Goal: Task Accomplishment & Management: Use online tool/utility

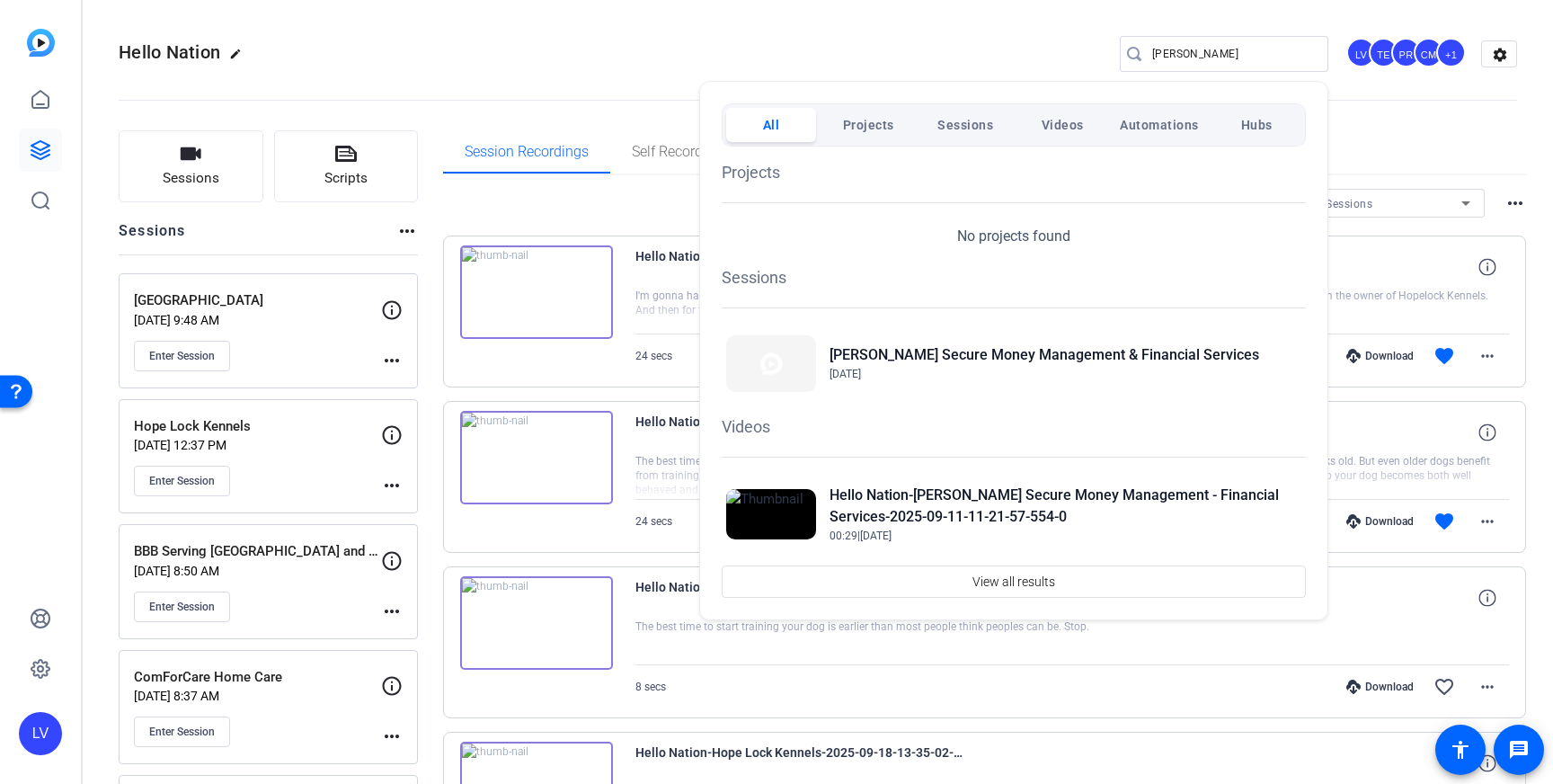
click at [179, 353] on div at bounding box center [776, 392] width 1553 height 784
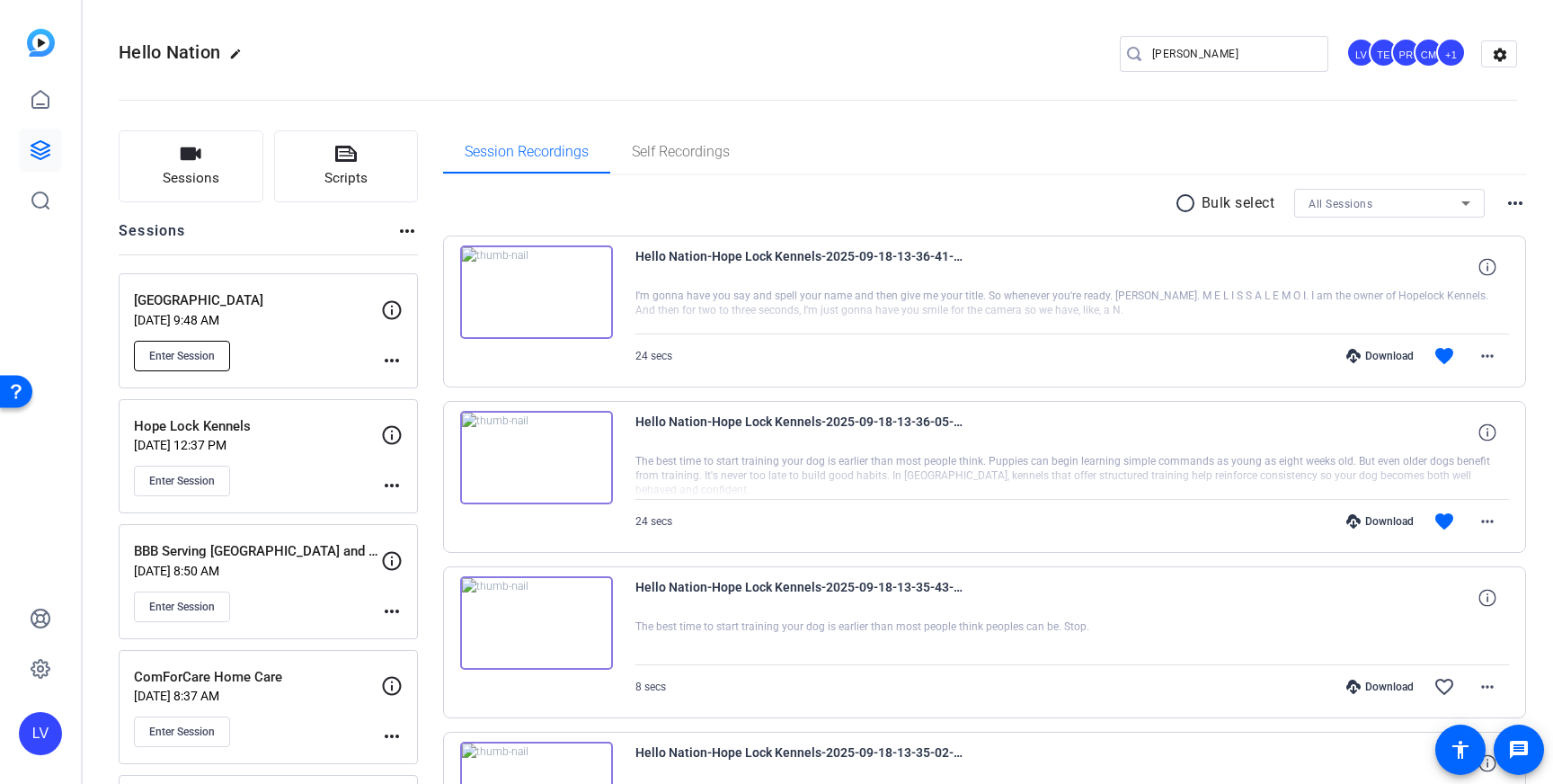
click at [184, 353] on span "Enter Session" at bounding box center [181, 355] width 65 height 14
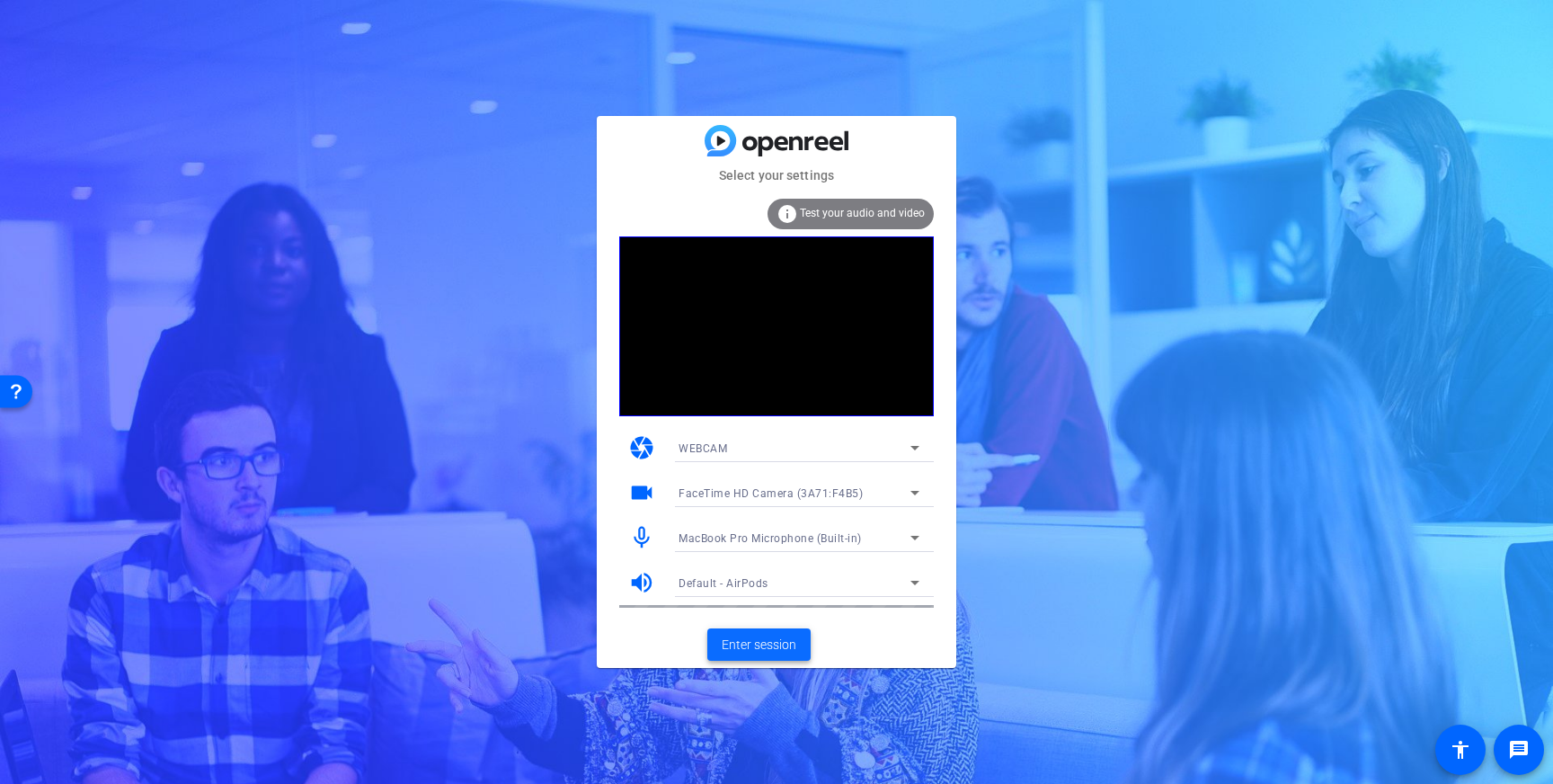
click at [761, 644] on span "Enter session" at bounding box center [758, 644] width 75 height 19
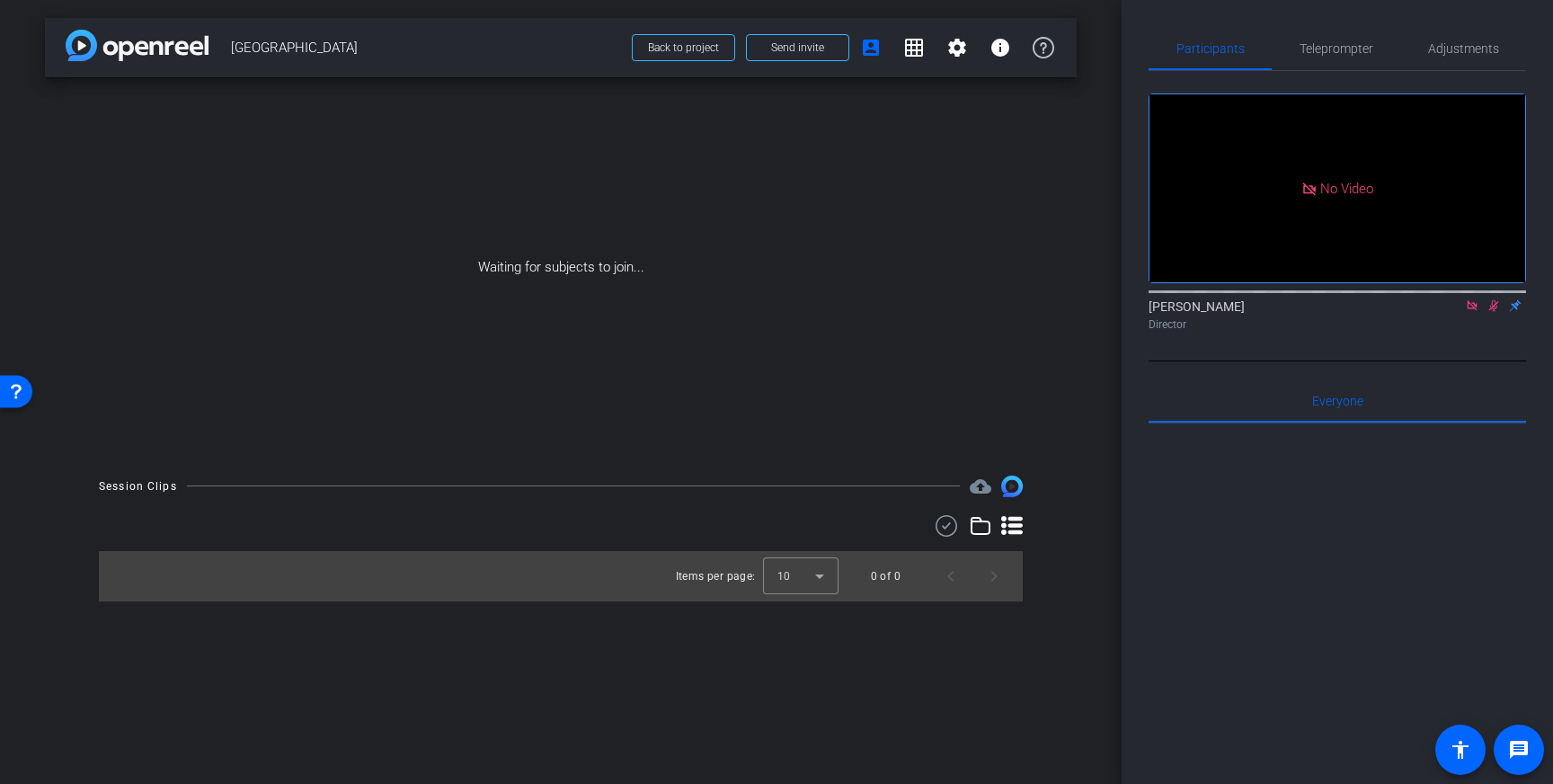
click at [1475, 312] on icon at bounding box center [1471, 305] width 14 height 12
click at [1479, 313] on mat-icon at bounding box center [1471, 305] width 22 height 16
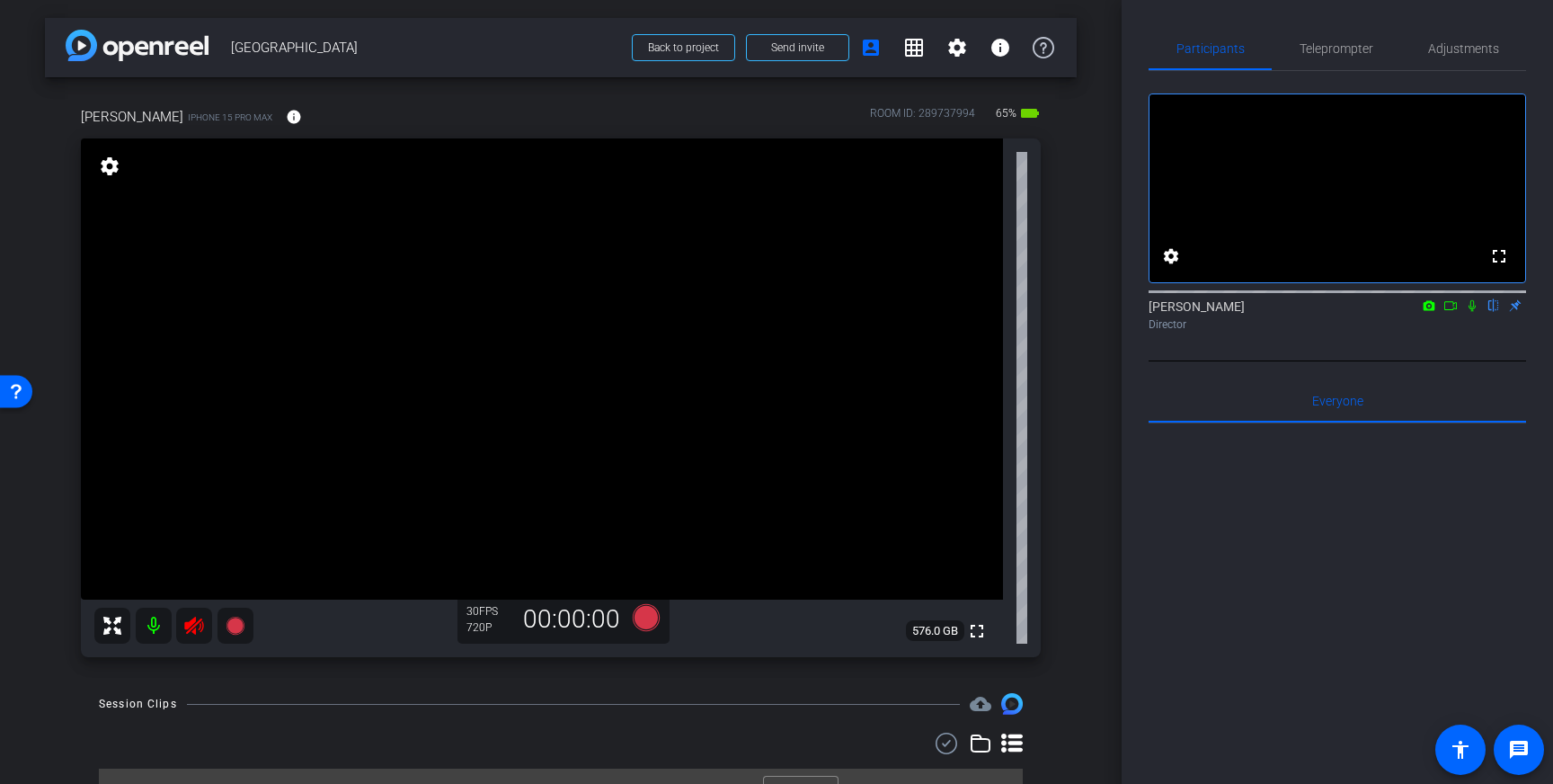
drag, startPoint x: 192, startPoint y: 625, endPoint x: 272, endPoint y: 661, distance: 87.7
click at [192, 625] on icon at bounding box center [194, 625] width 22 height 22
click at [1463, 52] on span "Adjustments" at bounding box center [1463, 47] width 71 height 12
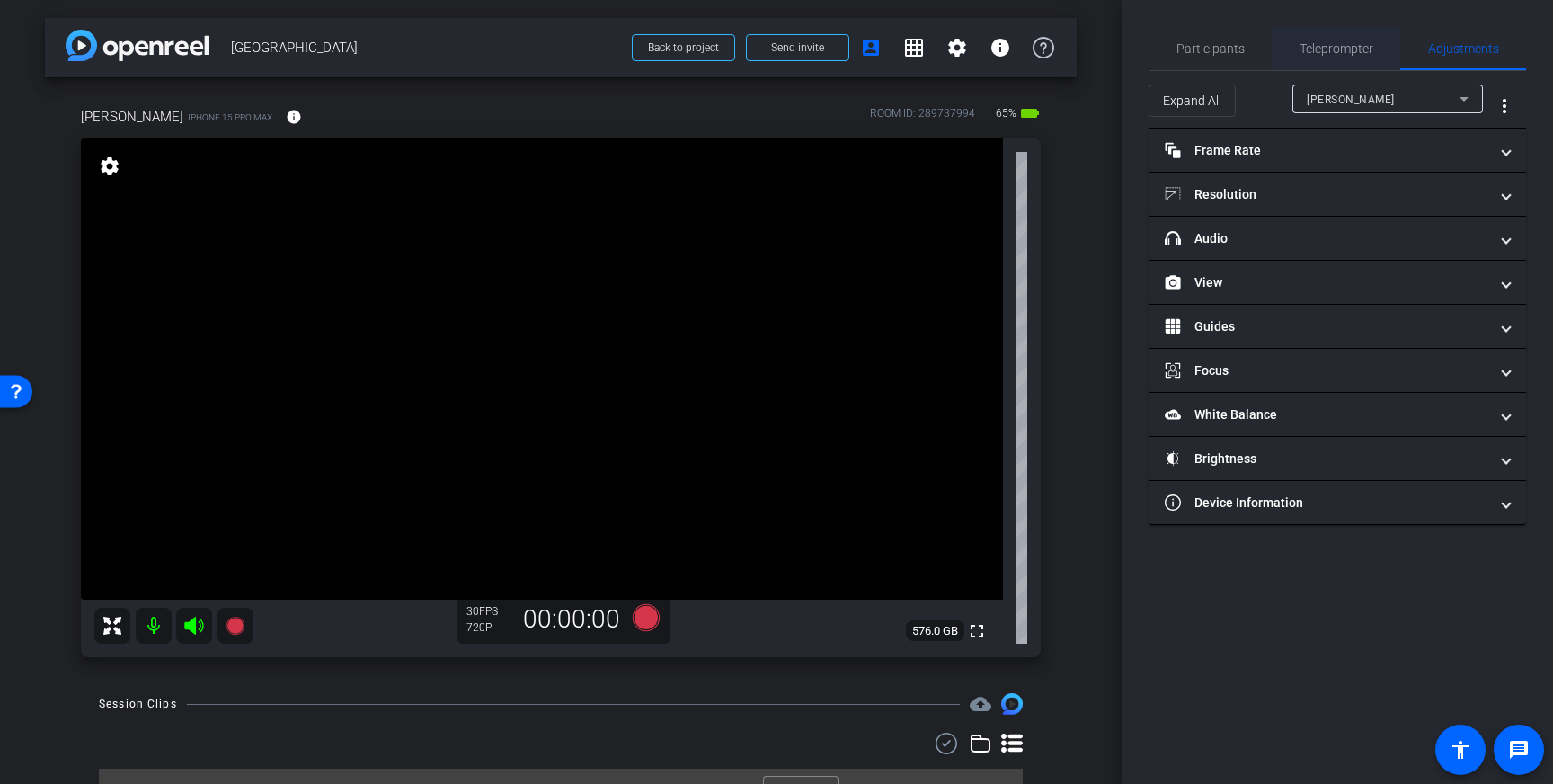
click at [1304, 52] on span "Teleprompter" at bounding box center [1337, 47] width 74 height 12
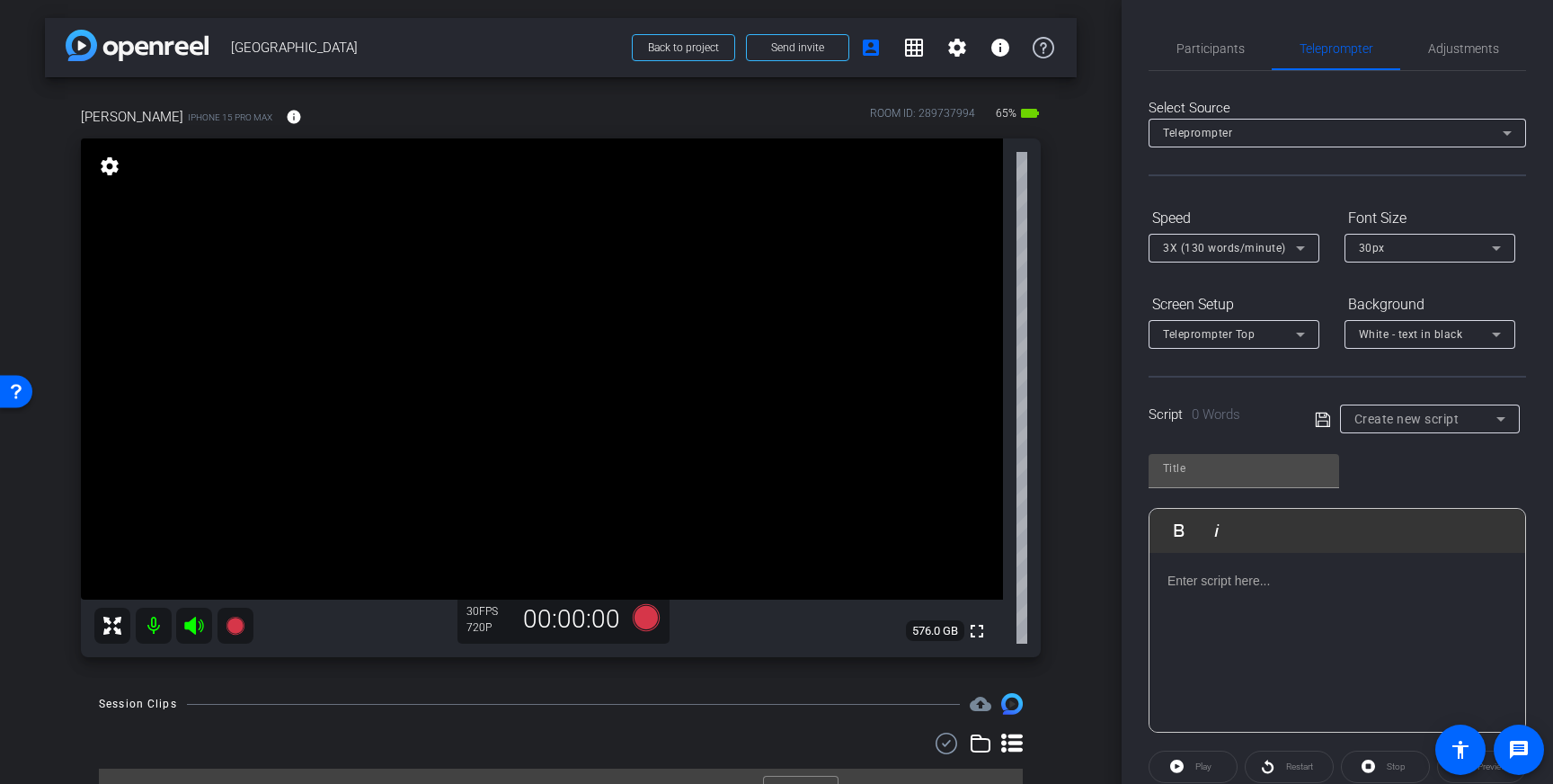
click at [1247, 599] on div at bounding box center [1338, 642] width 376 height 179
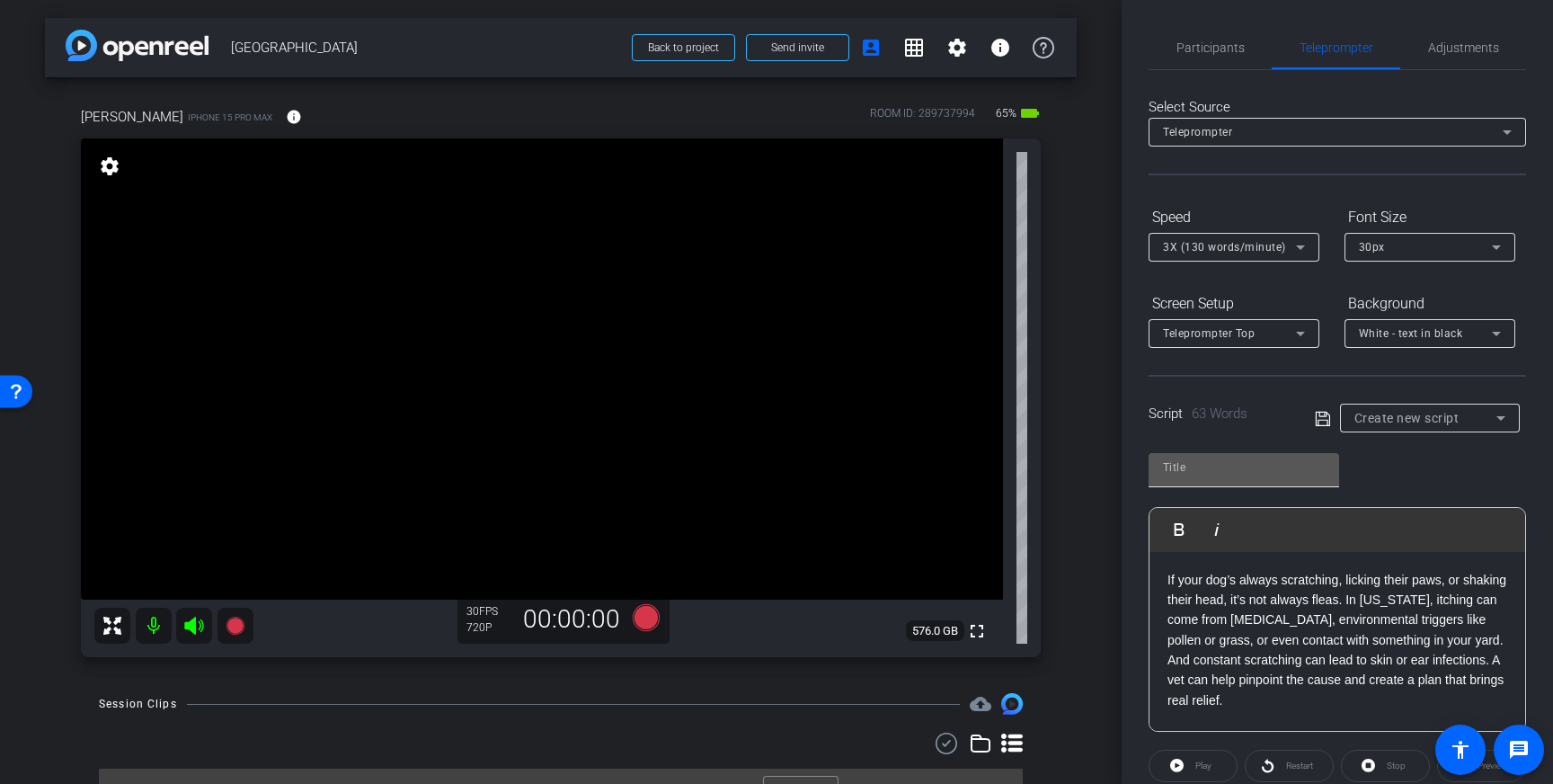
click at [1207, 476] on input "text" at bounding box center [1244, 467] width 161 height 22
type input "Silver leaf"
click at [1319, 417] on icon at bounding box center [1322, 419] width 16 height 22
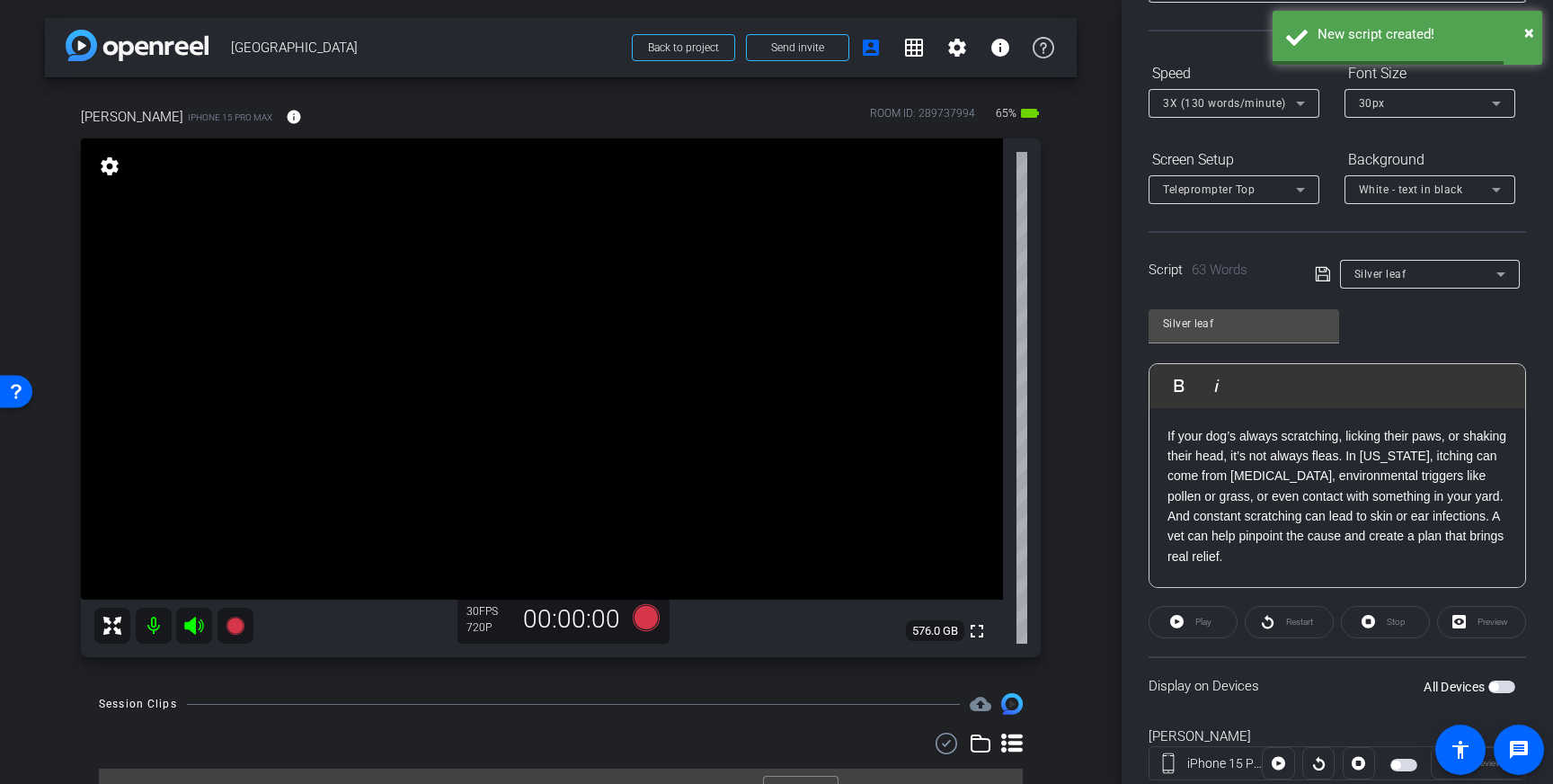
scroll to position [146, 0]
drag, startPoint x: 1325, startPoint y: 275, endPoint x: 1342, endPoint y: 299, distance: 29.4
click at [1325, 275] on icon at bounding box center [1322, 272] width 16 height 22
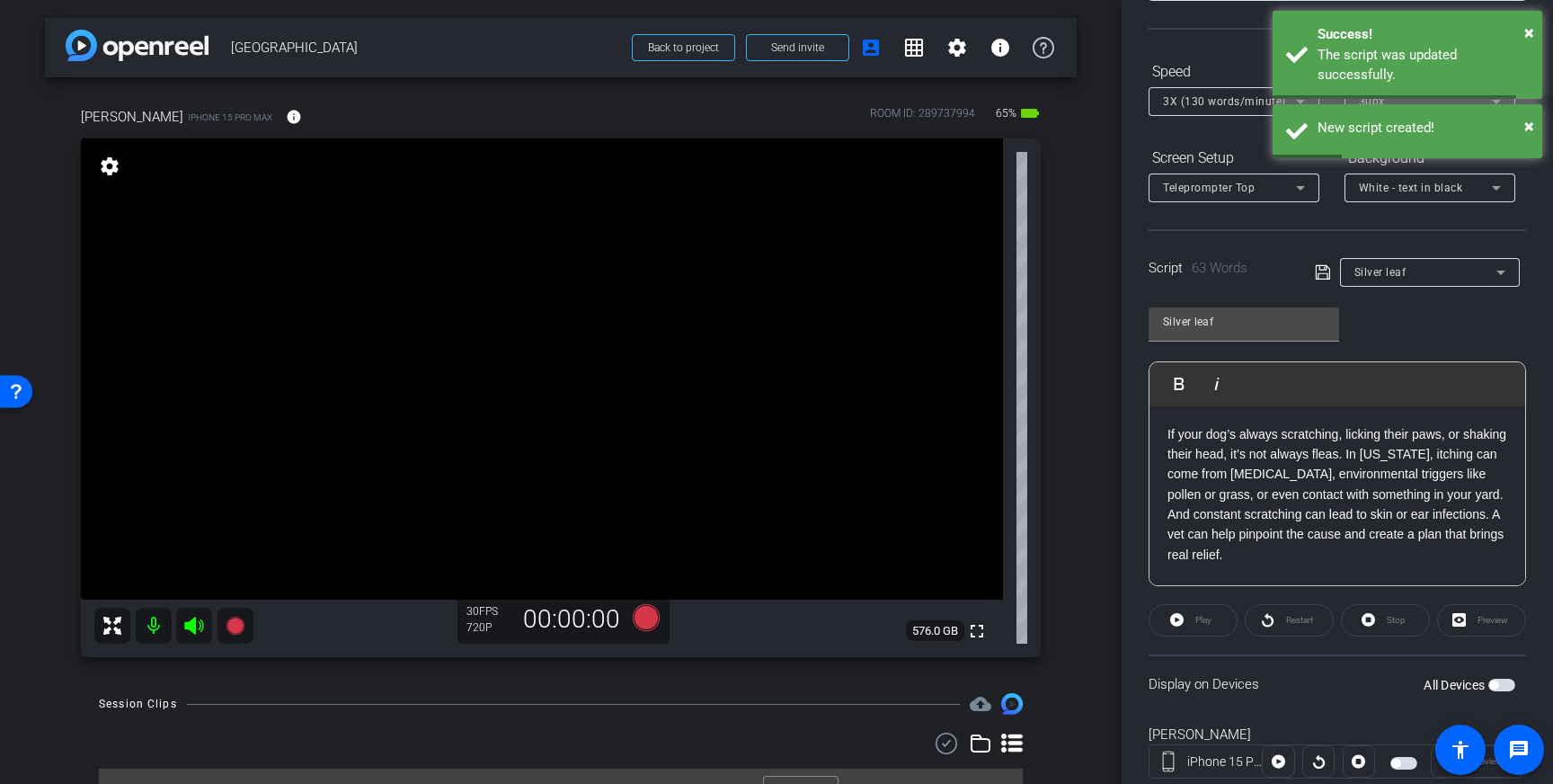
click at [1504, 681] on span "button" at bounding box center [1502, 684] width 27 height 12
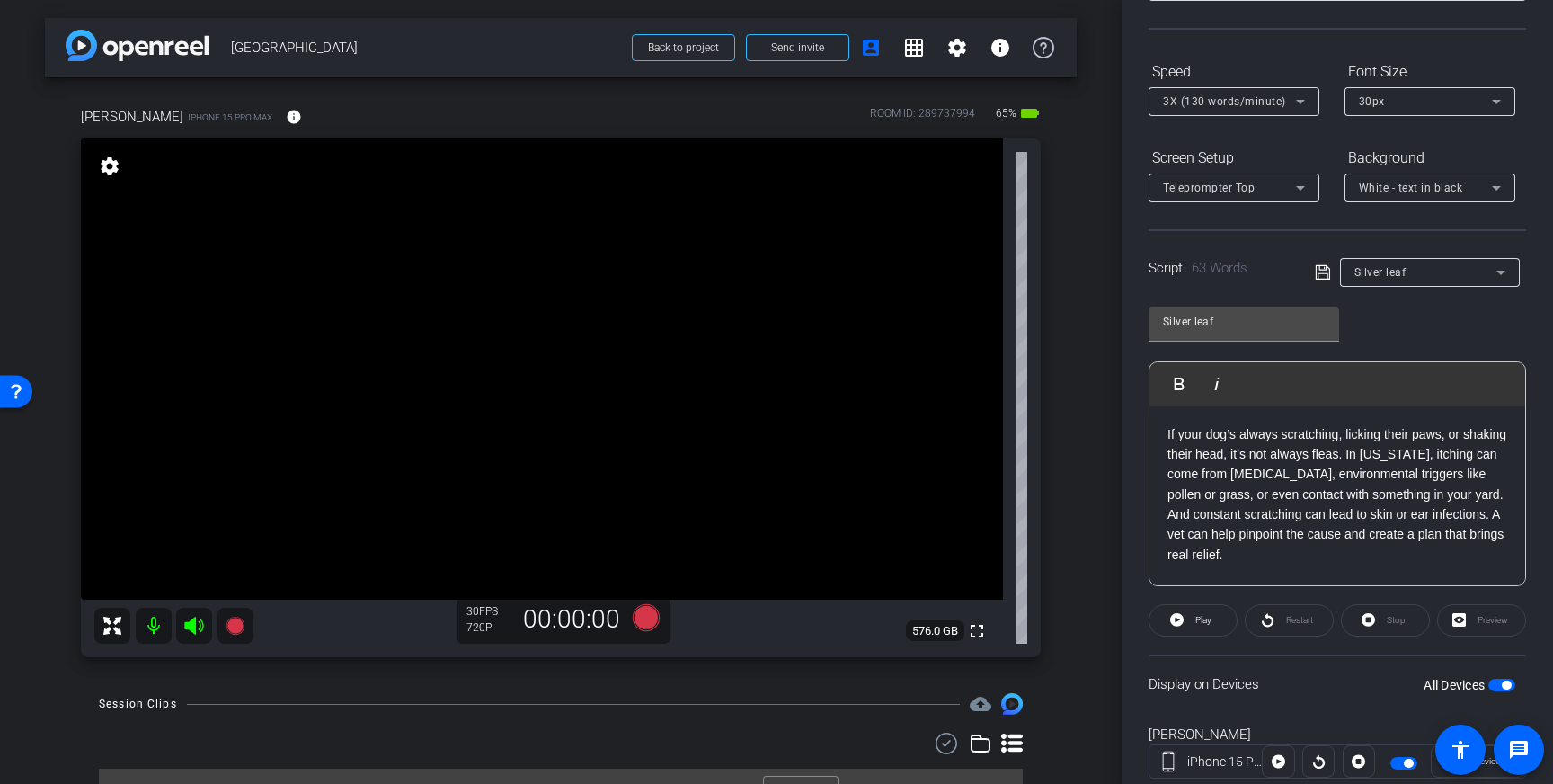
drag, startPoint x: 1502, startPoint y: 680, endPoint x: 1502, endPoint y: 709, distance: 29.0
click at [1502, 681] on span "button" at bounding box center [1502, 684] width 27 height 12
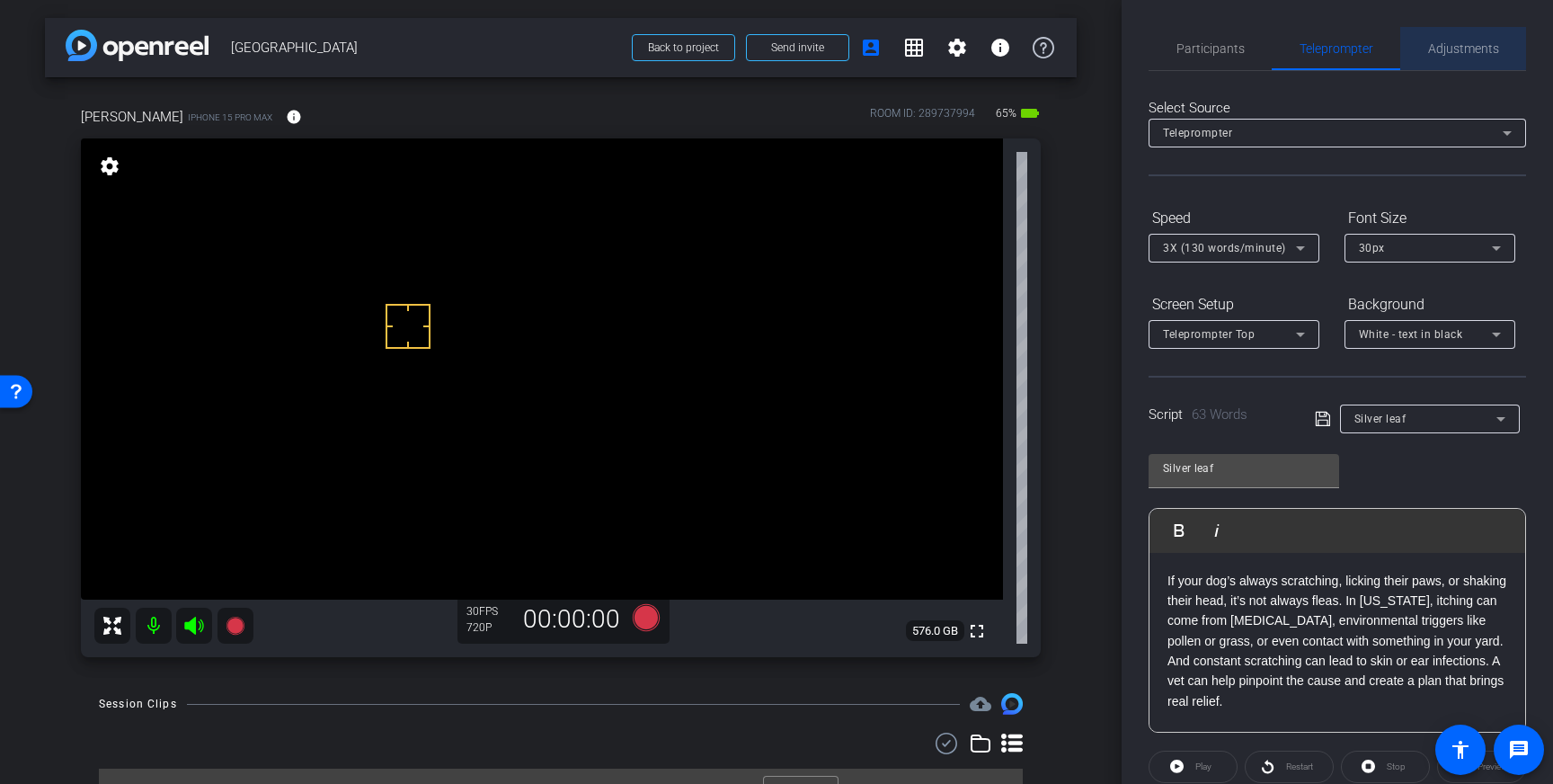
click at [1436, 43] on span "Adjustments" at bounding box center [1463, 47] width 71 height 12
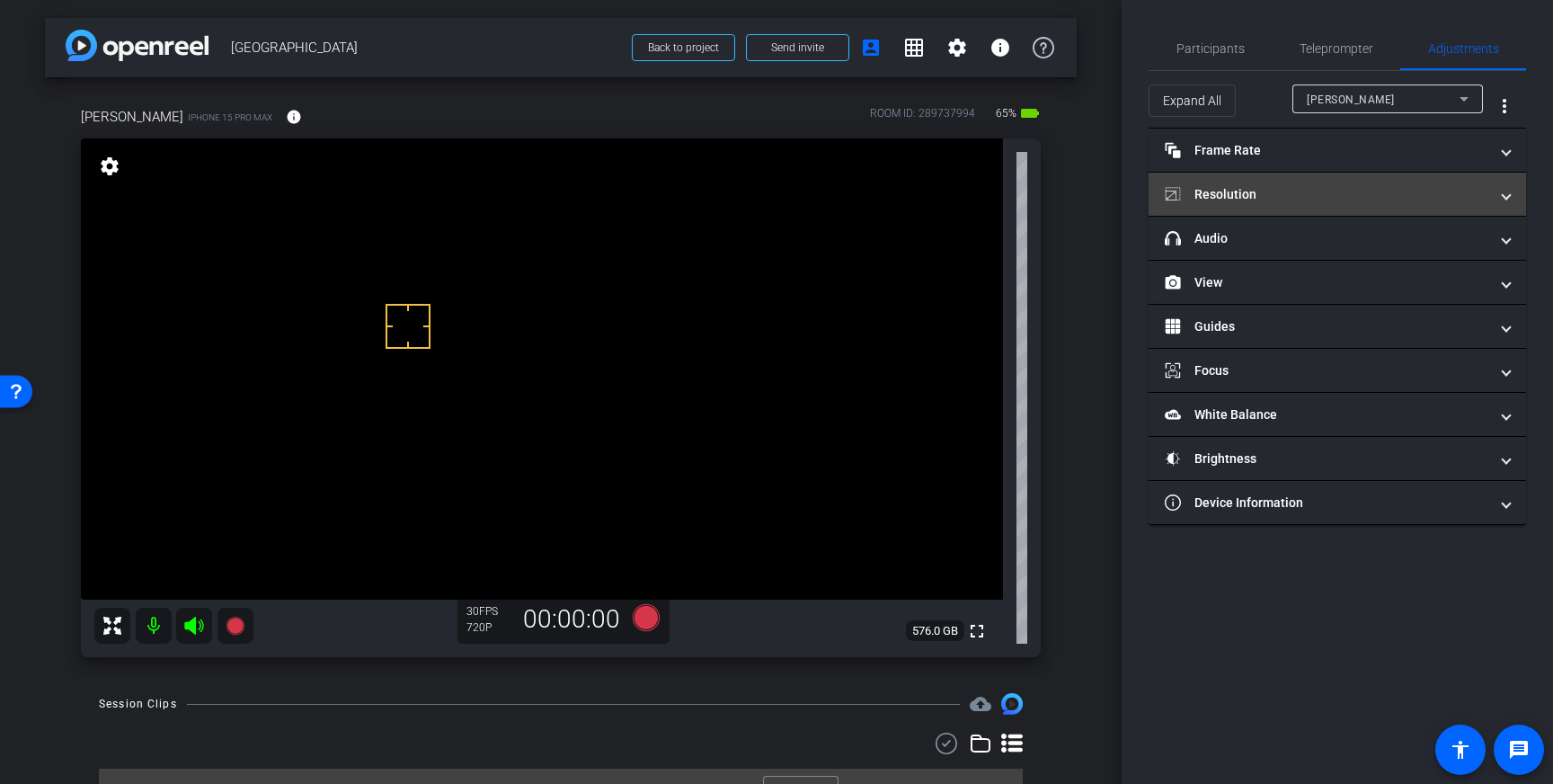
click at [1388, 203] on mat-panel-title "Resolution" at bounding box center [1326, 195] width 324 height 19
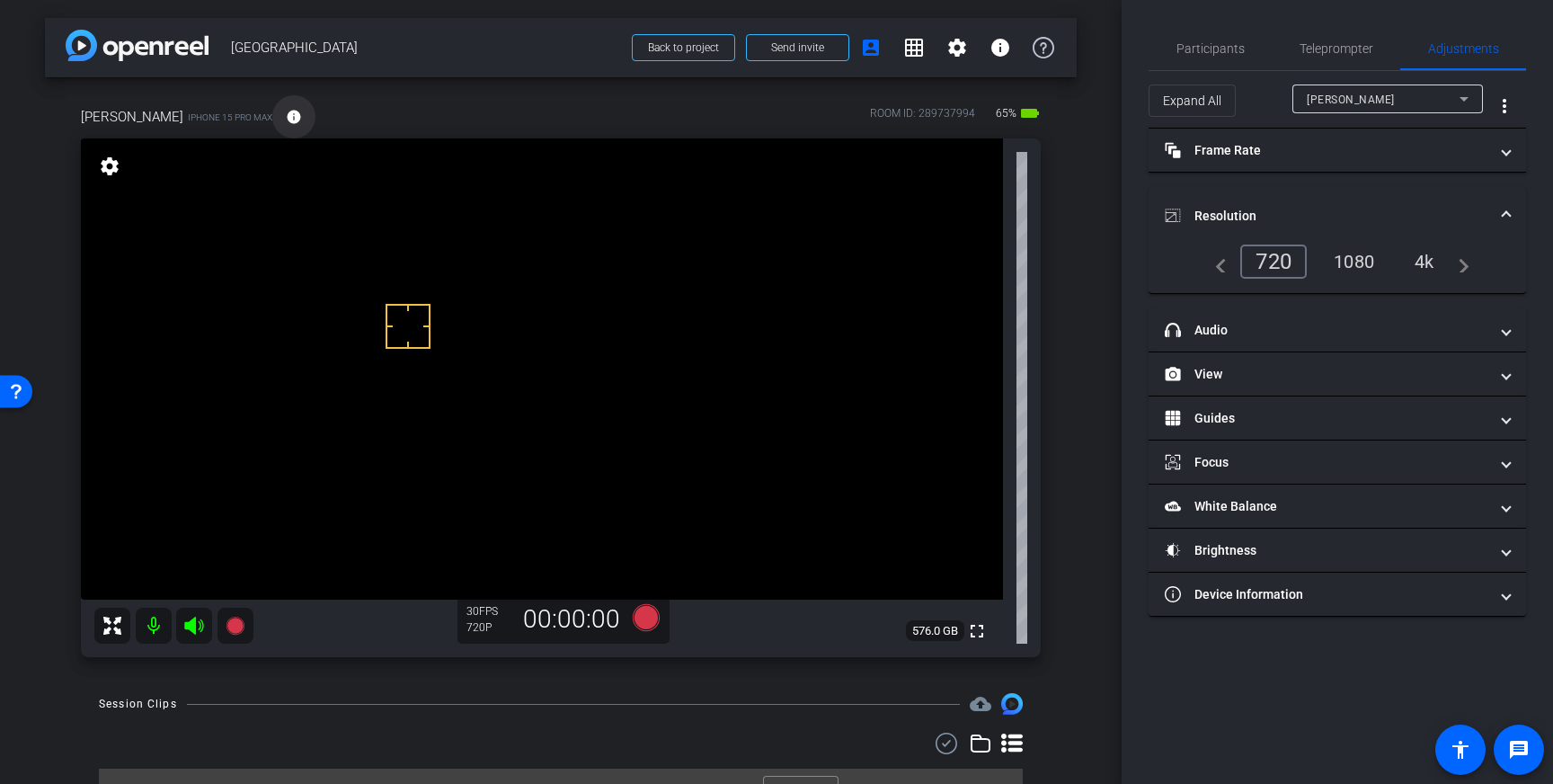
click at [272, 118] on span at bounding box center [293, 116] width 43 height 43
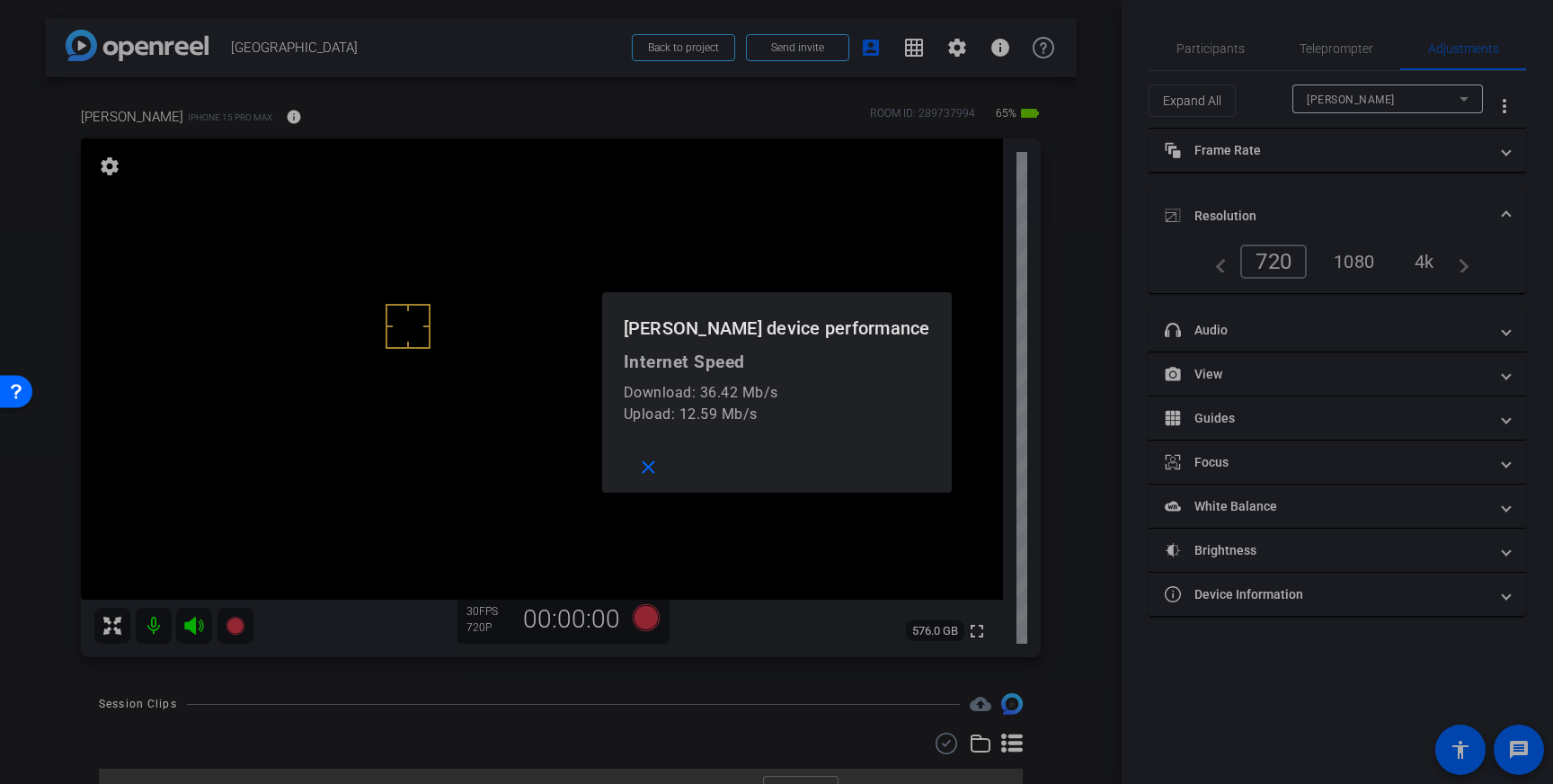
click at [247, 118] on div at bounding box center [776, 392] width 1553 height 784
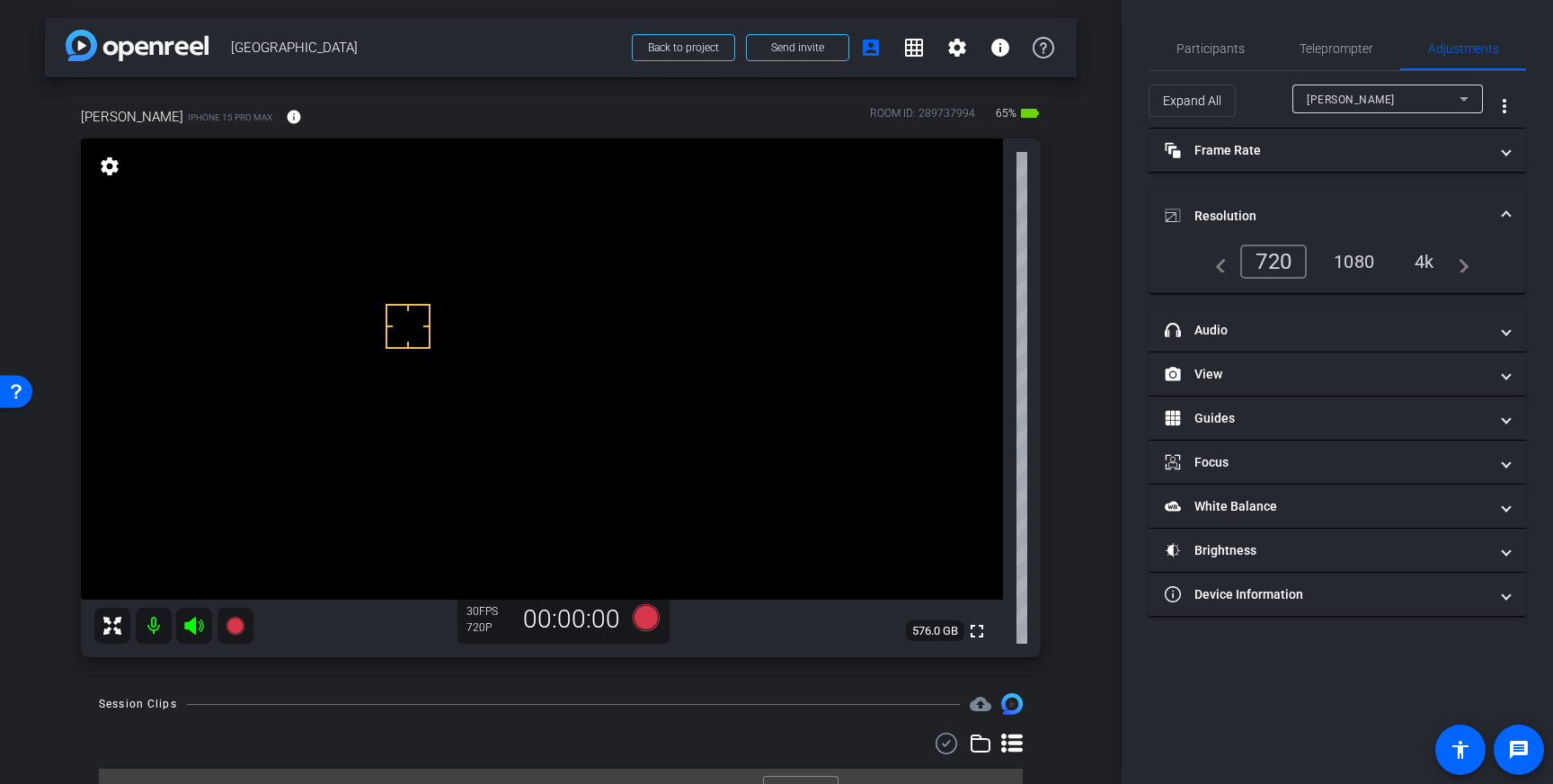
click at [1428, 264] on div "4k" at bounding box center [1424, 261] width 47 height 30
click at [640, 617] on icon at bounding box center [646, 617] width 27 height 27
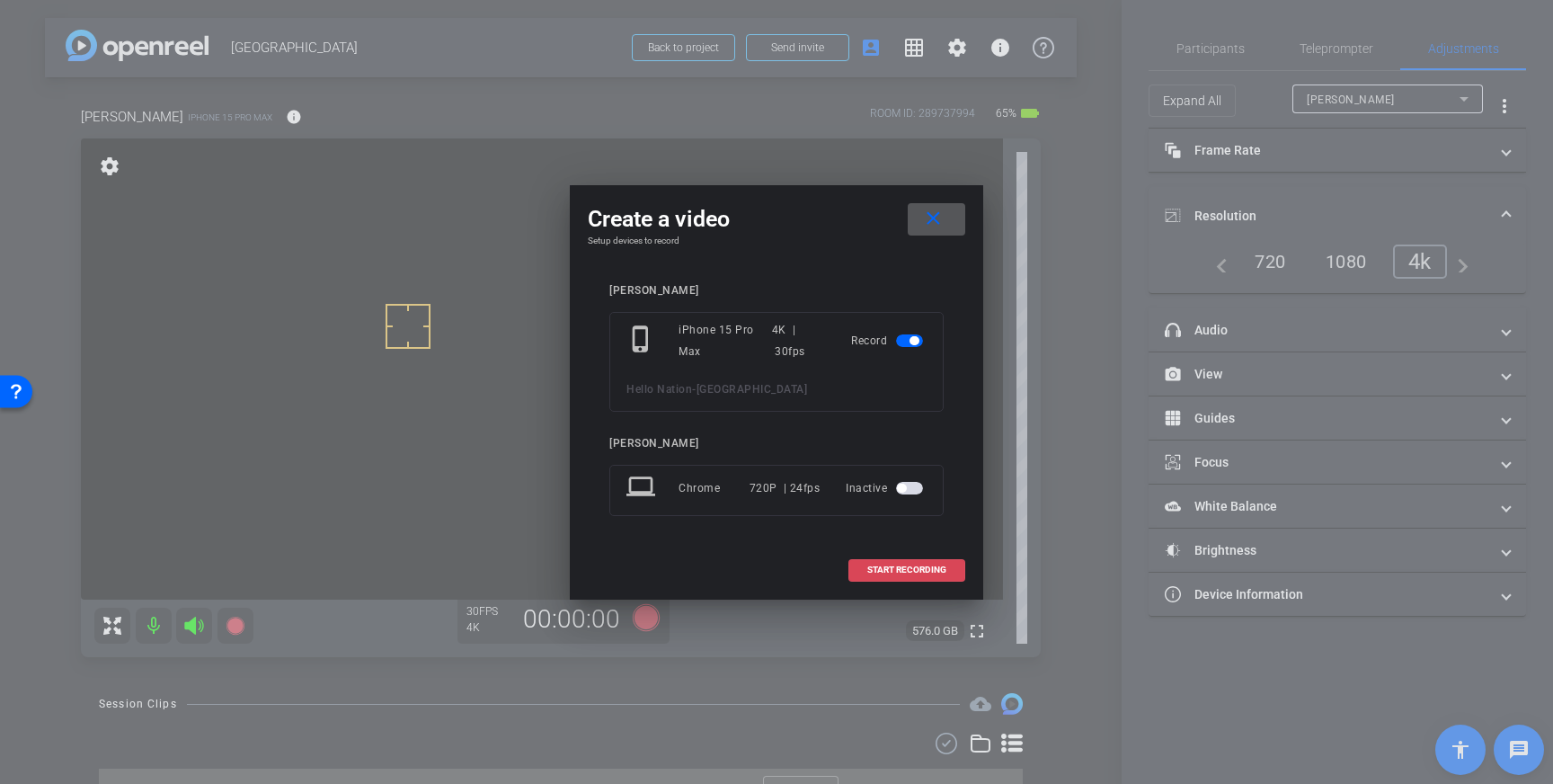
click at [899, 571] on span "START RECORDING" at bounding box center [907, 569] width 79 height 9
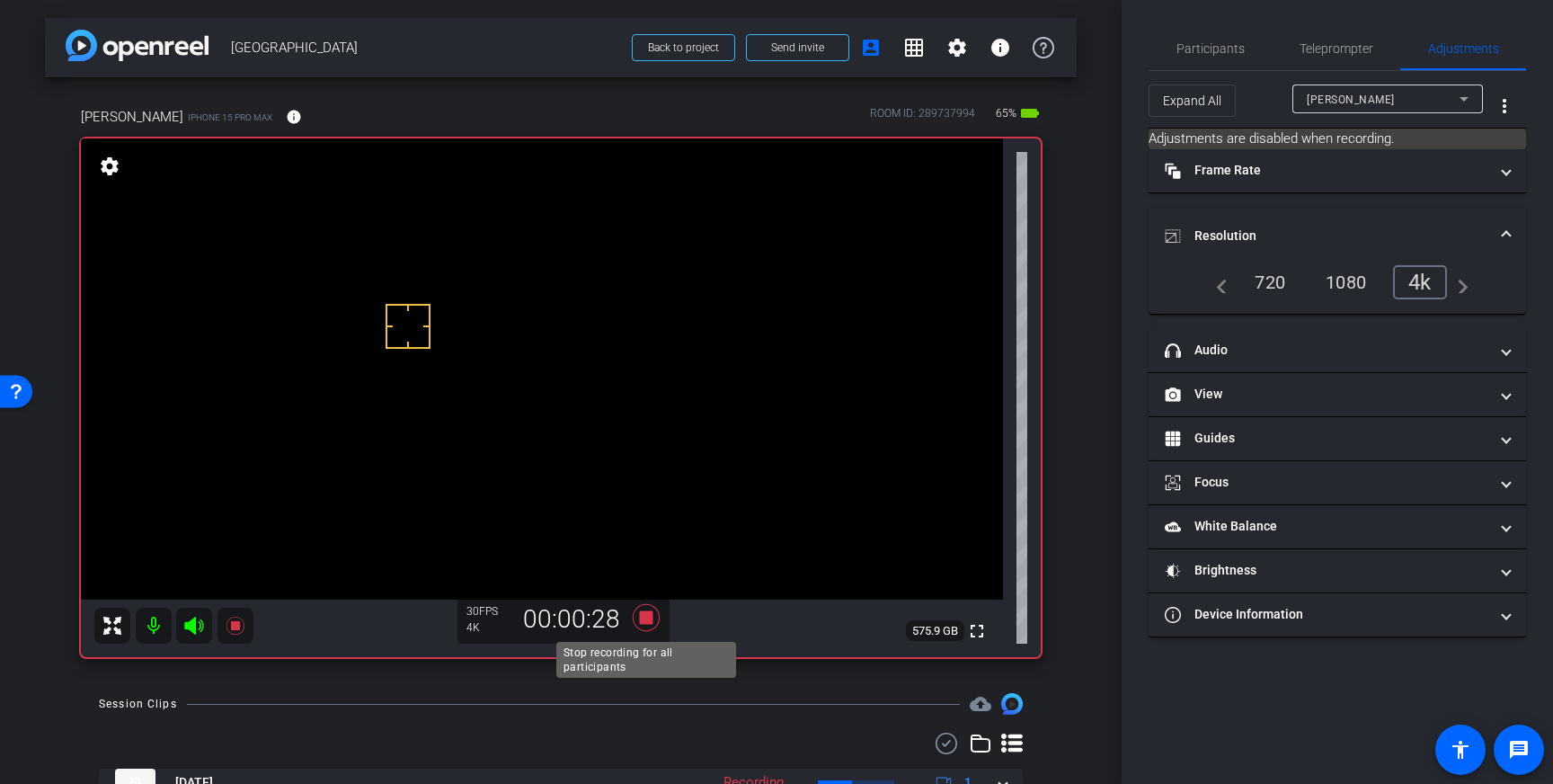
click at [647, 622] on icon at bounding box center [646, 617] width 27 height 27
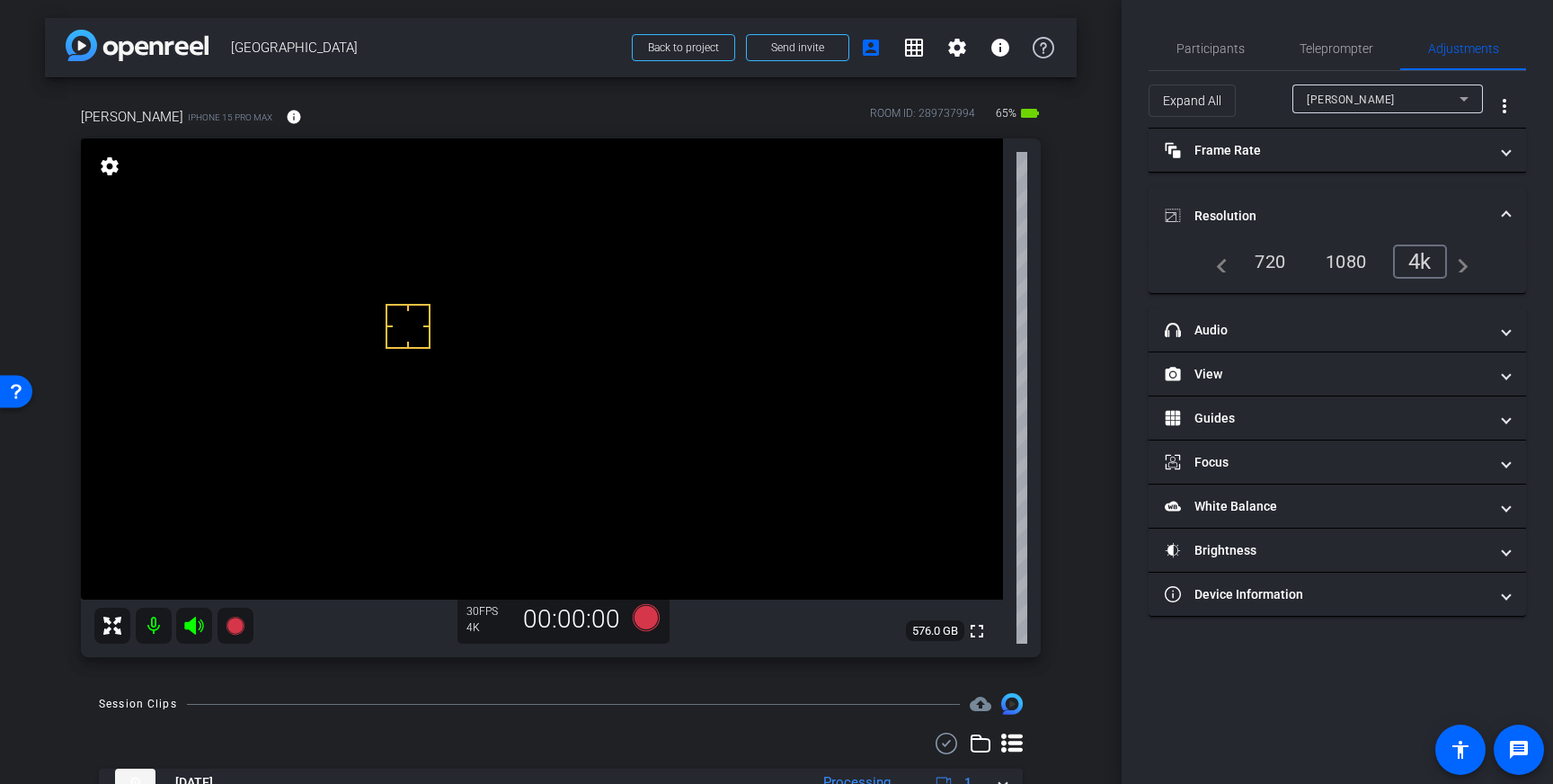
click at [1505, 212] on span at bounding box center [1506, 216] width 8 height 19
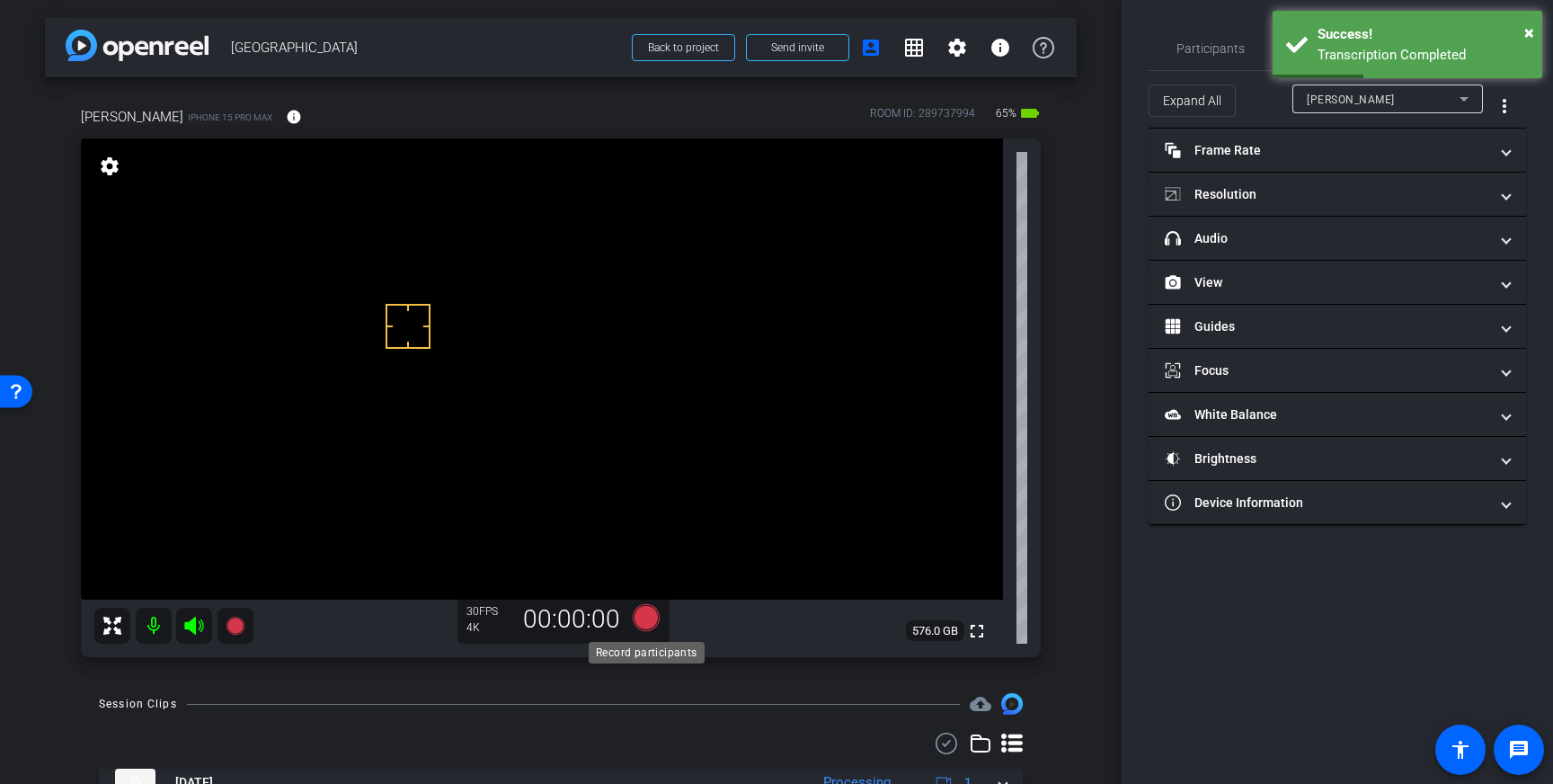
click at [650, 620] on icon at bounding box center [646, 617] width 27 height 27
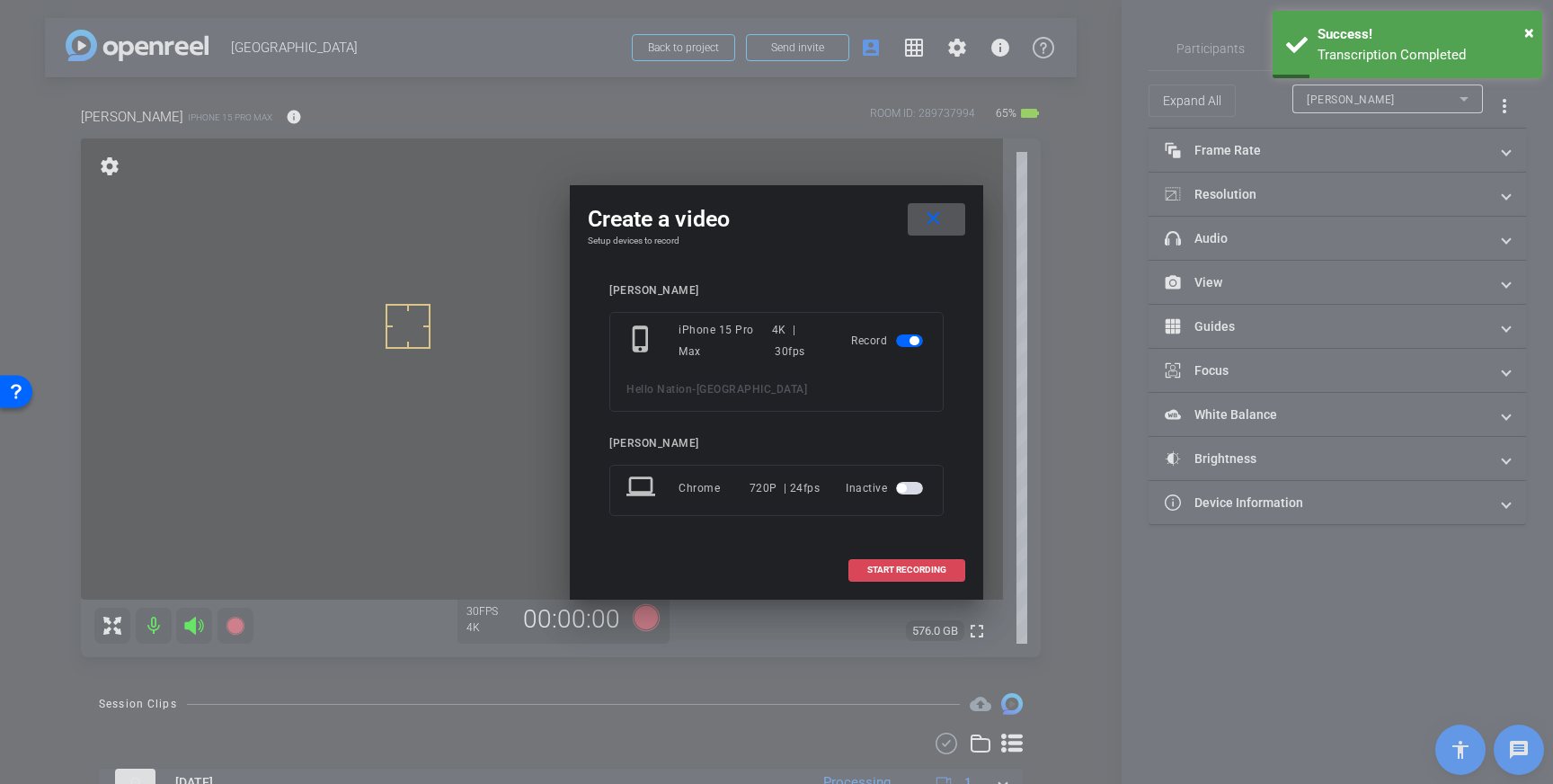
click at [911, 570] on span "START RECORDING" at bounding box center [907, 569] width 79 height 9
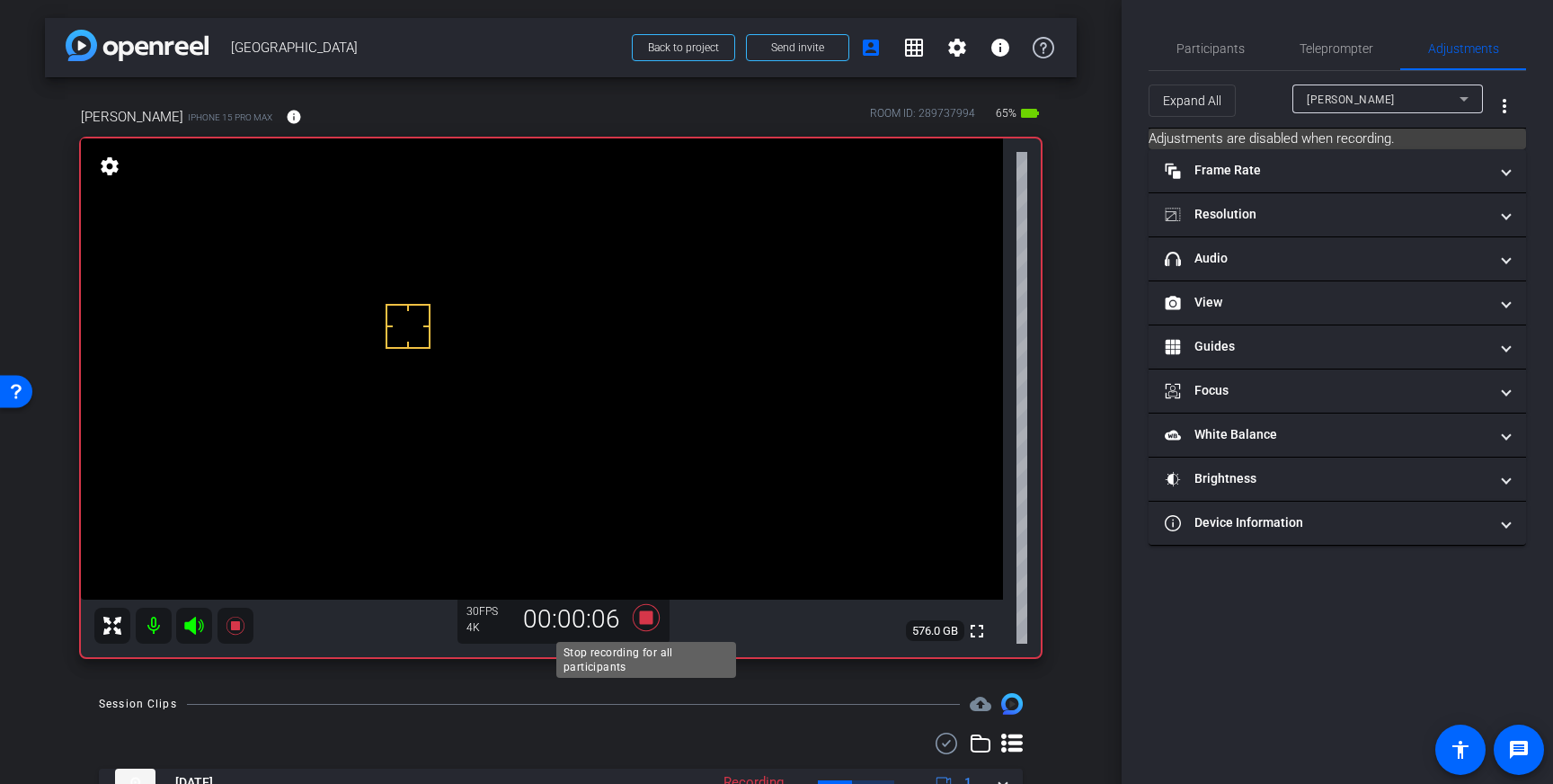
click at [646, 616] on icon at bounding box center [646, 617] width 27 height 27
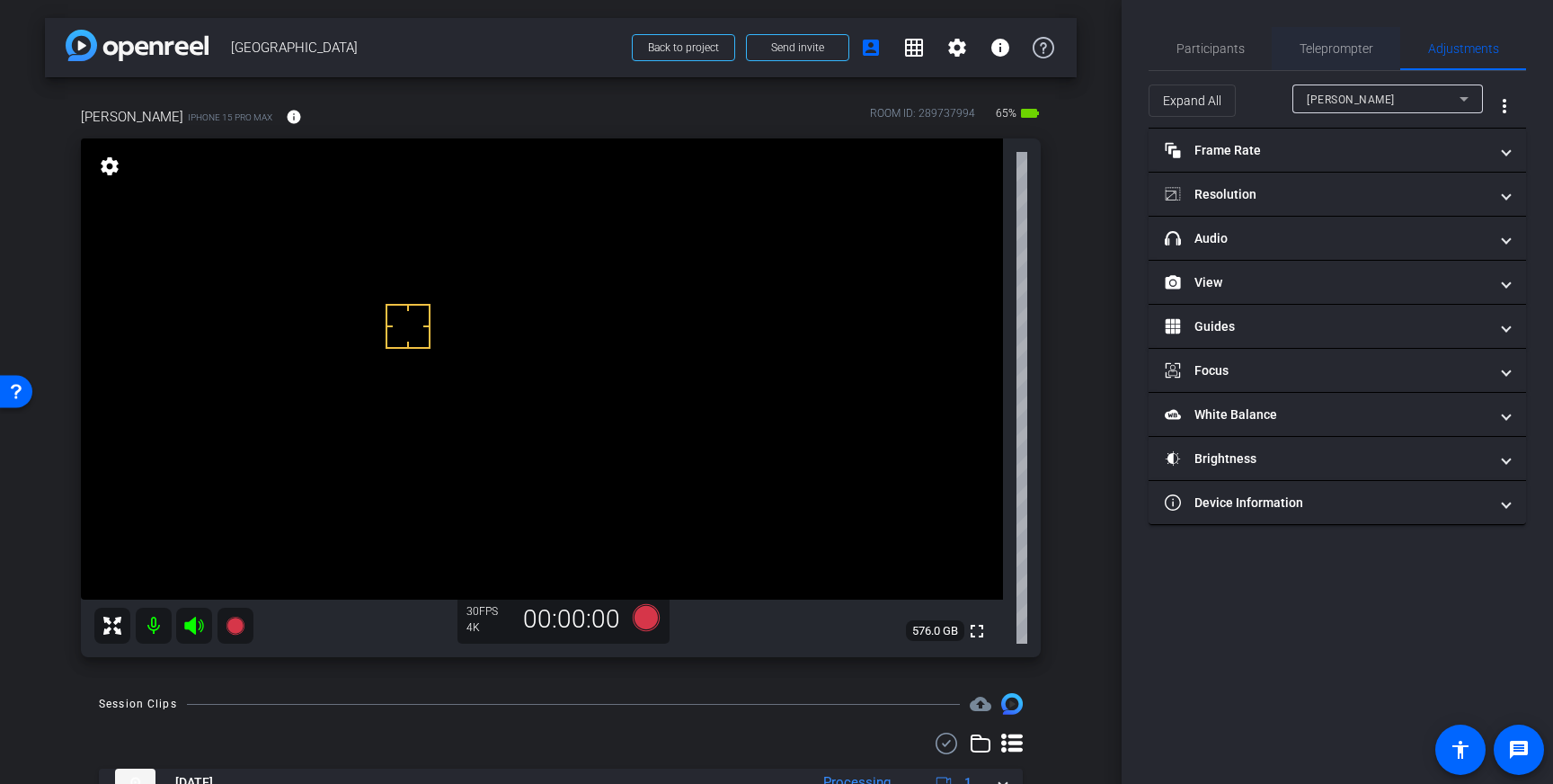
click at [1346, 45] on span "Teleprompter" at bounding box center [1337, 47] width 74 height 12
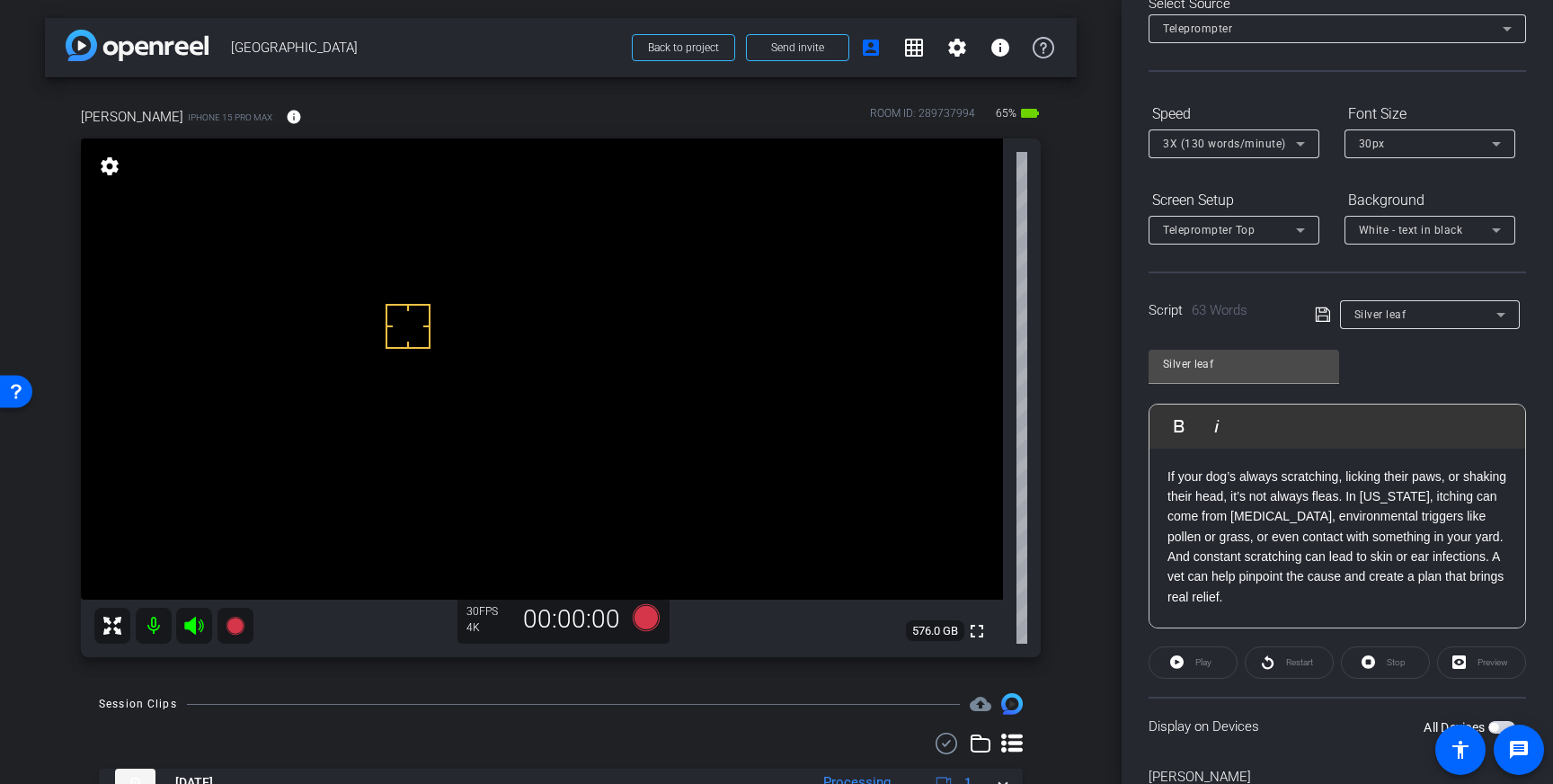
scroll to position [198, 0]
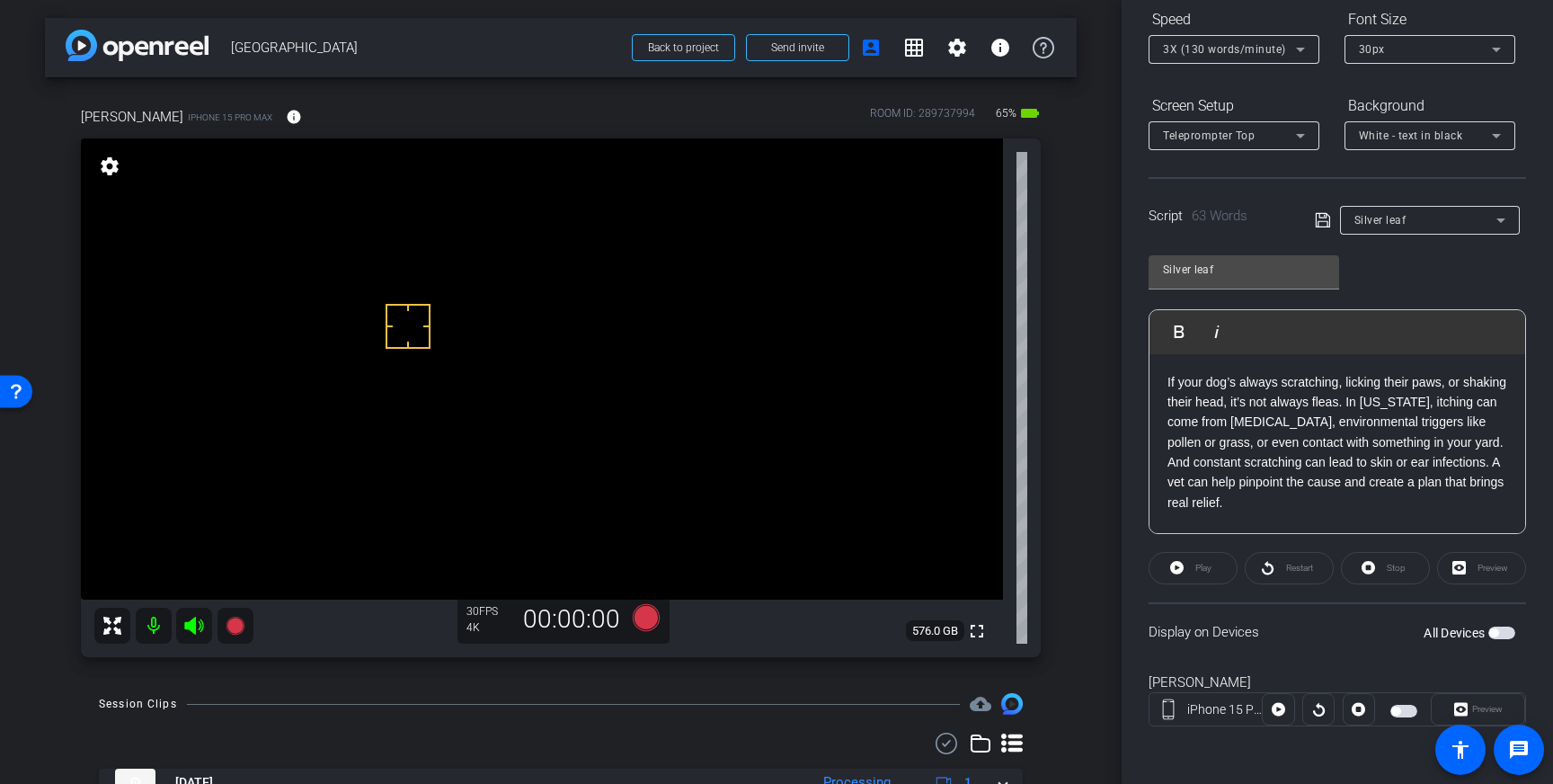
click at [1494, 630] on span "button" at bounding box center [1493, 632] width 9 height 9
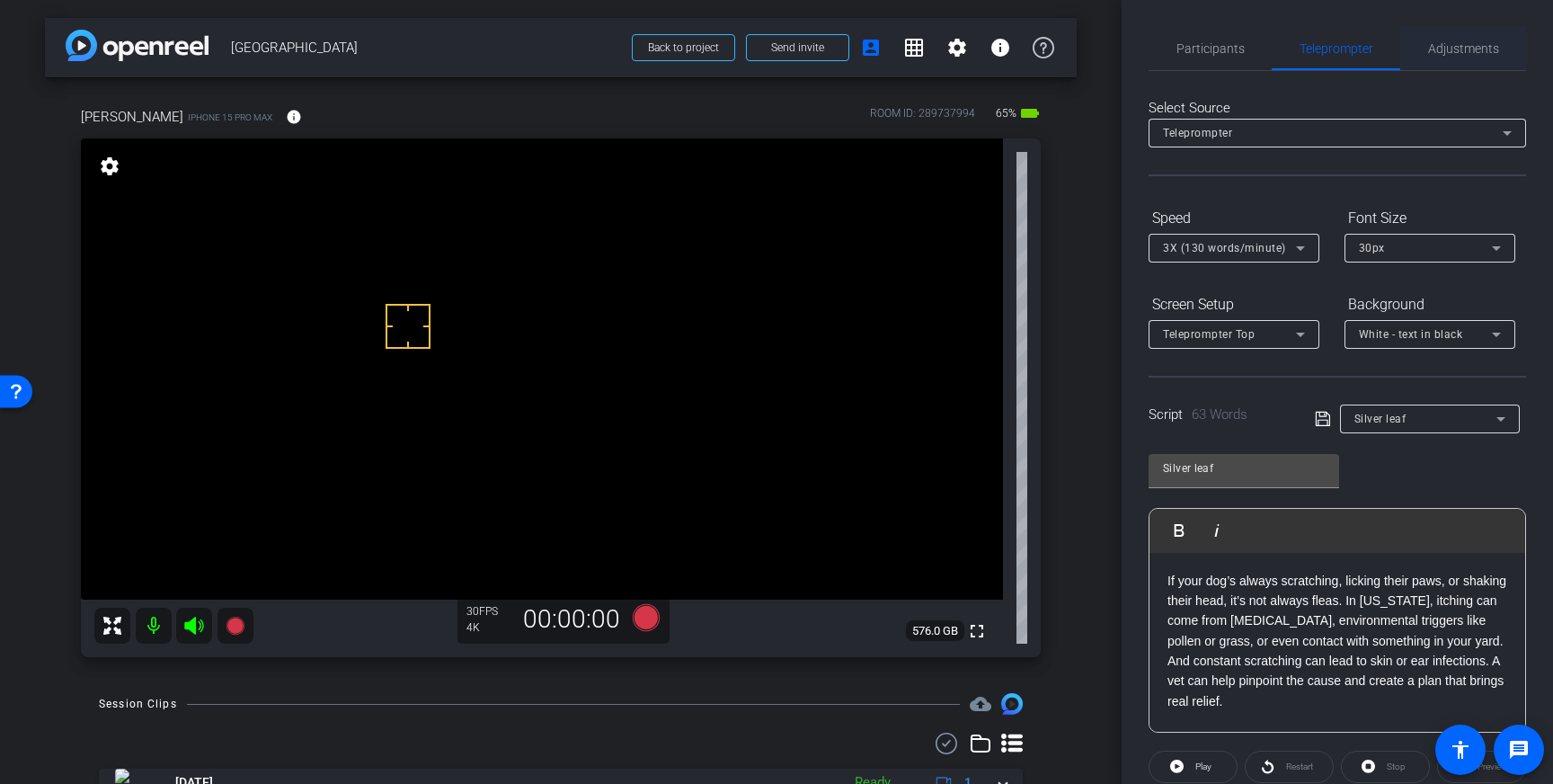
drag, startPoint x: 1450, startPoint y: 48, endPoint x: 1455, endPoint y: 60, distance: 13.0
click at [1450, 48] on span "Adjustments" at bounding box center [1463, 47] width 71 height 12
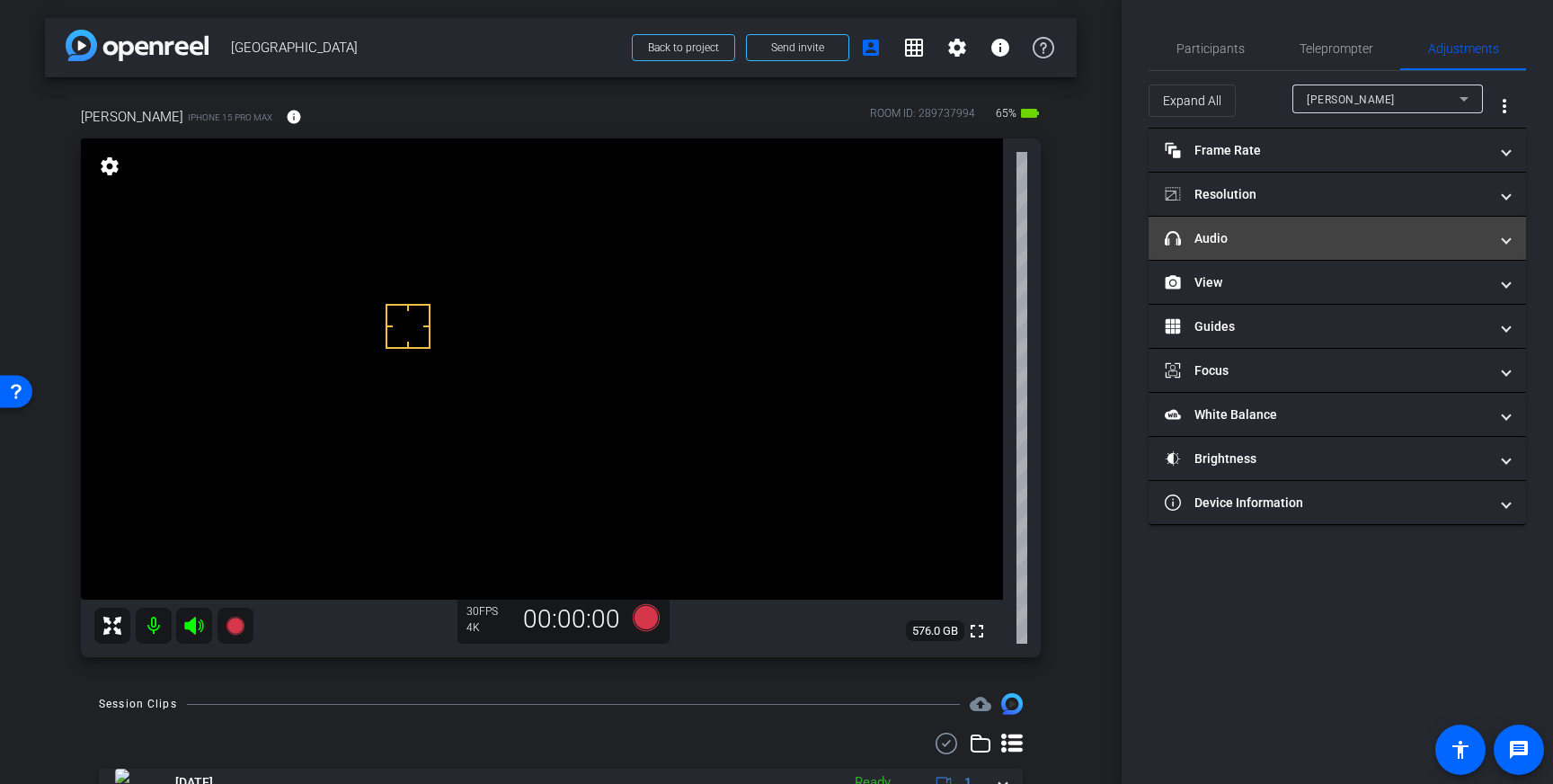
click at [1375, 236] on mat-panel-title "headphone icon Audio" at bounding box center [1326, 238] width 324 height 19
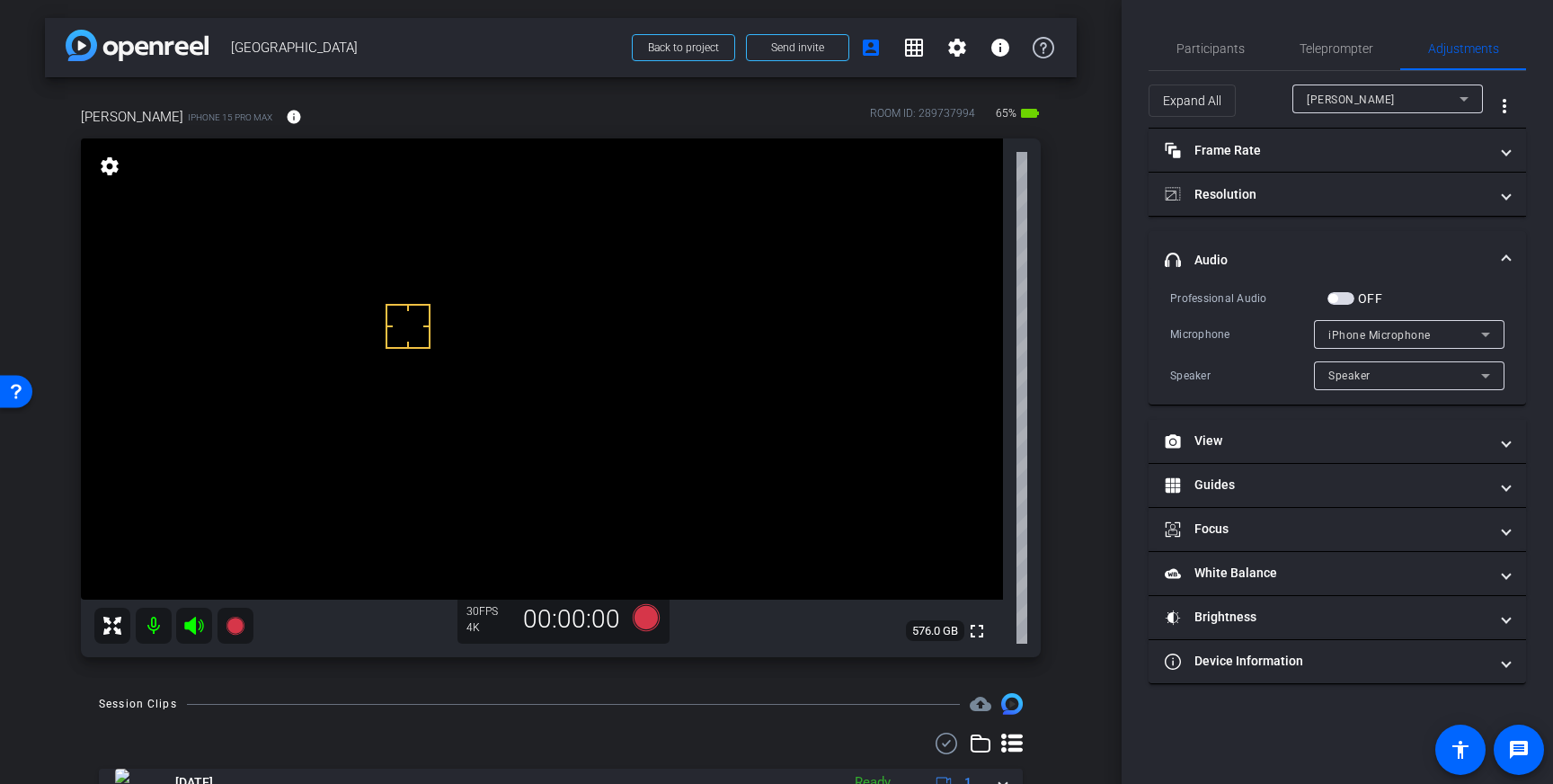
click at [1336, 295] on span "button" at bounding box center [1332, 298] width 9 height 9
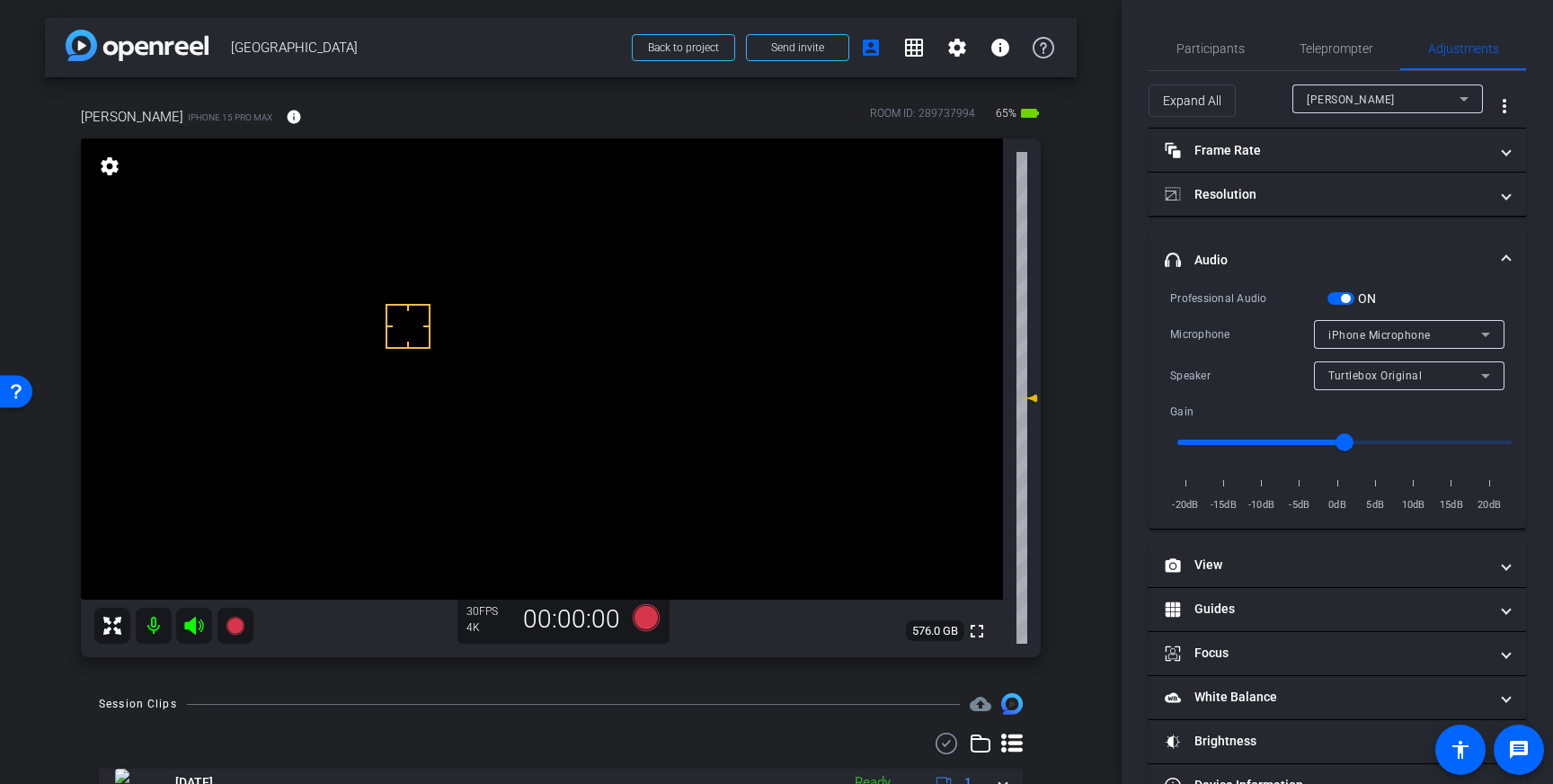
click at [1468, 375] on div "Turtlebox Original" at bounding box center [1404, 375] width 153 height 23
click at [1485, 379] on div at bounding box center [776, 392] width 1553 height 784
click at [1505, 258] on span at bounding box center [1506, 260] width 8 height 19
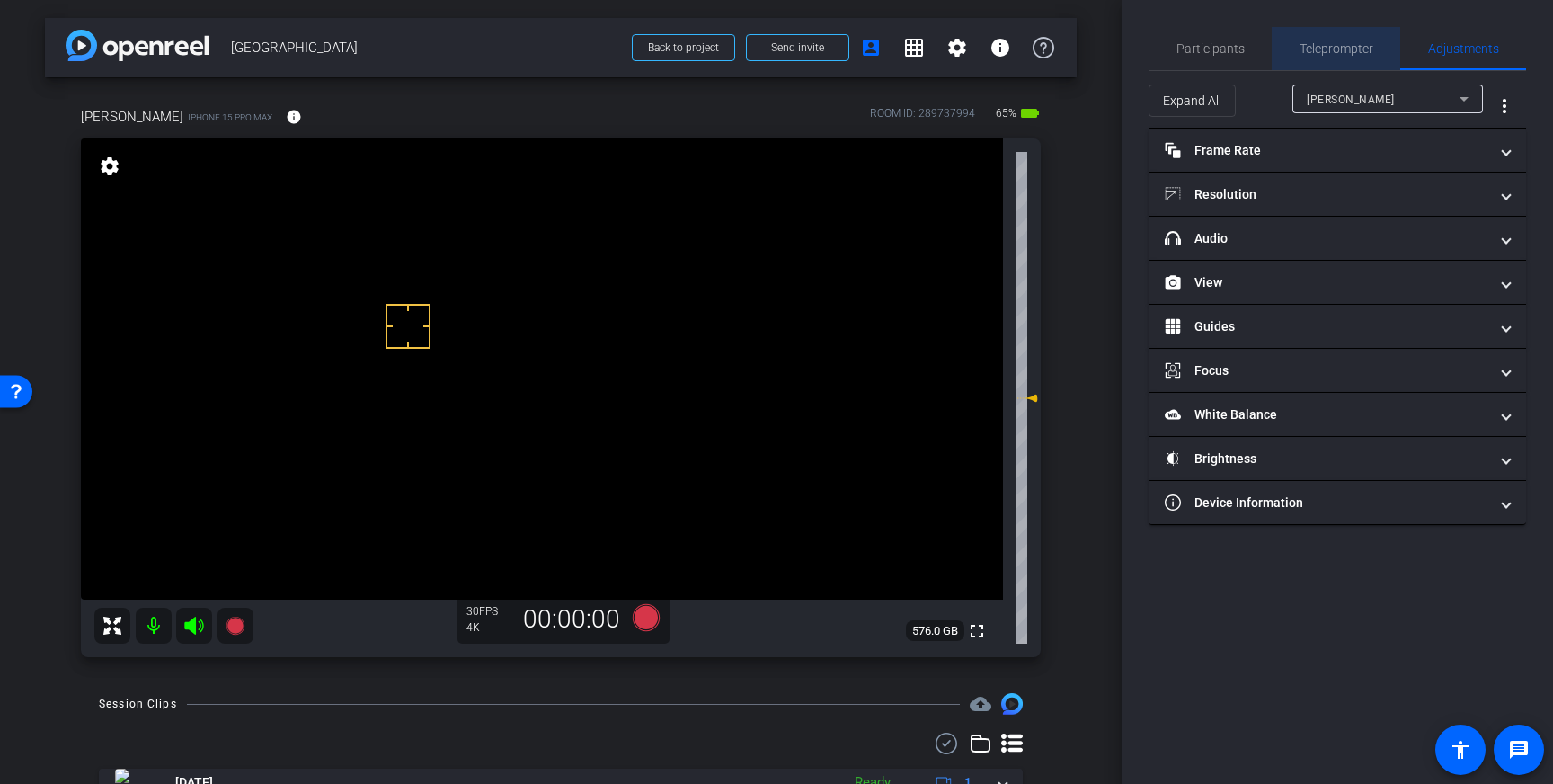
click at [1335, 50] on span "Teleprompter" at bounding box center [1337, 47] width 74 height 12
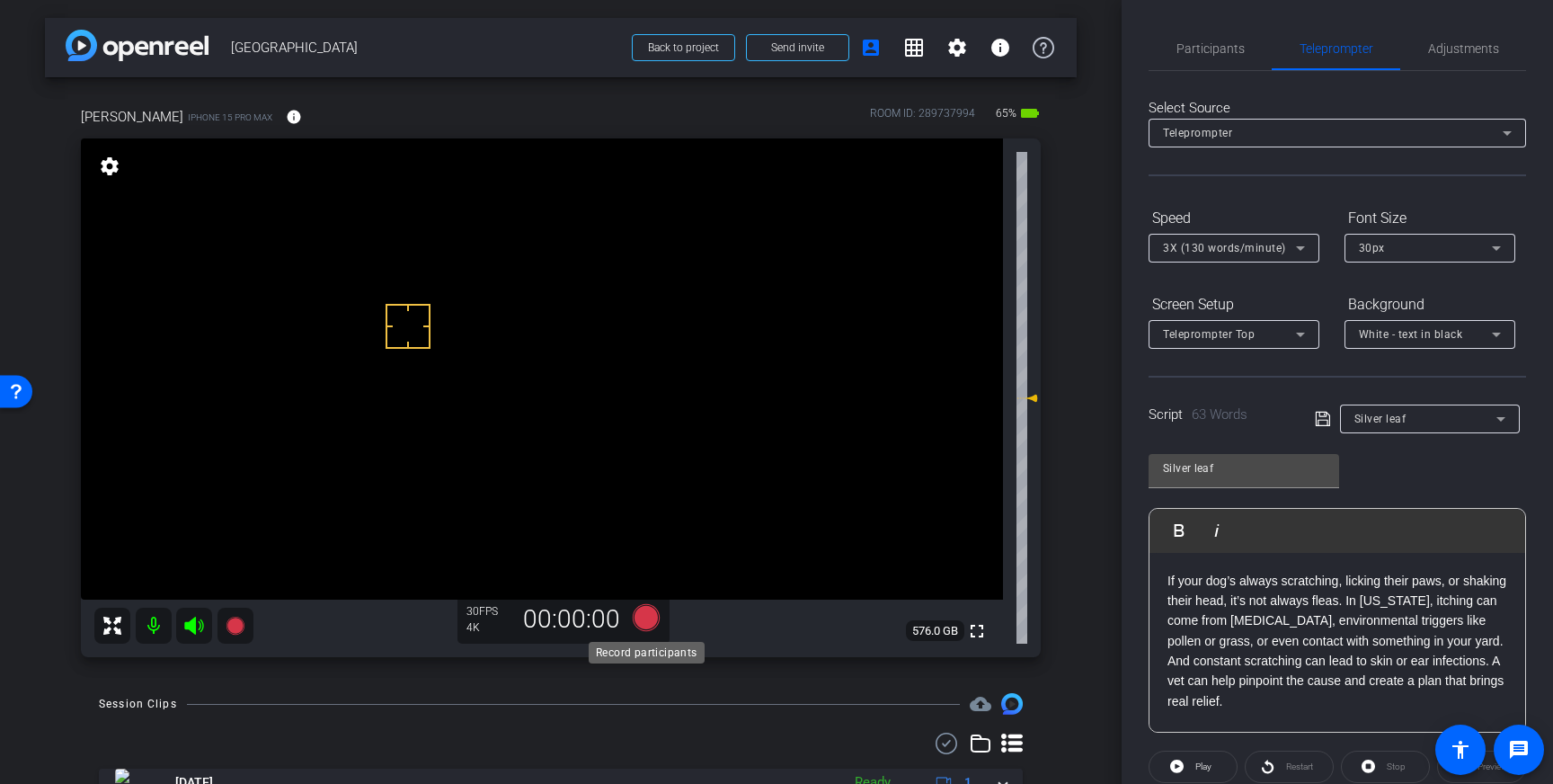
click at [646, 613] on icon at bounding box center [646, 617] width 27 height 27
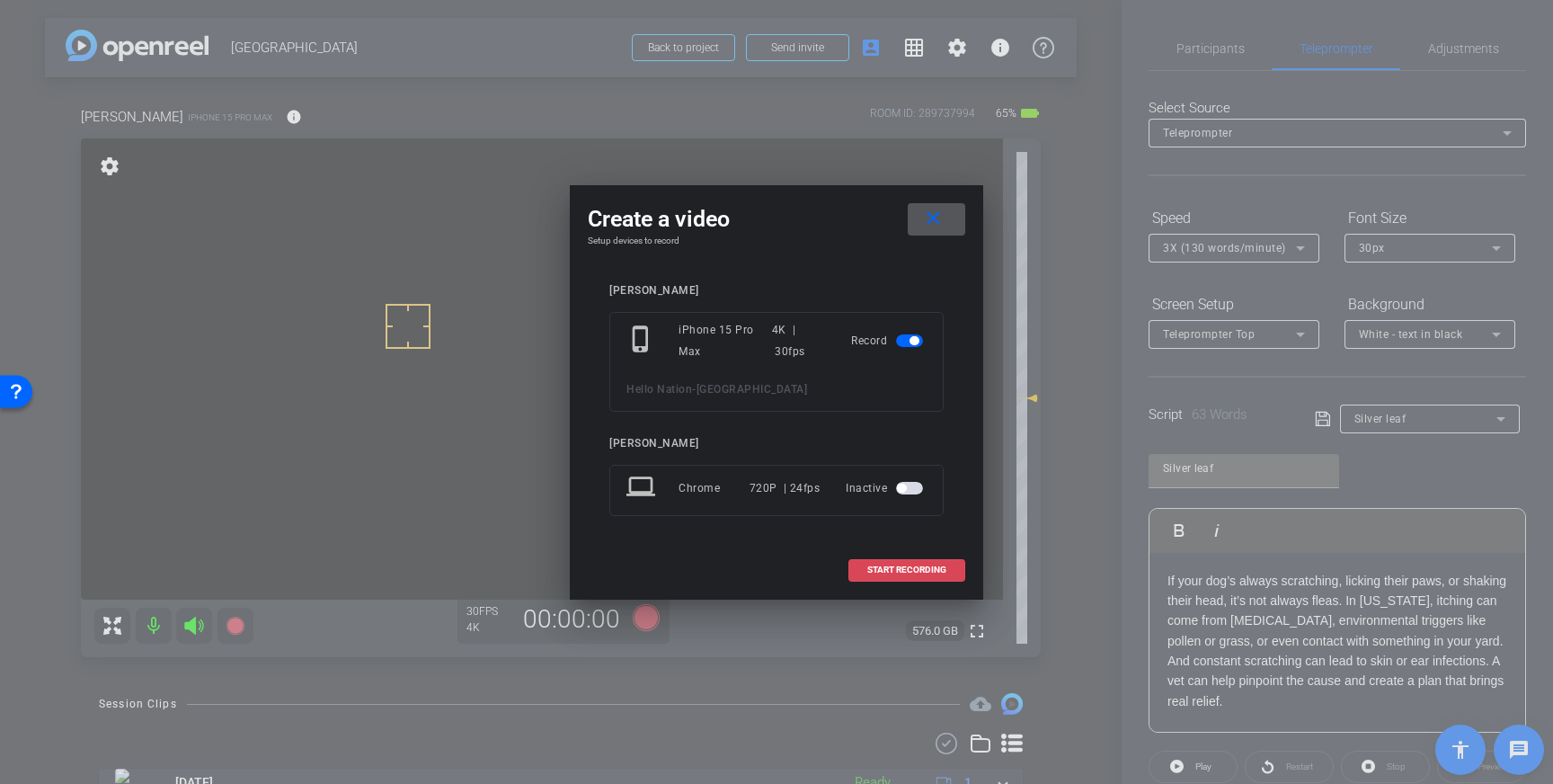
click at [900, 574] on span "START RECORDING" at bounding box center [907, 569] width 79 height 9
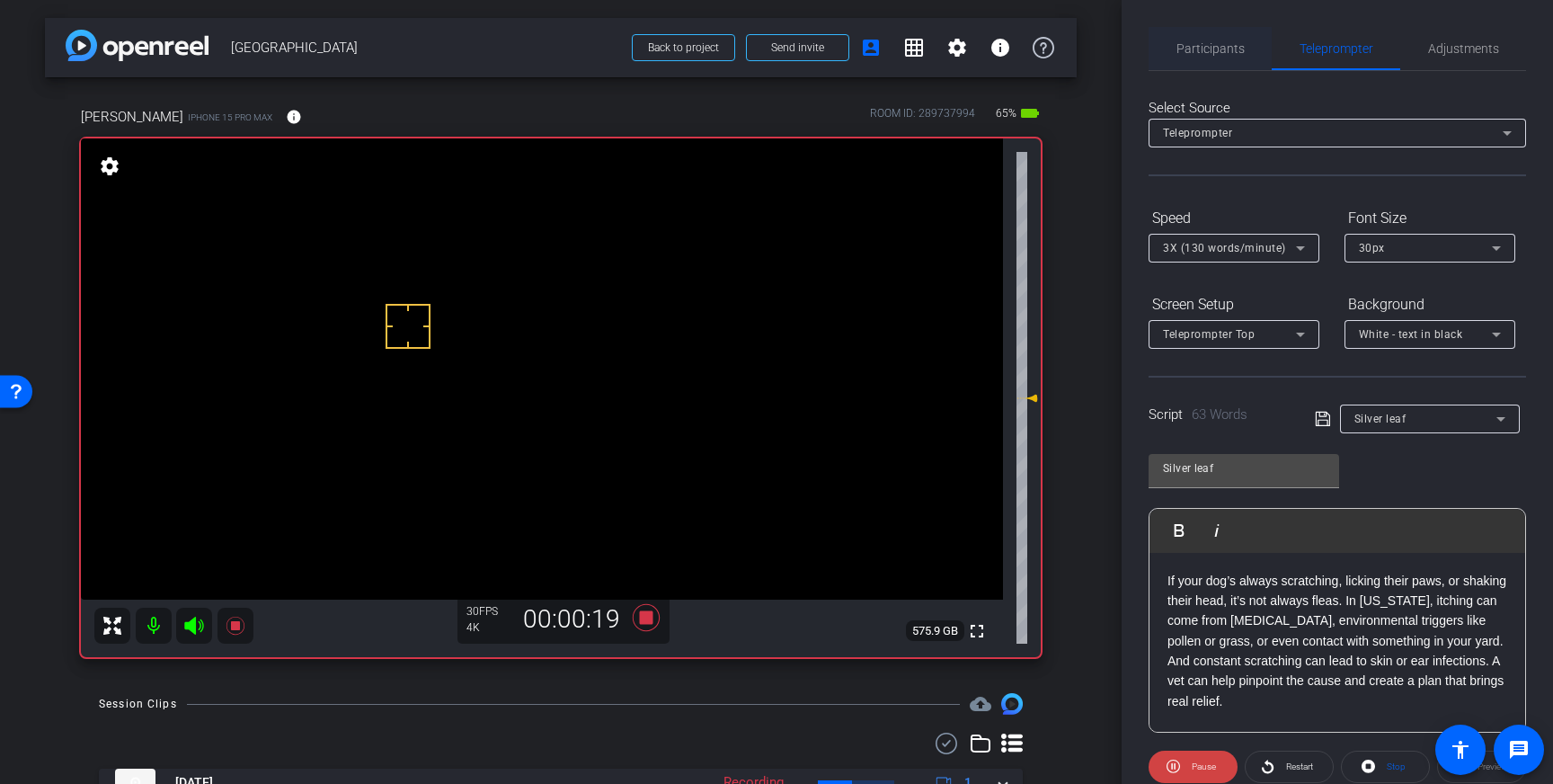
click at [1223, 54] on span "Participants" at bounding box center [1210, 47] width 68 height 12
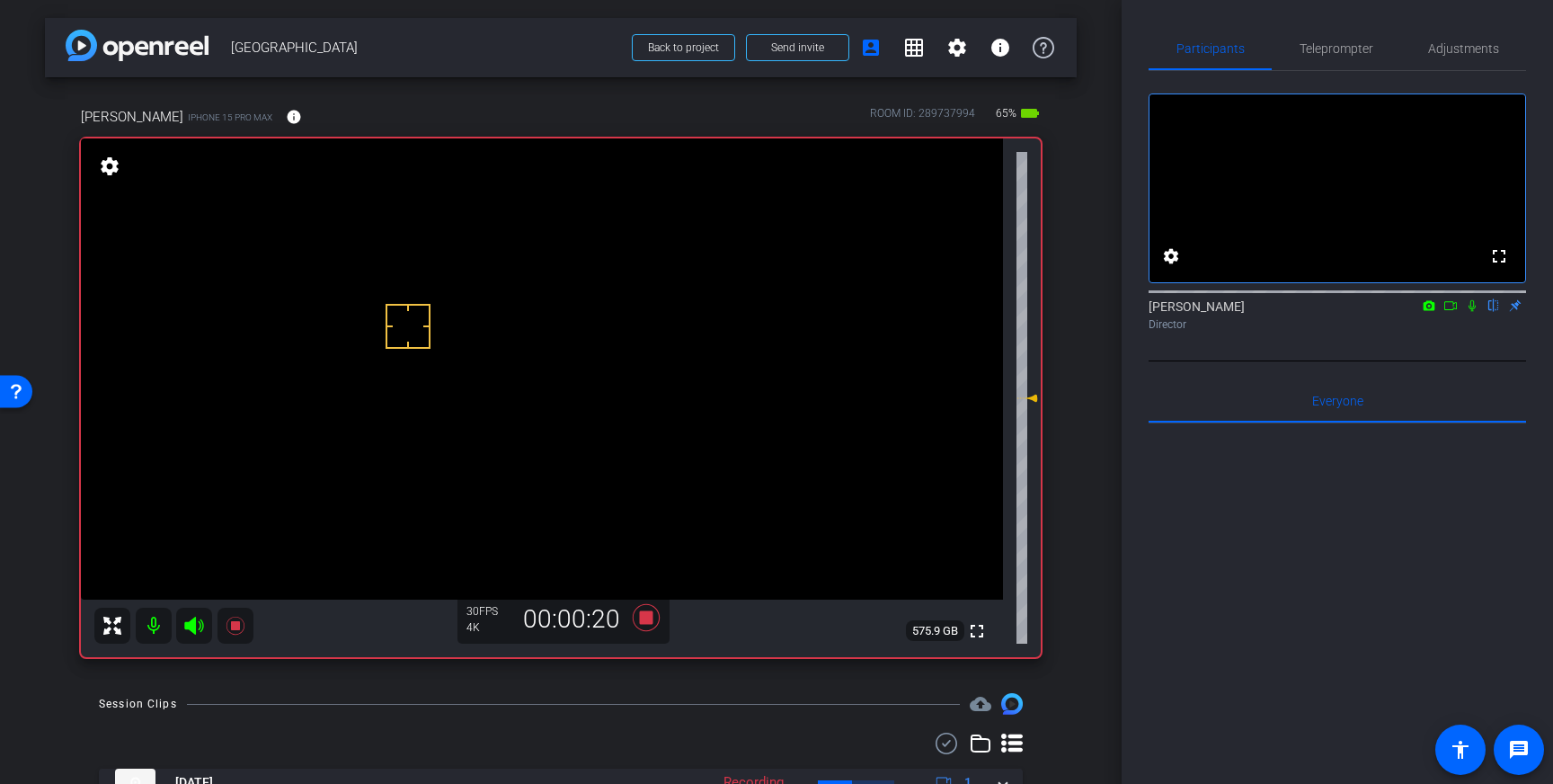
click at [1471, 312] on icon at bounding box center [1472, 306] width 8 height 11
click at [1472, 312] on icon at bounding box center [1471, 305] width 14 height 12
click at [657, 619] on icon at bounding box center [646, 617] width 43 height 32
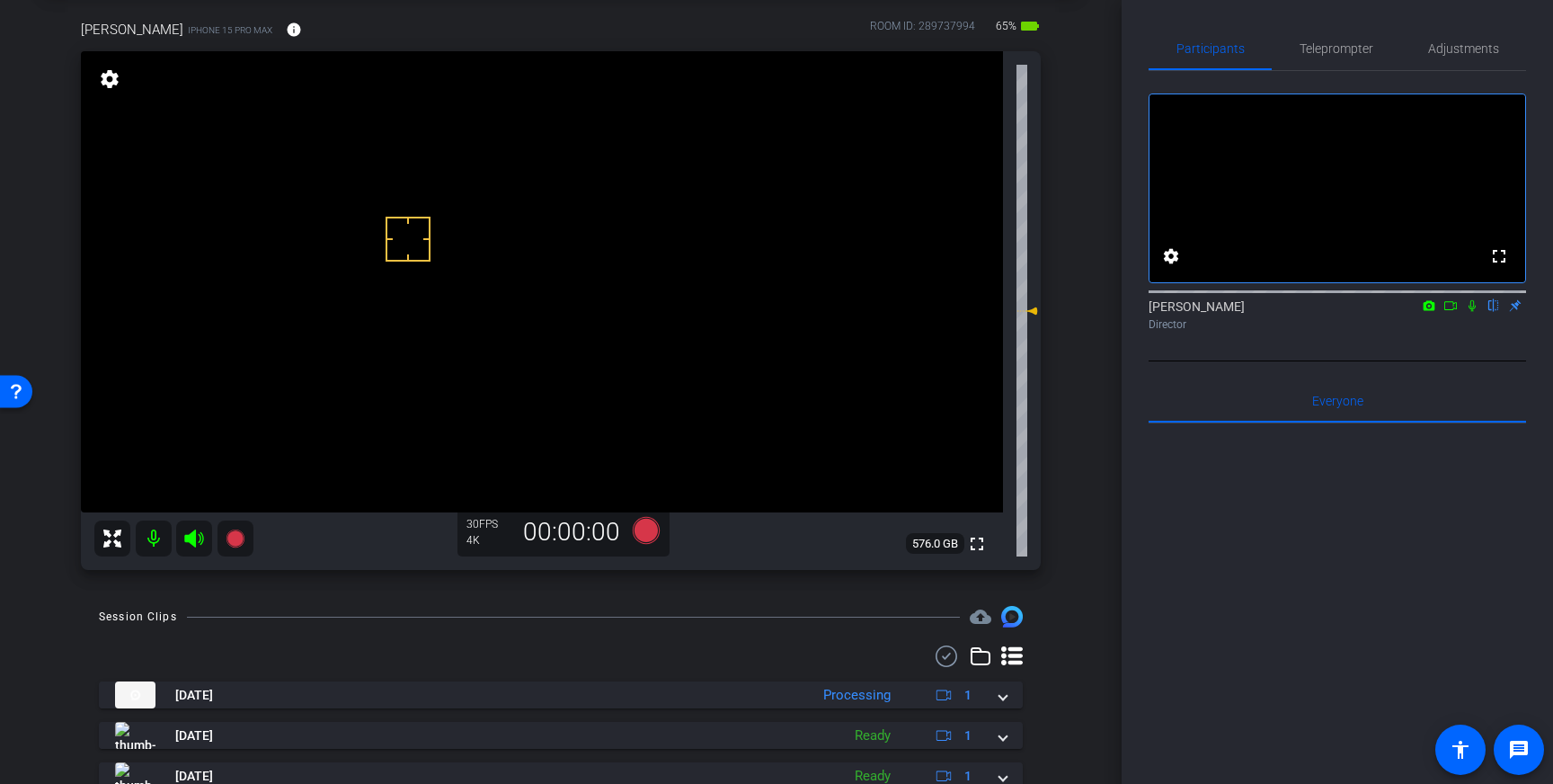
scroll to position [88, 0]
drag, startPoint x: 1431, startPoint y: 48, endPoint x: 1432, endPoint y: 66, distance: 18.0
click at [1431, 48] on span "Adjustments" at bounding box center [1463, 47] width 71 height 12
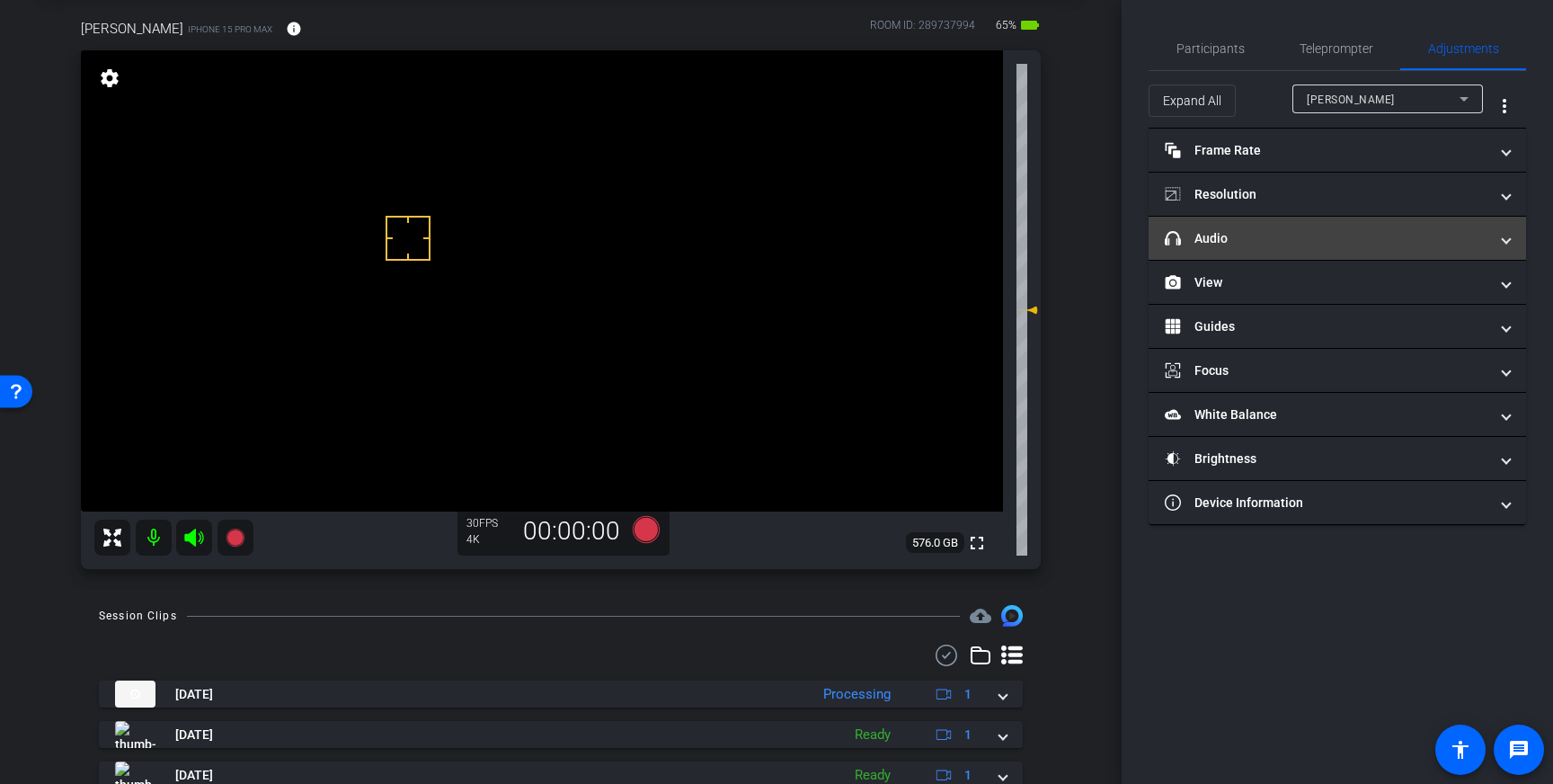
click at [1394, 249] on mat-expansion-panel-header "headphone icon Audio" at bounding box center [1338, 237] width 378 height 43
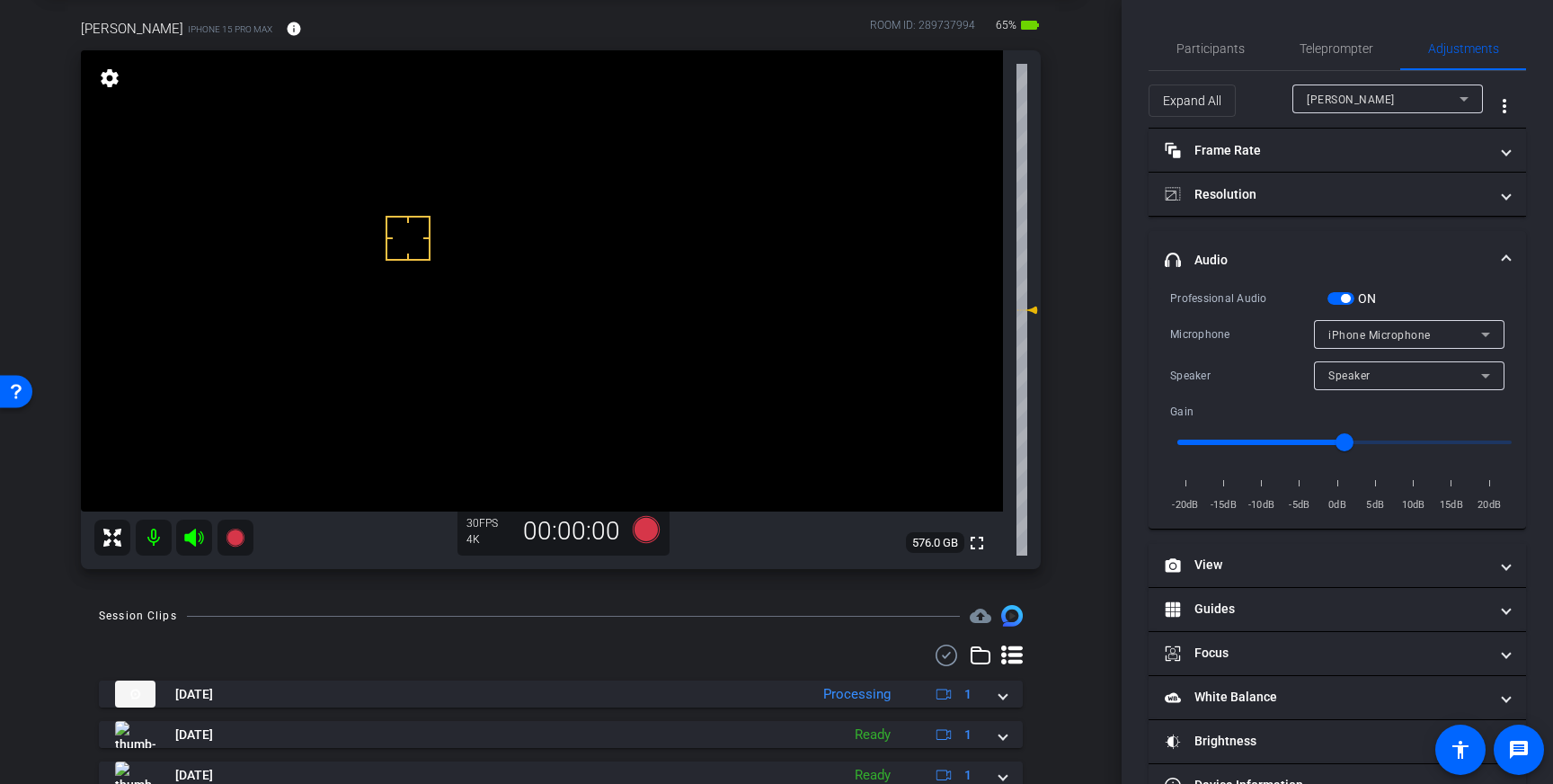
click at [1403, 343] on div "iPhone Microphone" at bounding box center [1404, 335] width 153 height 23
click at [1448, 333] on div at bounding box center [776, 392] width 1553 height 784
drag, startPoint x: 1497, startPoint y: 257, endPoint x: 1501, endPoint y: 266, distance: 9.8
click at [1497, 257] on span "headphone icon Audio" at bounding box center [1334, 260] width 338 height 19
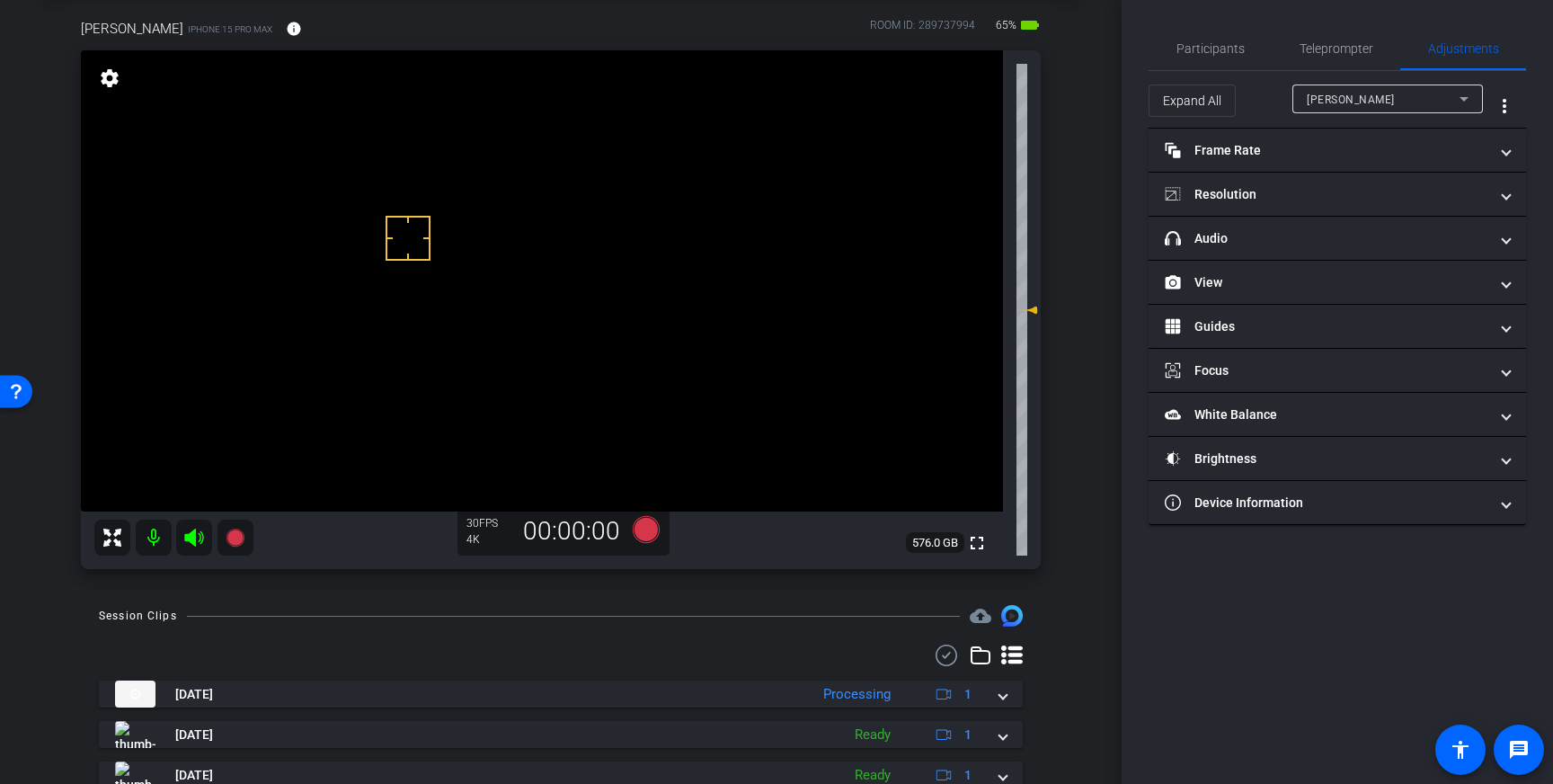
drag, startPoint x: 1329, startPoint y: 51, endPoint x: 1341, endPoint y: 108, distance: 58.2
click at [1329, 51] on span "Teleprompter" at bounding box center [1337, 47] width 74 height 12
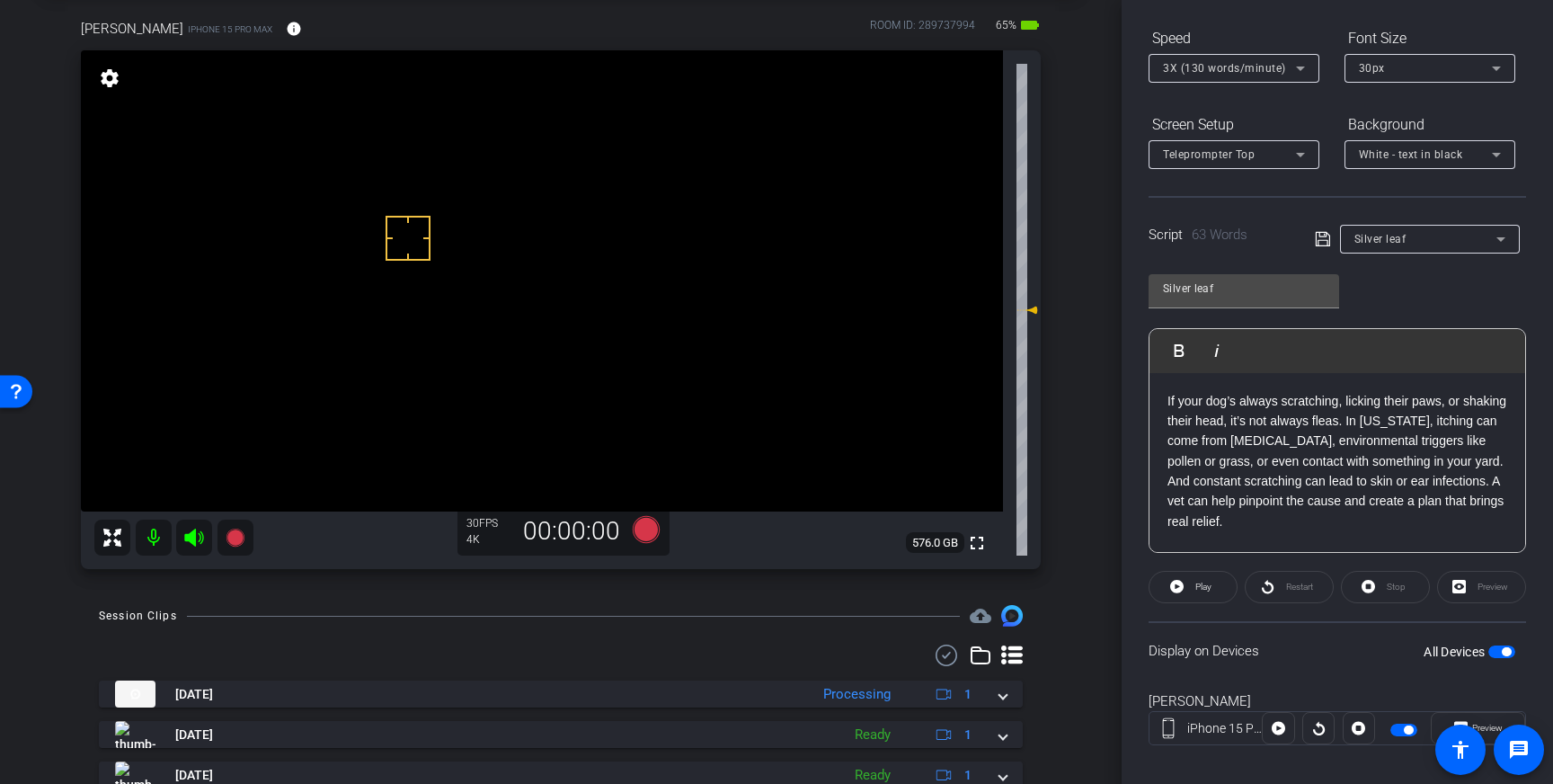
scroll to position [188, 0]
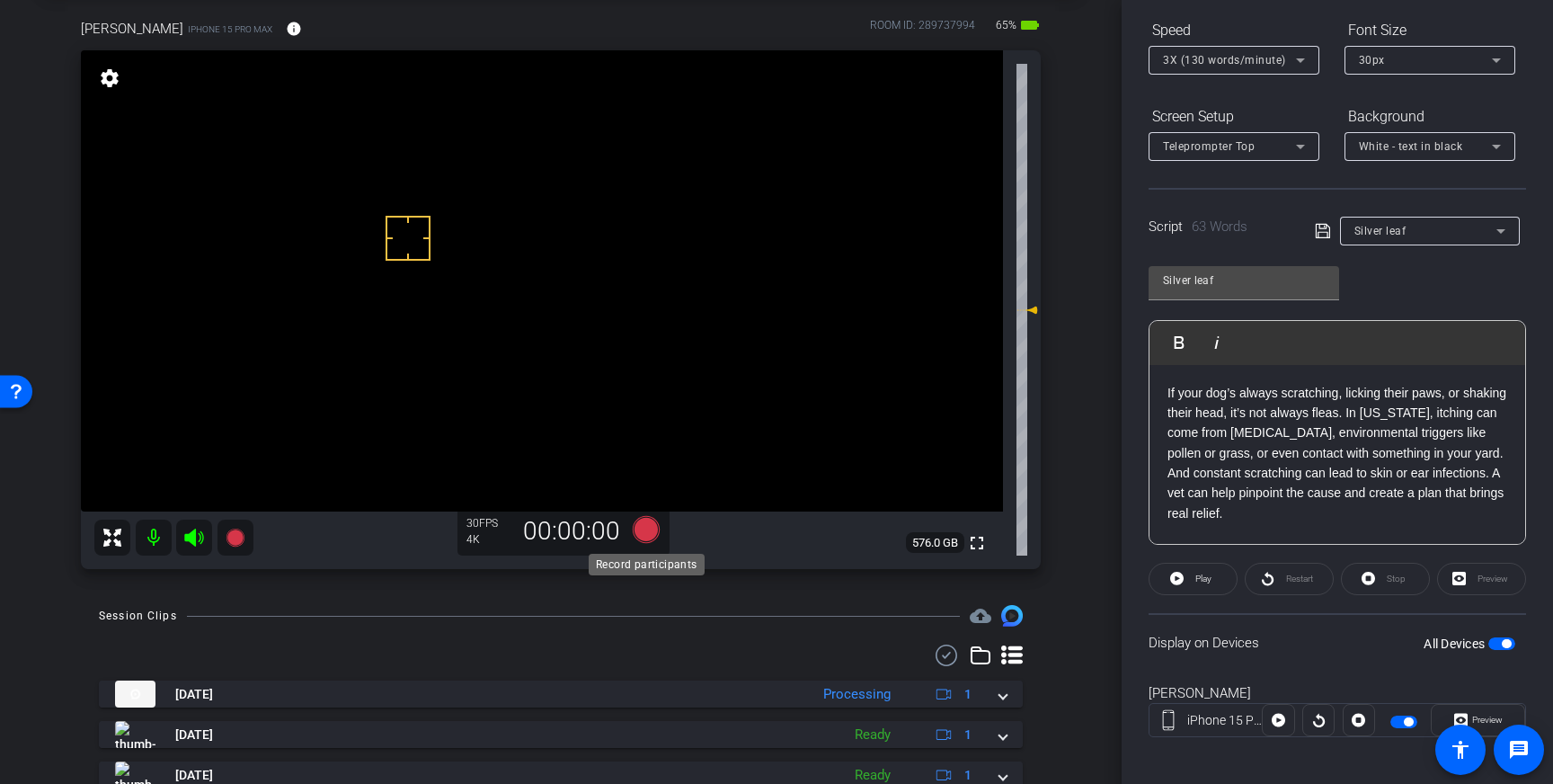
click at [650, 527] on icon at bounding box center [646, 529] width 27 height 27
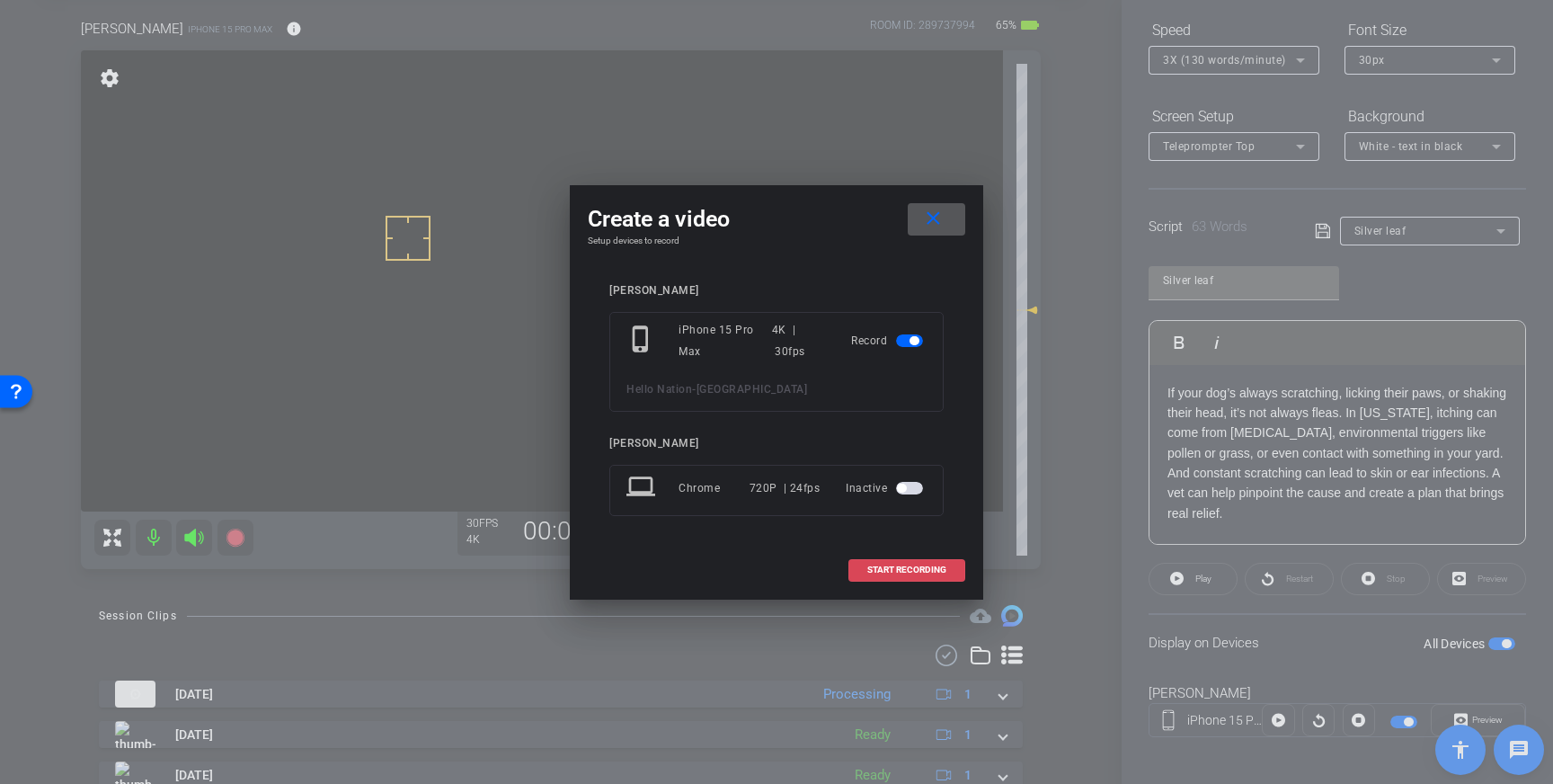
click at [882, 579] on span at bounding box center [907, 569] width 115 height 43
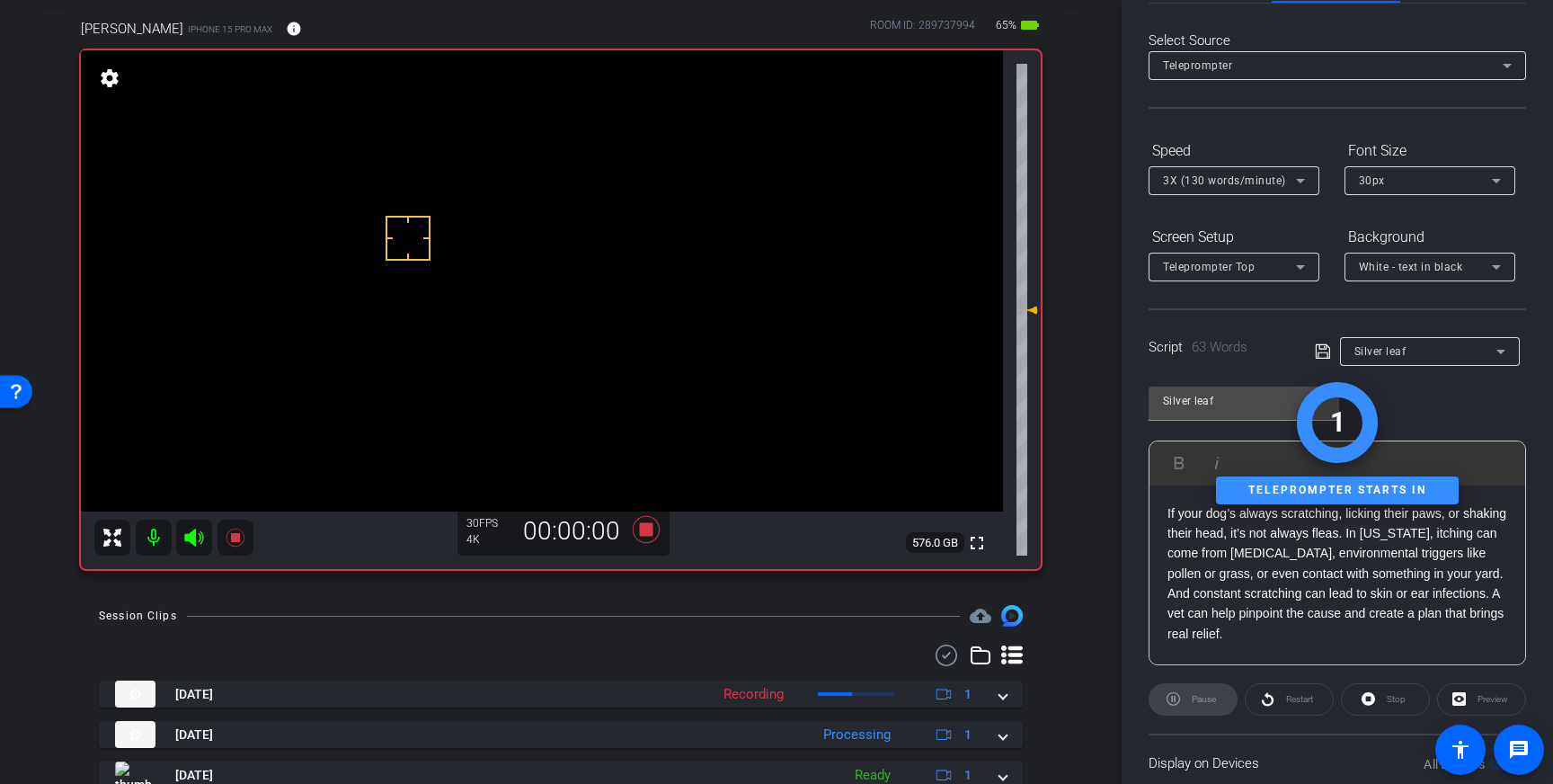
scroll to position [0, 0]
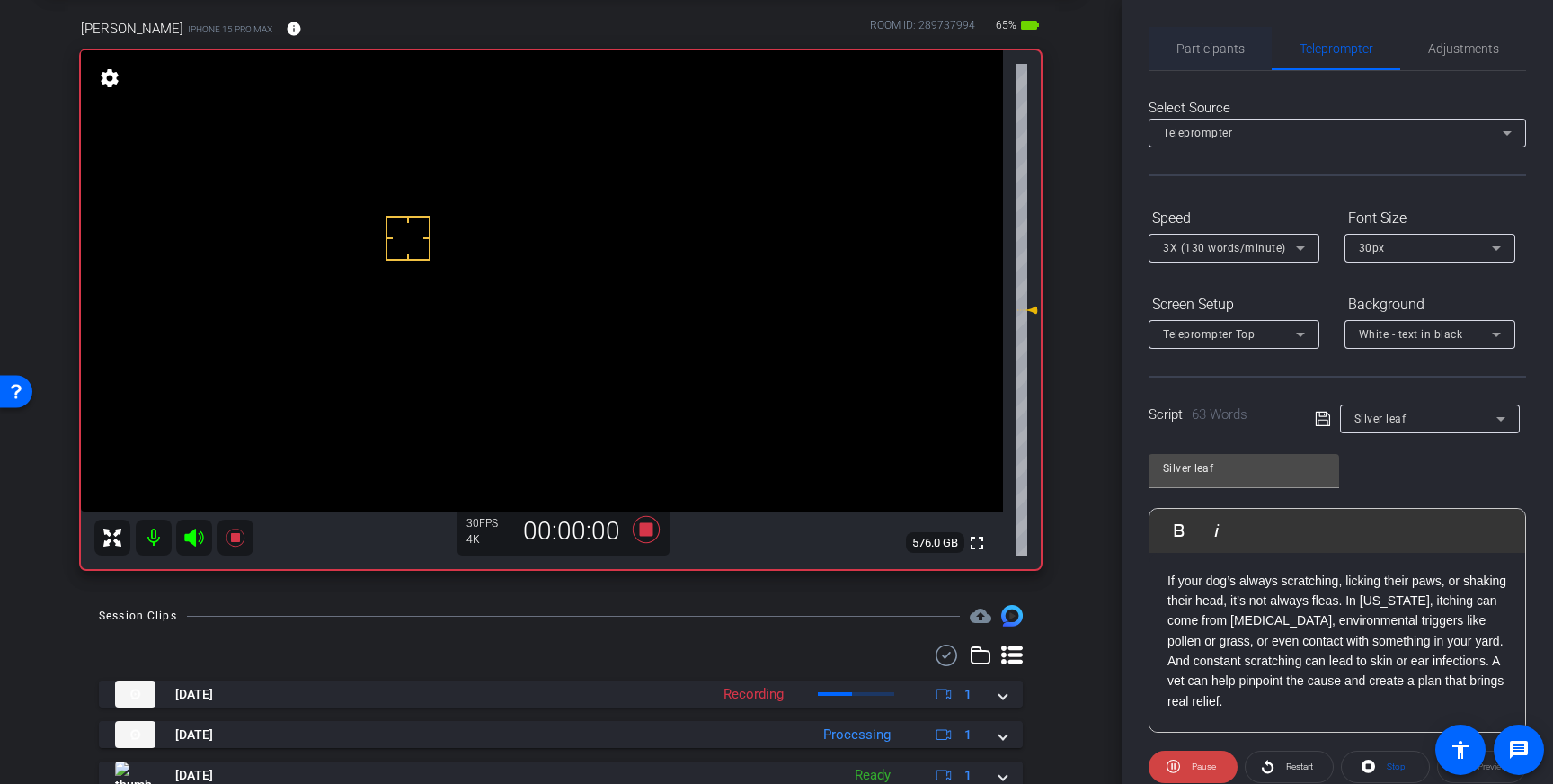
click at [1222, 32] on span "Participants" at bounding box center [1210, 47] width 68 height 43
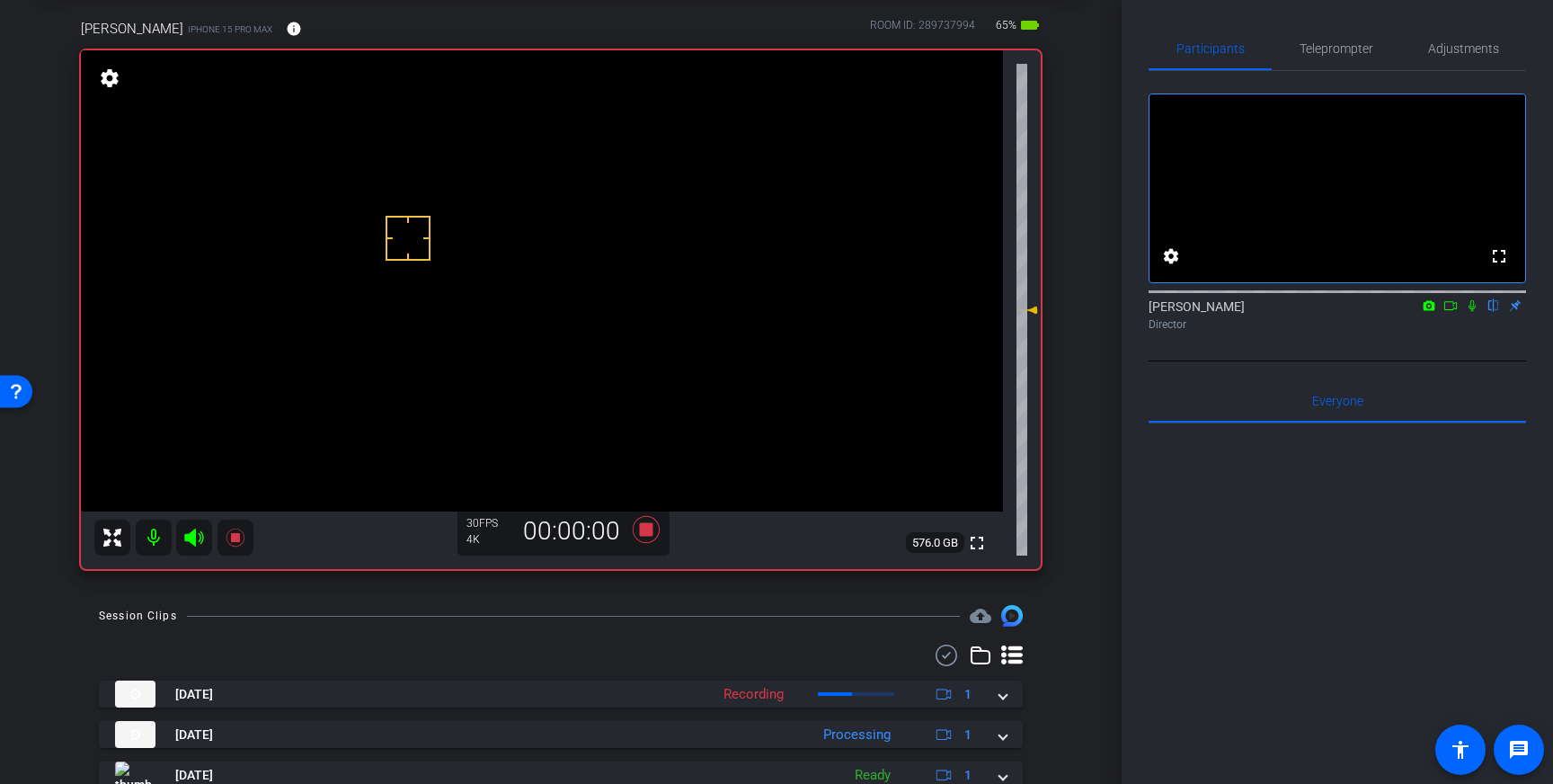
click at [1471, 313] on mat-icon at bounding box center [1471, 305] width 22 height 16
click at [1477, 312] on icon at bounding box center [1471, 305] width 14 height 12
click at [648, 527] on icon at bounding box center [646, 529] width 27 height 27
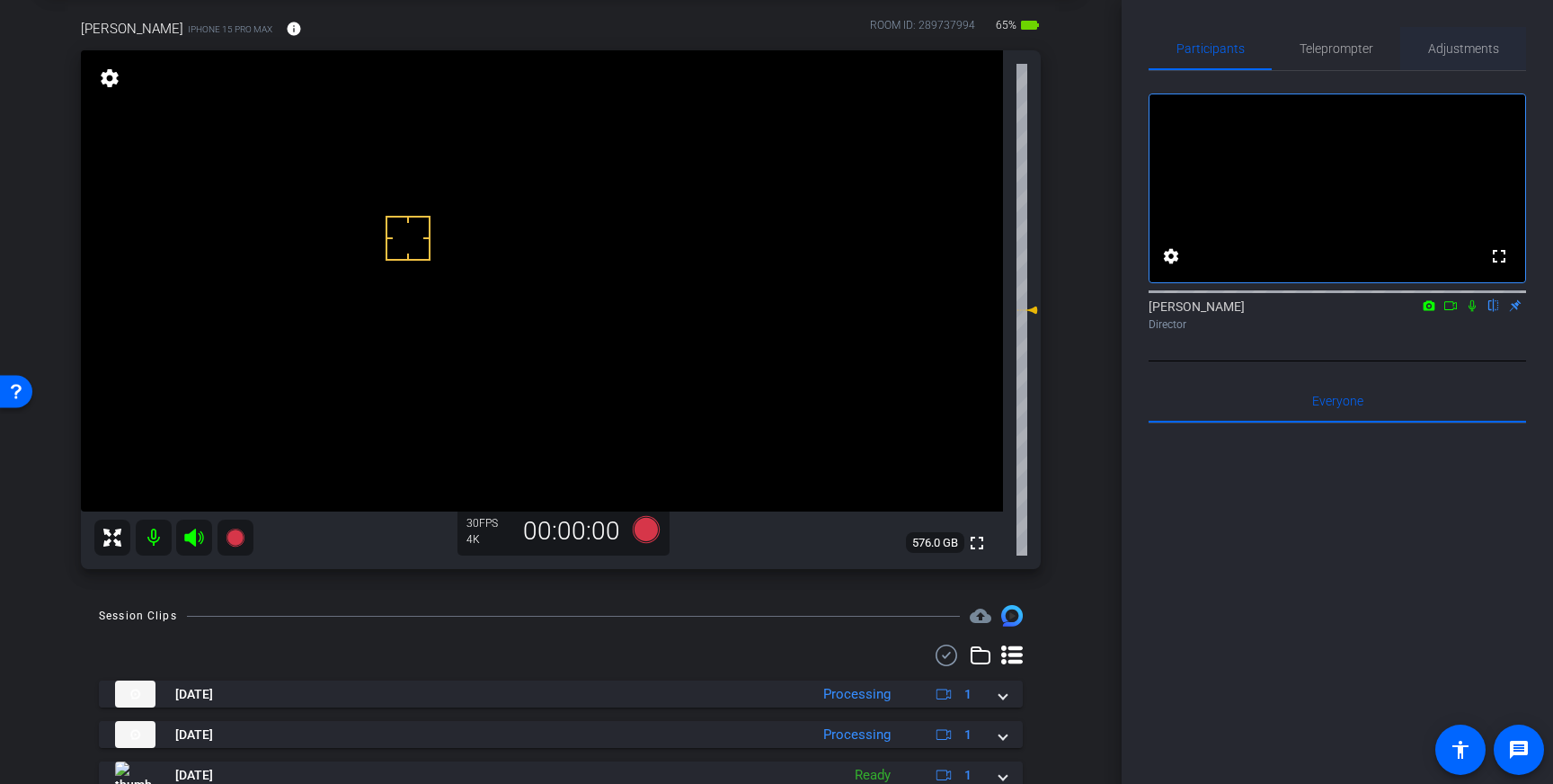
click at [1448, 50] on span "Adjustments" at bounding box center [1463, 47] width 71 height 12
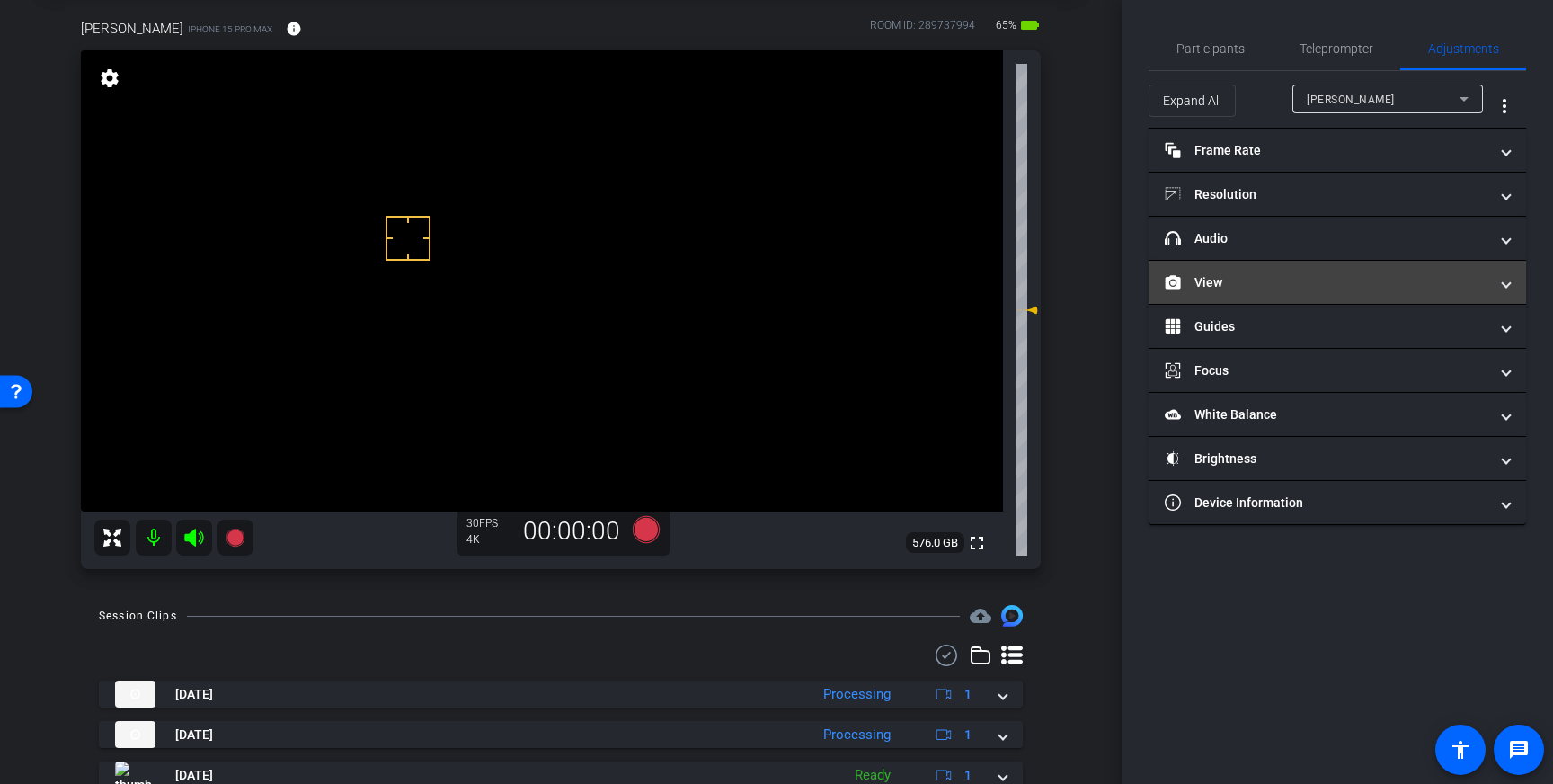
drag, startPoint x: 1416, startPoint y: 271, endPoint x: 1408, endPoint y: 278, distance: 10.6
click at [1416, 271] on mat-expansion-panel-header "View" at bounding box center [1338, 282] width 378 height 43
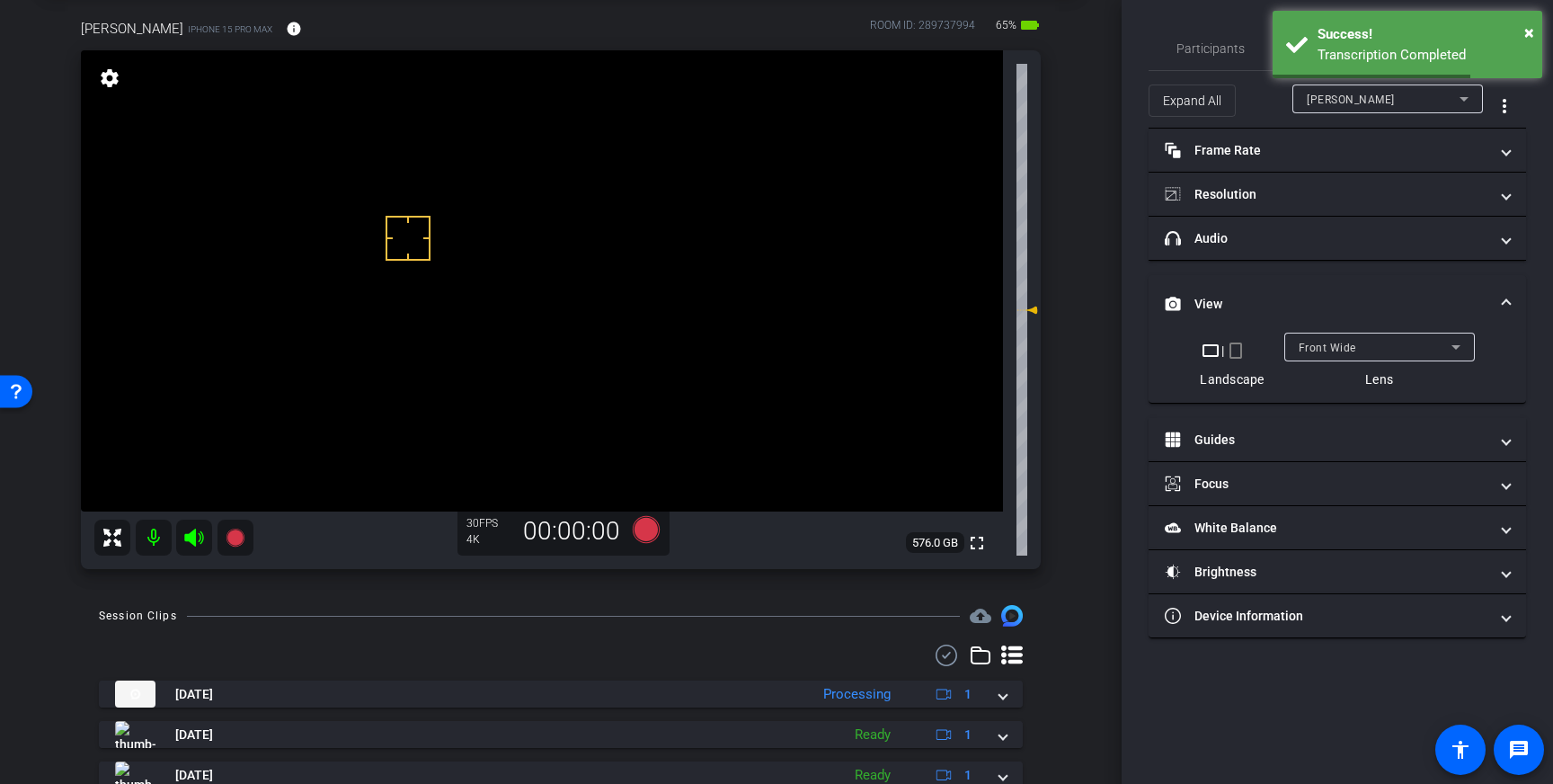
drag, startPoint x: 1512, startPoint y: 303, endPoint x: 1489, endPoint y: 286, distance: 28.6
click at [1512, 303] on mat-expansion-panel-header "View" at bounding box center [1338, 304] width 378 height 58
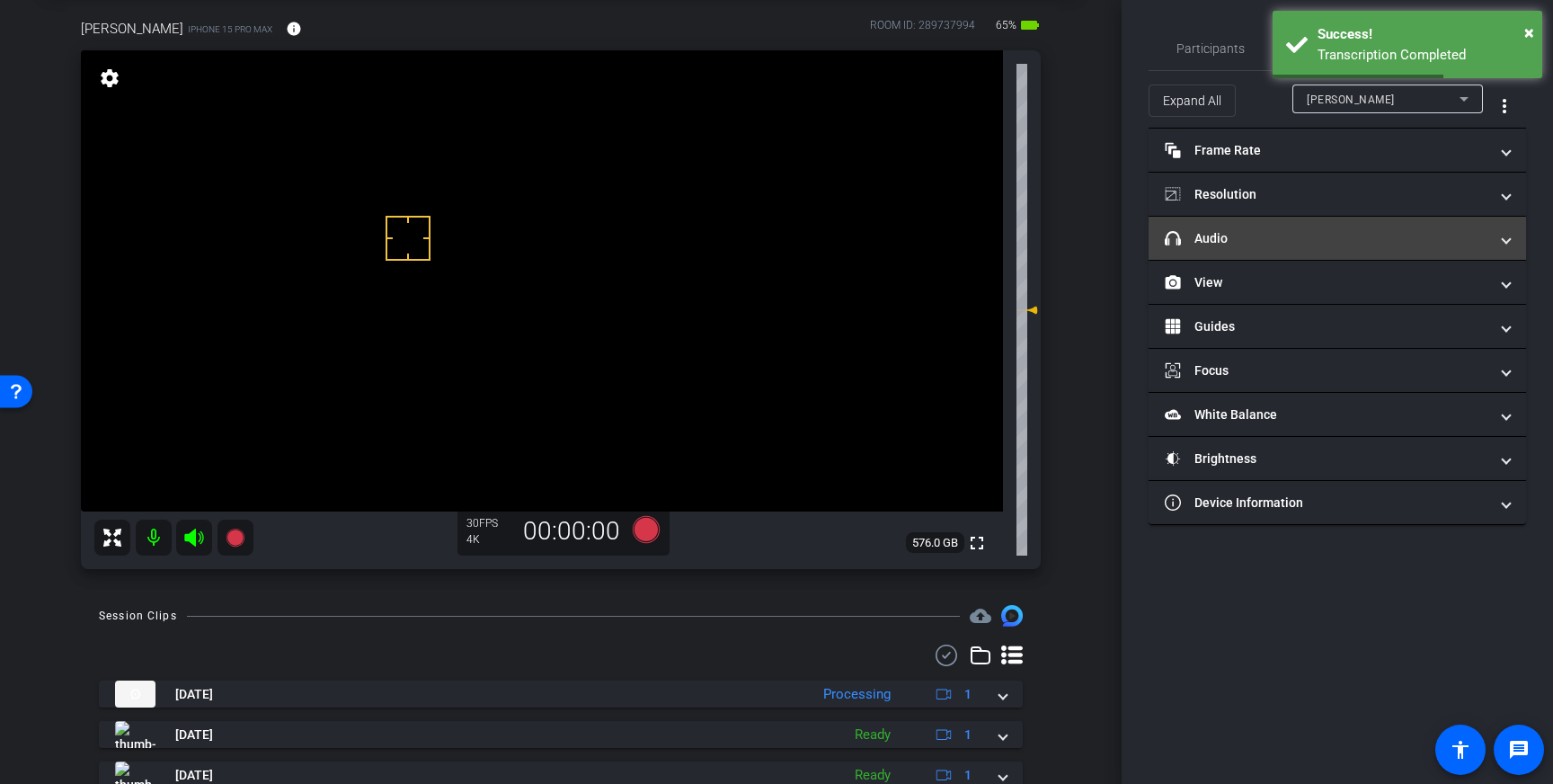
click at [1480, 238] on mat-panel-title "headphone icon Audio" at bounding box center [1326, 238] width 324 height 19
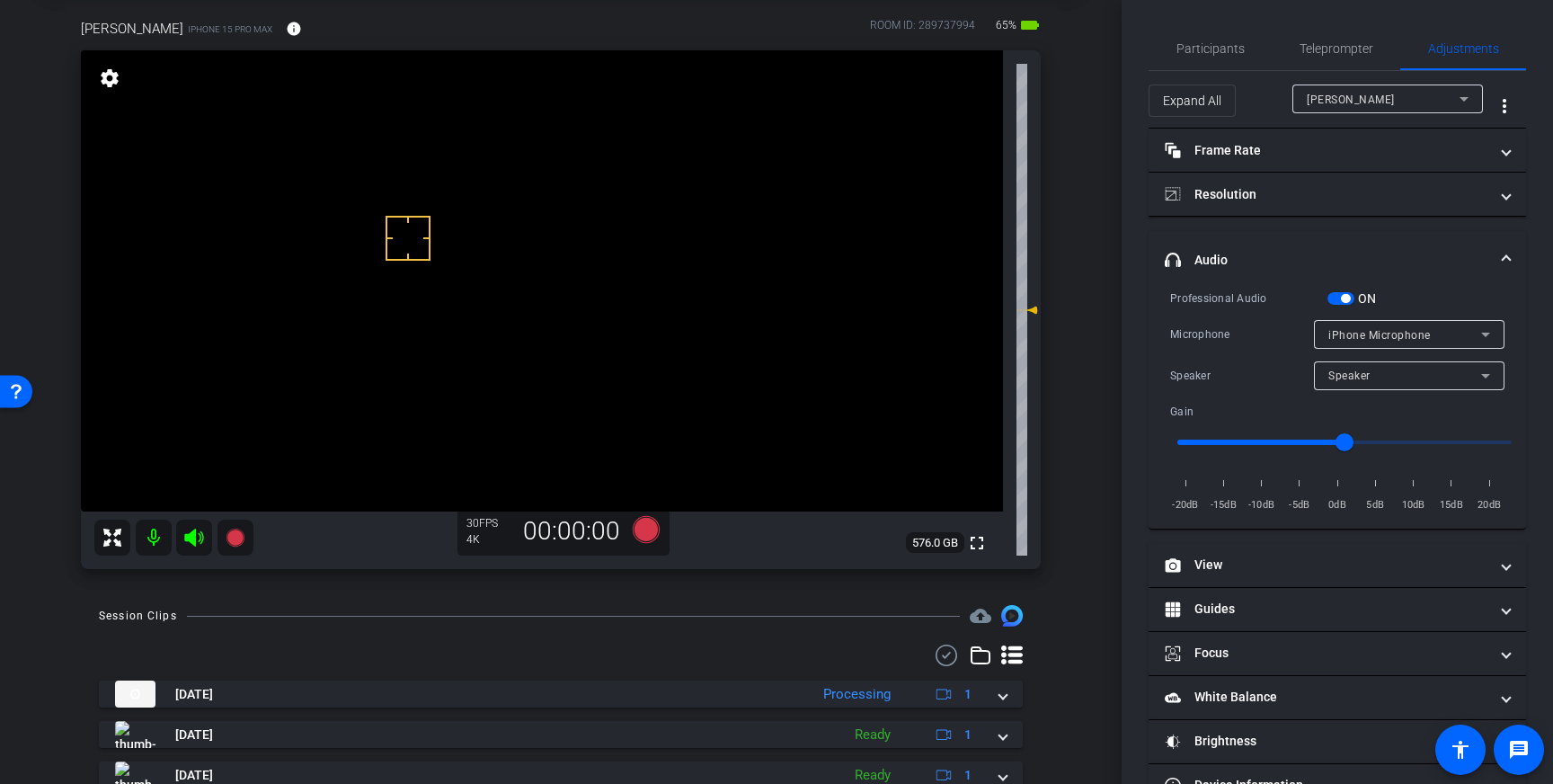
click at [1344, 295] on span "button" at bounding box center [1345, 298] width 9 height 9
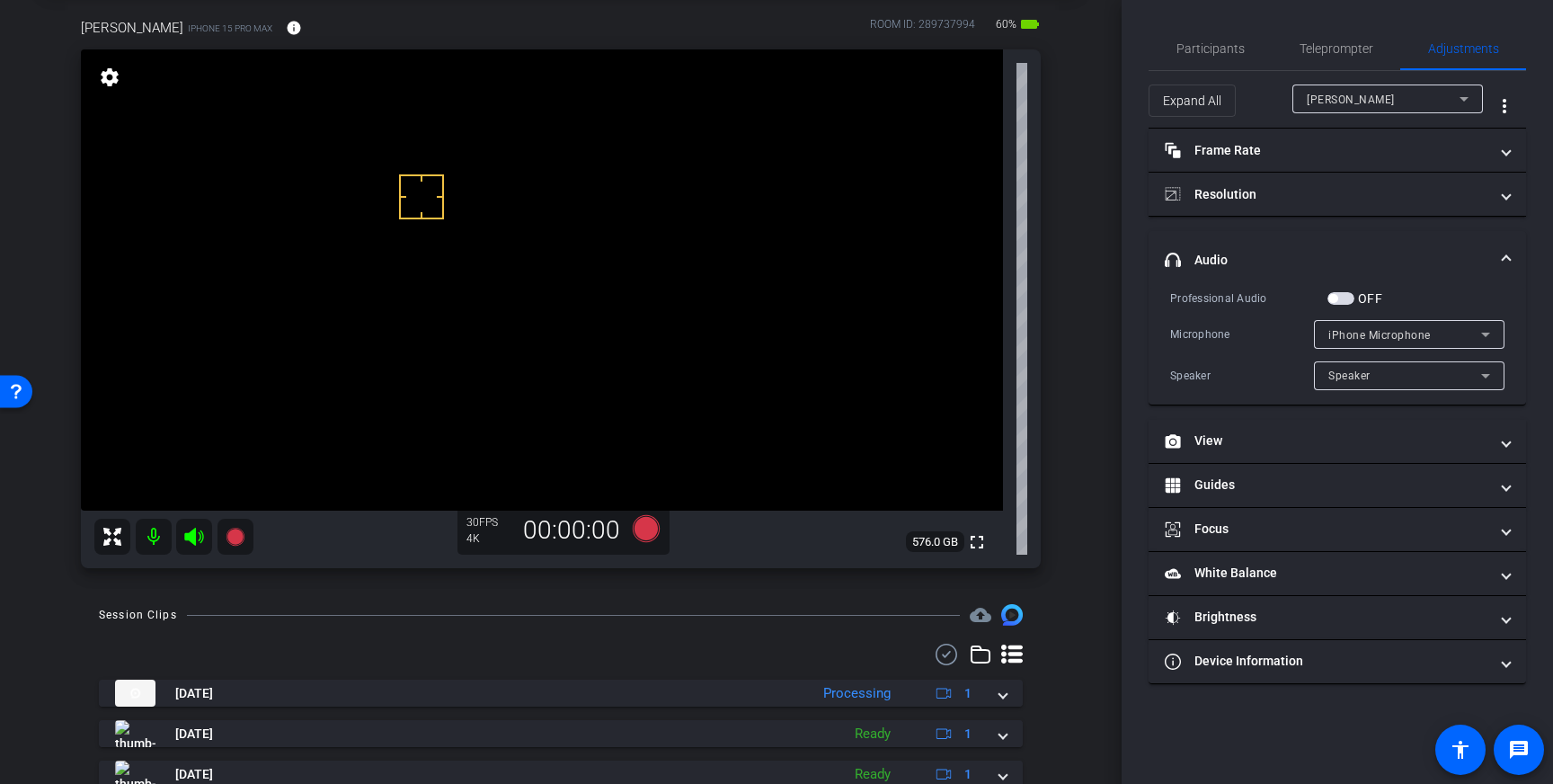
scroll to position [113, 0]
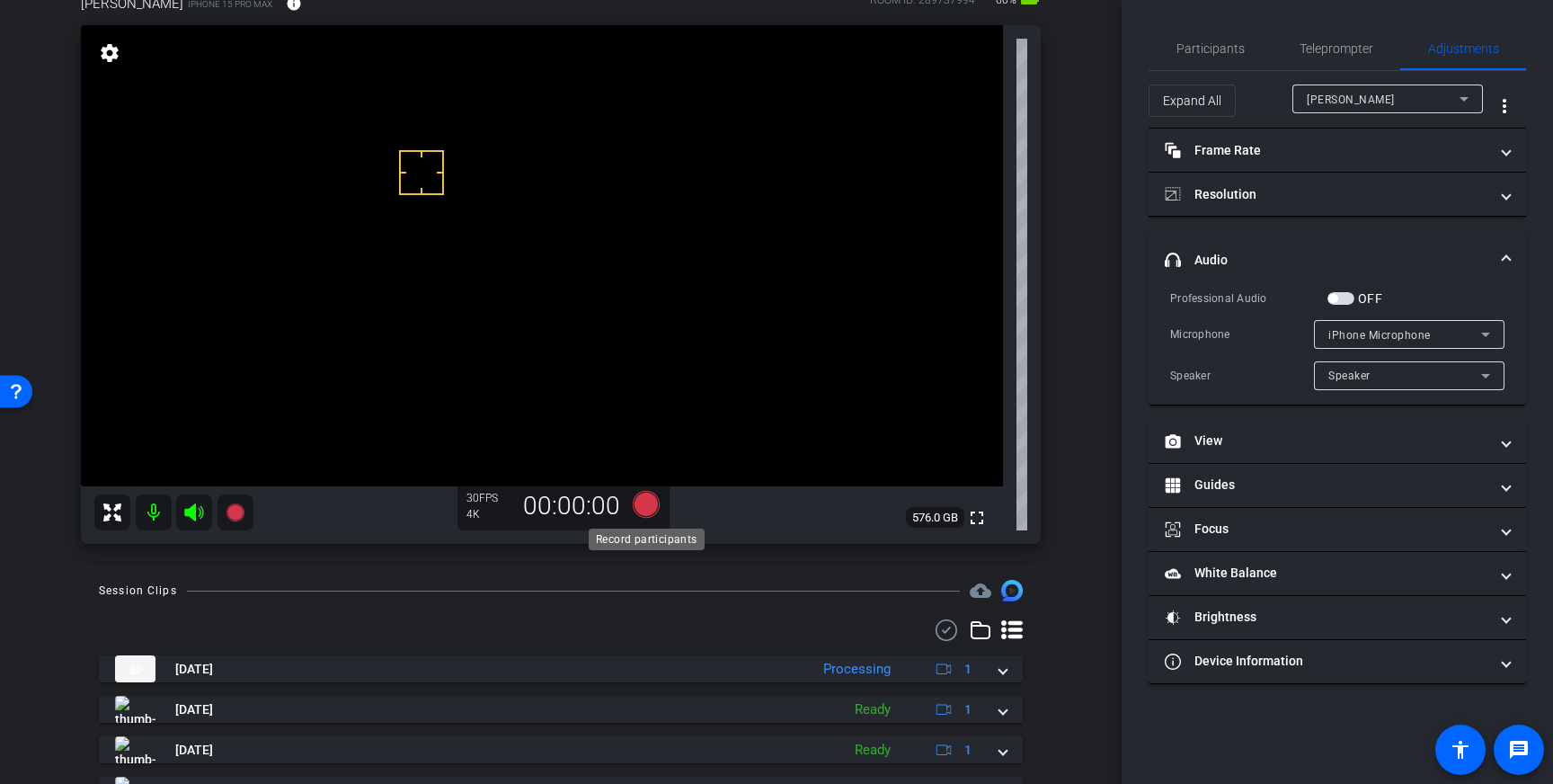
click at [642, 505] on icon at bounding box center [646, 504] width 27 height 27
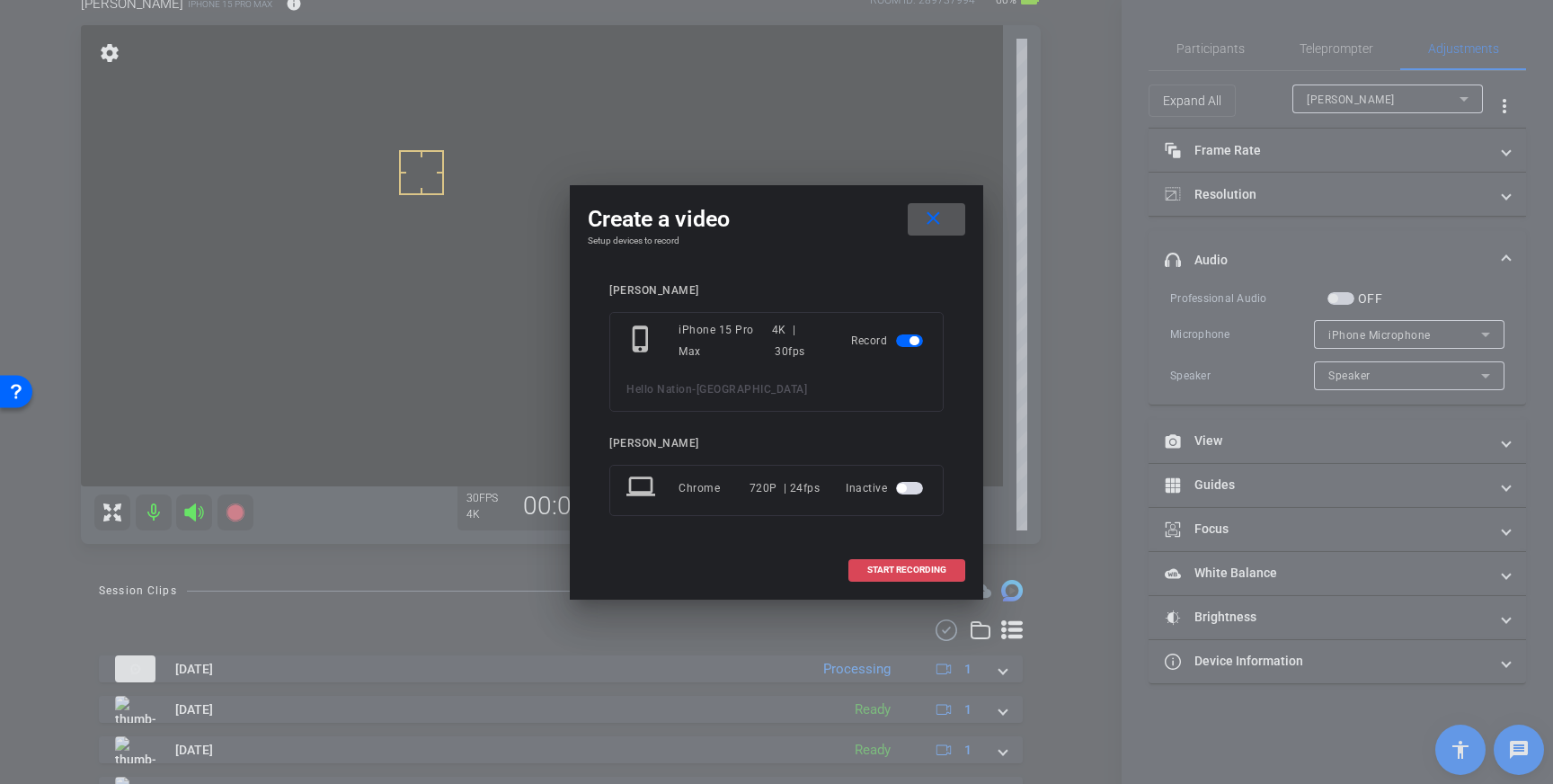
click at [885, 559] on span at bounding box center [907, 569] width 115 height 43
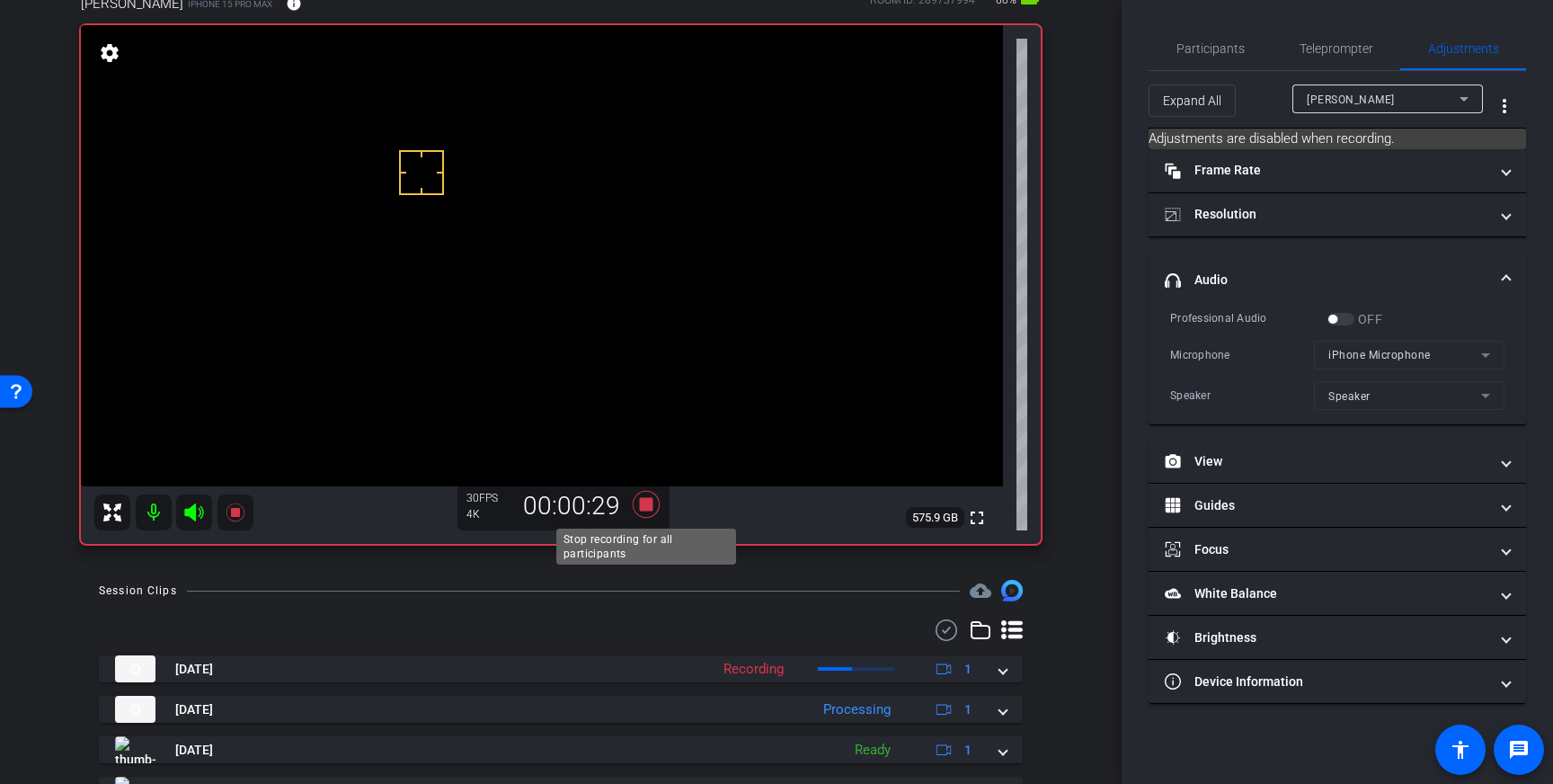
click at [646, 504] on icon at bounding box center [646, 504] width 27 height 27
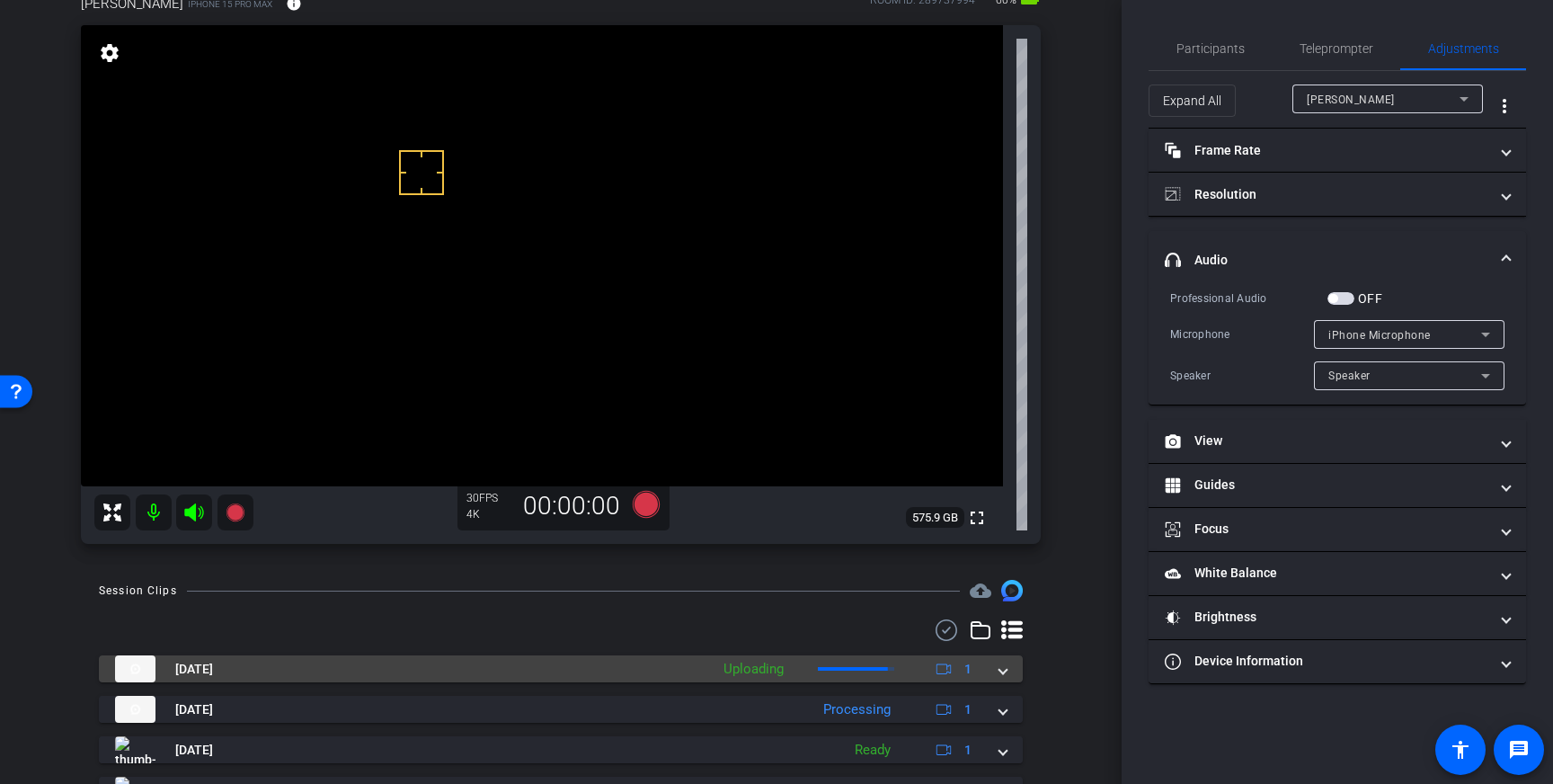
click at [1008, 658] on mat-expansion-panel-header "Sep 19, 2025 Uploading 1" at bounding box center [560, 668] width 924 height 27
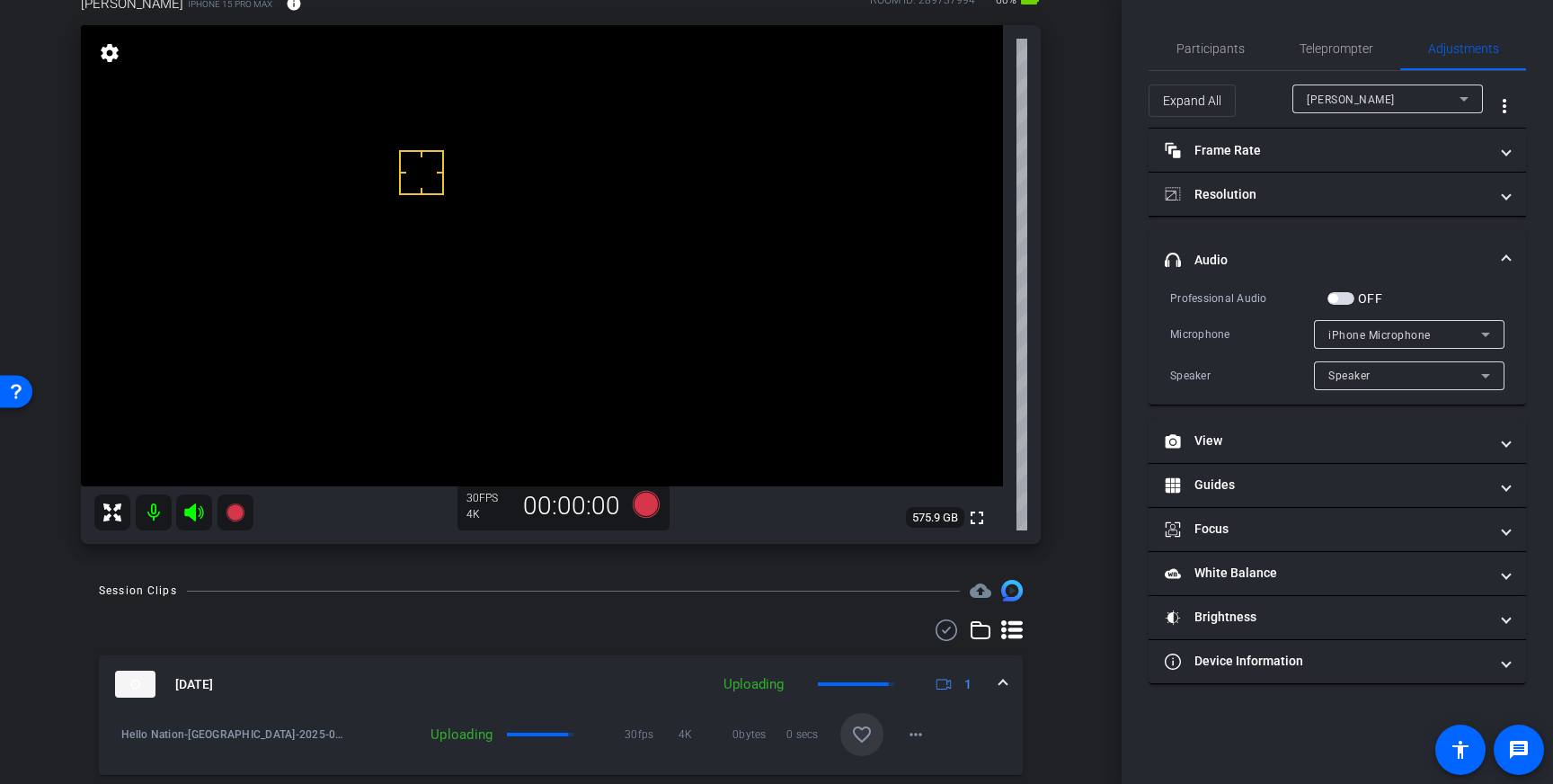
click at [866, 723] on span at bounding box center [861, 734] width 43 height 43
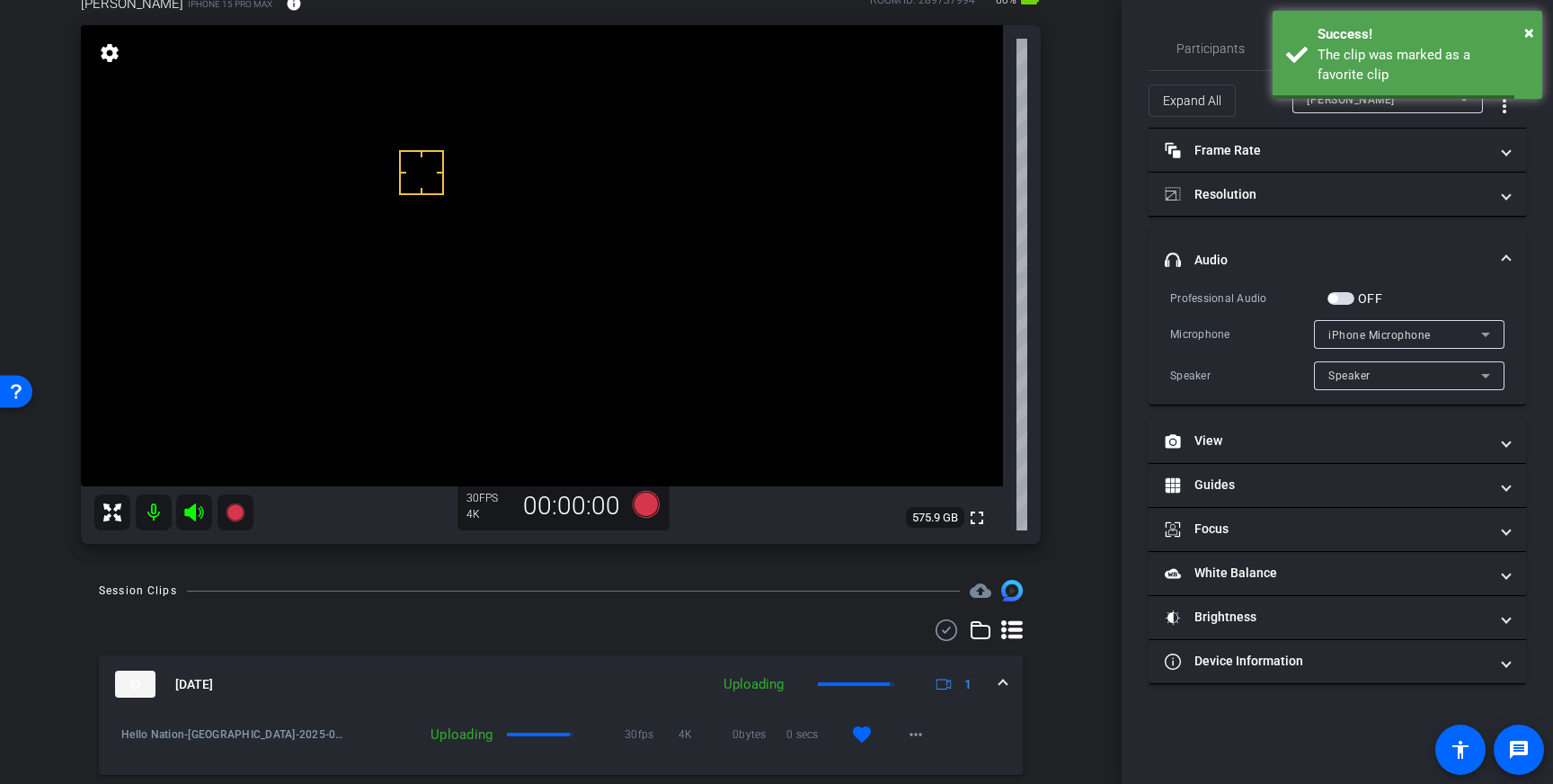
click at [988, 694] on div "Sep 19, 2025 Uploading 1" at bounding box center [557, 683] width 885 height 27
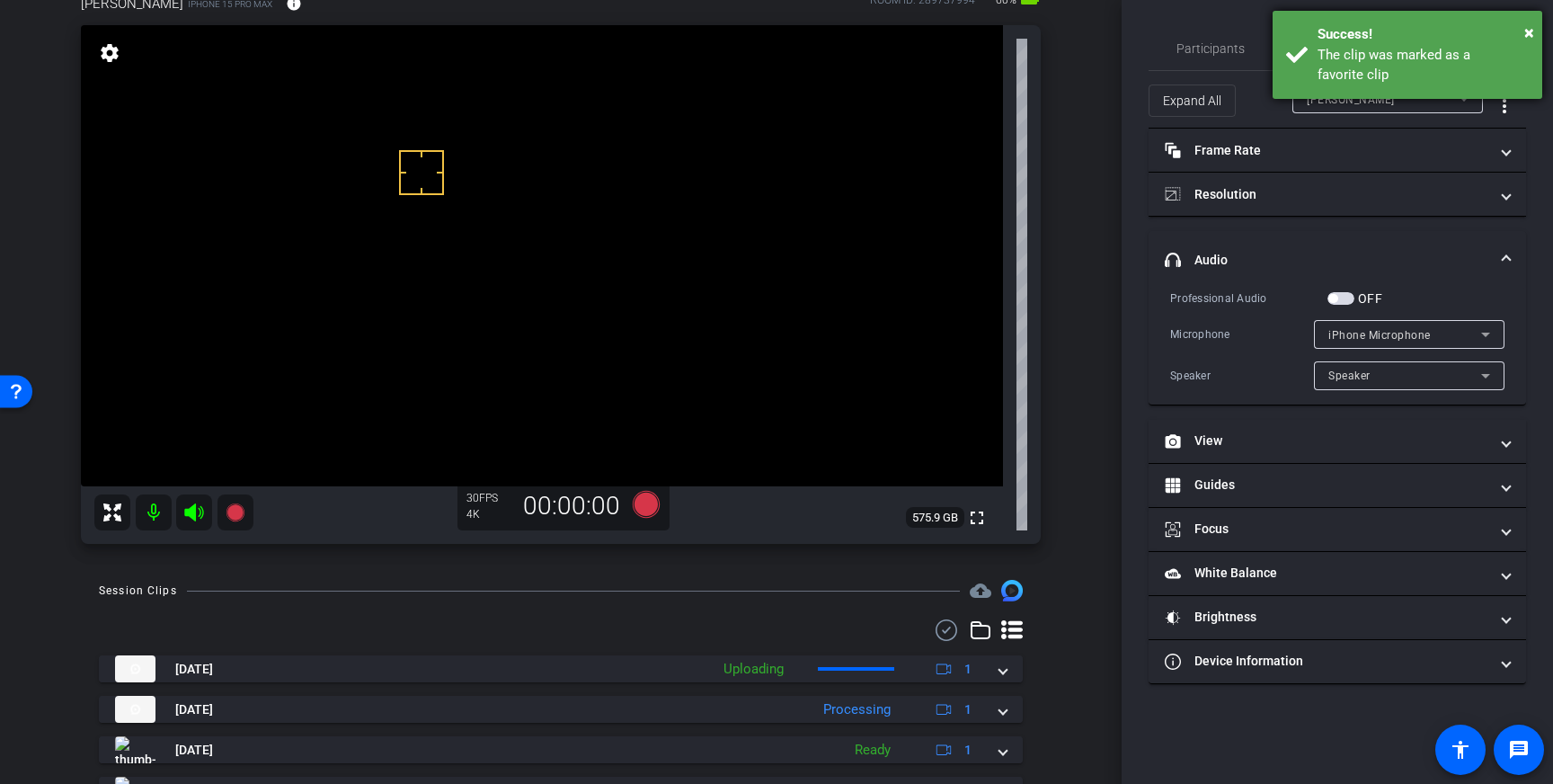
click at [1344, 42] on div "Success!" at bounding box center [1423, 35] width 211 height 21
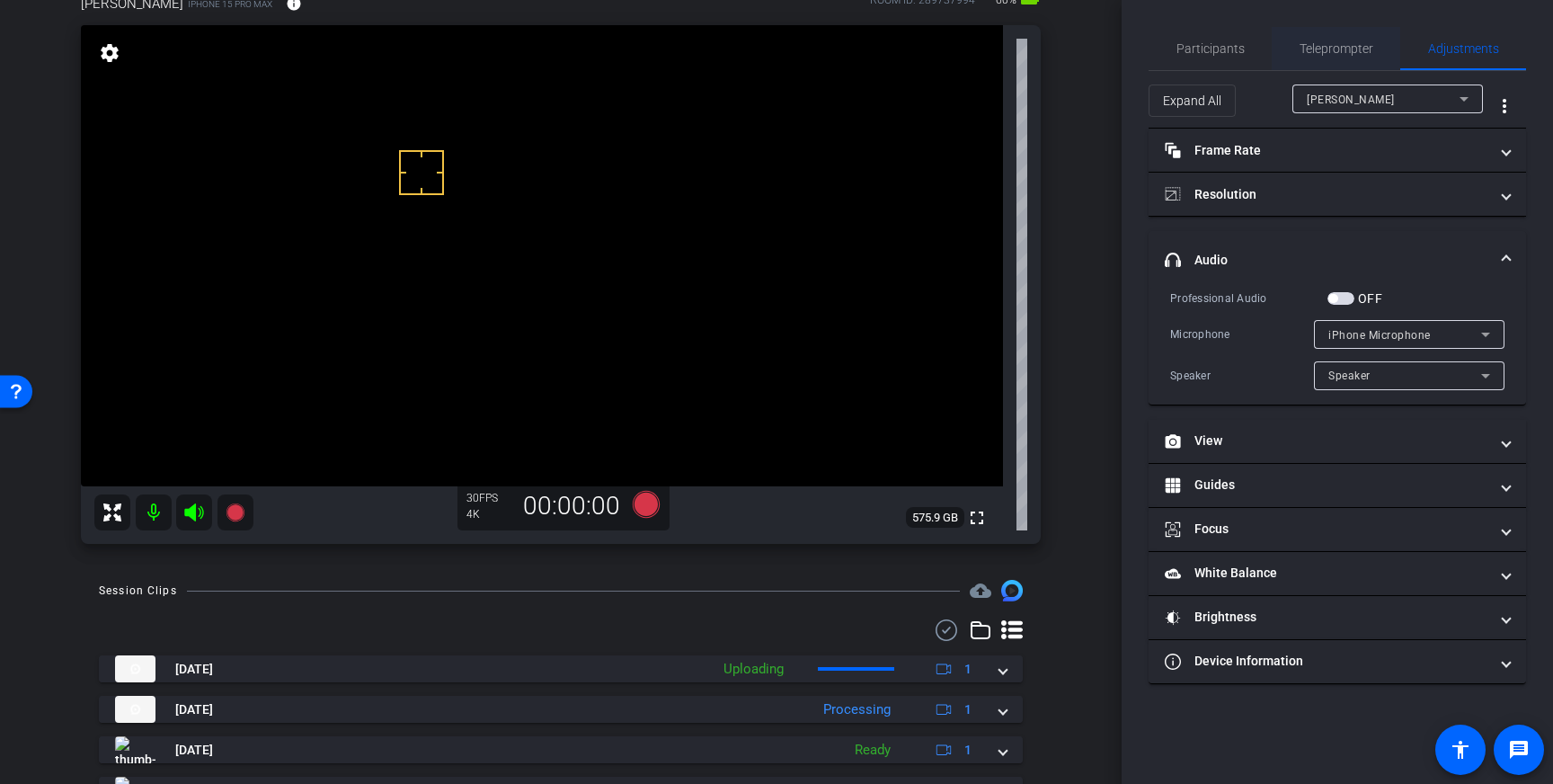
click at [1342, 53] on span "Teleprompter" at bounding box center [1337, 47] width 74 height 12
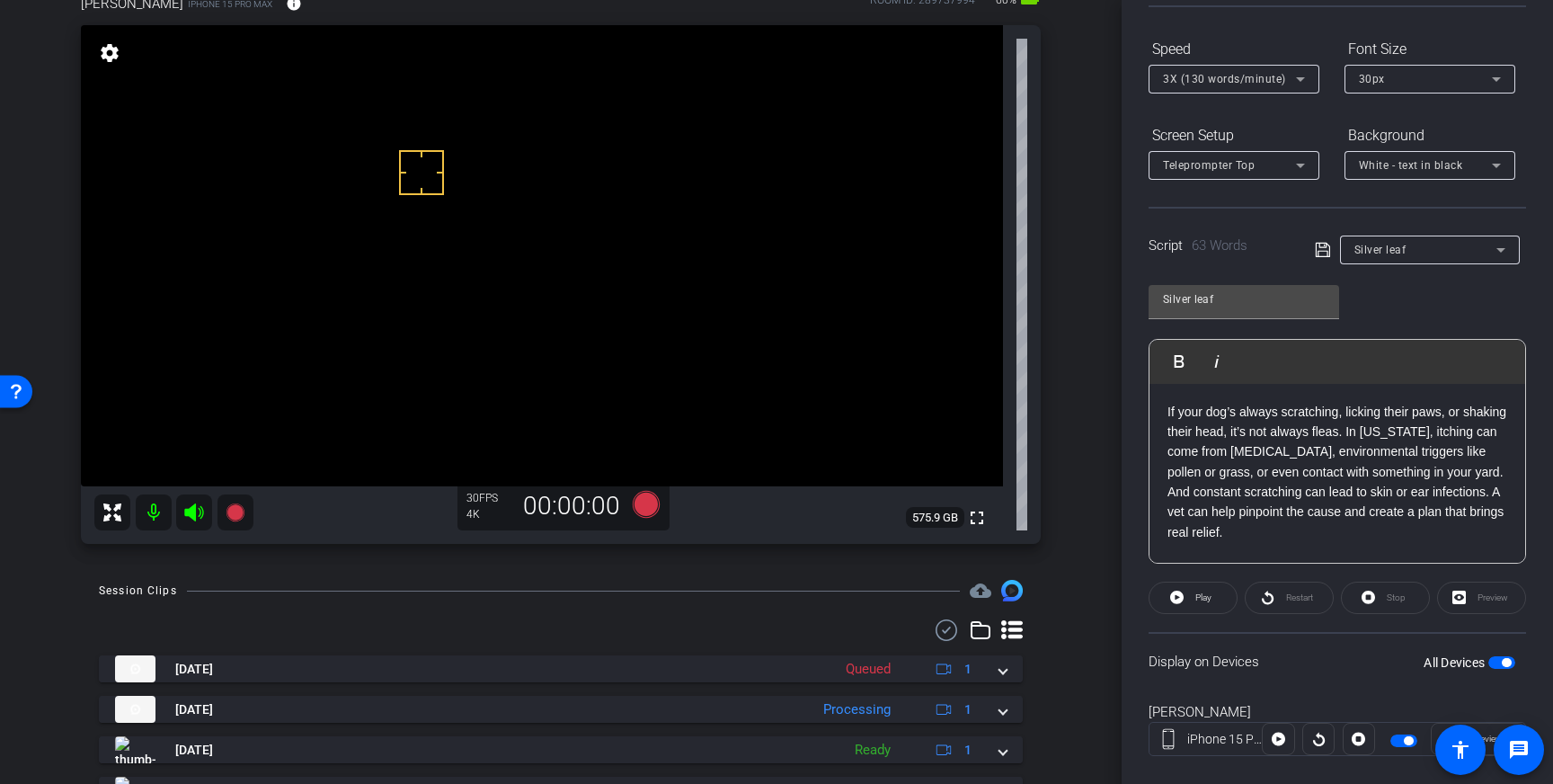
scroll to position [198, 0]
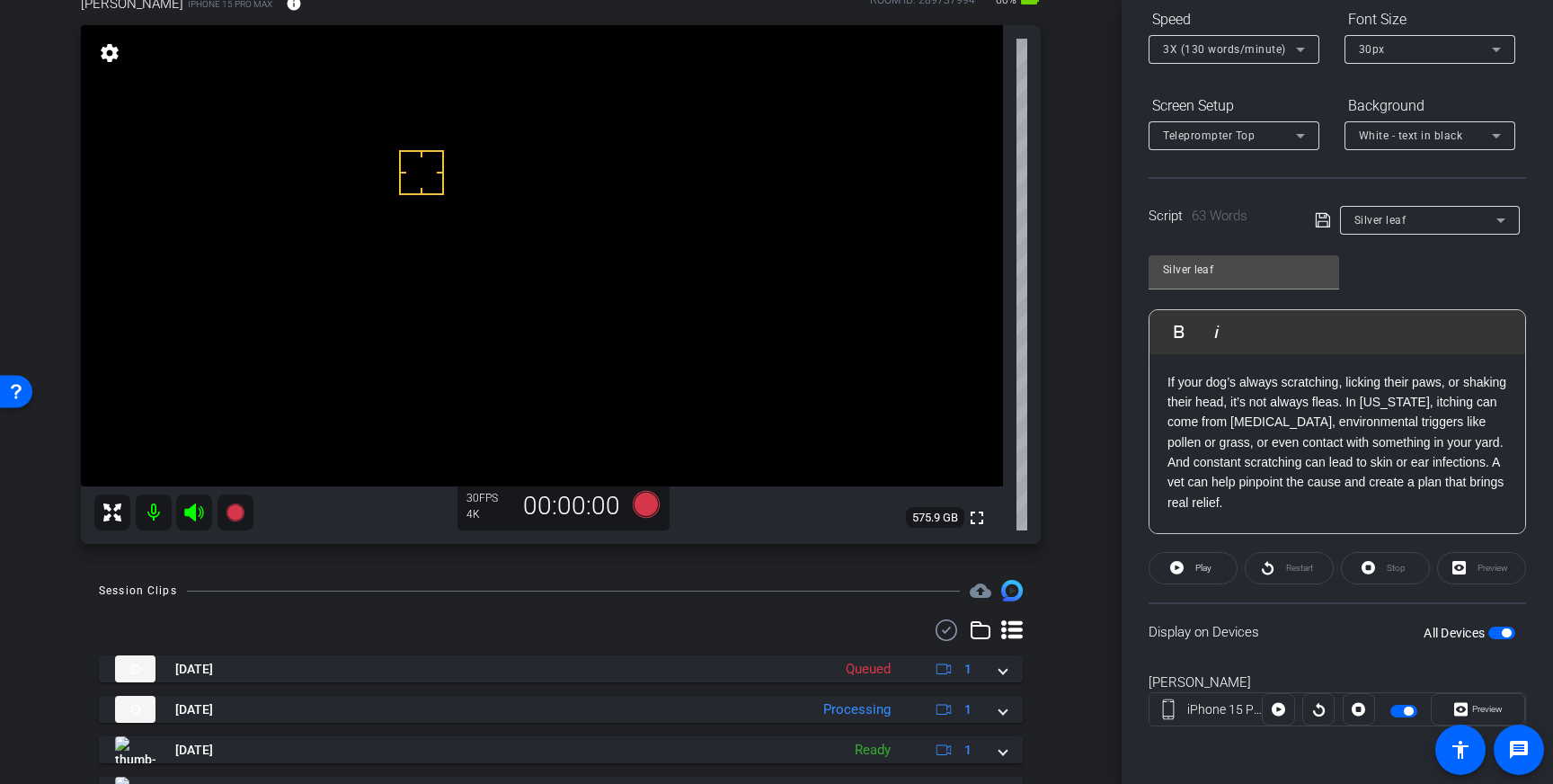
click at [1505, 633] on span "button" at bounding box center [1506, 632] width 9 height 9
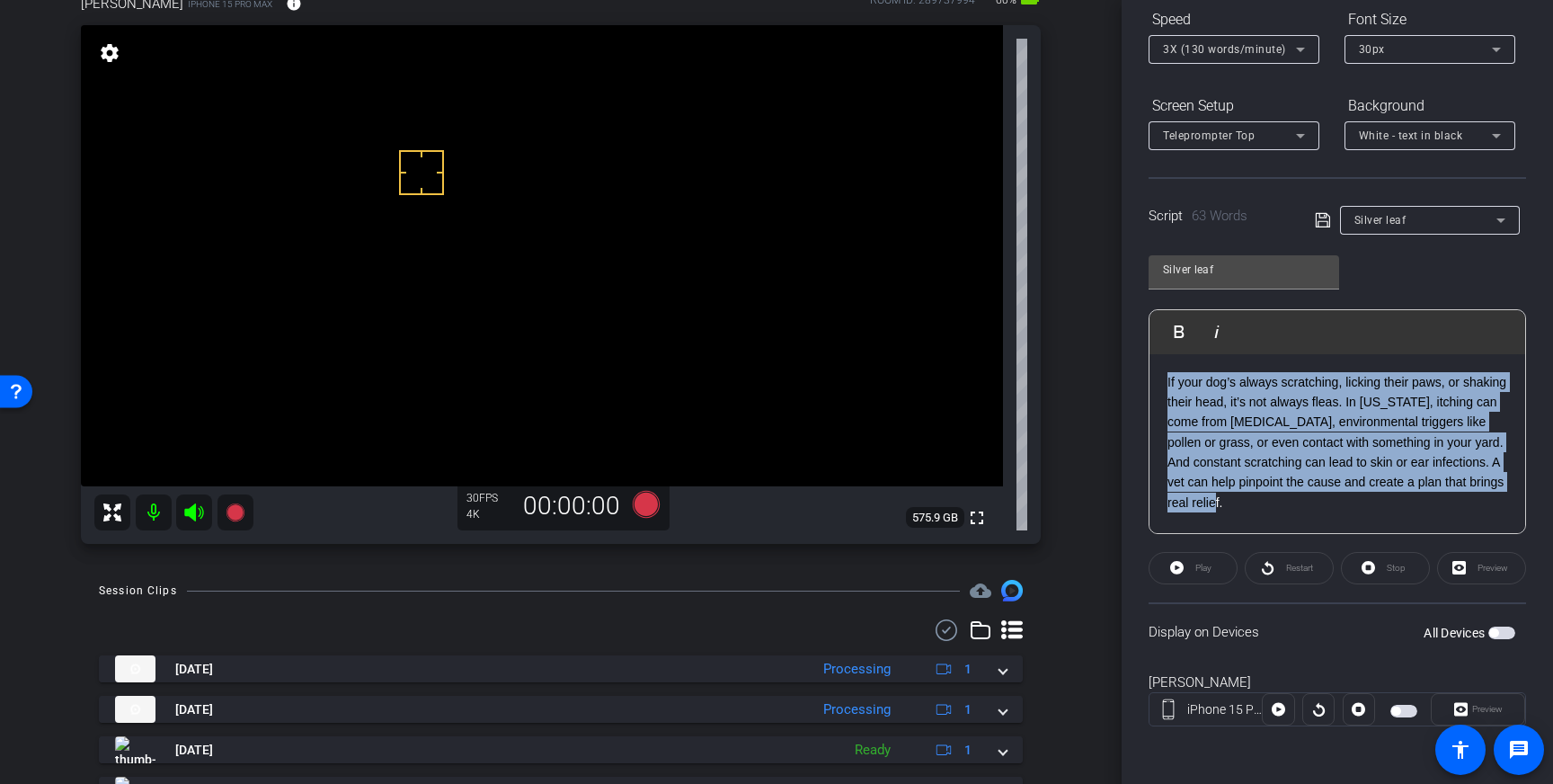
drag, startPoint x: 1339, startPoint y: 510, endPoint x: 1552, endPoint y: 336, distance: 275.0
click at [1179, 366] on div "If your dog’s always scratching, licking their paws, or shaking their head, it’…" at bounding box center [1338, 443] width 376 height 179
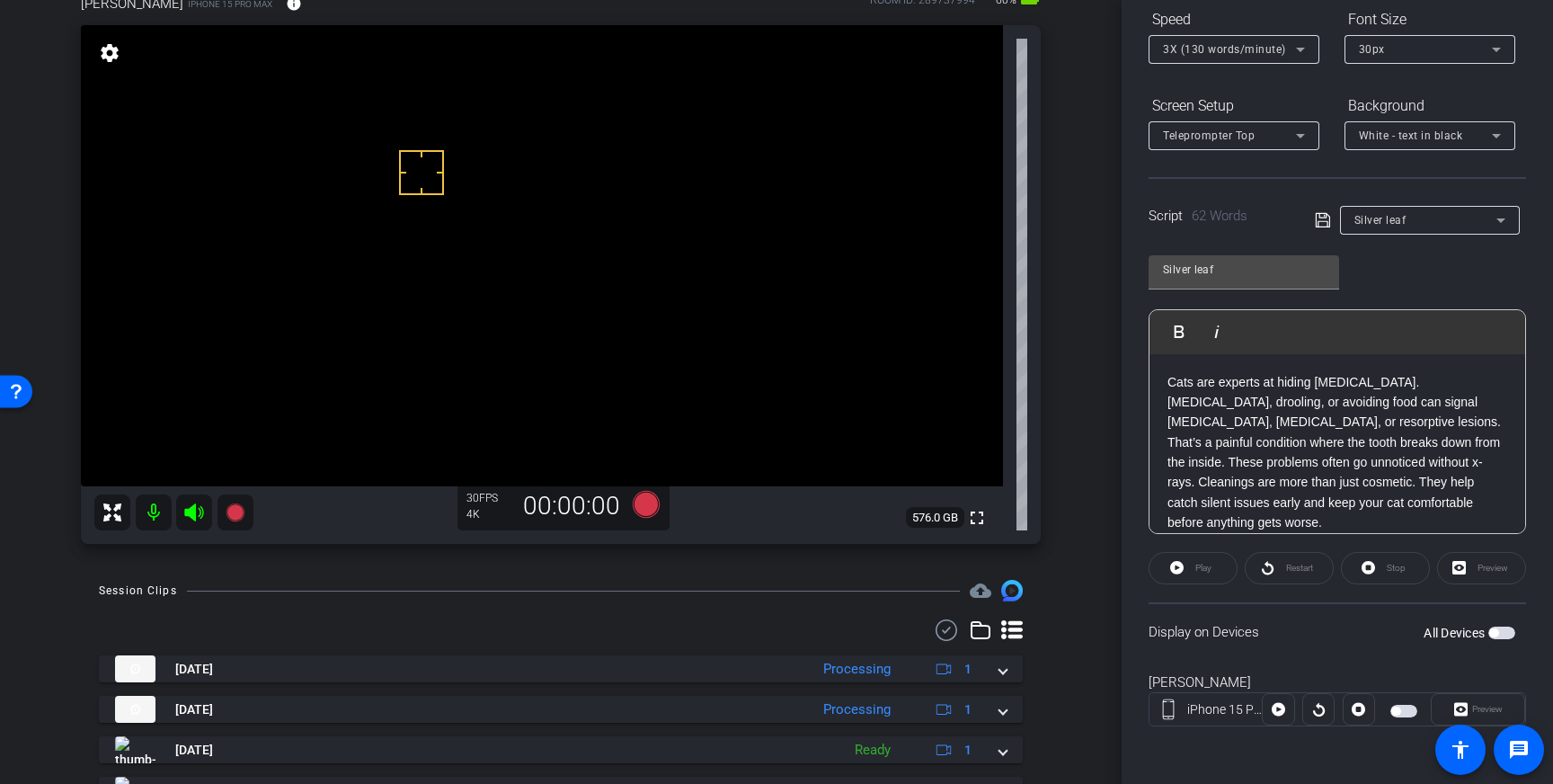
click at [1321, 221] on icon at bounding box center [1321, 219] width 14 height 14
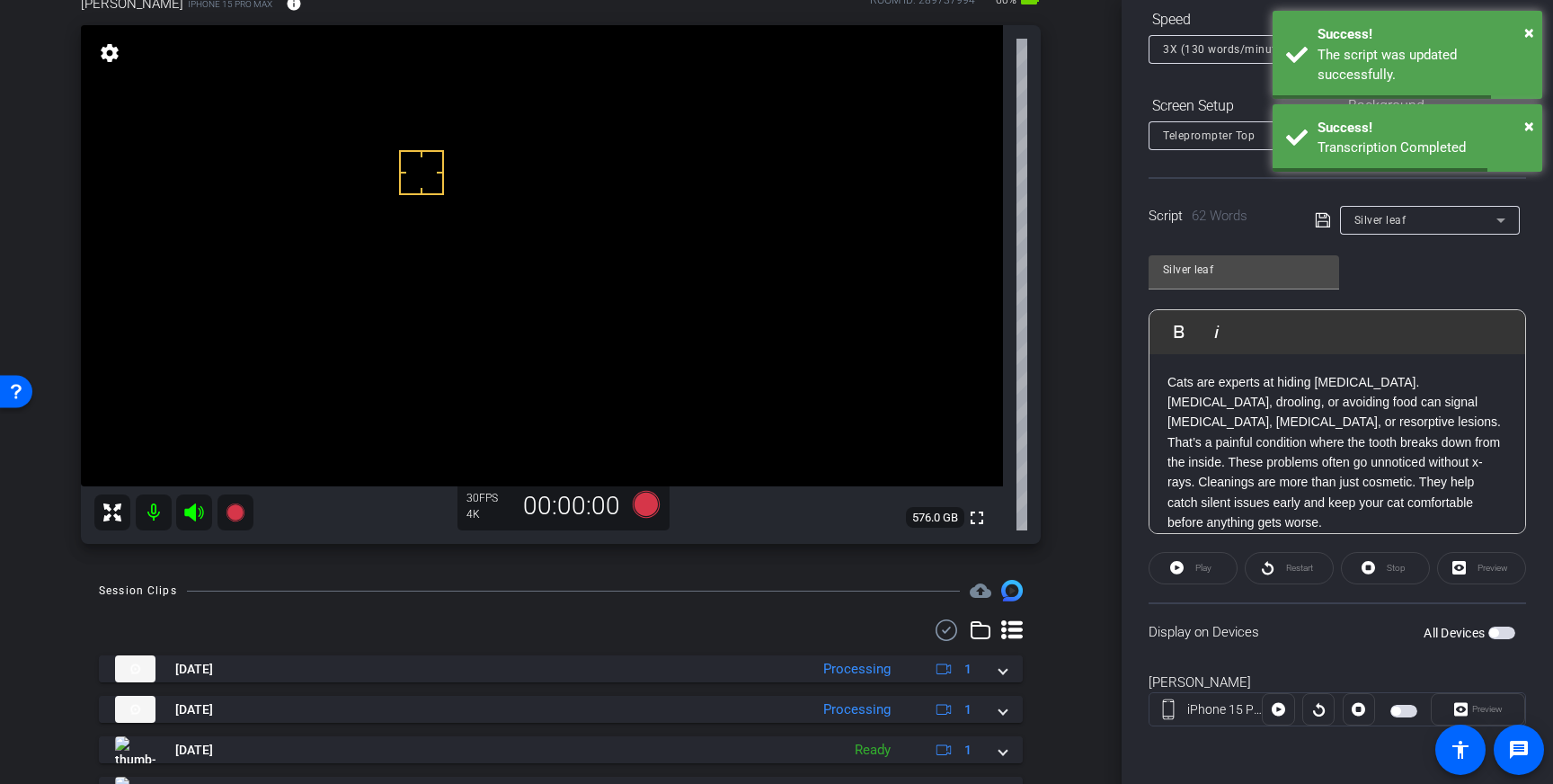
click at [1499, 630] on span "button" at bounding box center [1502, 632] width 27 height 12
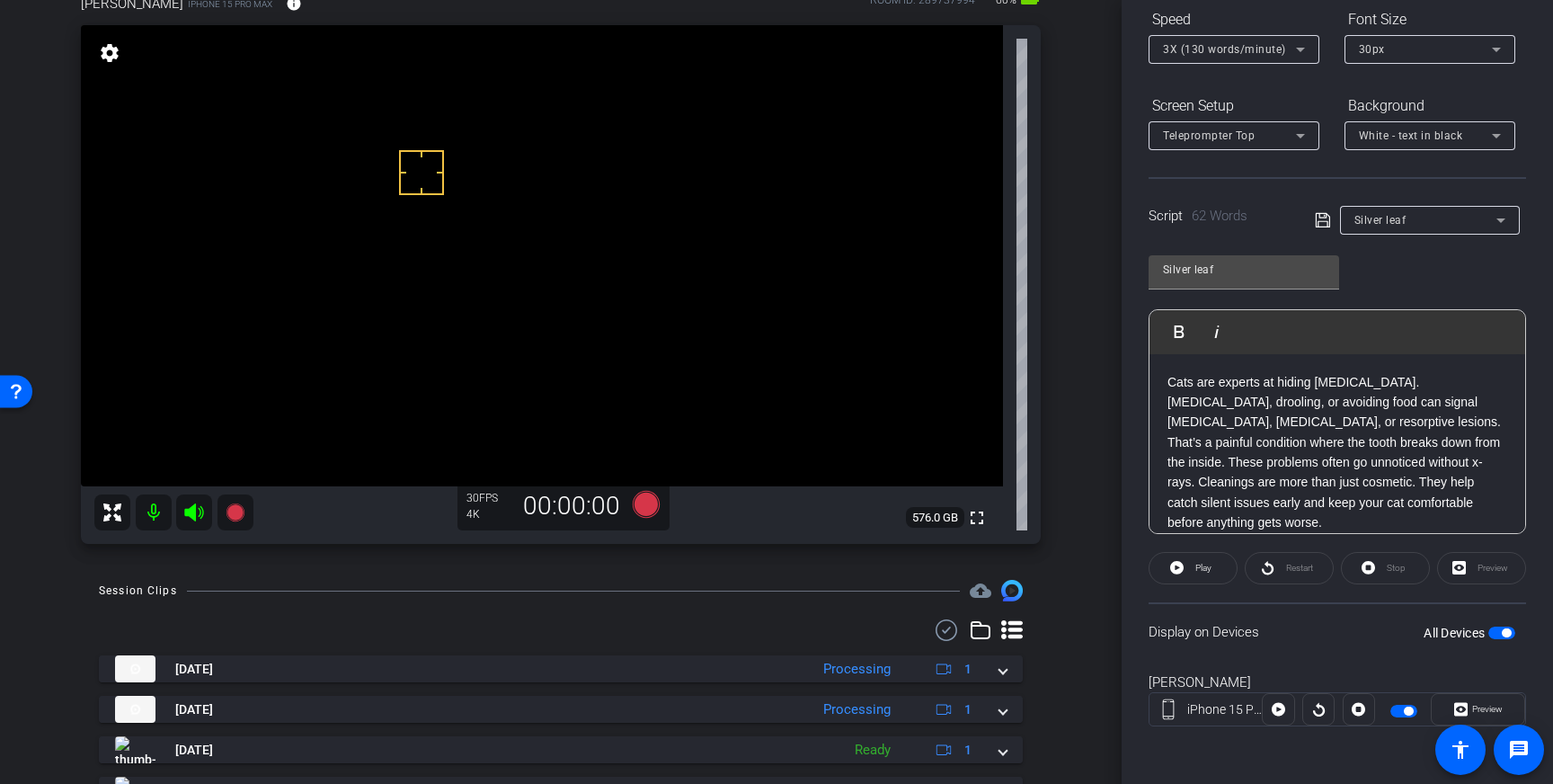
click at [1320, 227] on icon at bounding box center [1321, 219] width 14 height 14
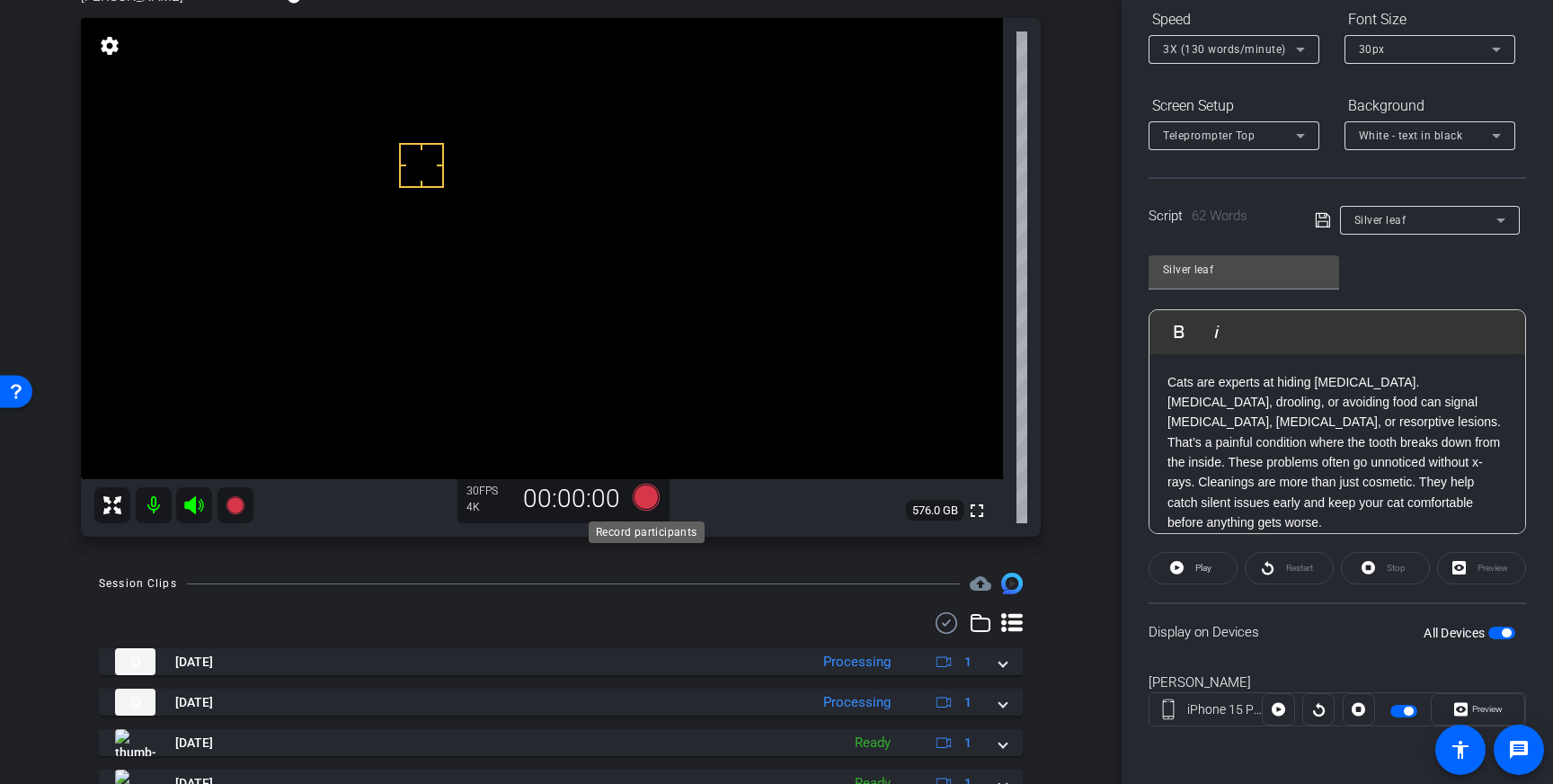
click at [647, 498] on icon at bounding box center [646, 496] width 27 height 27
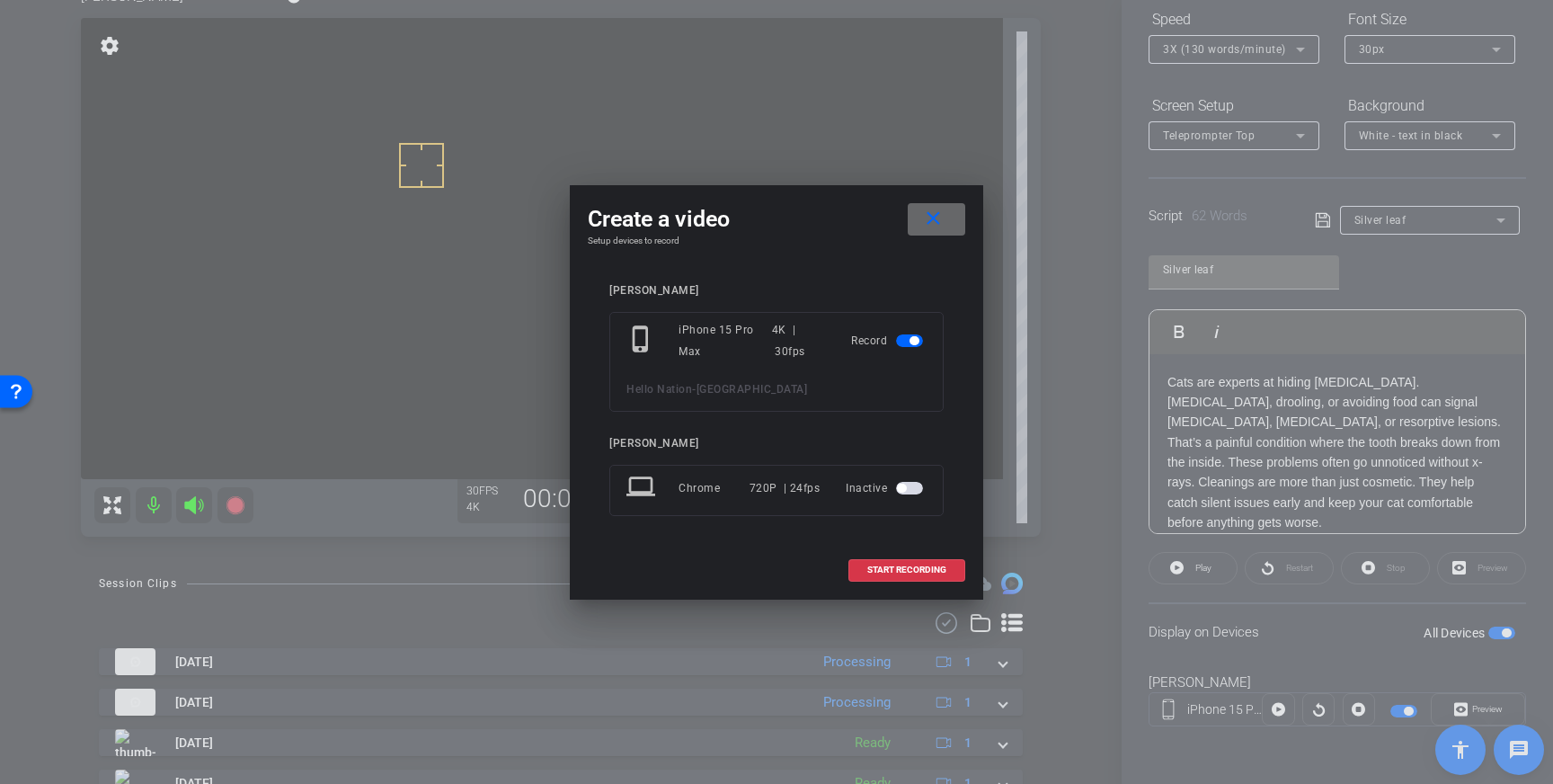
click at [927, 208] on mat-icon "close" at bounding box center [933, 219] width 23 height 23
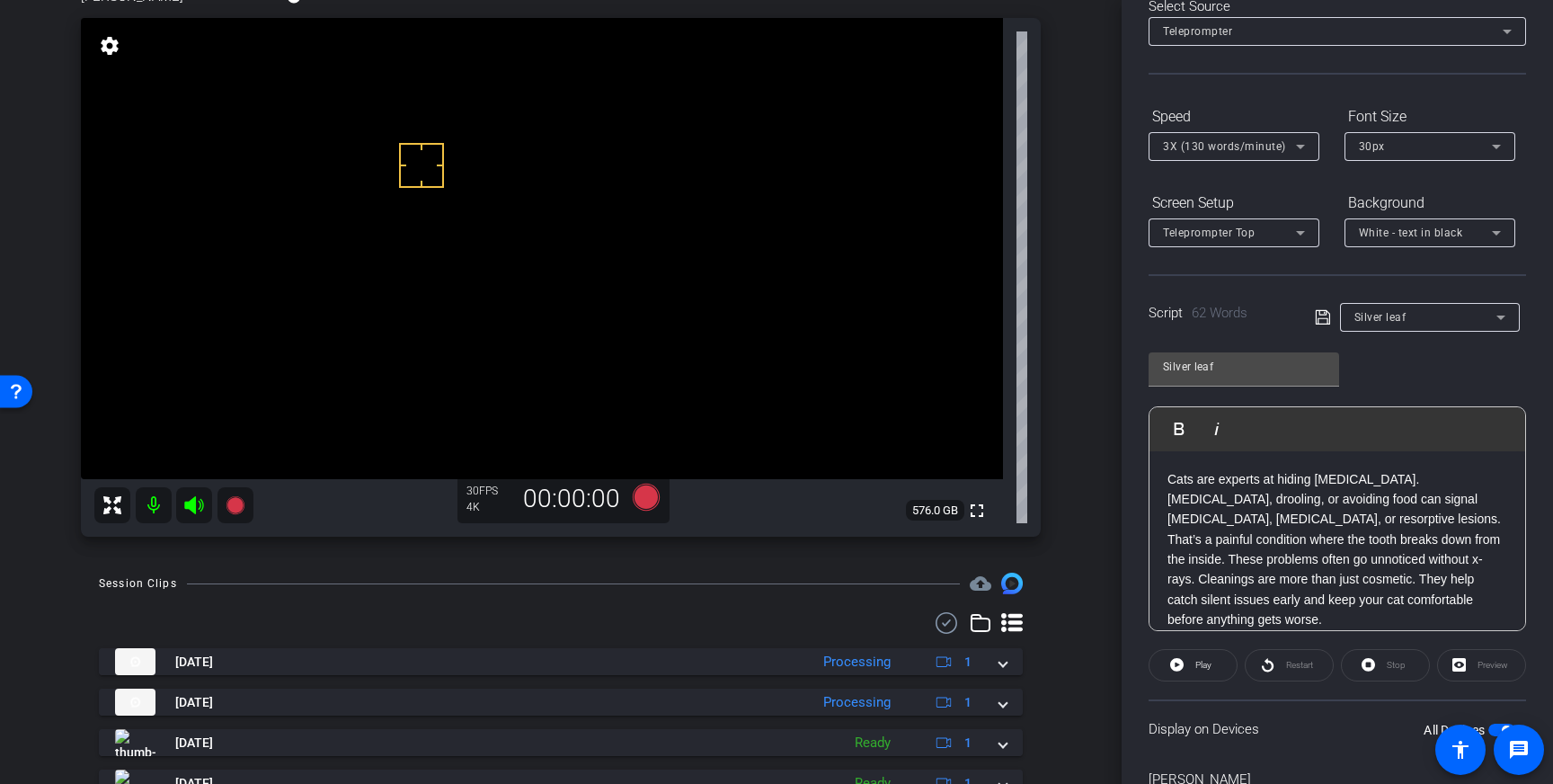
scroll to position [110, 0]
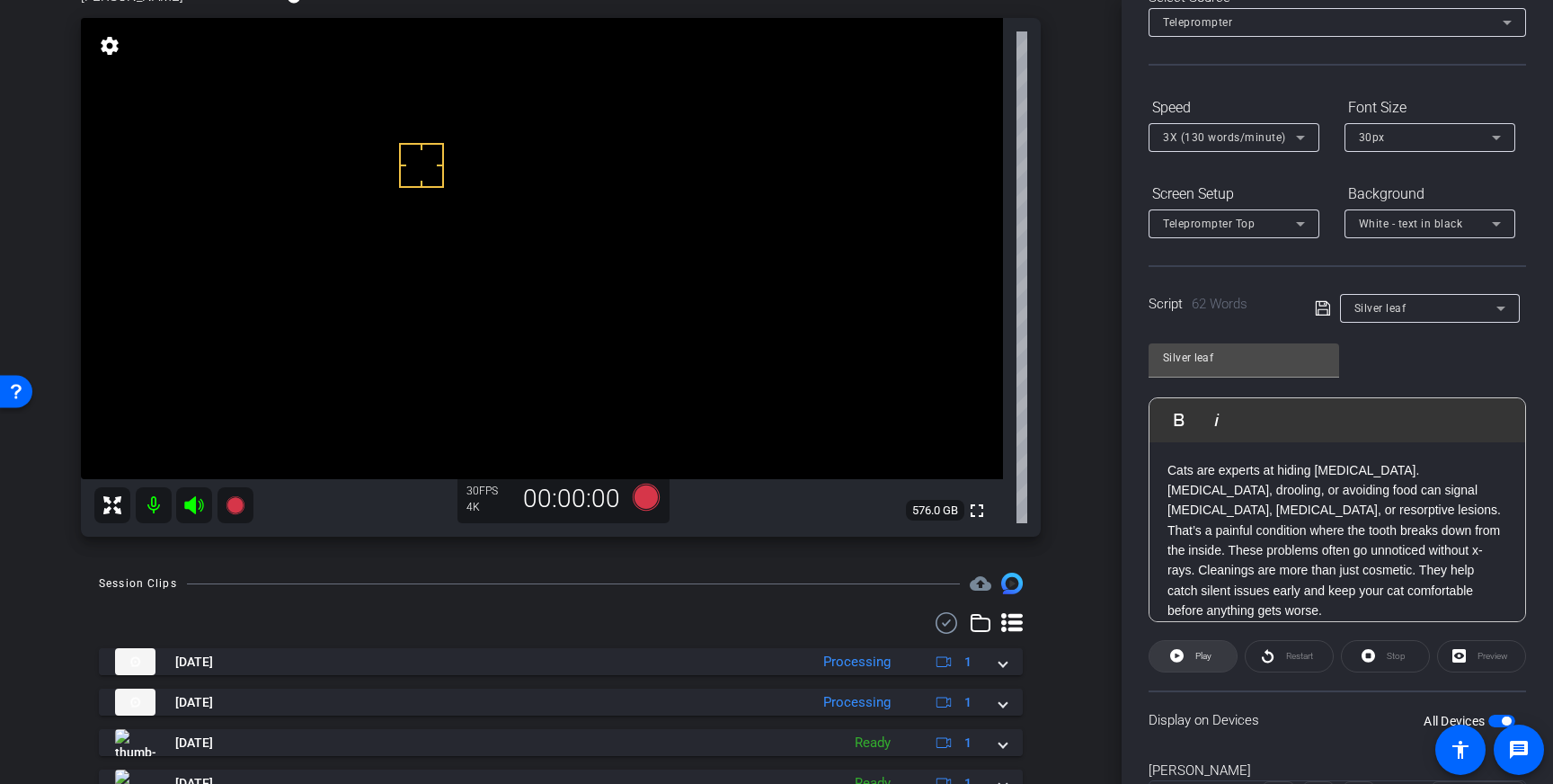
click at [1199, 660] on span "Play" at bounding box center [1203, 655] width 16 height 9
click at [1378, 655] on span at bounding box center [1386, 655] width 87 height 43
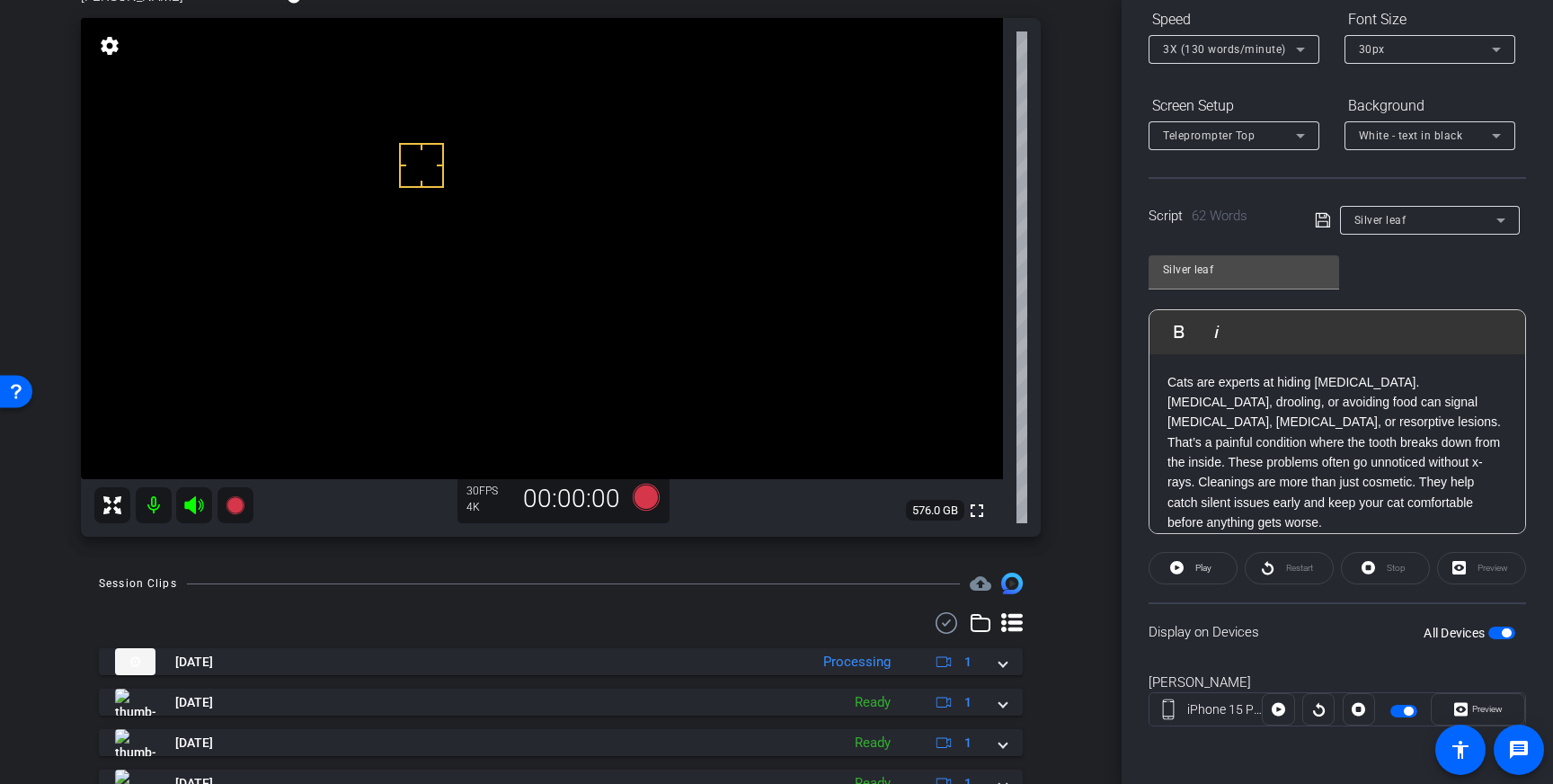
scroll to position [0, 0]
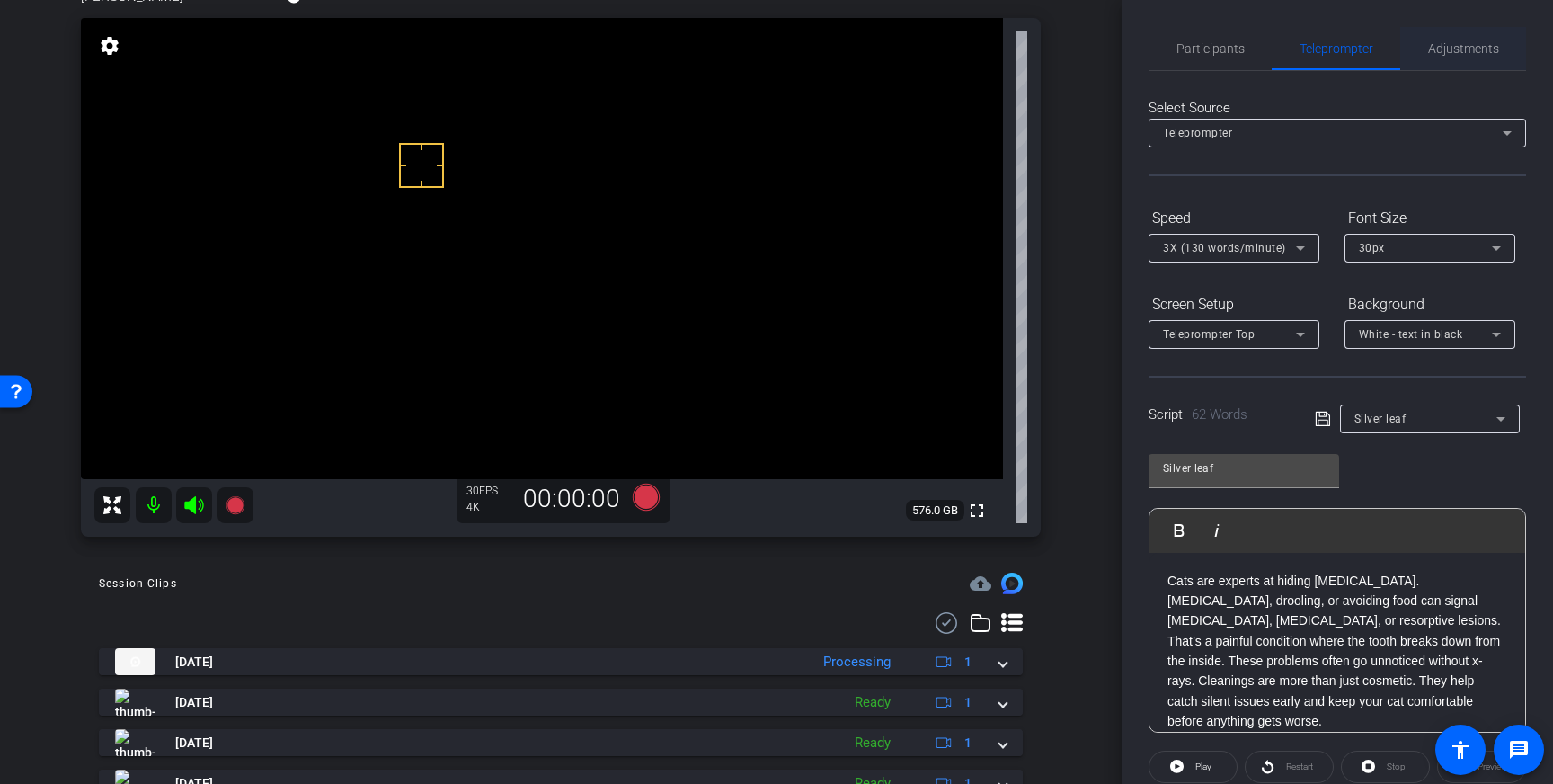
click at [1422, 44] on div "Adjustments" at bounding box center [1463, 47] width 126 height 43
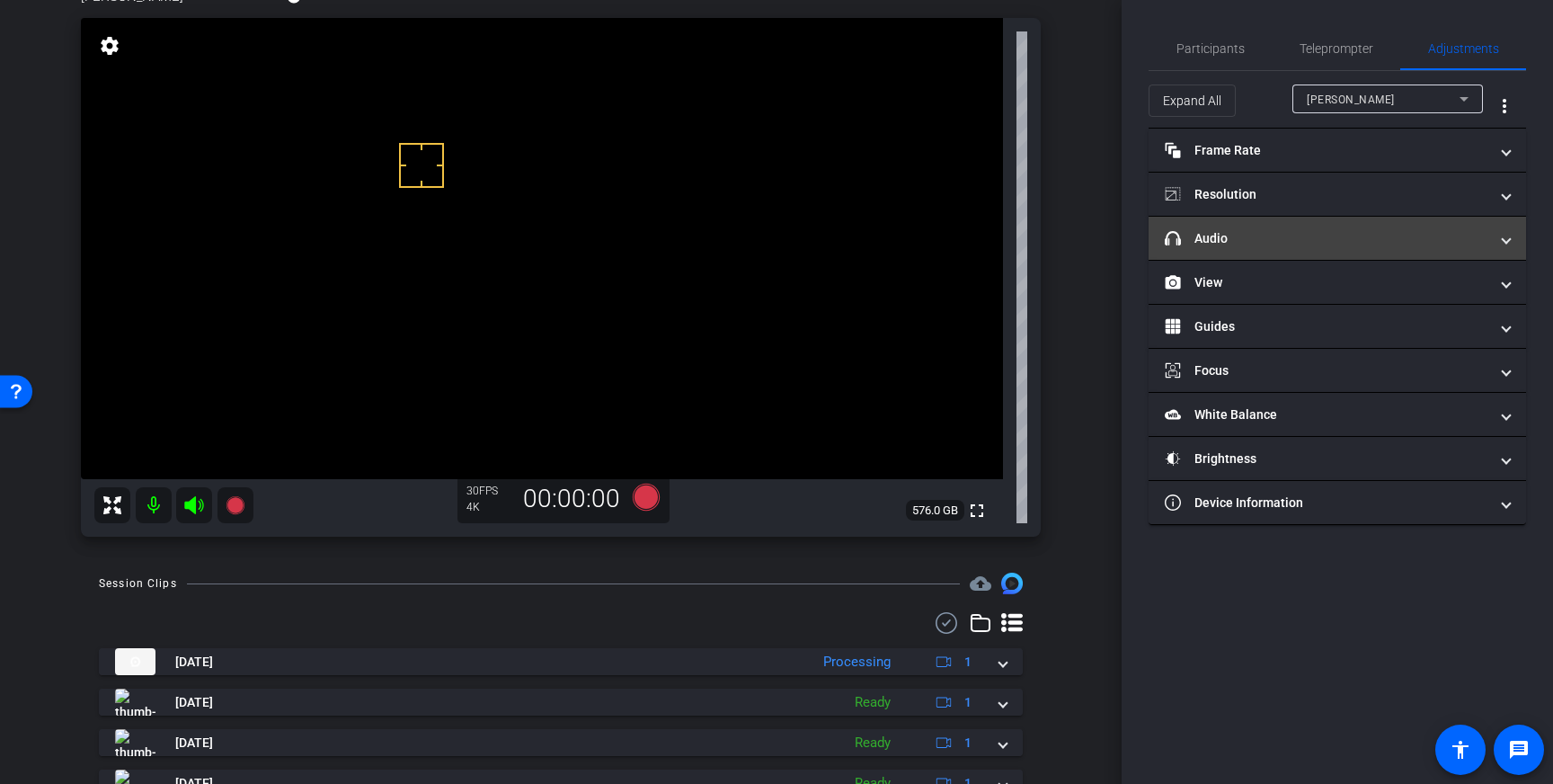
drag, startPoint x: 1373, startPoint y: 228, endPoint x: 1367, endPoint y: 238, distance: 11.7
click at [1372, 228] on mat-expansion-panel-header "headphone icon Audio" at bounding box center [1338, 237] width 378 height 43
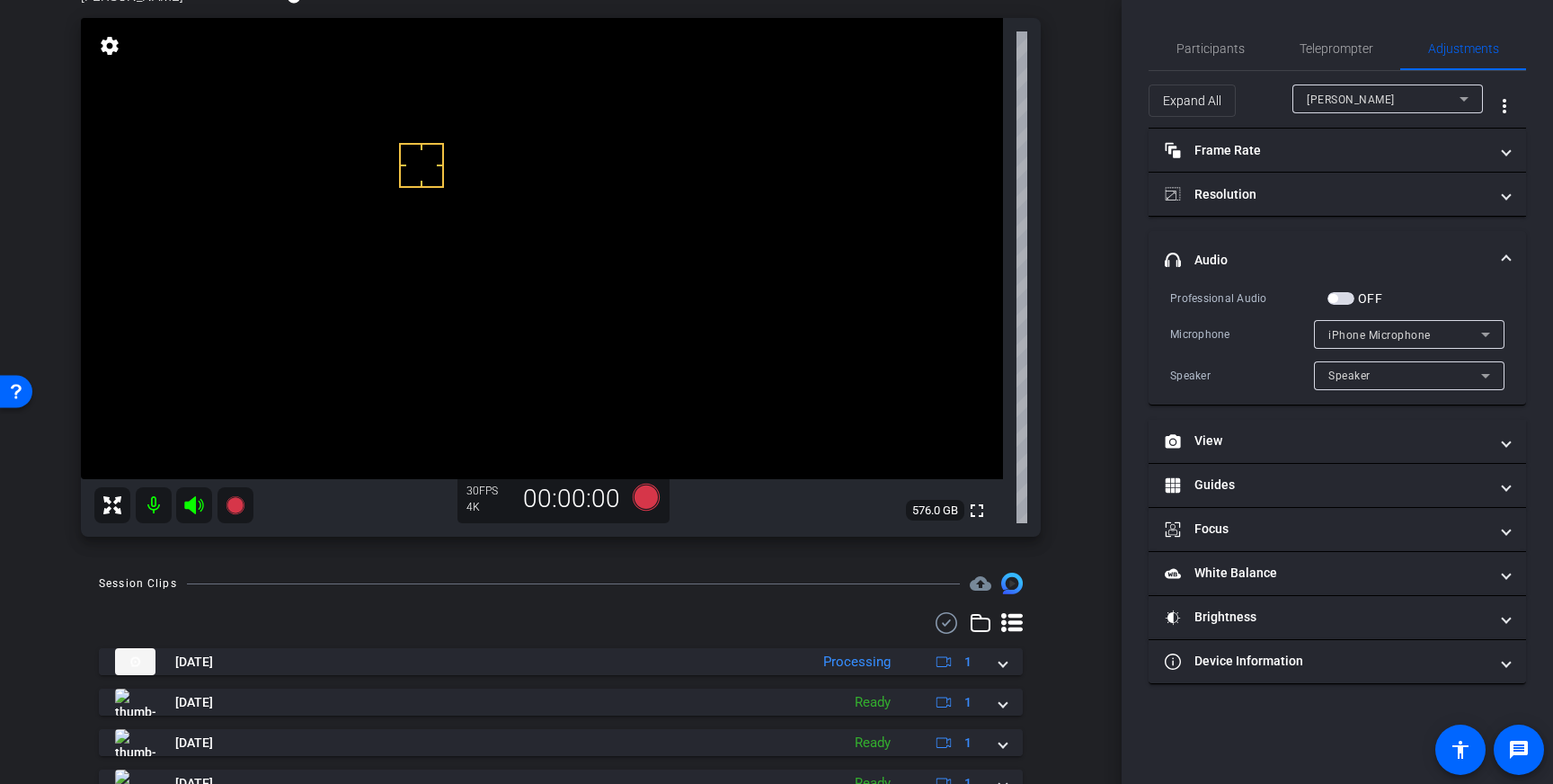
click at [1340, 298] on span "button" at bounding box center [1340, 298] width 27 height 12
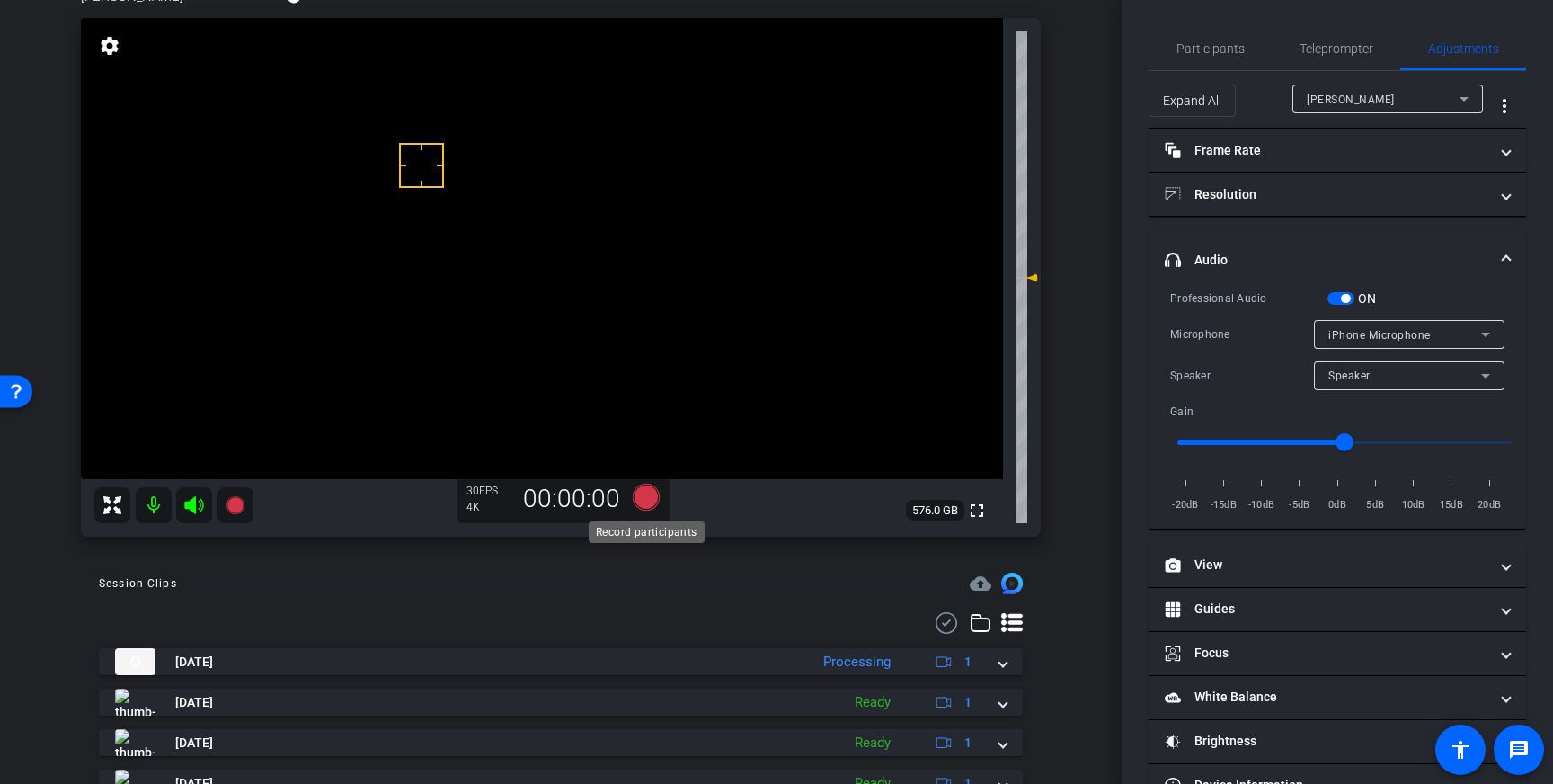
click at [647, 498] on icon at bounding box center [646, 496] width 27 height 27
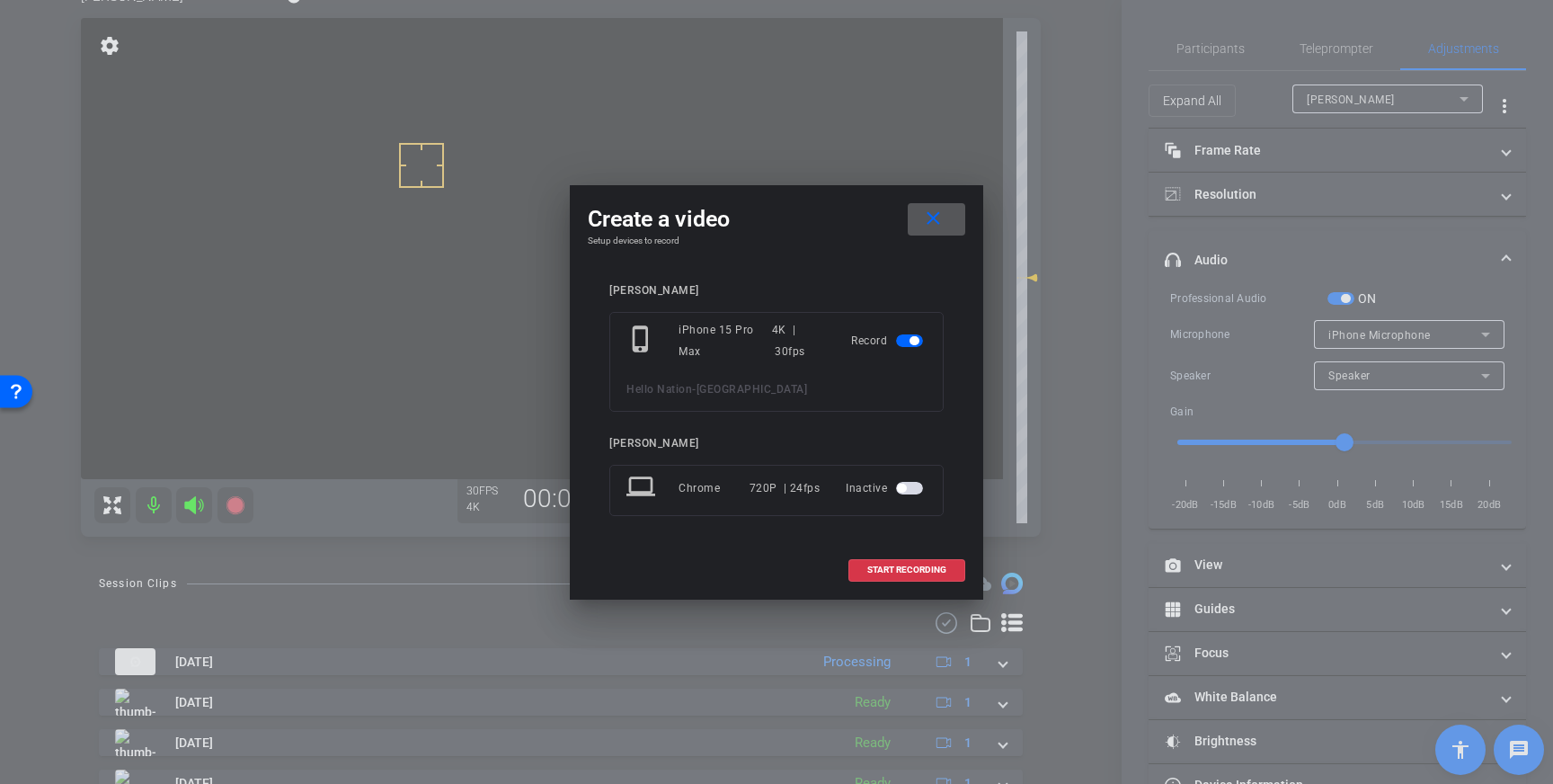
drag, startPoint x: 945, startPoint y: 568, endPoint x: 972, endPoint y: 557, distance: 29.2
click at [945, 568] on span "START RECORDING" at bounding box center [907, 569] width 79 height 9
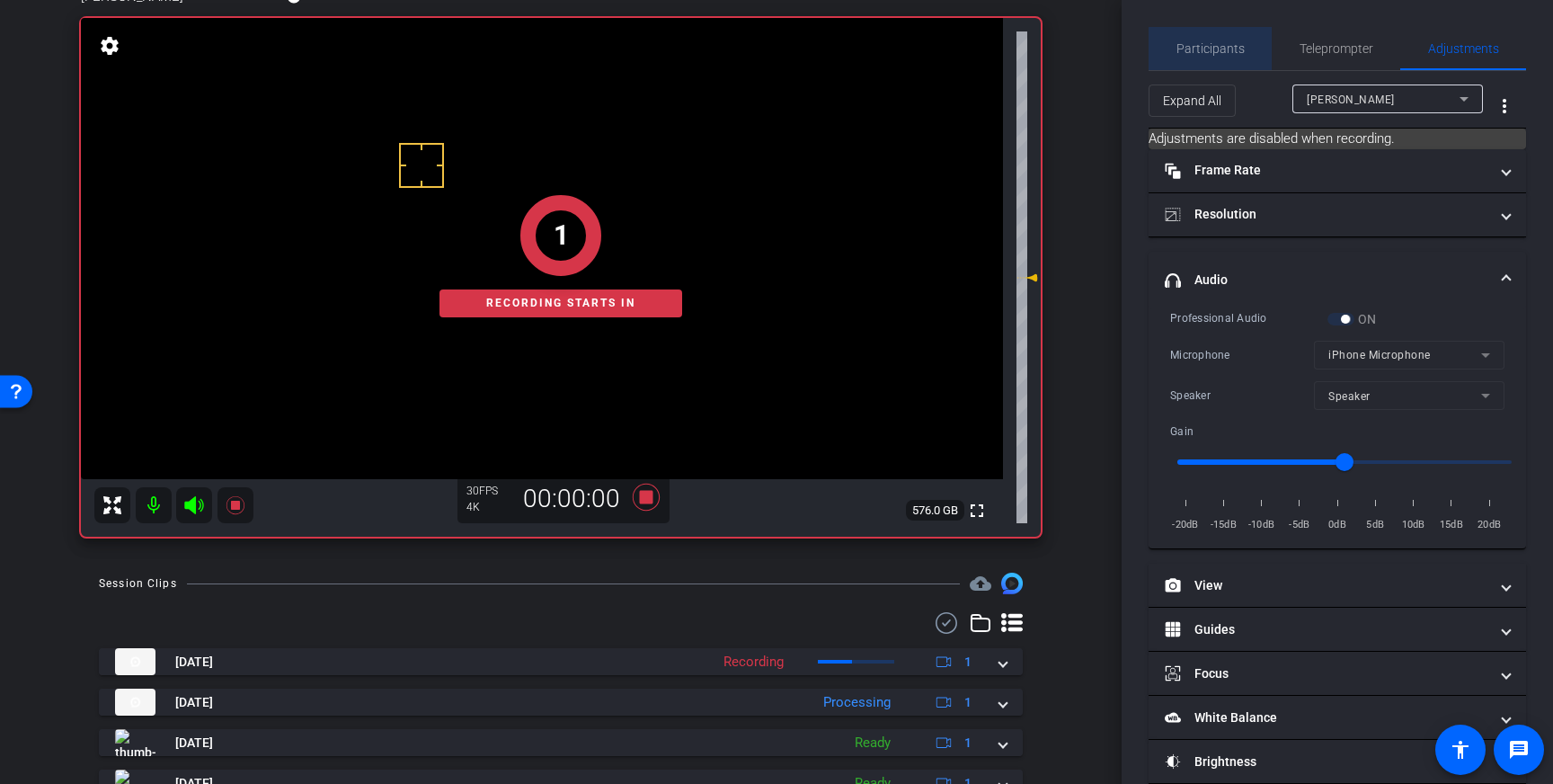
click at [1210, 64] on span "Participants" at bounding box center [1210, 47] width 68 height 43
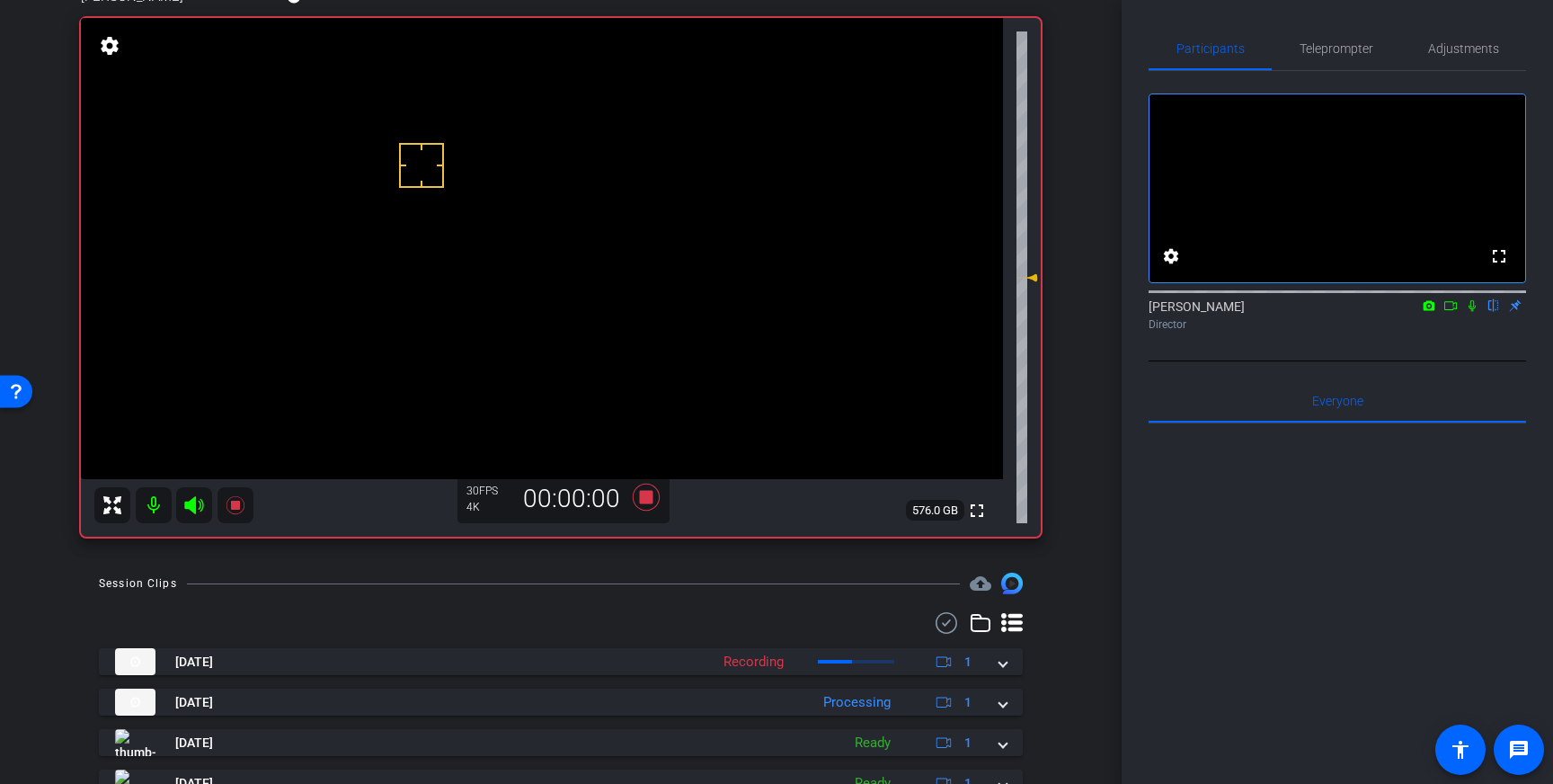
click at [1469, 312] on icon at bounding box center [1471, 305] width 14 height 12
click at [1470, 312] on icon at bounding box center [1471, 305] width 14 height 12
click at [646, 495] on icon at bounding box center [646, 496] width 27 height 27
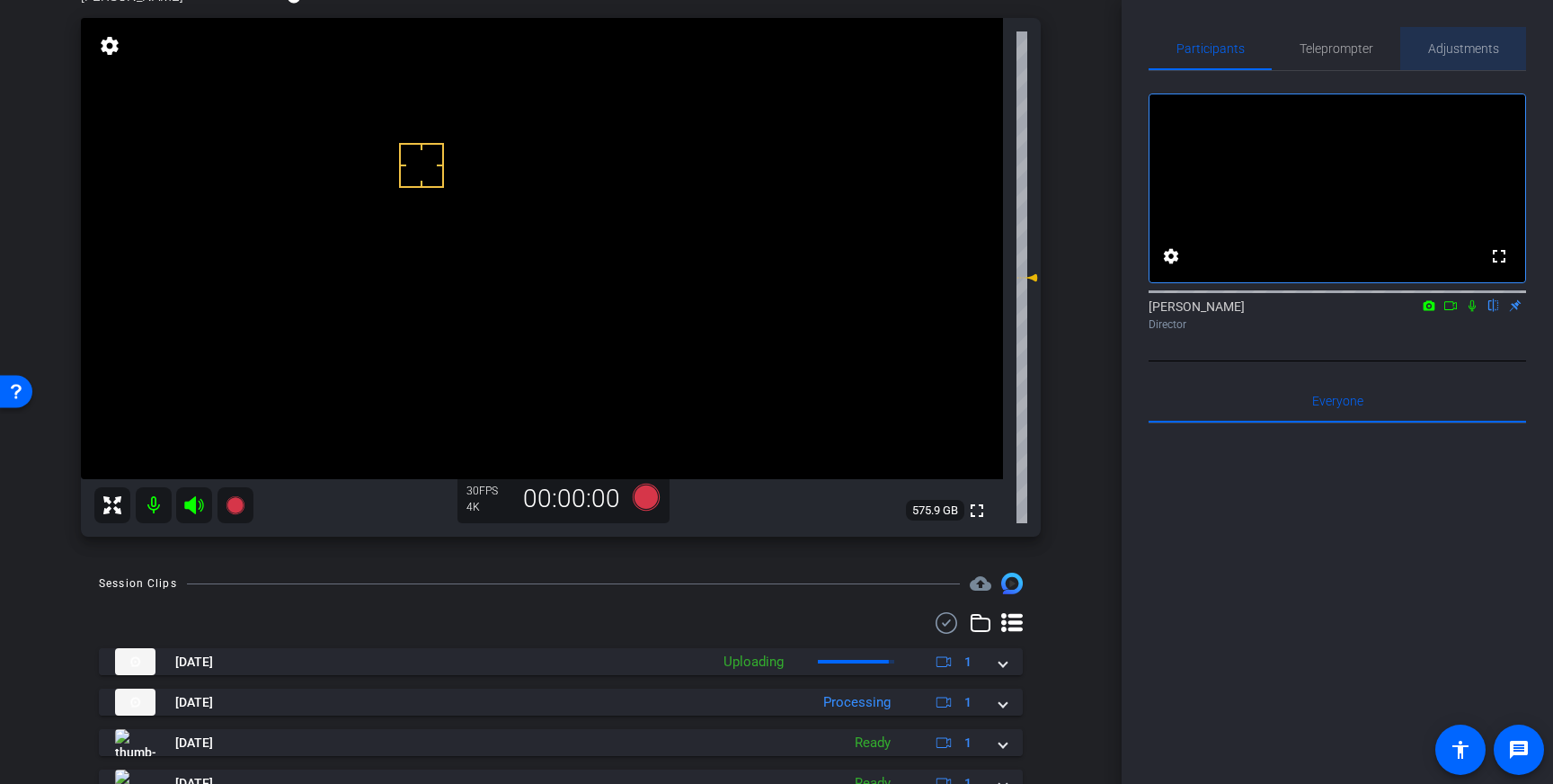
click at [1455, 42] on span "Adjustments" at bounding box center [1463, 47] width 71 height 12
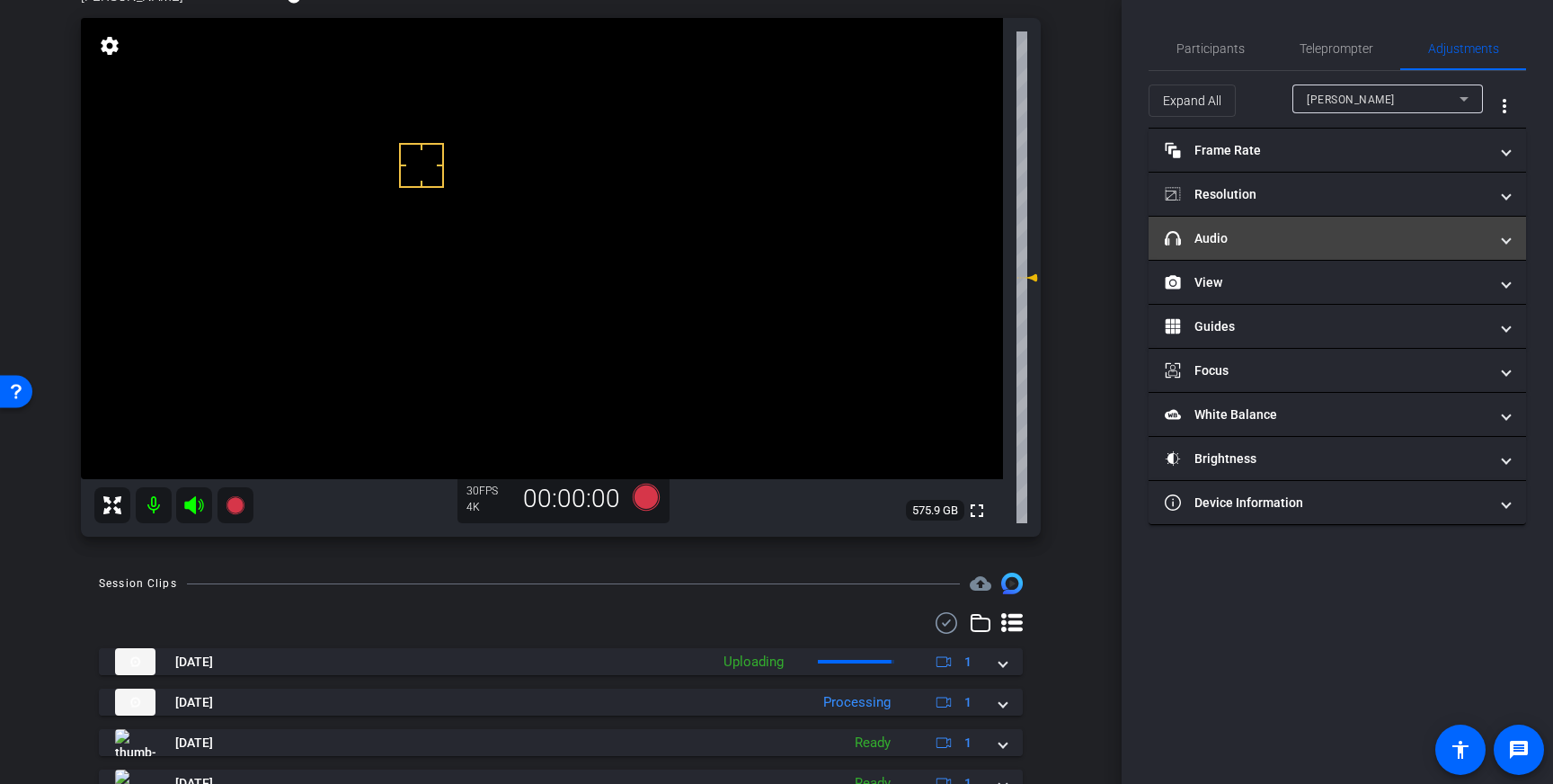
click at [1451, 235] on mat-panel-title "headphone icon Audio" at bounding box center [1326, 238] width 324 height 19
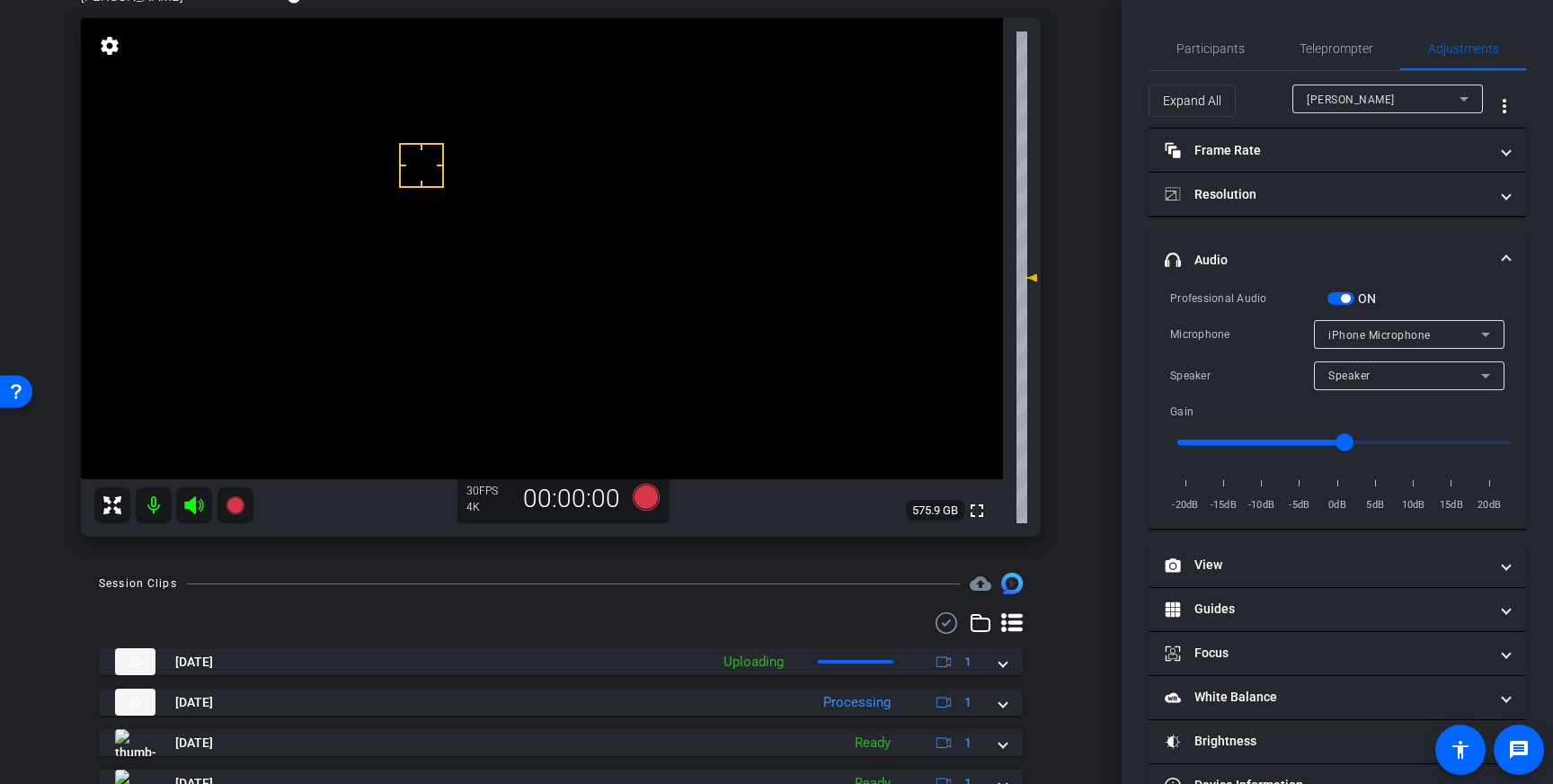
click at [1338, 305] on div "ON" at bounding box center [1352, 298] width 49 height 18
click at [1340, 294] on span "button" at bounding box center [1340, 298] width 27 height 12
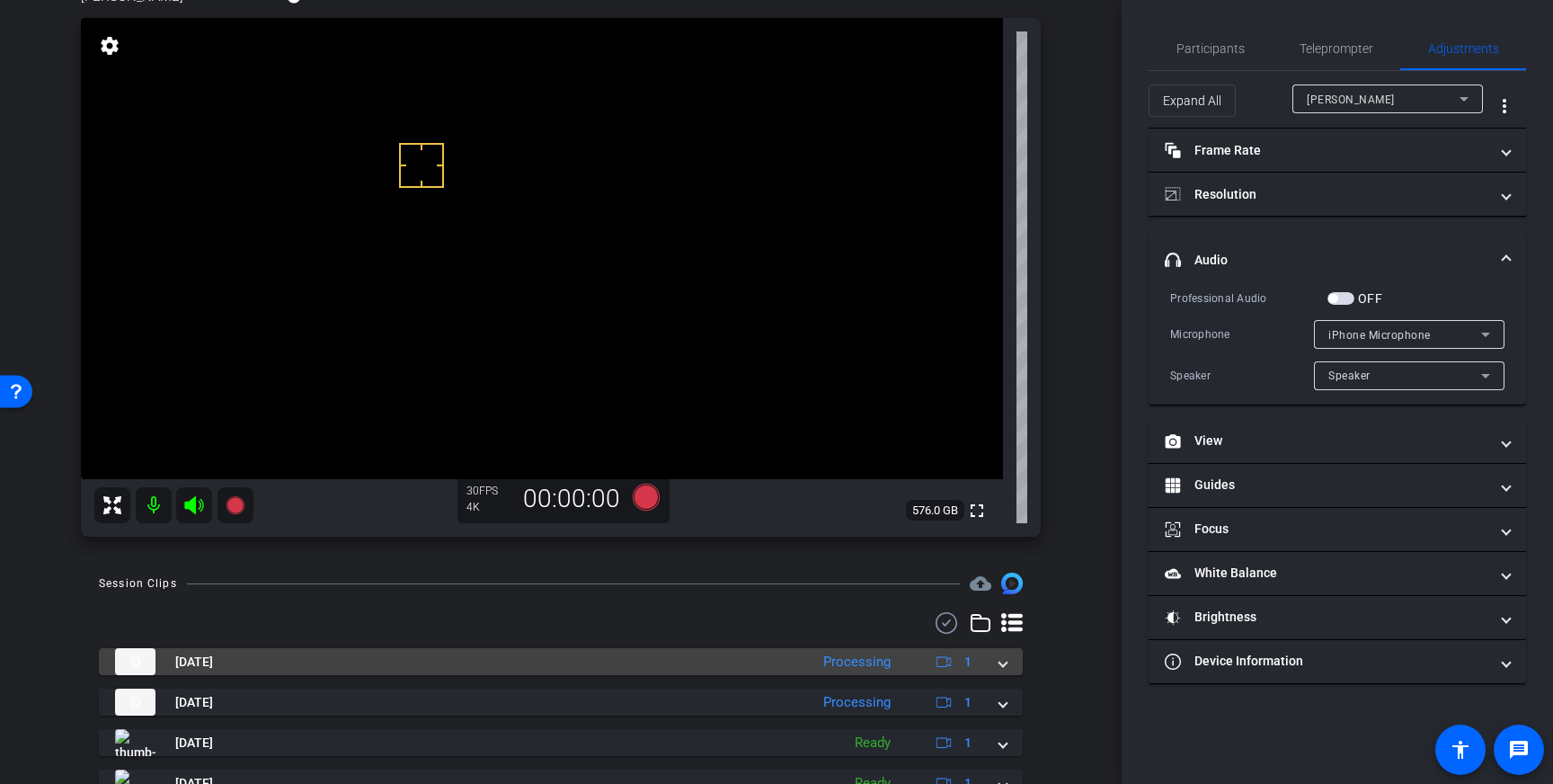
click at [1001, 670] on span at bounding box center [1003, 662] width 8 height 19
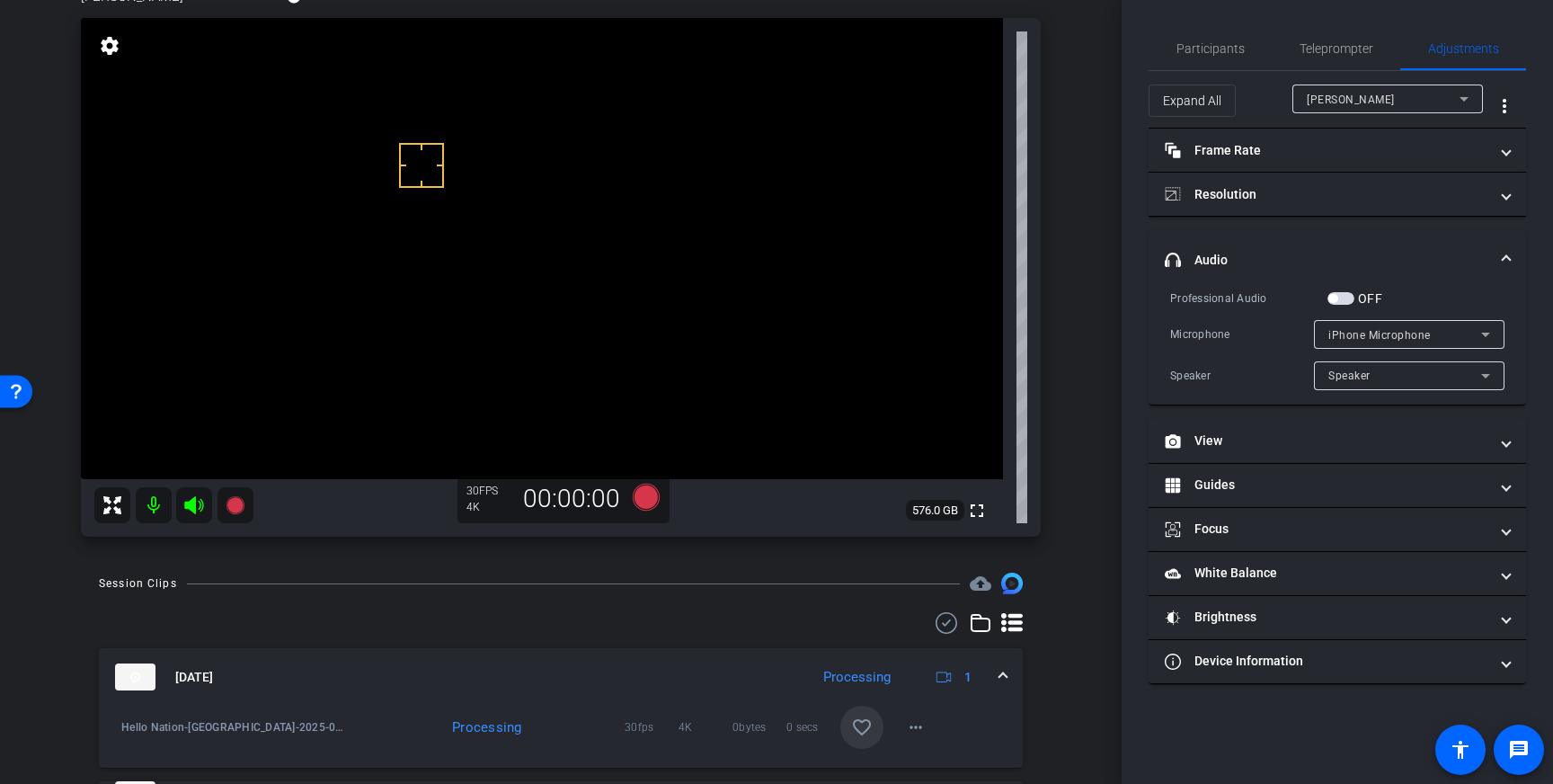
click at [870, 709] on span at bounding box center [861, 726] width 43 height 43
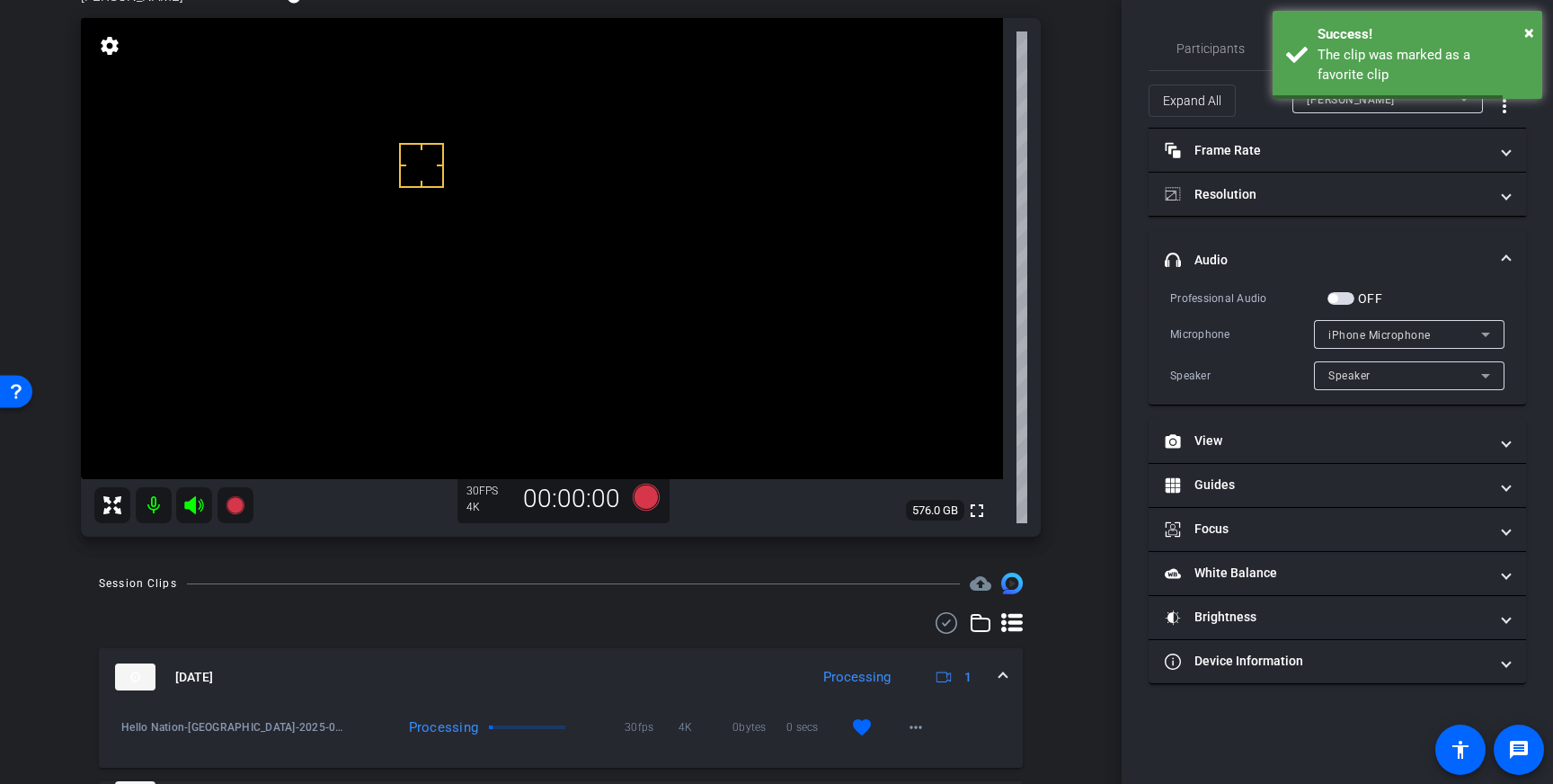
click at [1002, 676] on span at bounding box center [1003, 677] width 8 height 19
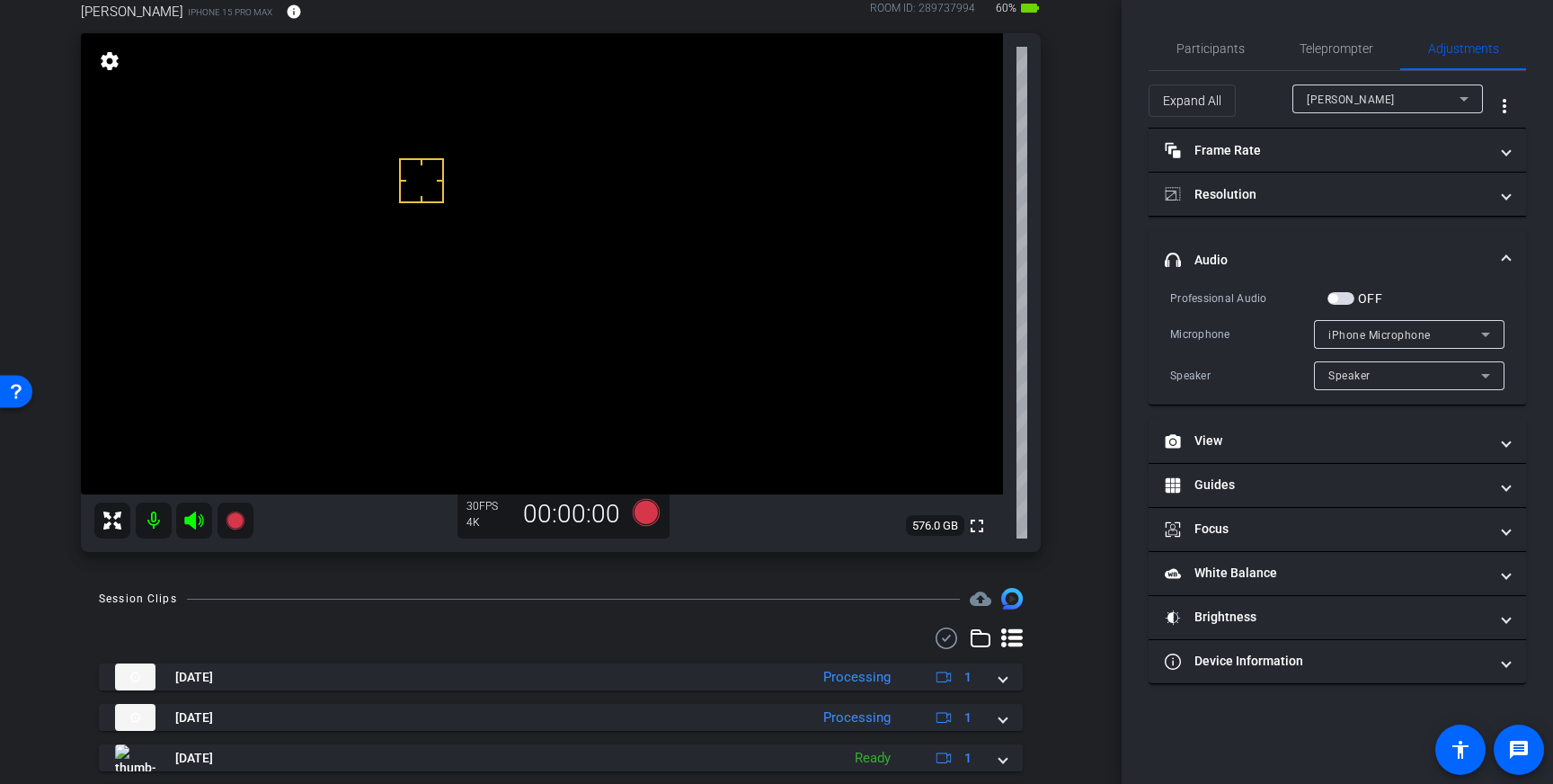
scroll to position [108, 0]
click at [1484, 249] on mat-expansion-panel-header "headphone icon Audio" at bounding box center [1338, 259] width 378 height 58
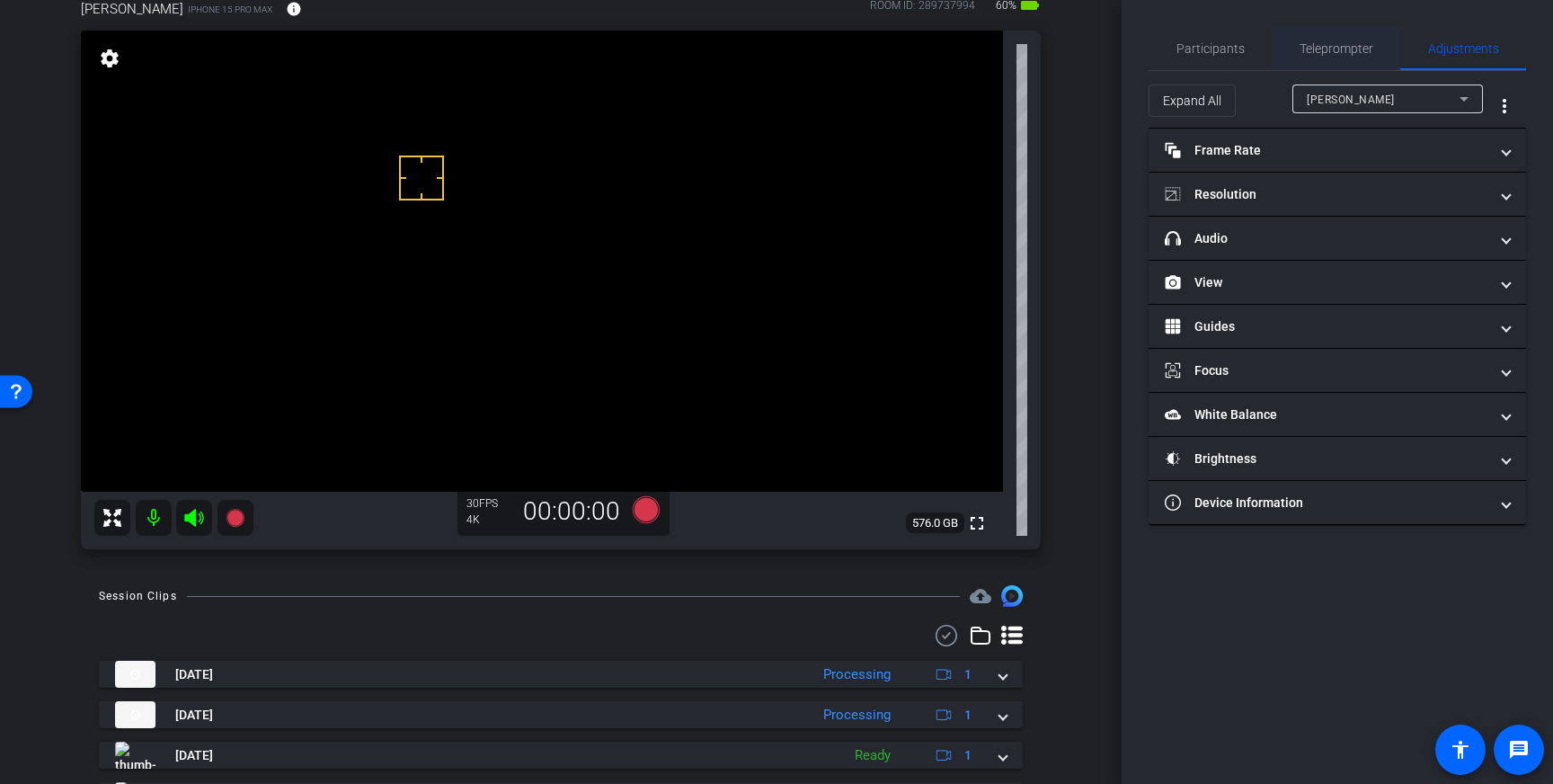
click at [1328, 50] on span "Teleprompter" at bounding box center [1337, 47] width 74 height 12
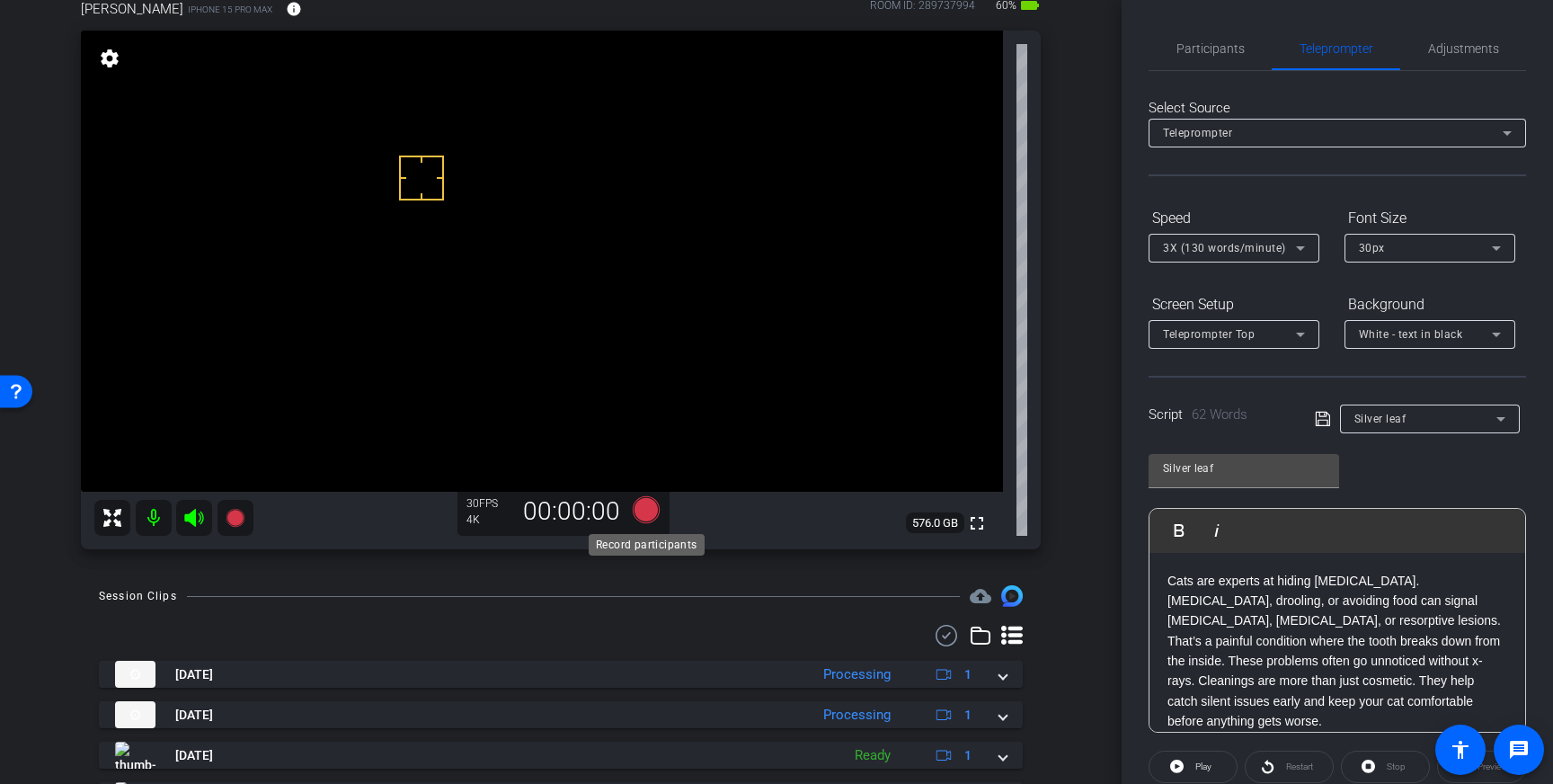
click at [646, 512] on icon at bounding box center [646, 510] width 27 height 27
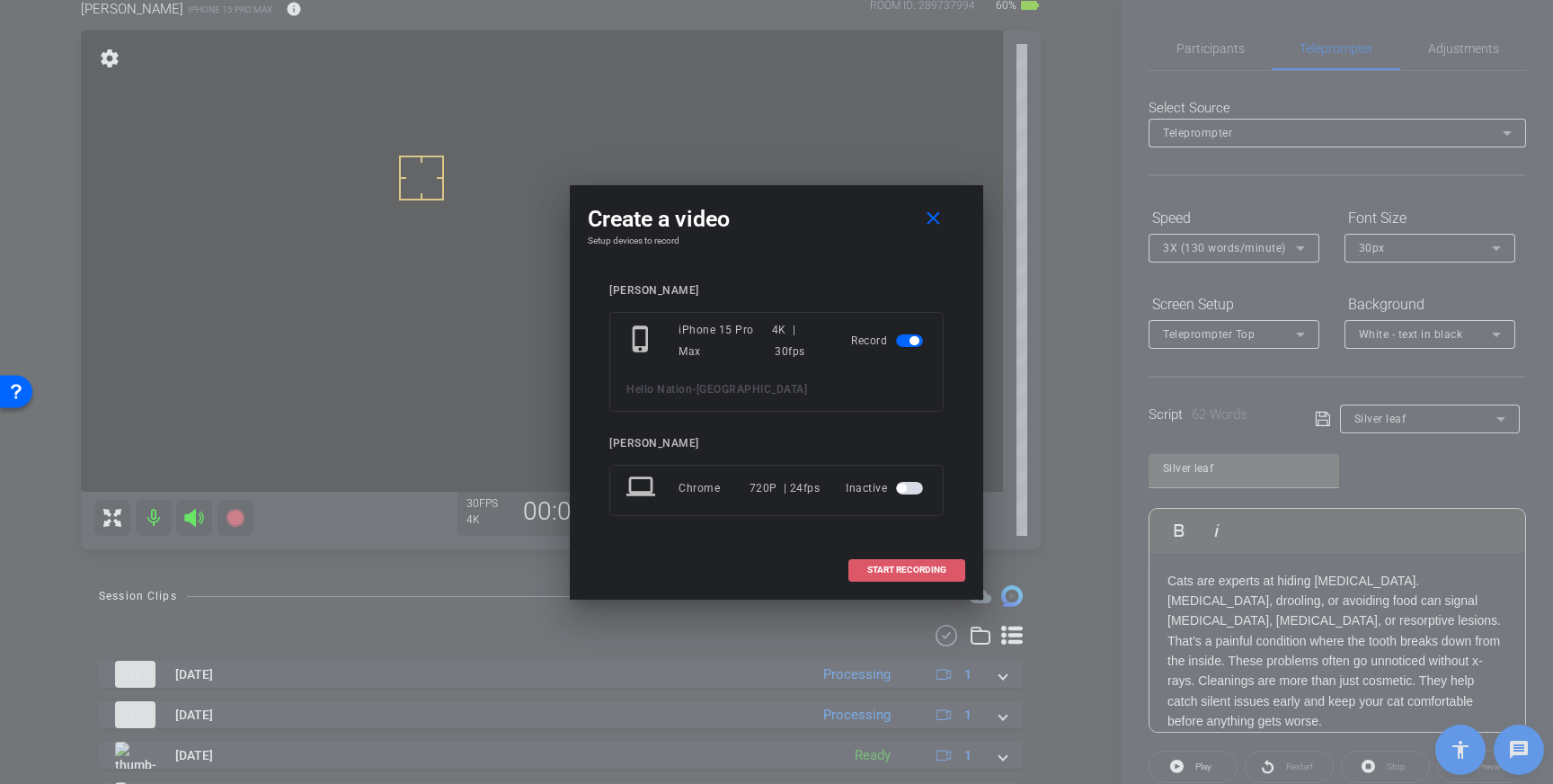
click at [887, 566] on span "START RECORDING" at bounding box center [907, 569] width 79 height 9
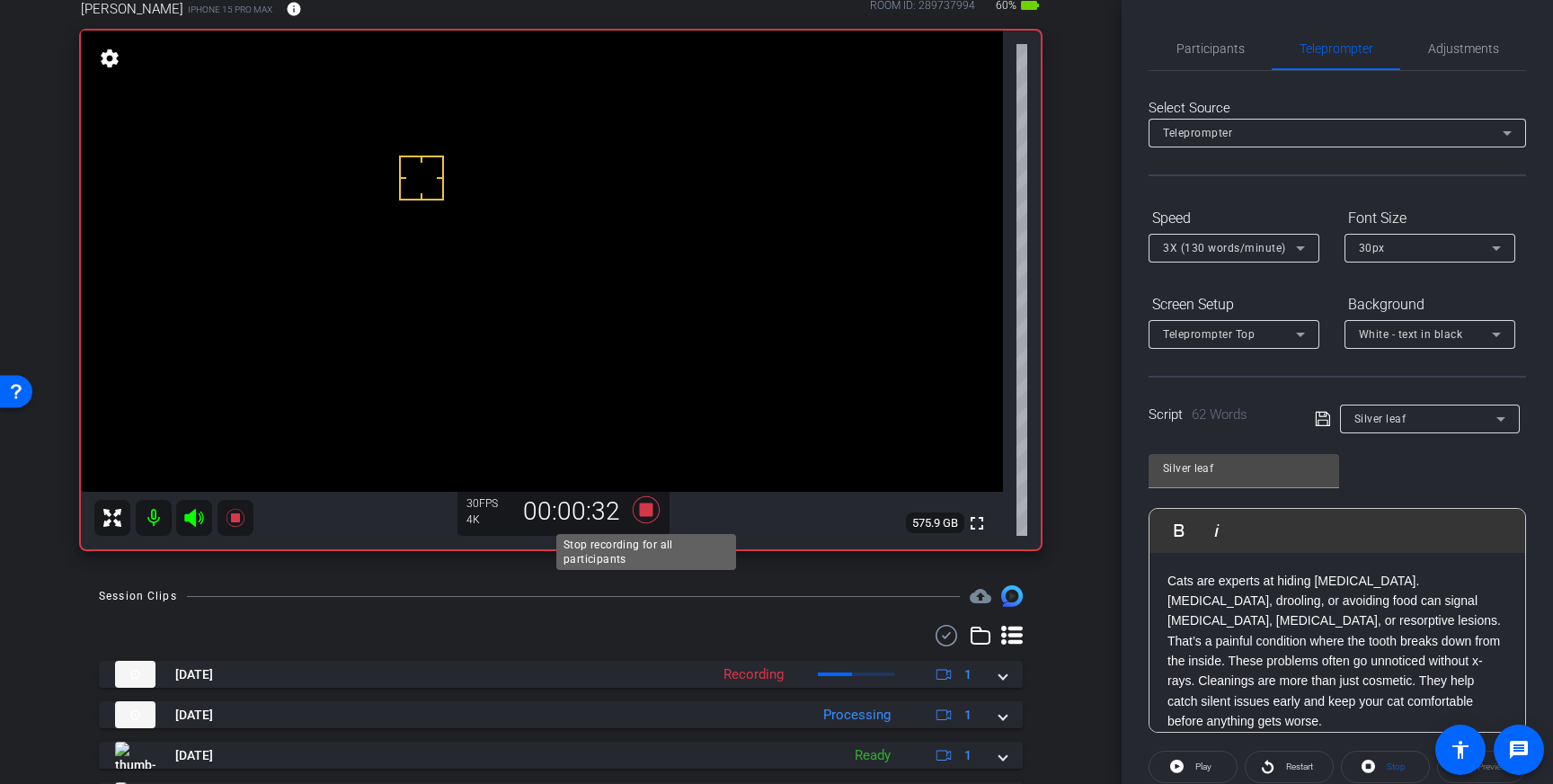
click at [647, 508] on icon at bounding box center [646, 510] width 27 height 27
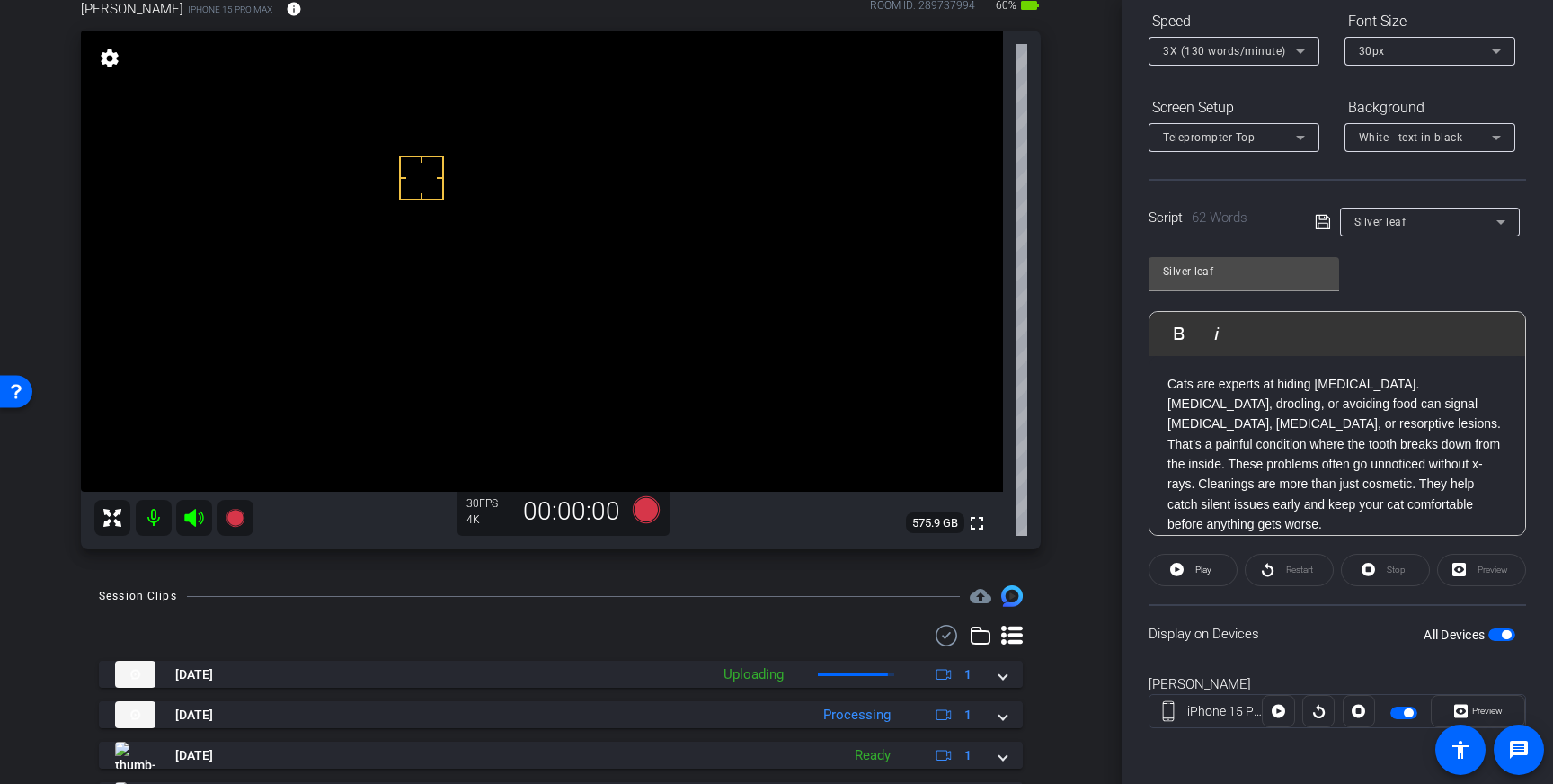
scroll to position [198, 0]
click at [1504, 635] on span "button" at bounding box center [1506, 632] width 9 height 9
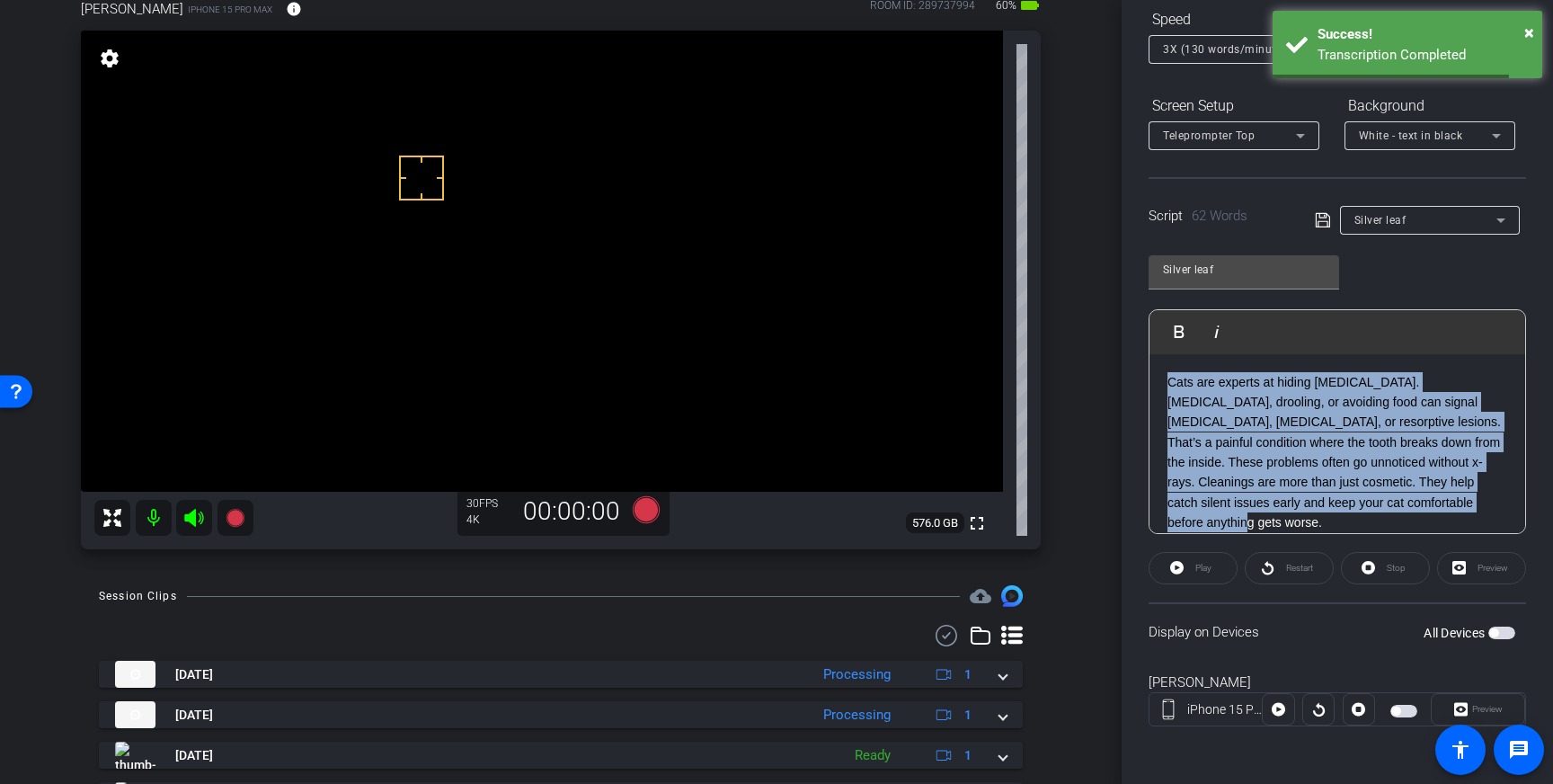
drag, startPoint x: 1422, startPoint y: 505, endPoint x: 1160, endPoint y: 381, distance: 289.9
click at [1160, 381] on div "Cats are experts at hiding dental pain. Bad breath, drooling, or avoiding food …" at bounding box center [1338, 452] width 376 height 196
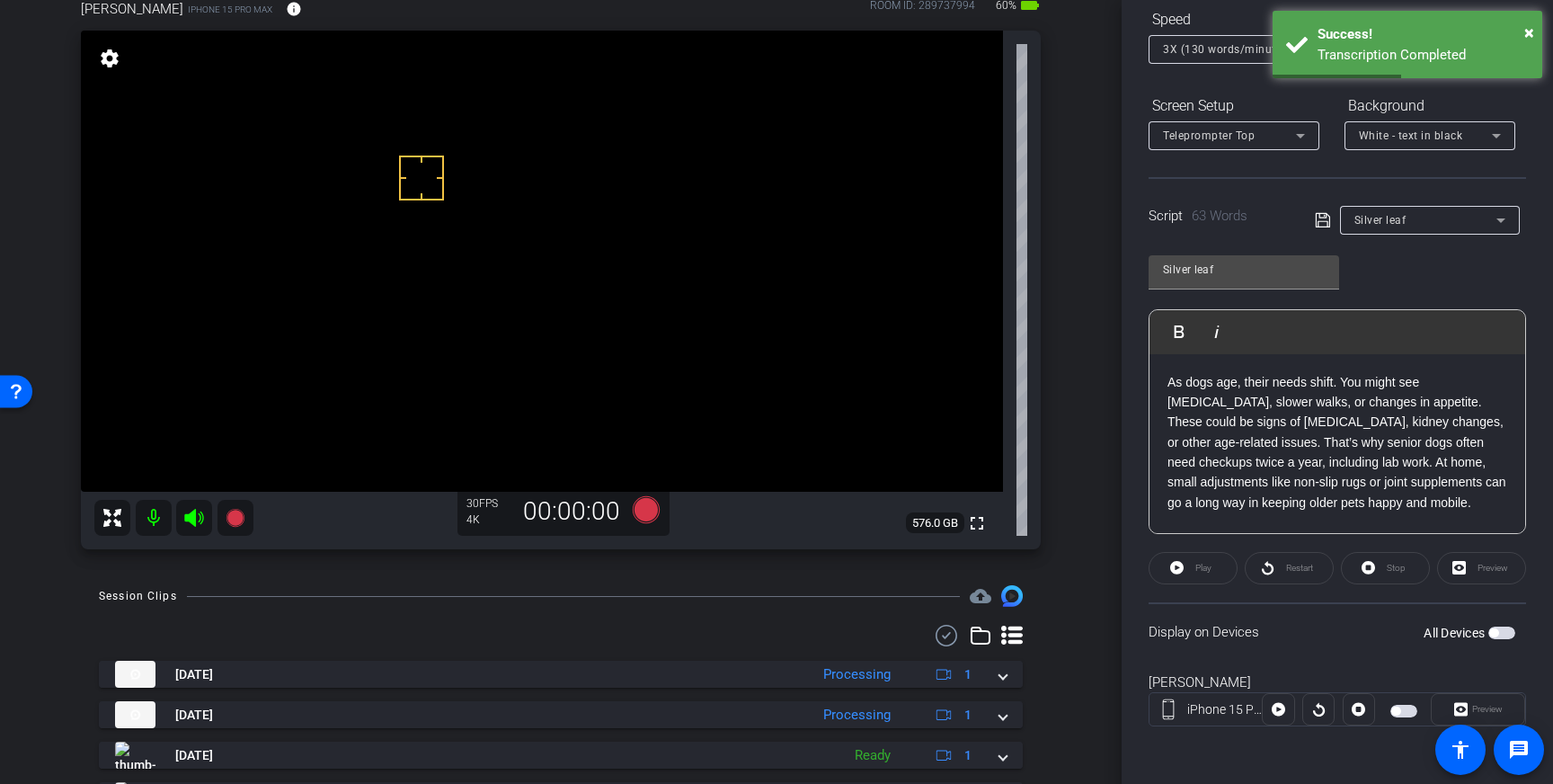
click at [1328, 218] on icon at bounding box center [1321, 219] width 14 height 14
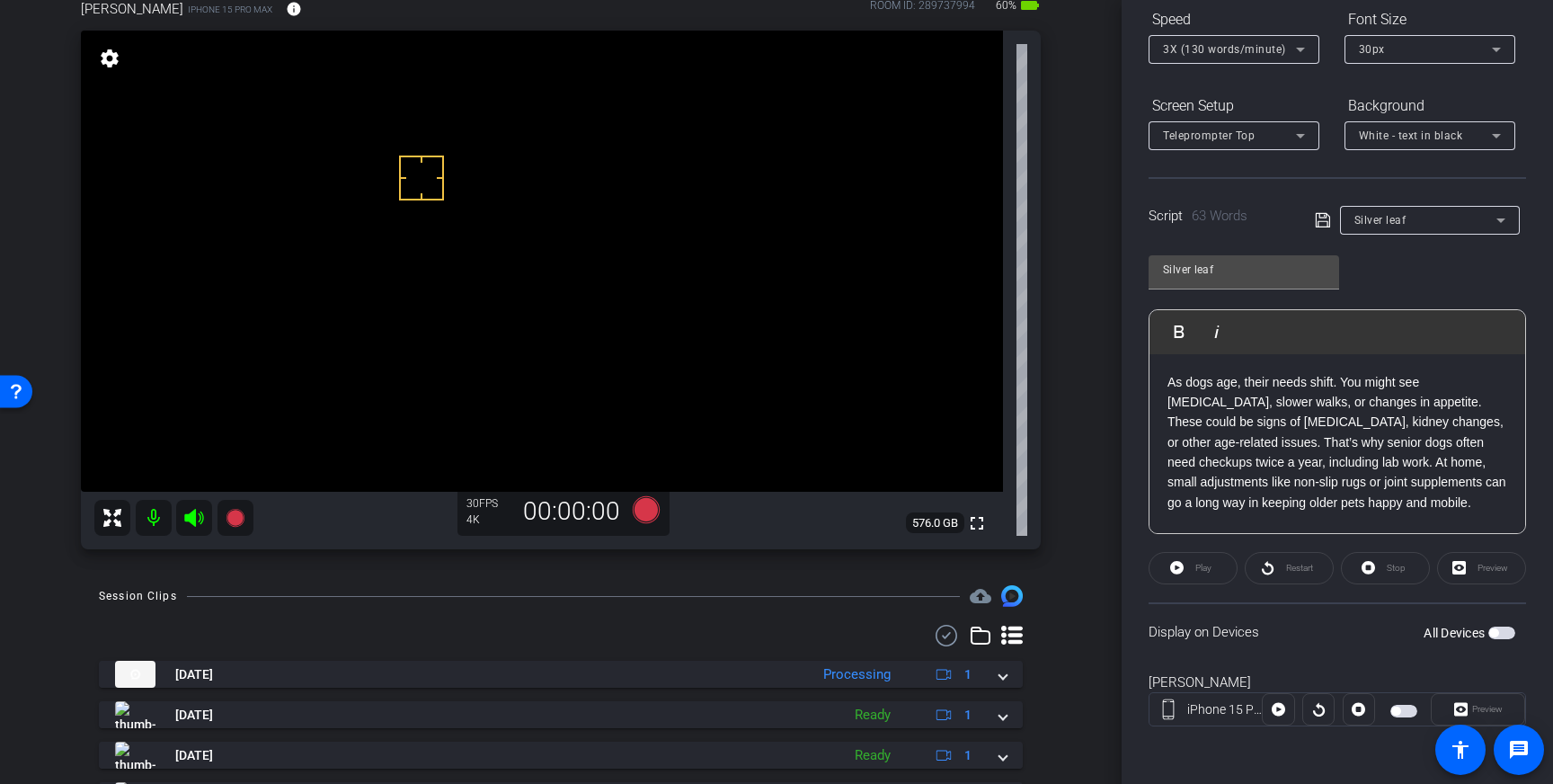
click at [1499, 634] on span "button" at bounding box center [1502, 632] width 27 height 12
click at [1198, 569] on span "Play" at bounding box center [1203, 568] width 16 height 9
click at [1375, 568] on span at bounding box center [1386, 568] width 87 height 43
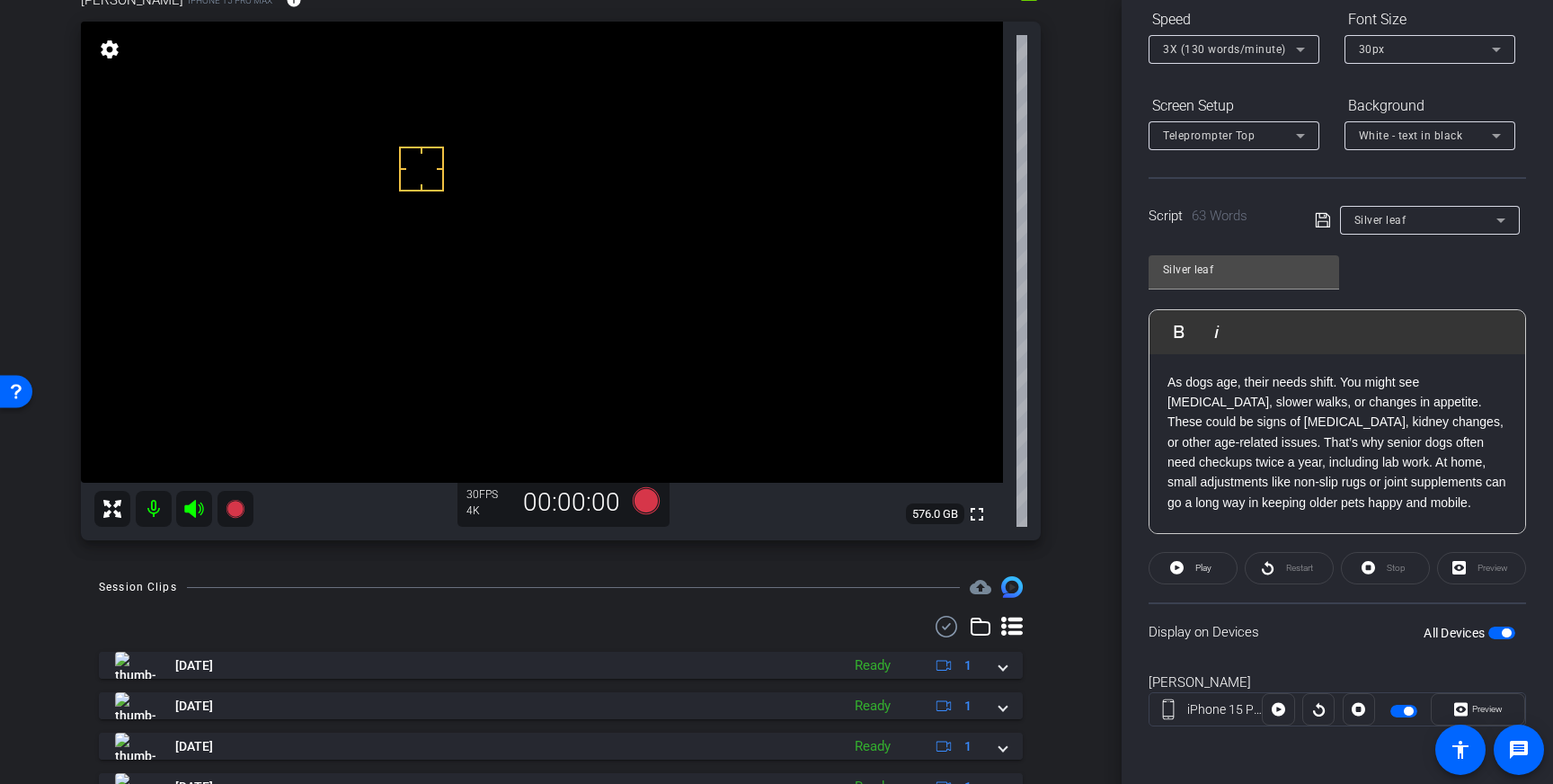
scroll to position [0, 0]
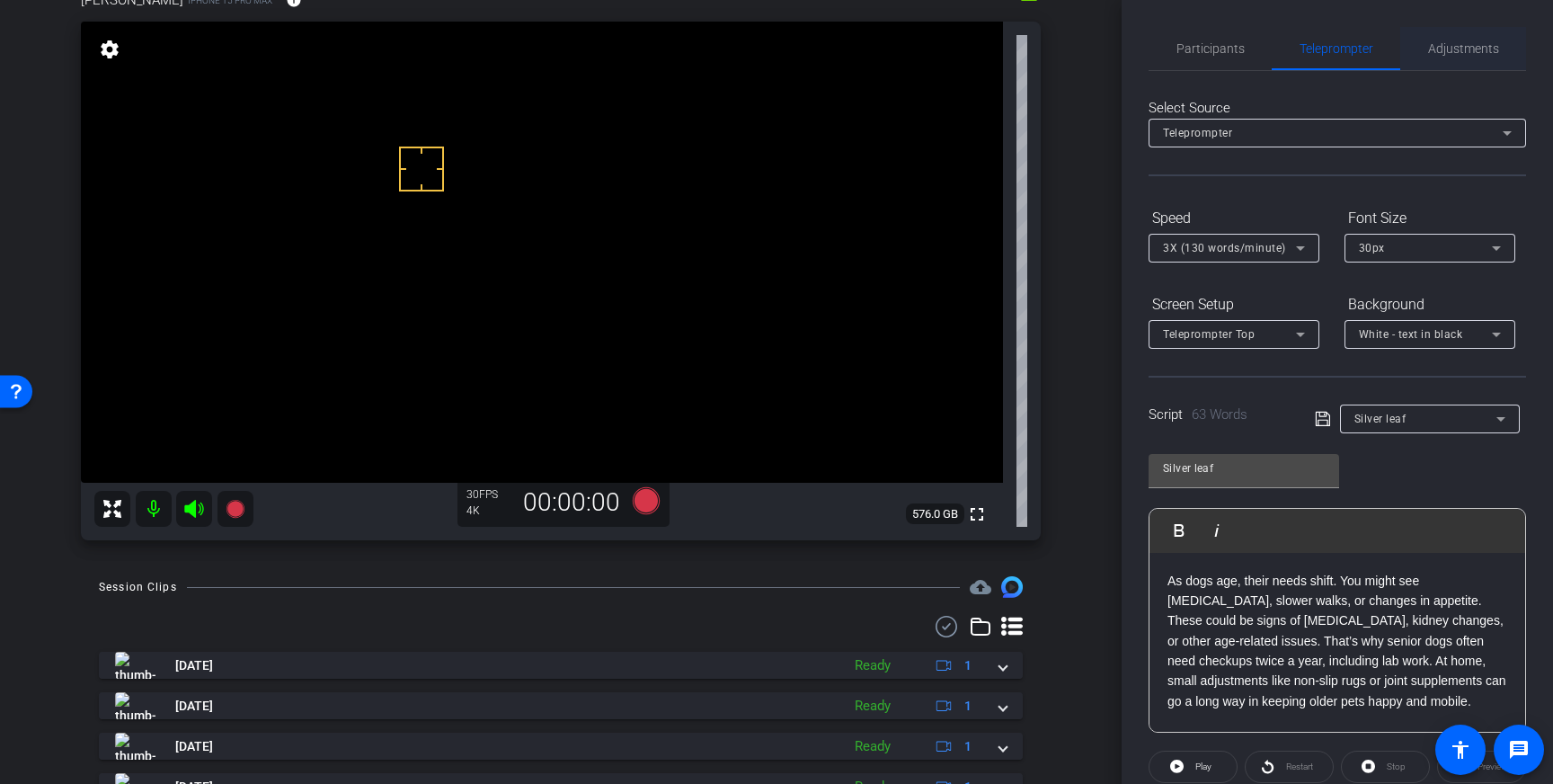
click at [1435, 55] on span "Adjustments" at bounding box center [1463, 47] width 71 height 12
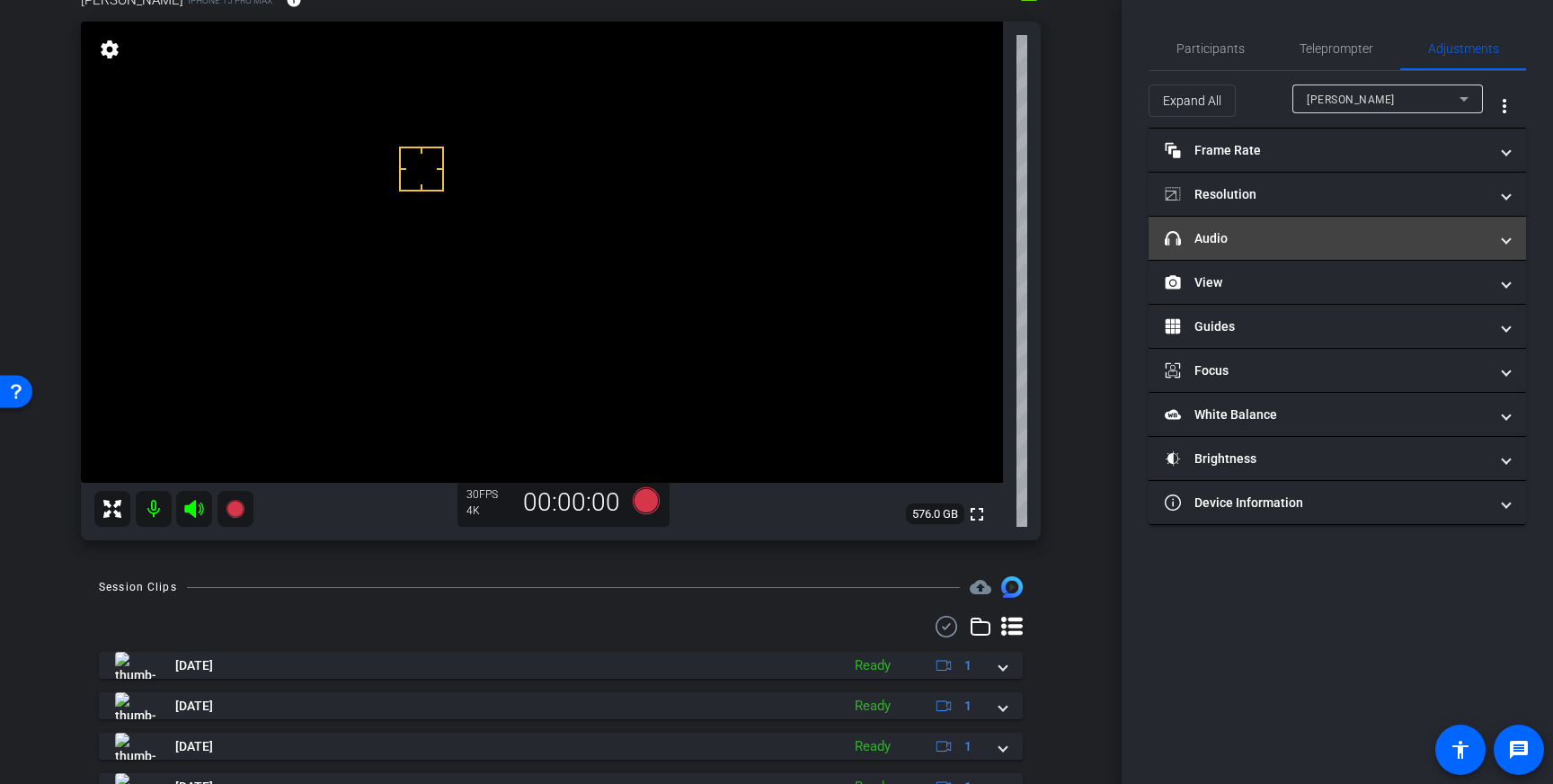
click at [1391, 243] on mat-panel-title "headphone icon Audio" at bounding box center [1326, 238] width 324 height 19
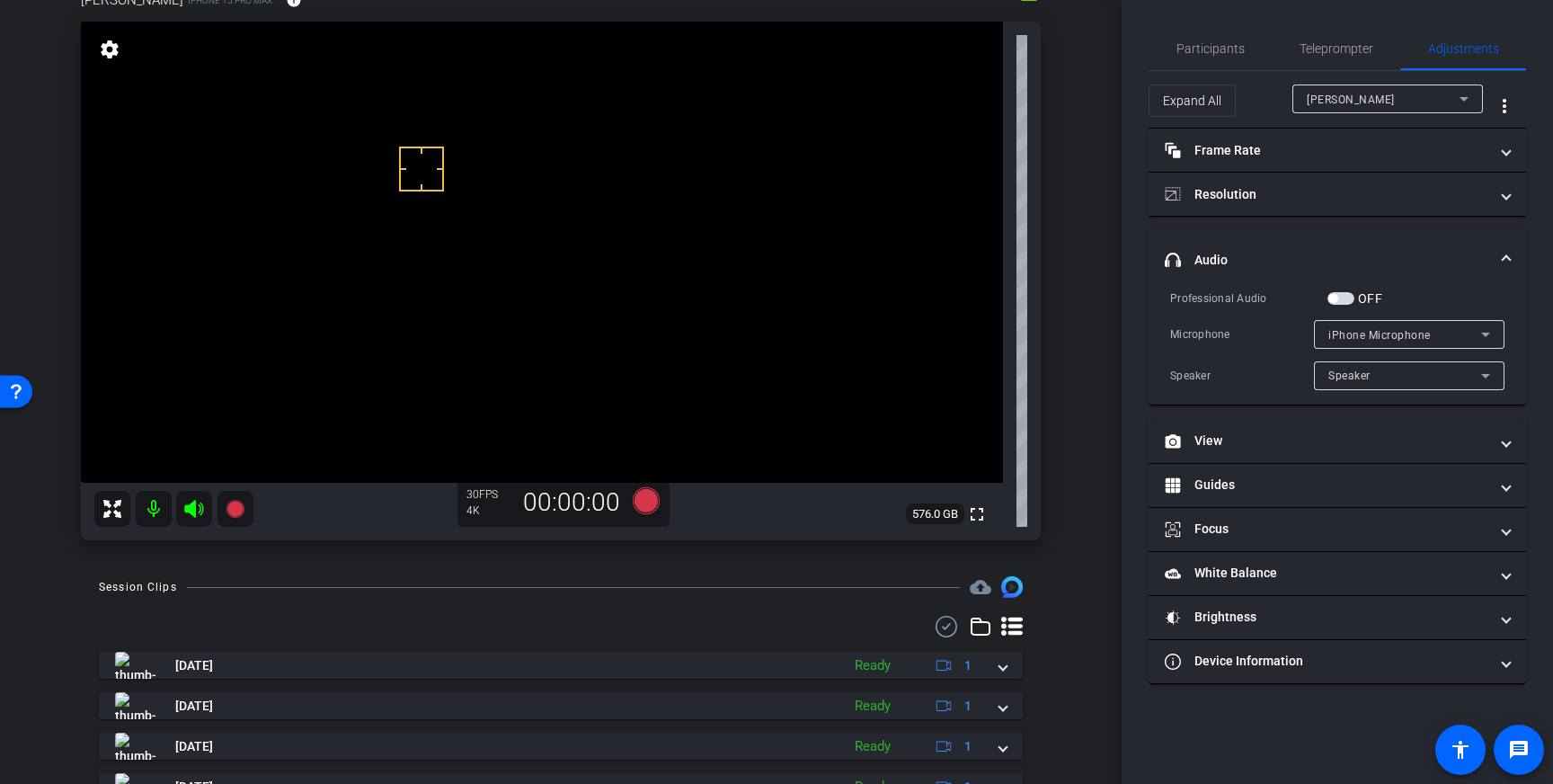
click at [1341, 299] on span "button" at bounding box center [1340, 298] width 27 height 12
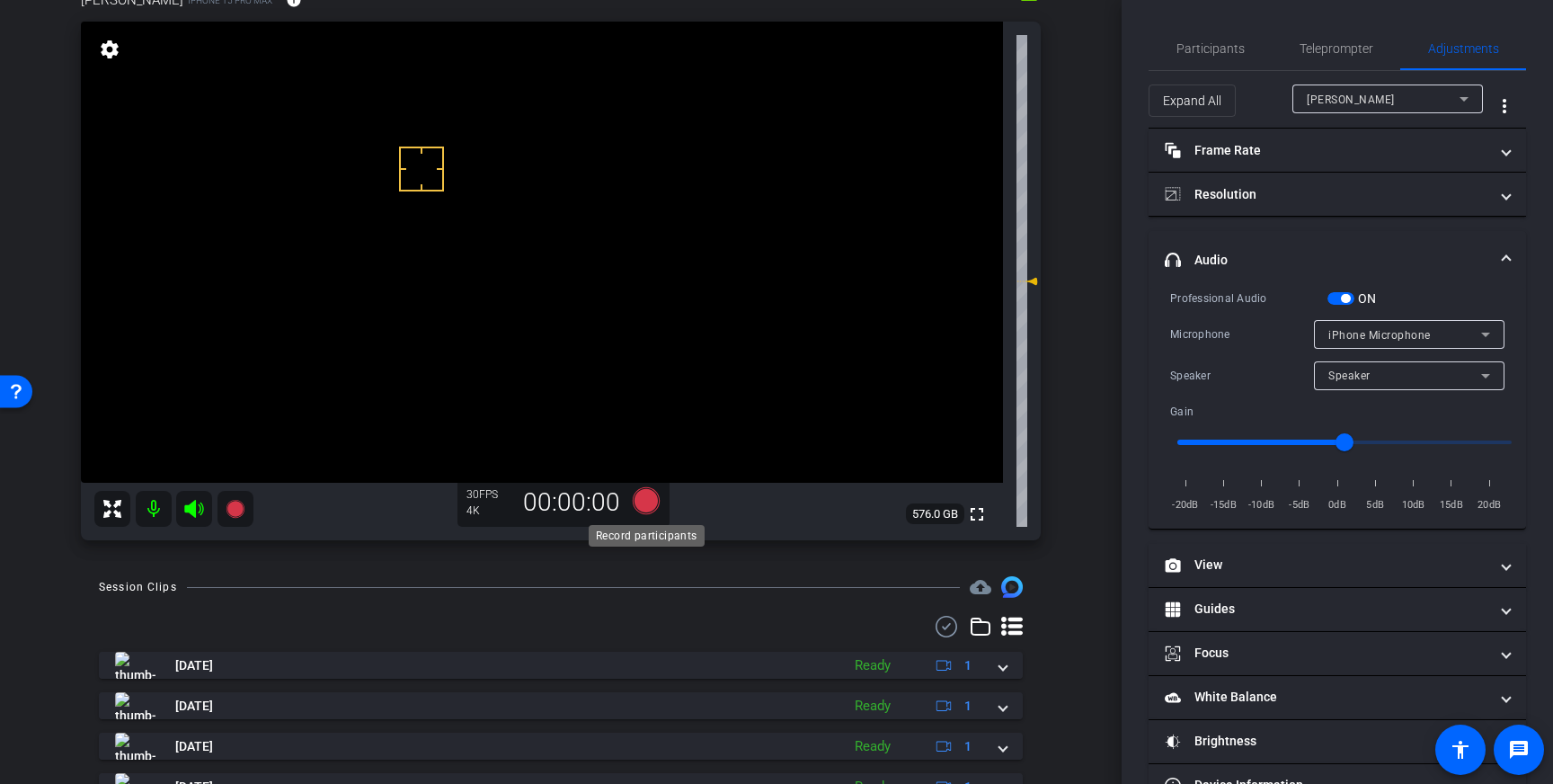
click at [643, 510] on icon at bounding box center [646, 500] width 27 height 27
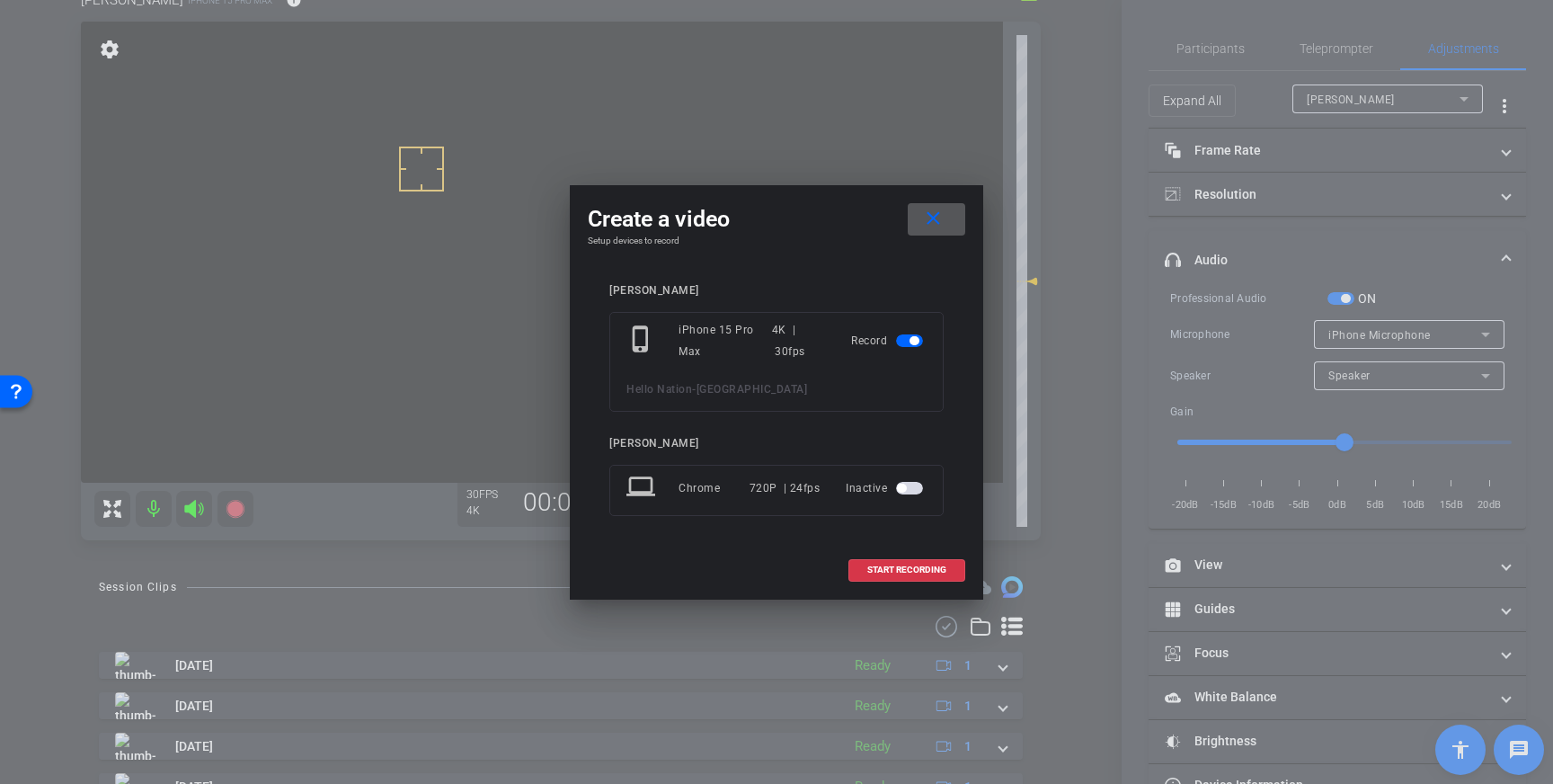
drag, startPoint x: 900, startPoint y: 566, endPoint x: 1039, endPoint y: 414, distance: 206.0
click at [900, 566] on span "START RECORDING" at bounding box center [907, 569] width 79 height 9
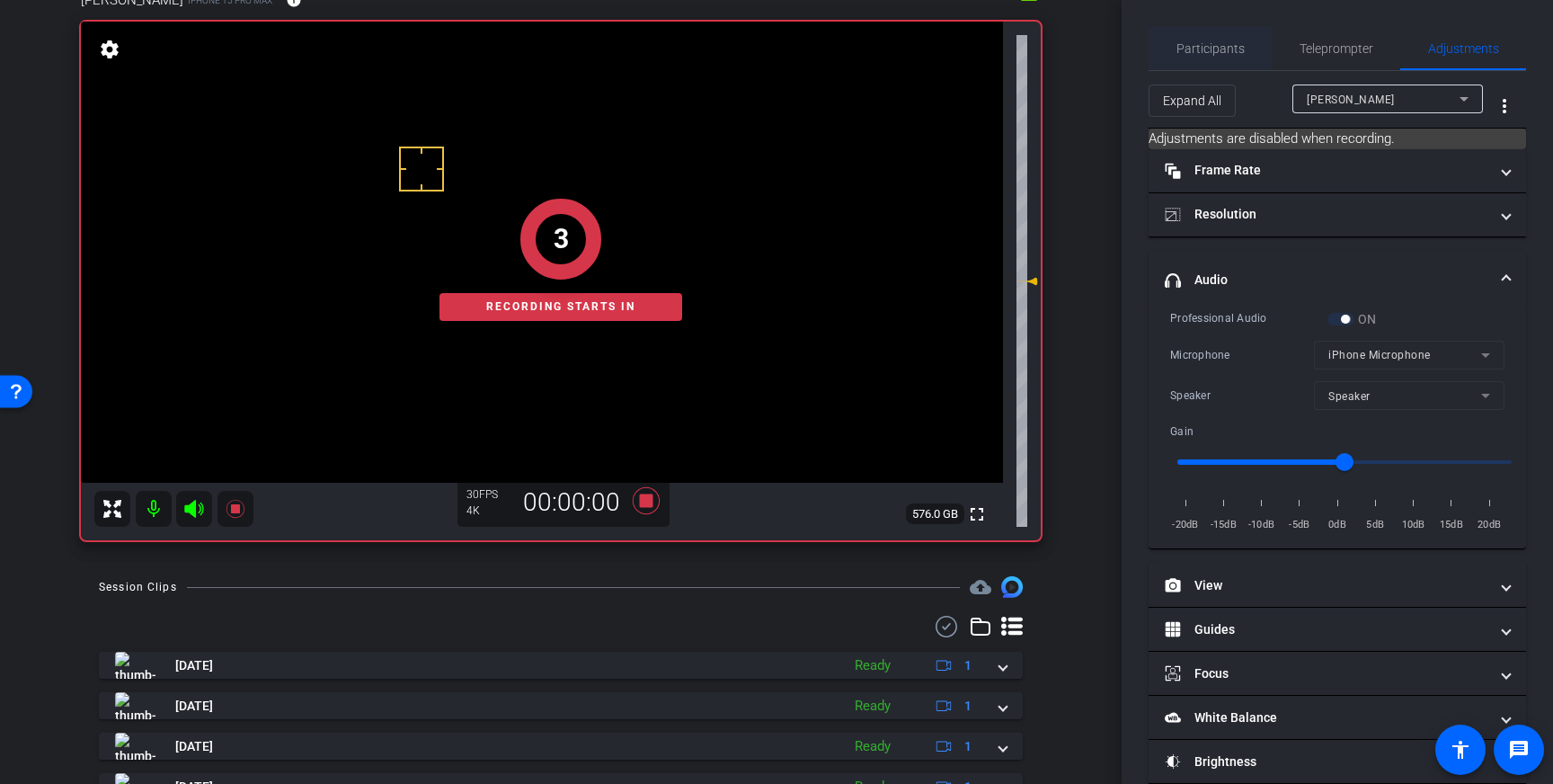
click at [1234, 69] on span "Participants" at bounding box center [1210, 47] width 68 height 43
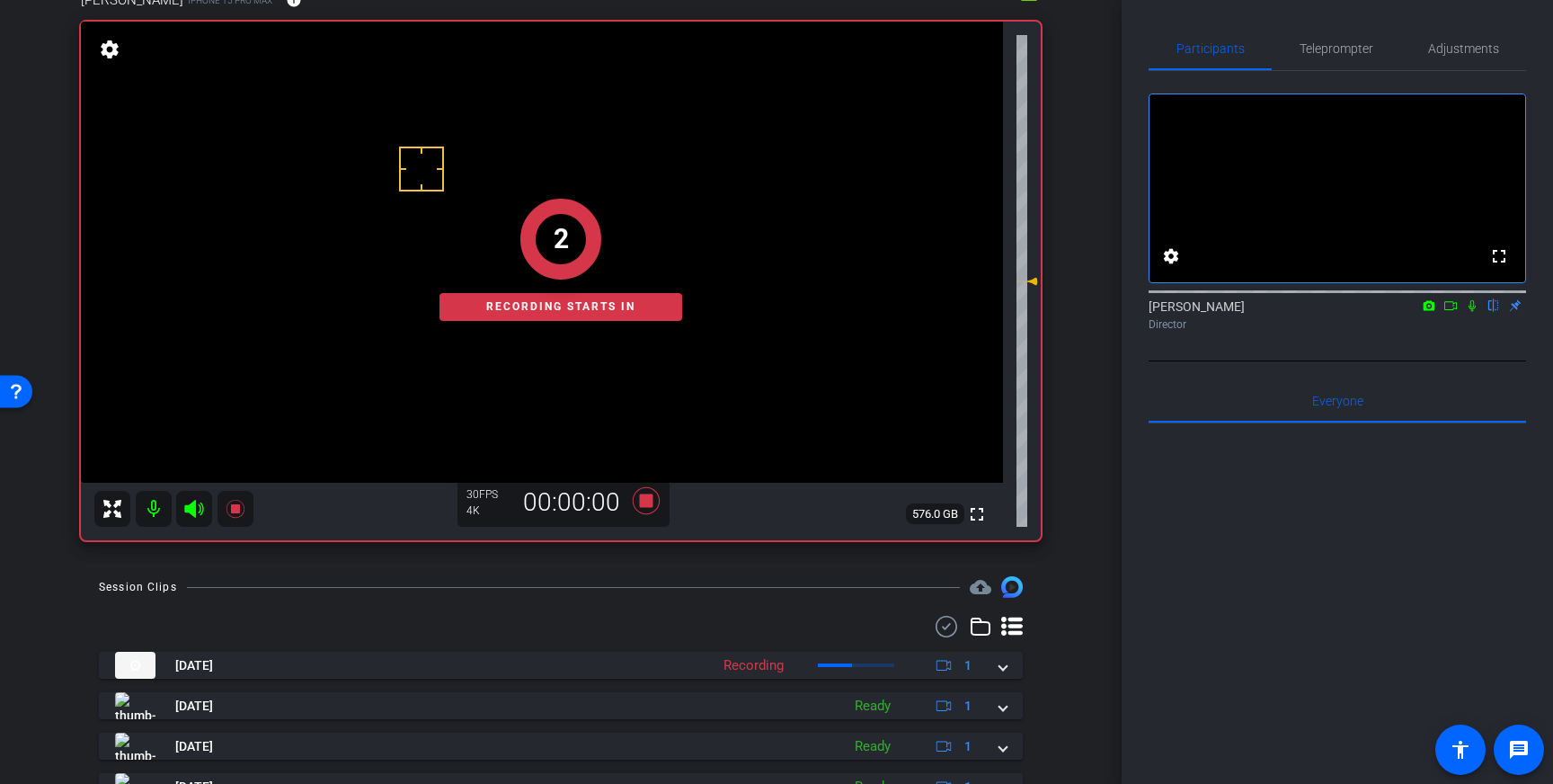
click at [1477, 312] on icon at bounding box center [1471, 305] width 14 height 12
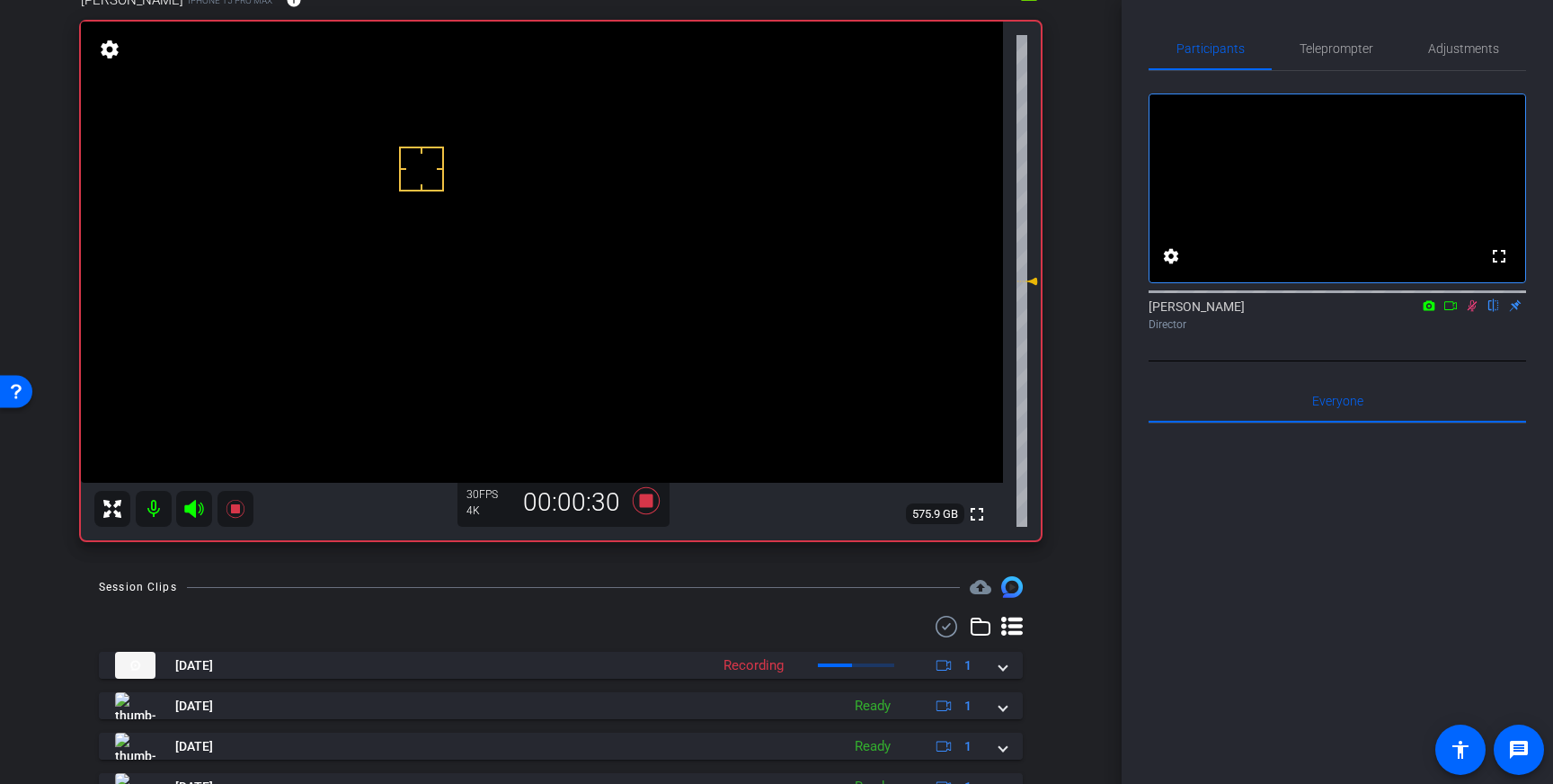
click at [1472, 312] on icon at bounding box center [1471, 305] width 14 height 12
click at [650, 507] on icon at bounding box center [646, 500] width 27 height 27
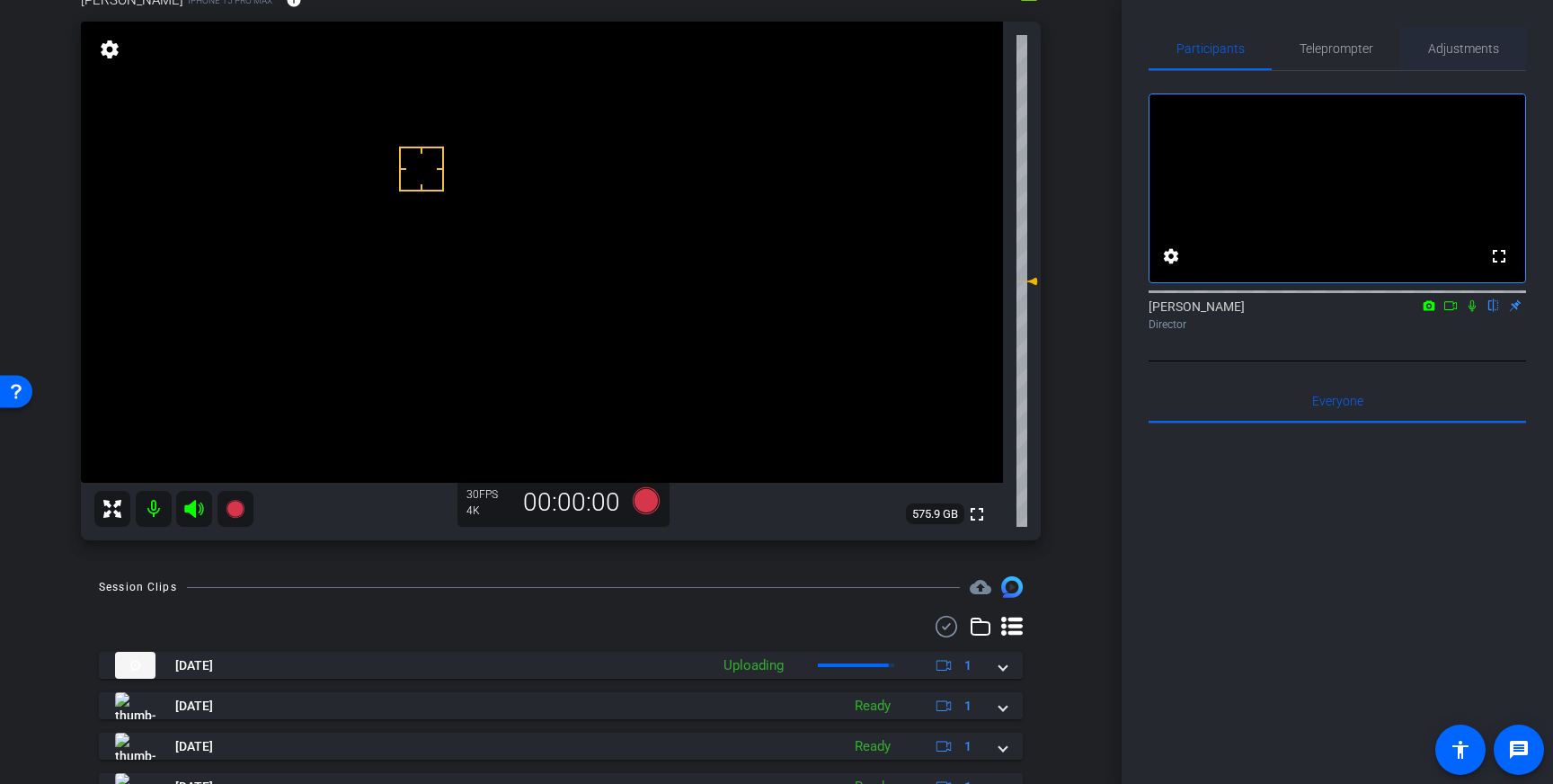
click at [1448, 58] on span "Adjustments" at bounding box center [1463, 47] width 71 height 43
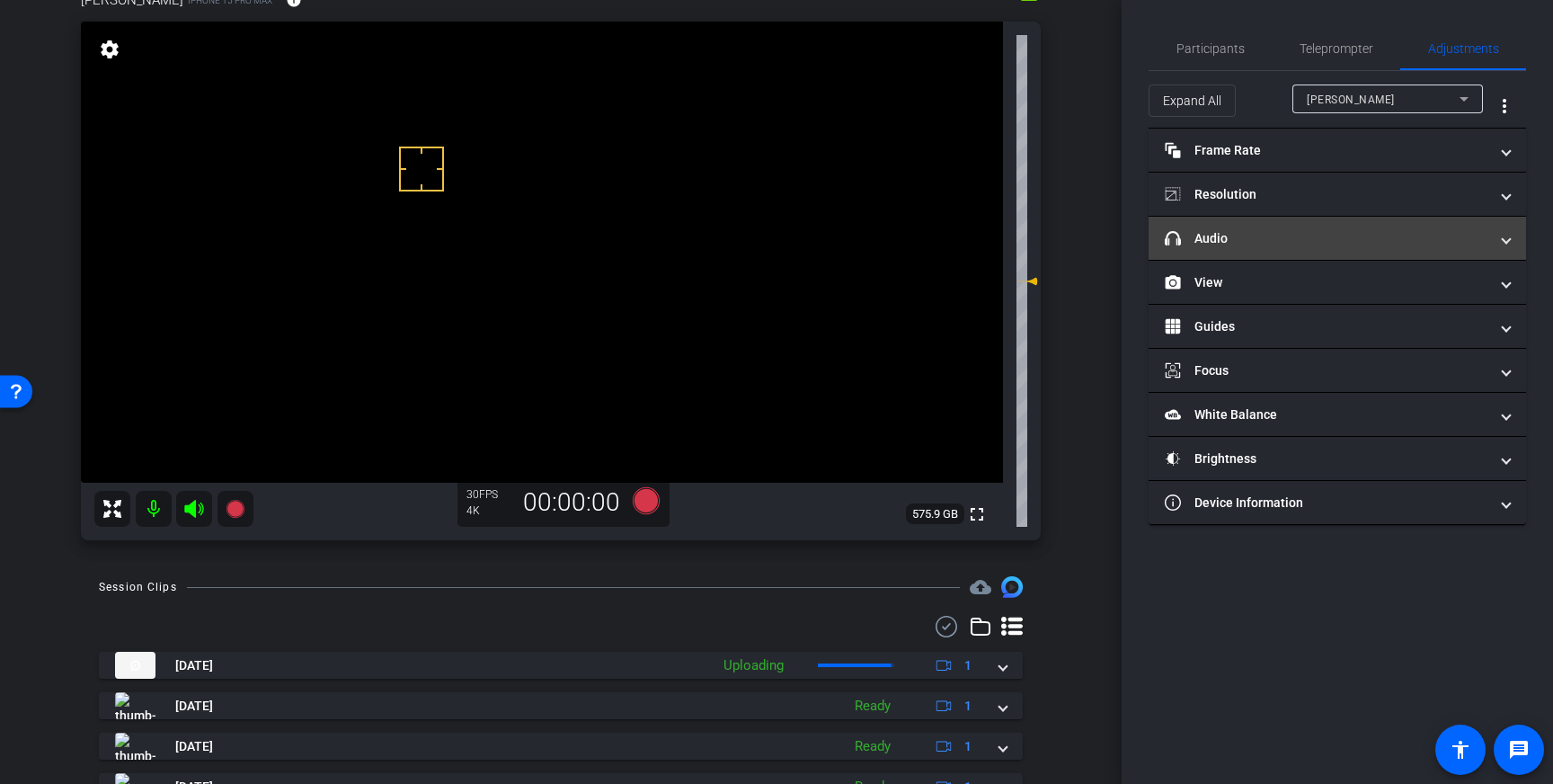
click at [1357, 218] on mat-expansion-panel-header "headphone icon Audio" at bounding box center [1338, 237] width 378 height 43
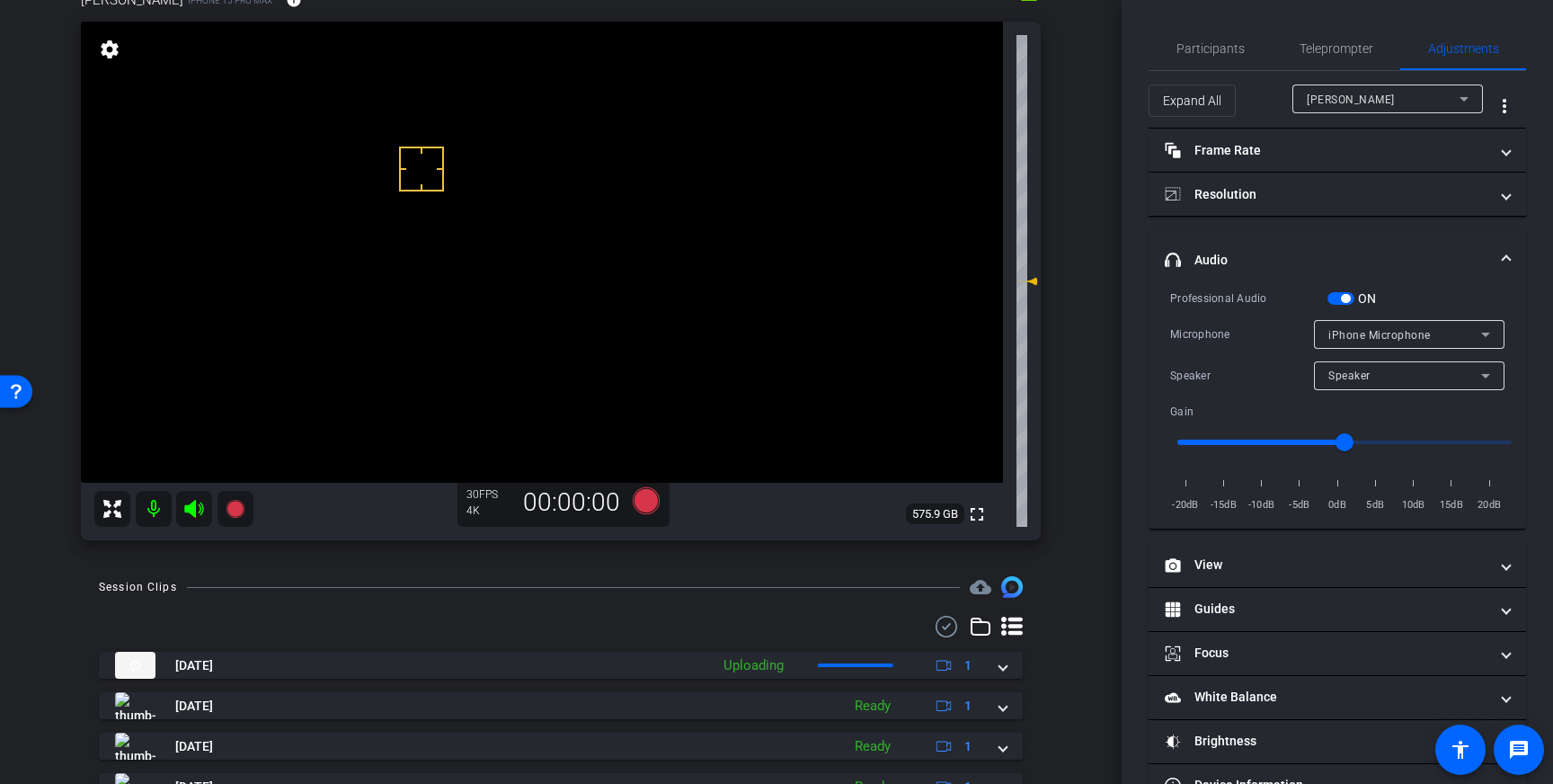
click at [1343, 286] on mat-expansion-panel-header "headphone icon Audio" at bounding box center [1338, 259] width 378 height 58
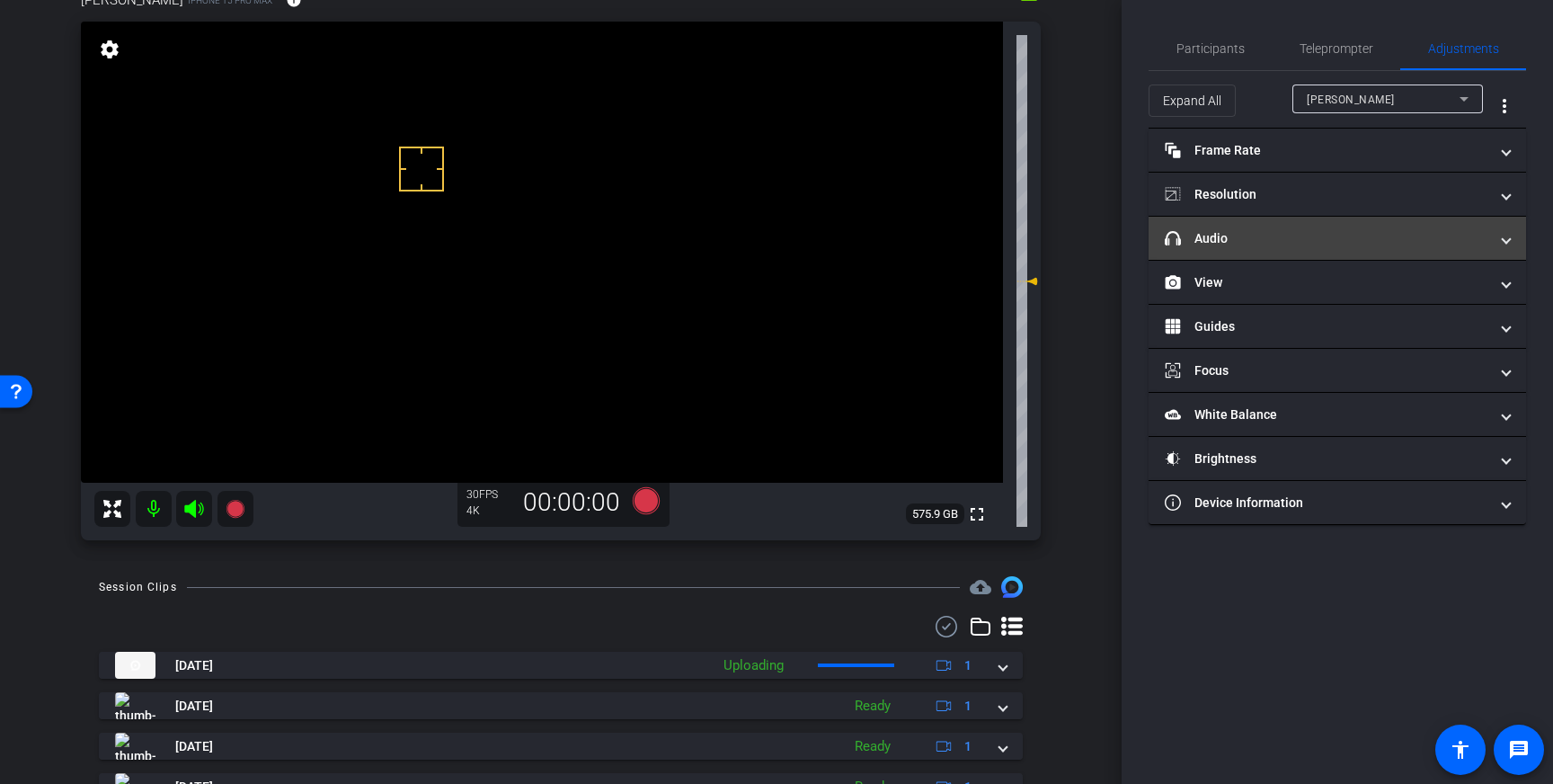
click at [1357, 245] on mat-panel-title "headphone icon Audio" at bounding box center [1326, 238] width 324 height 19
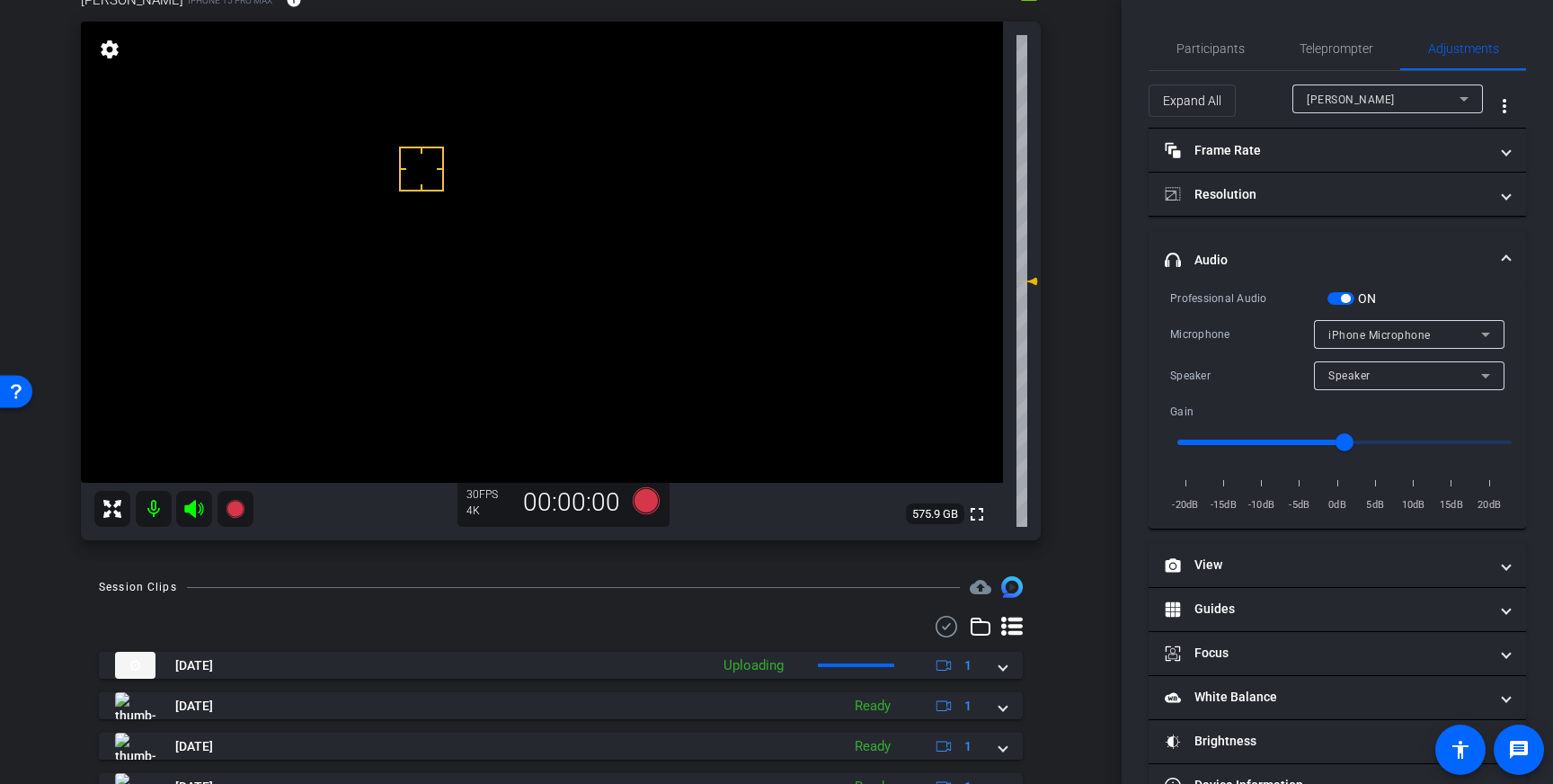
click at [1344, 292] on span "button" at bounding box center [1340, 298] width 27 height 12
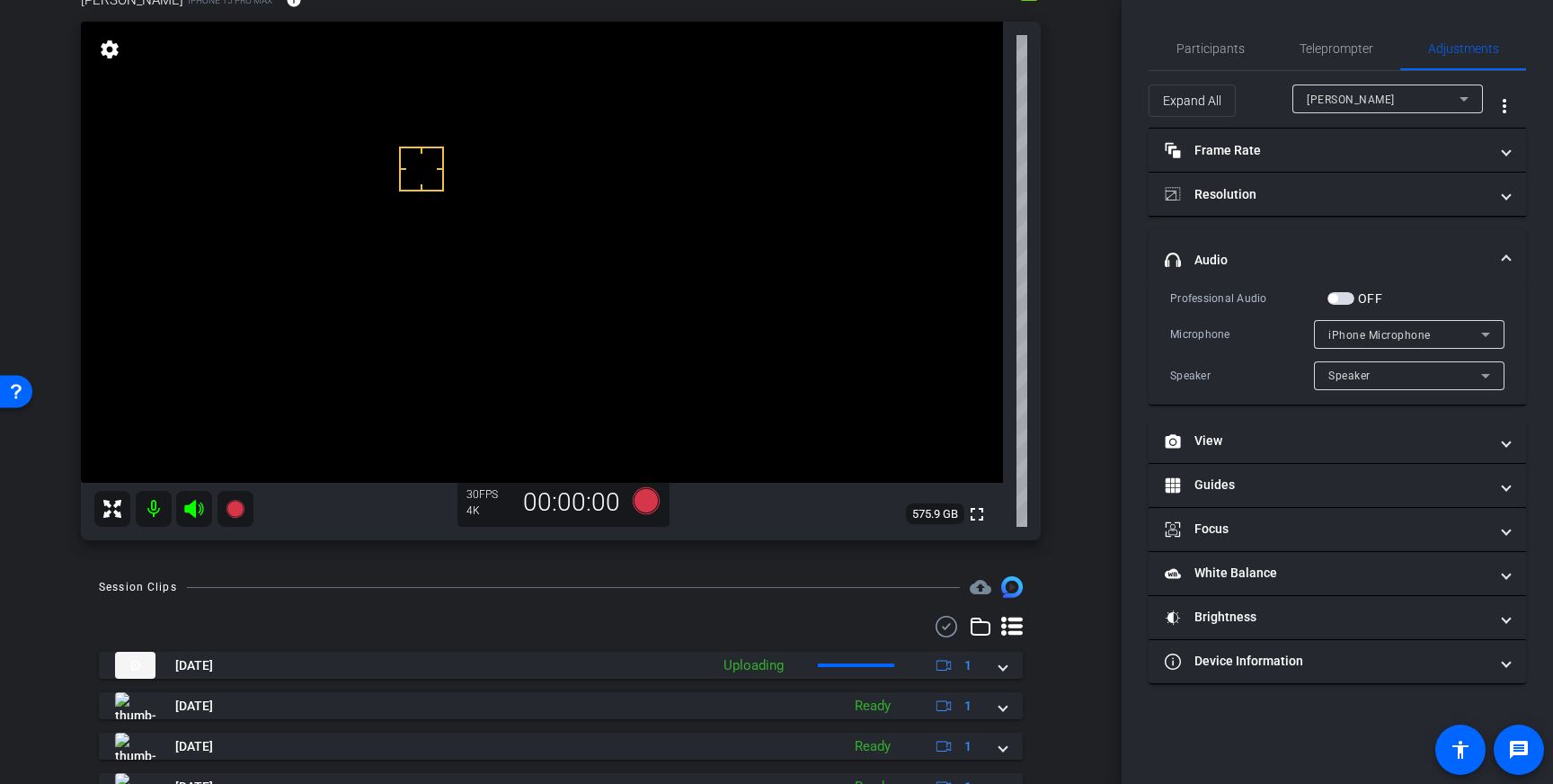
click at [1440, 254] on mat-panel-title "headphone icon Audio" at bounding box center [1326, 260] width 324 height 19
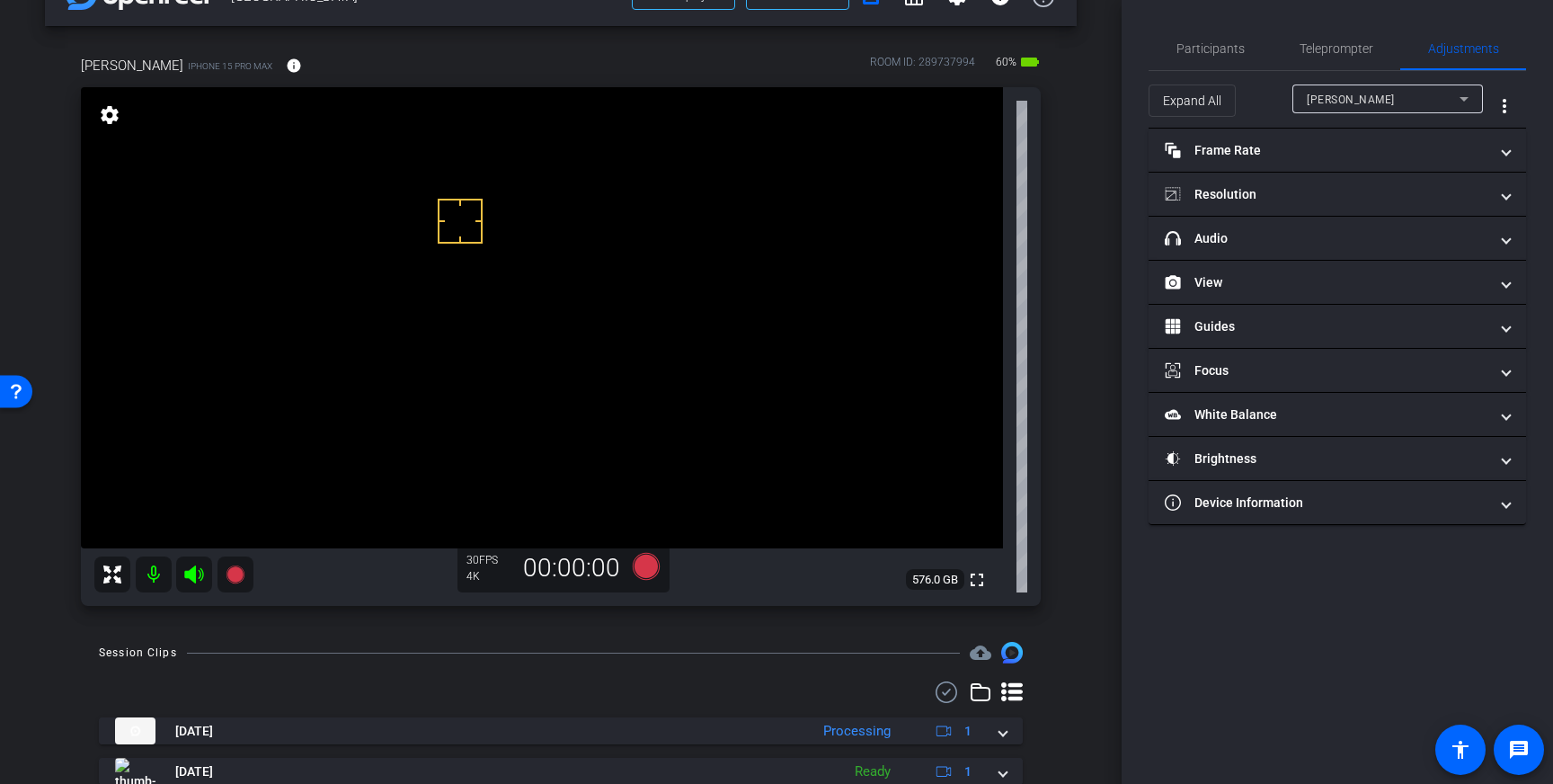
scroll to position [50, 0]
click at [650, 569] on icon at bounding box center [646, 567] width 27 height 27
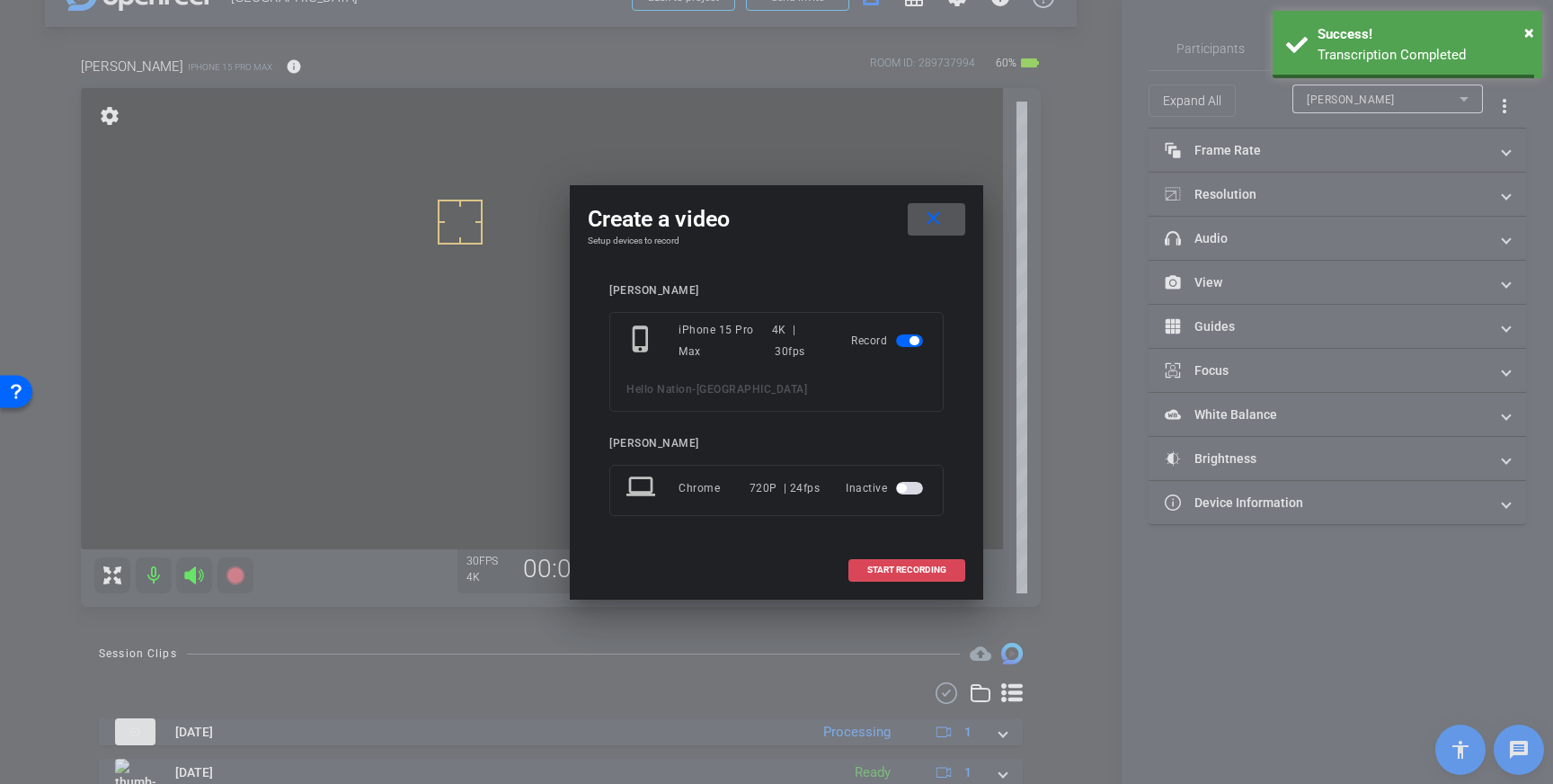
drag, startPoint x: 898, startPoint y: 564, endPoint x: 907, endPoint y: 565, distance: 9.1
click at [900, 566] on span "START RECORDING" at bounding box center [907, 569] width 79 height 9
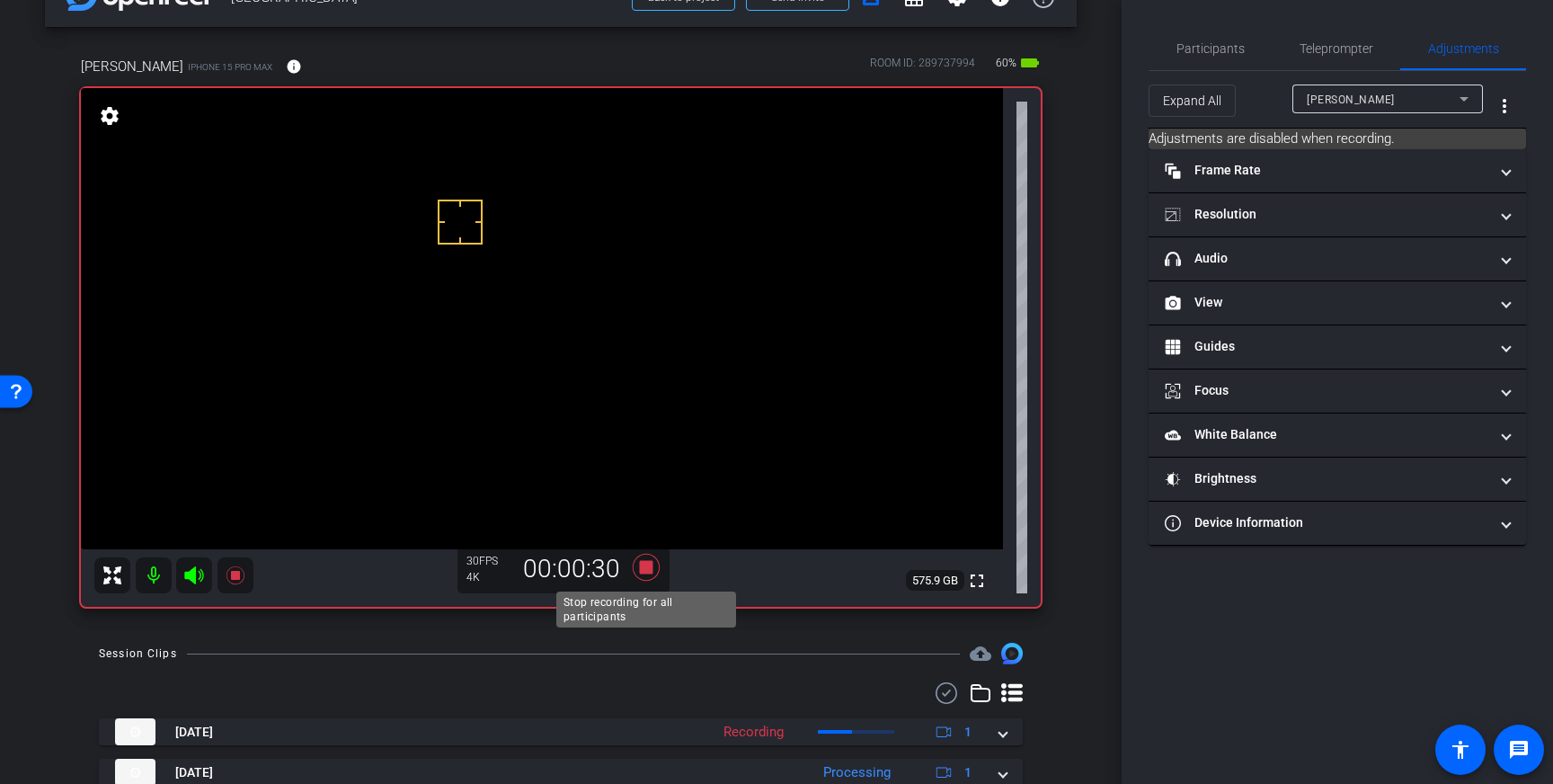
click at [649, 563] on icon at bounding box center [646, 567] width 27 height 27
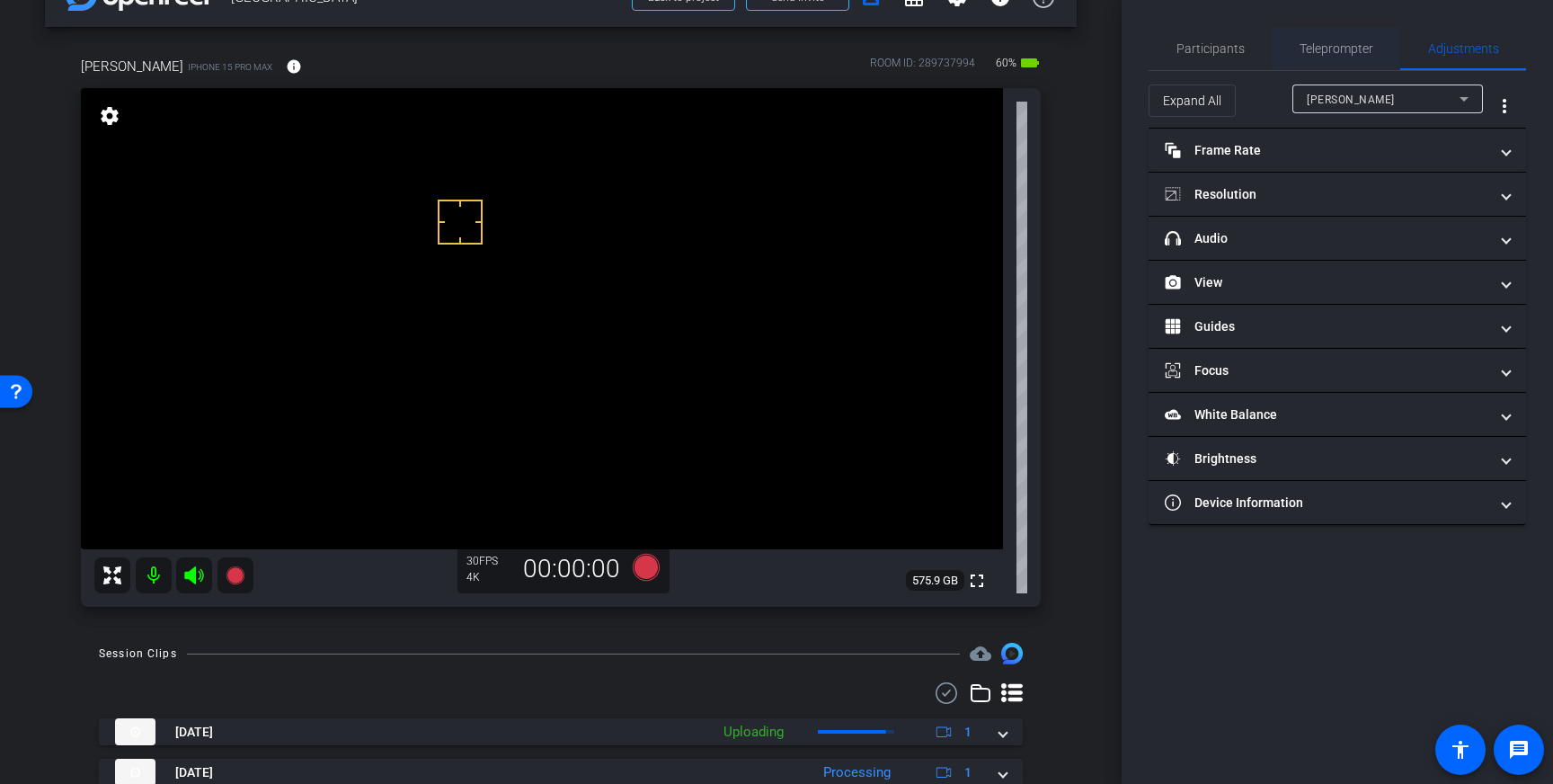
click at [1331, 49] on span "Teleprompter" at bounding box center [1337, 47] width 74 height 12
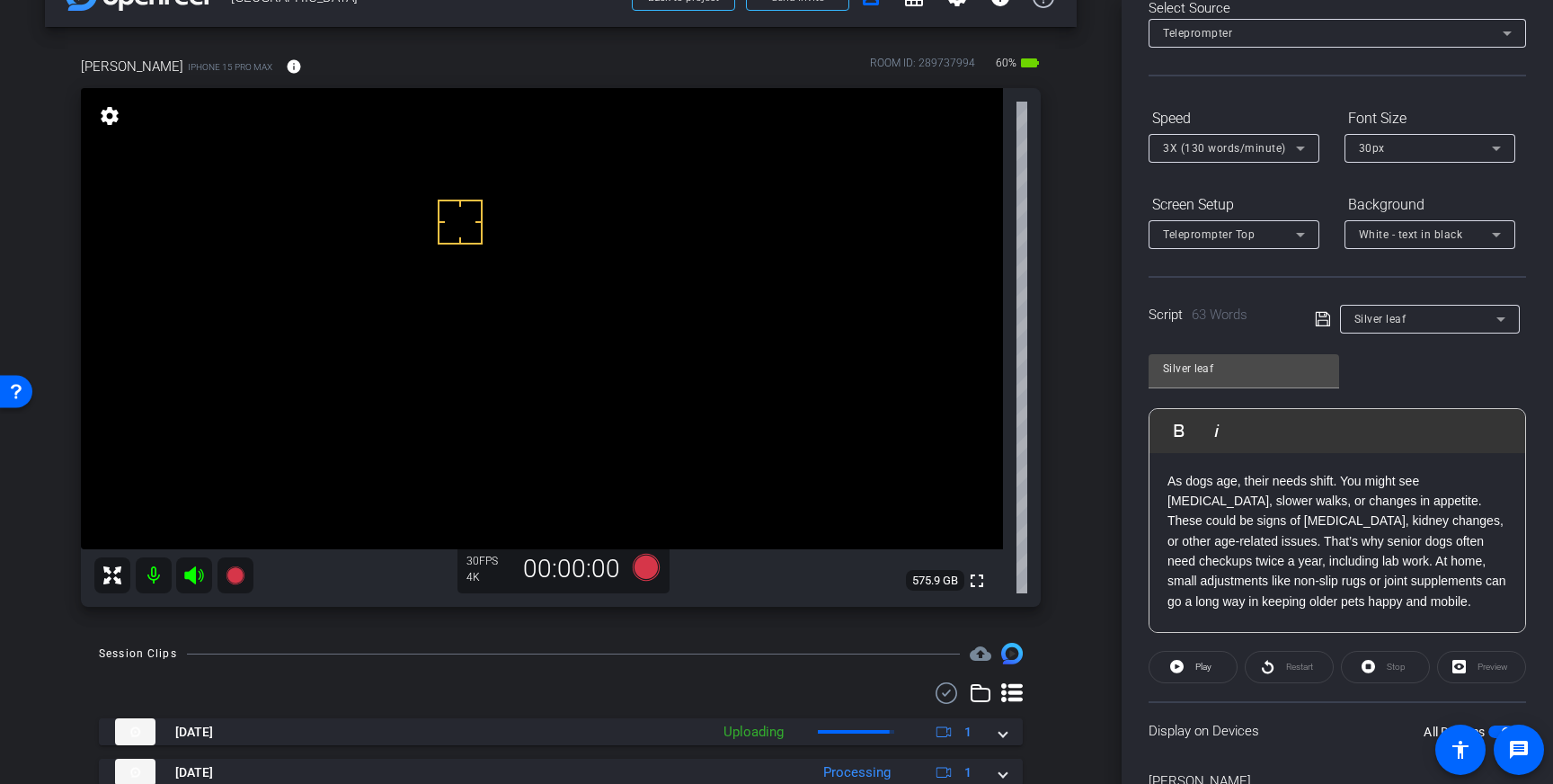
scroll to position [198, 0]
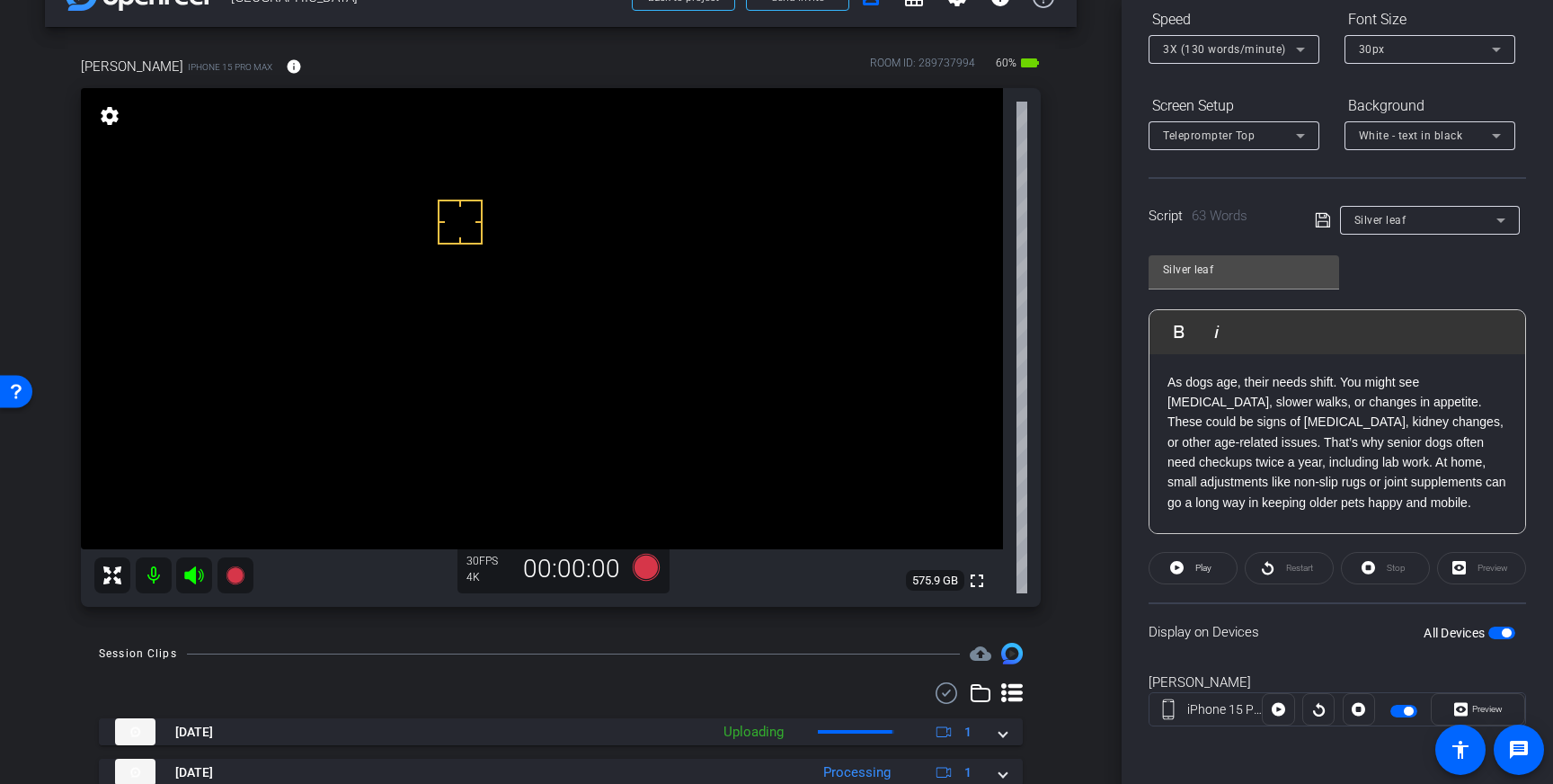
click at [1511, 635] on span "button" at bounding box center [1502, 632] width 27 height 12
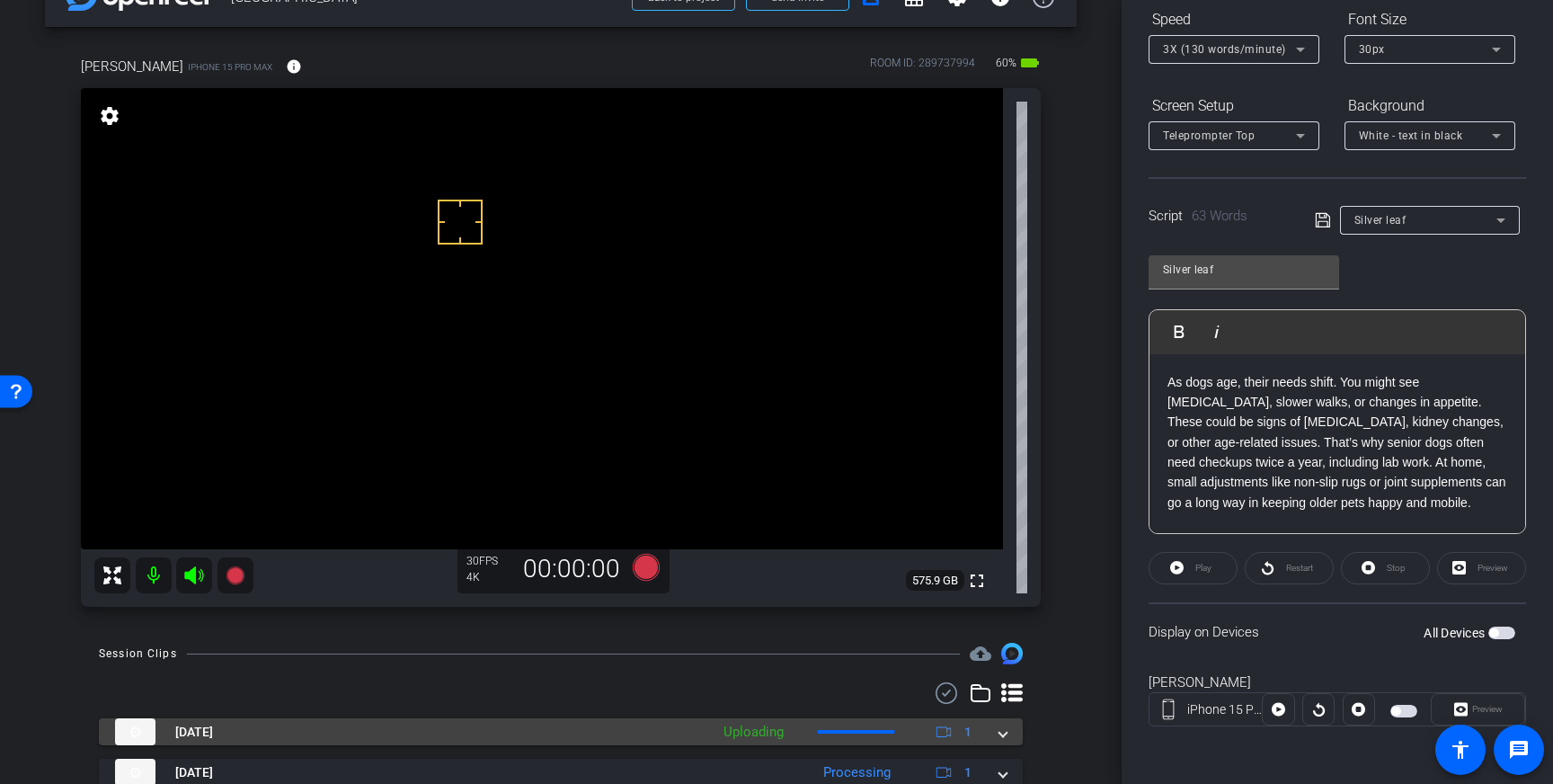
click at [1007, 737] on mat-expansion-panel-header "Sep 19, 2025 Uploading 1" at bounding box center [560, 731] width 924 height 27
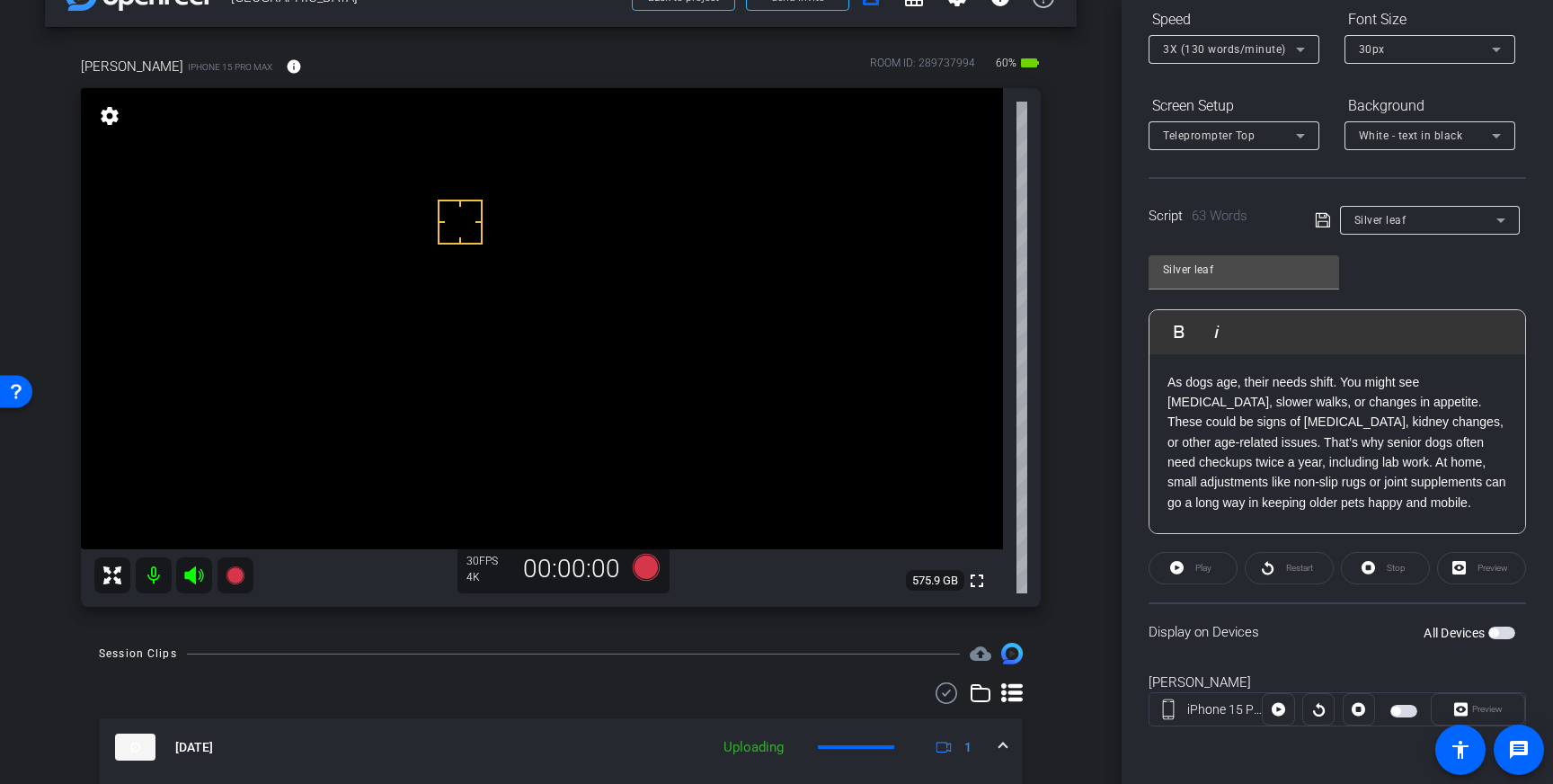
scroll to position [148, 0]
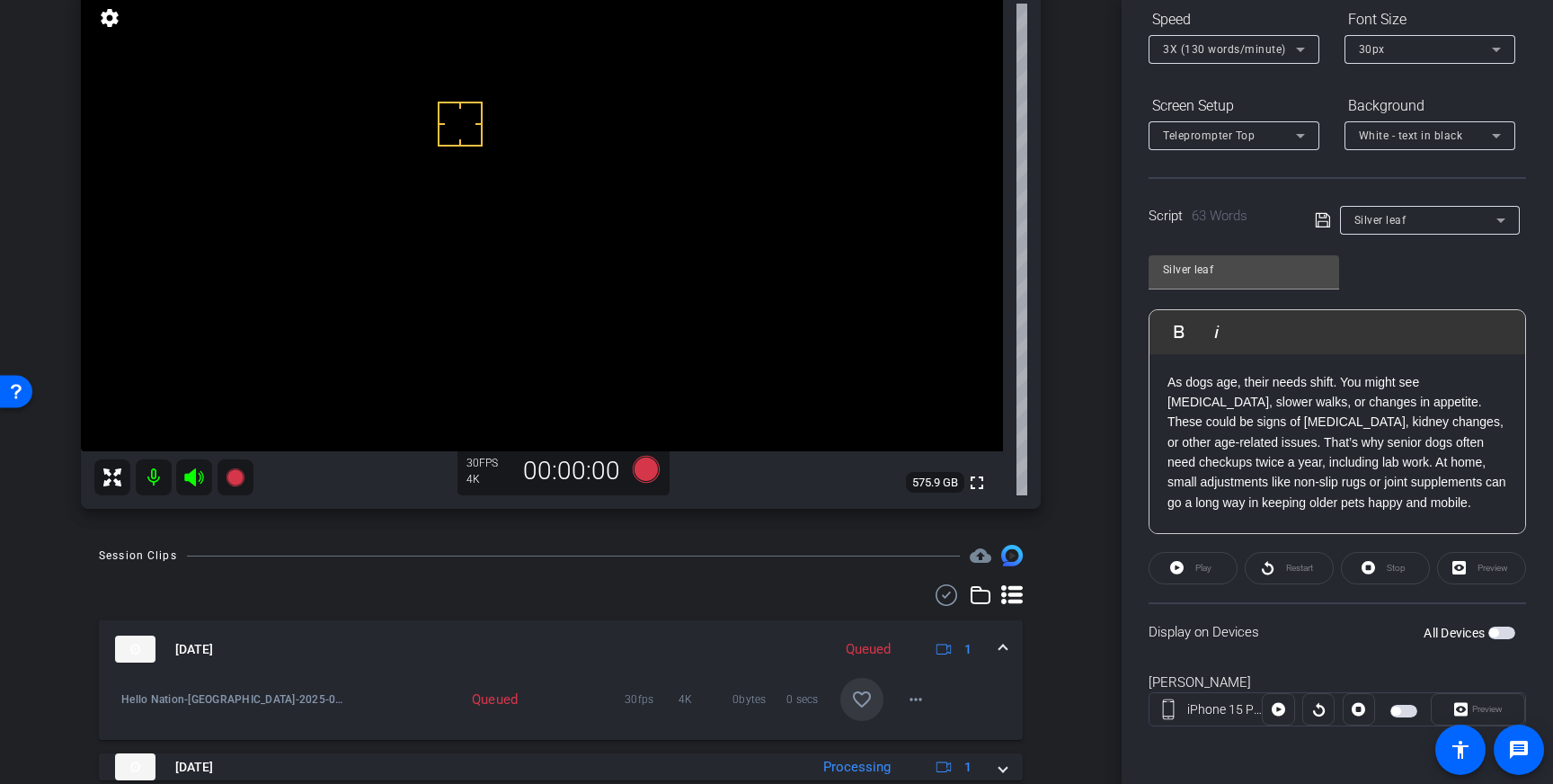
click at [851, 700] on mat-icon "favorite_border" at bounding box center [862, 699] width 22 height 22
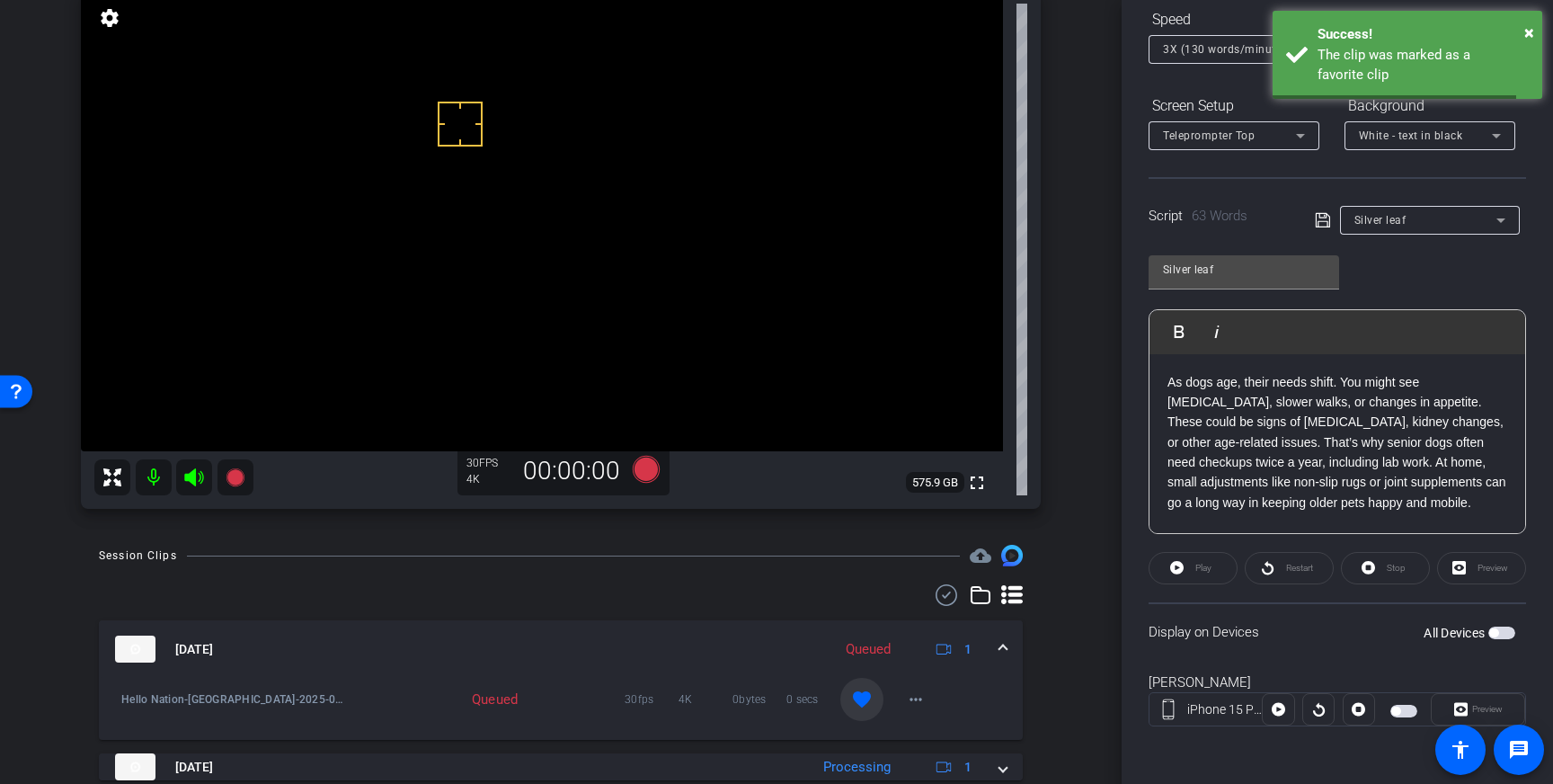
click at [1004, 644] on span at bounding box center [1003, 649] width 8 height 19
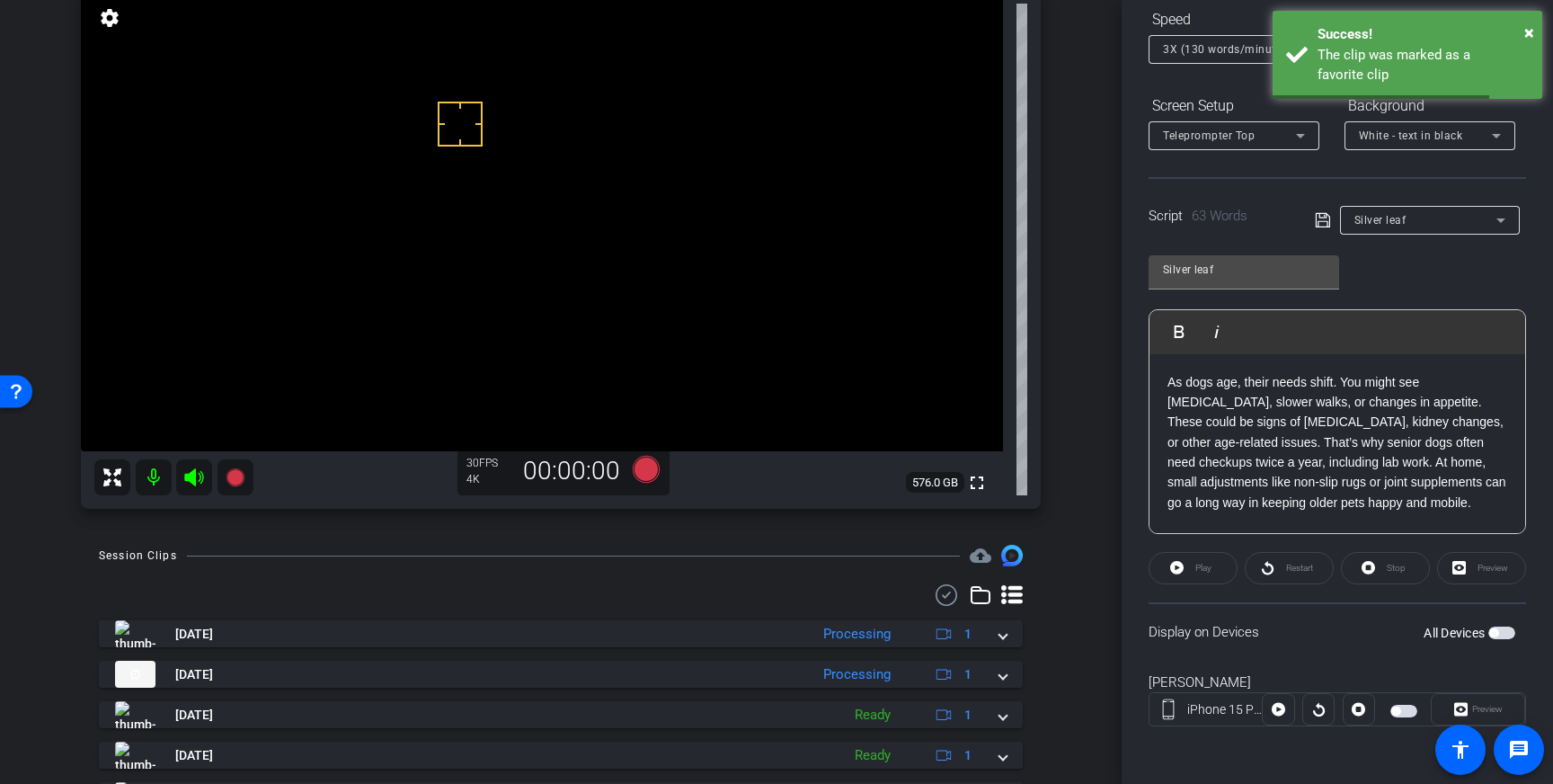
scroll to position [0, 0]
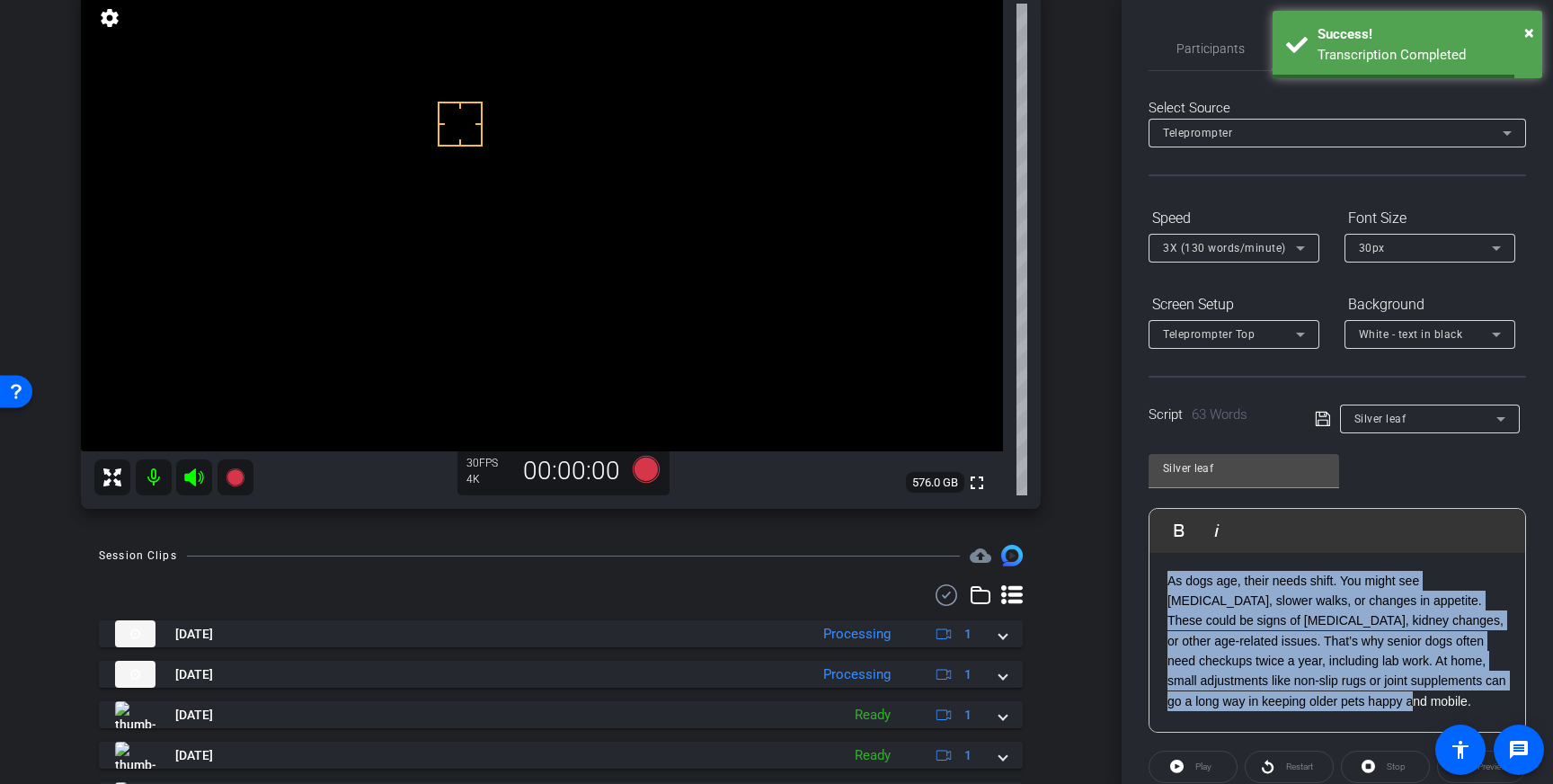
drag, startPoint x: 1337, startPoint y: 707, endPoint x: 1164, endPoint y: 586, distance: 211.1
click at [1164, 587] on div "As dogs age, their needs shift. You might see stiffness, slower walks, or chang…" at bounding box center [1338, 642] width 376 height 179
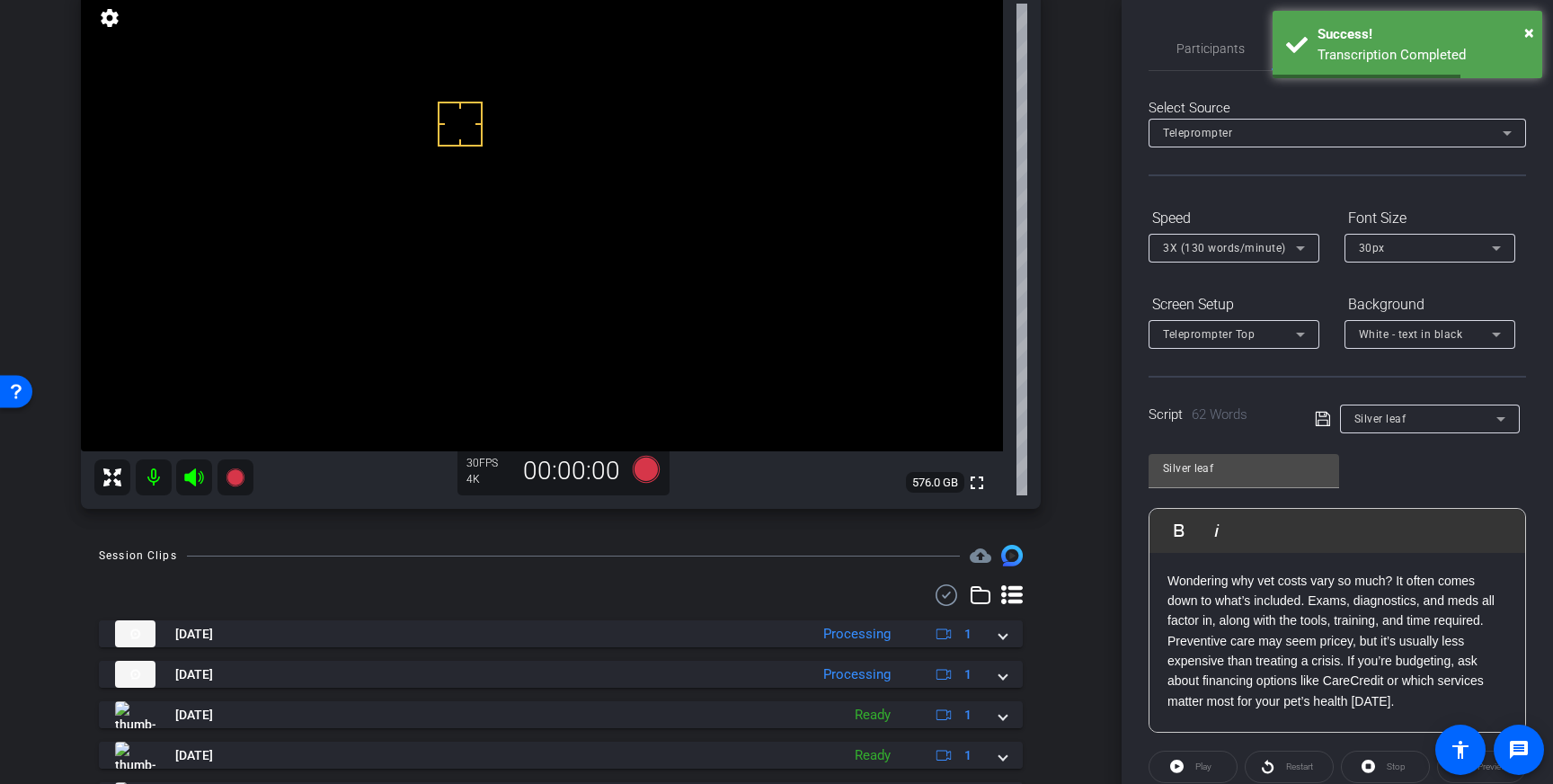
click at [1322, 425] on icon at bounding box center [1322, 419] width 16 height 22
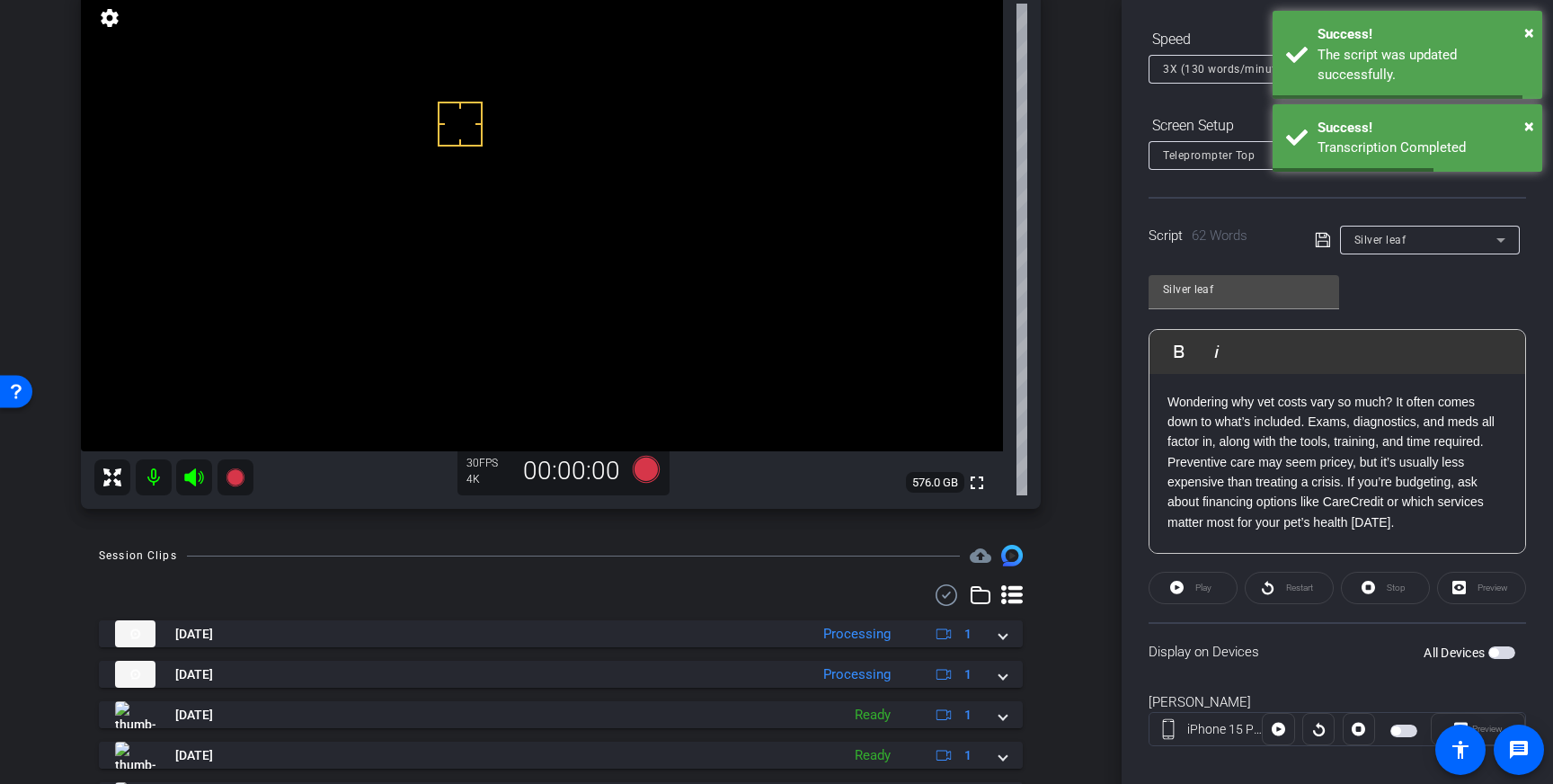
scroll to position [198, 0]
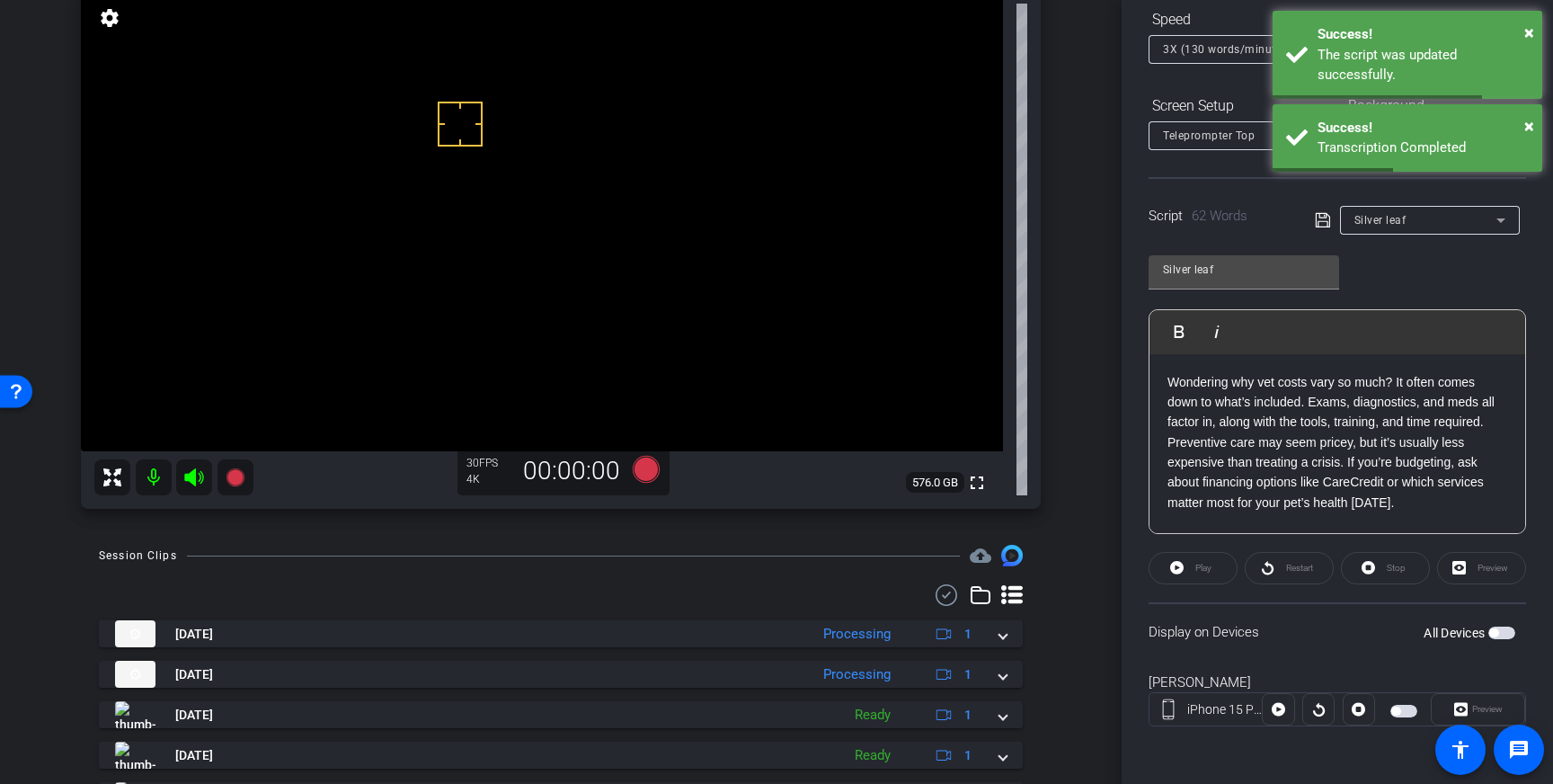
click at [1505, 631] on span "button" at bounding box center [1502, 632] width 27 height 12
drag, startPoint x: 1323, startPoint y: 219, endPoint x: 1315, endPoint y: 226, distance: 10.6
click at [1322, 219] on icon at bounding box center [1322, 220] width 16 height 22
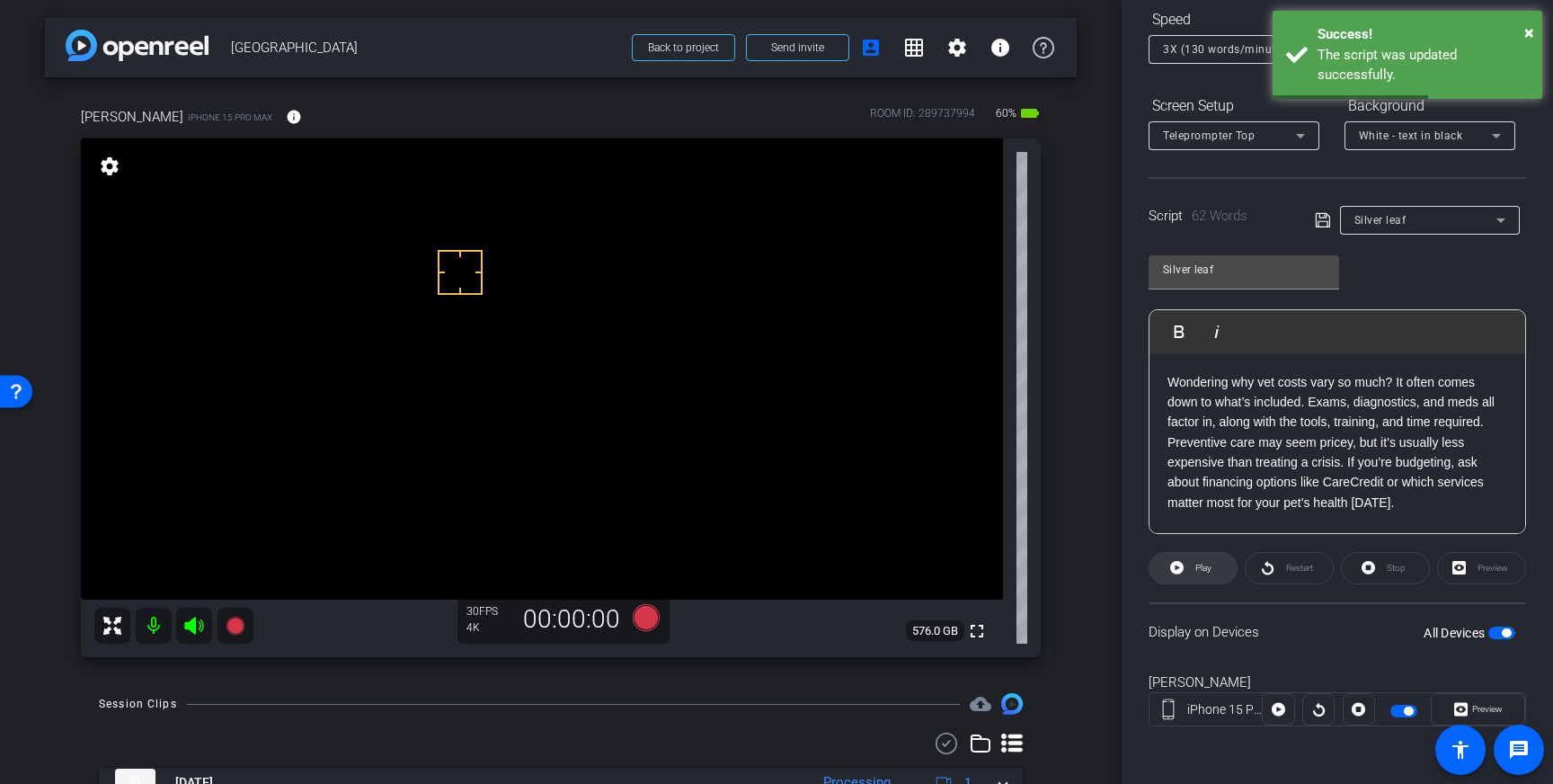
click at [1185, 569] on span at bounding box center [1193, 568] width 87 height 43
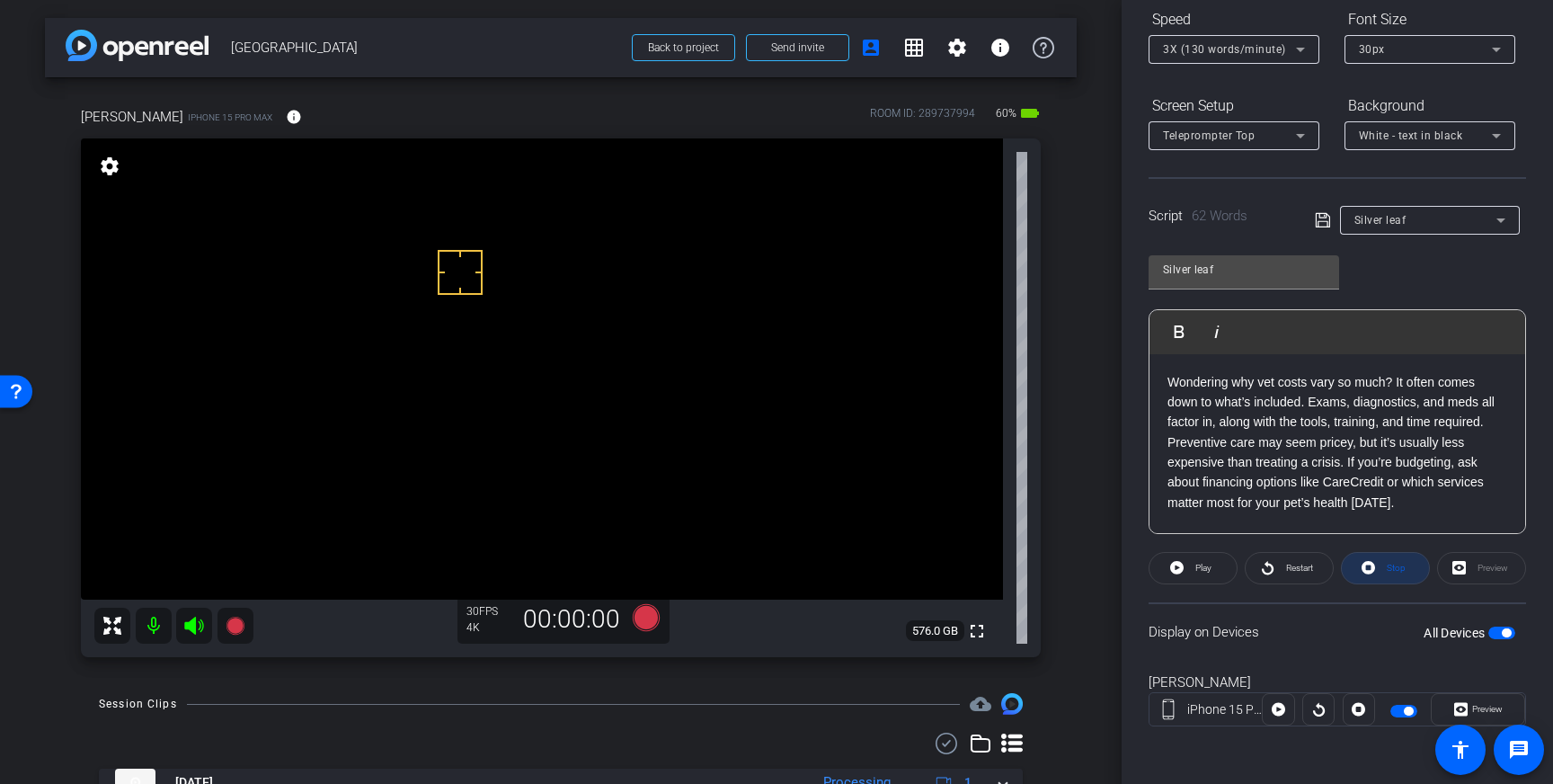
click at [1388, 571] on span "Stop" at bounding box center [1396, 568] width 19 height 9
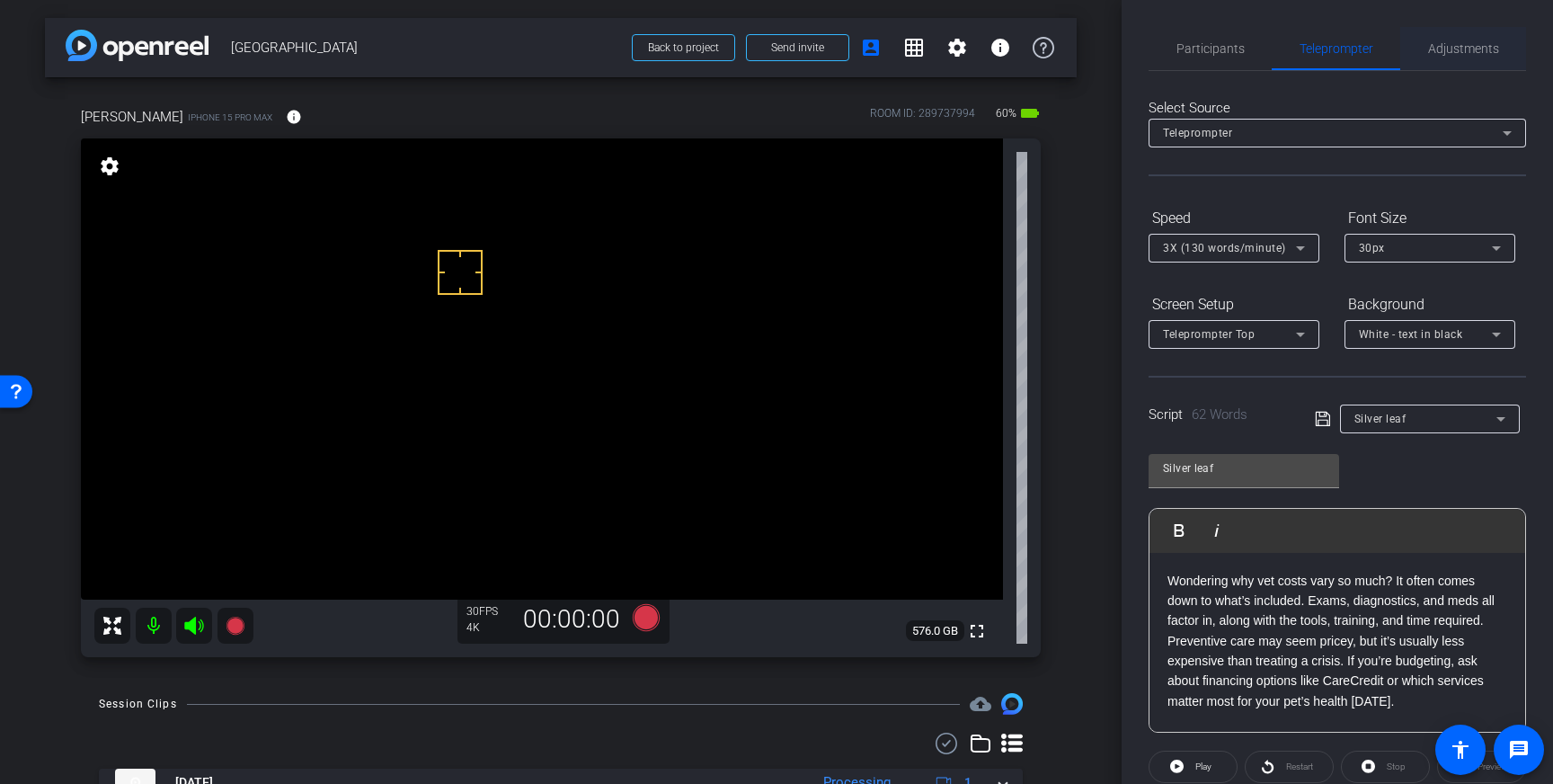
click at [1448, 51] on span "Adjustments" at bounding box center [1463, 47] width 71 height 12
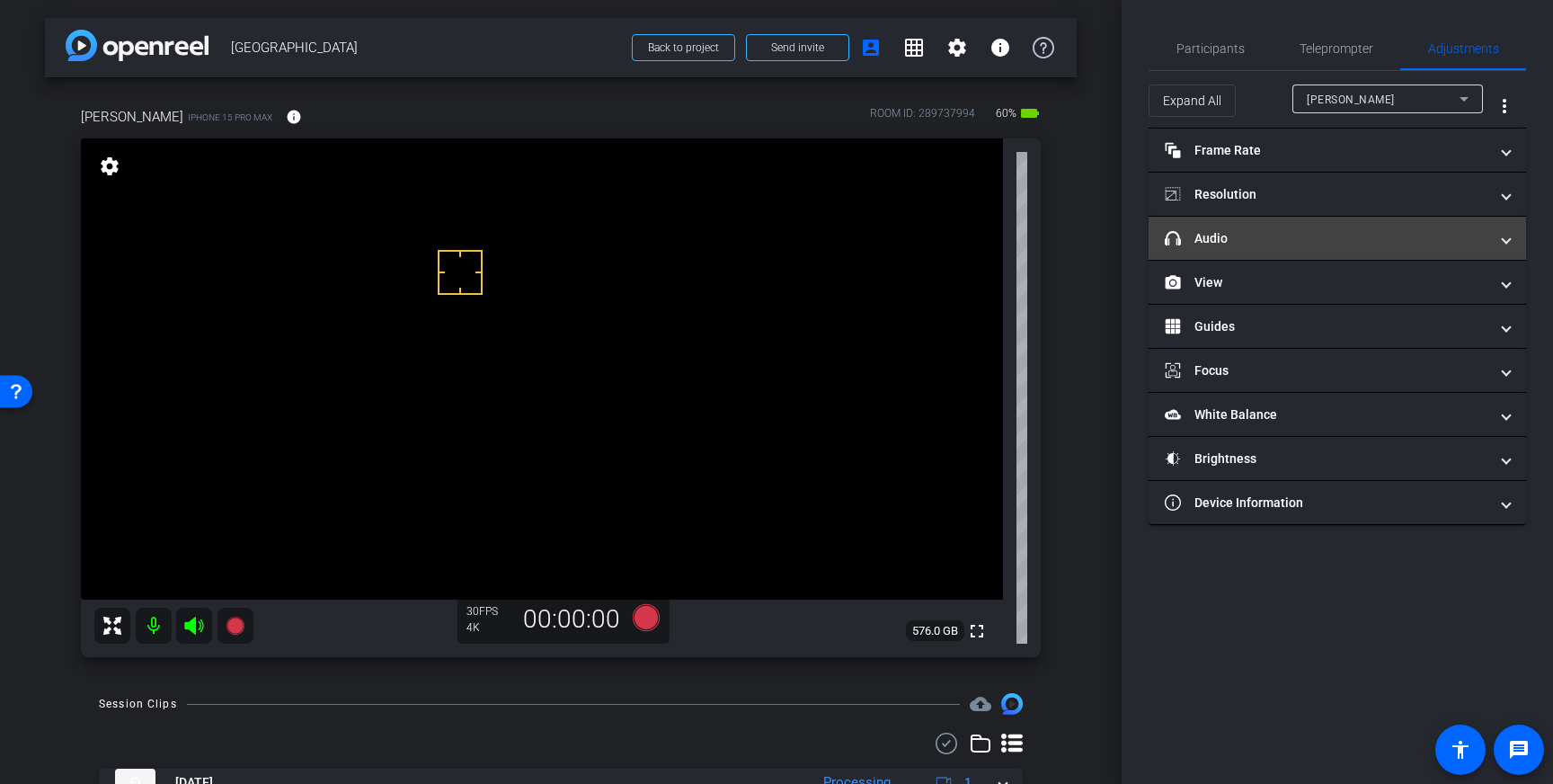
click at [1378, 224] on mat-expansion-panel-header "headphone icon Audio" at bounding box center [1338, 237] width 378 height 43
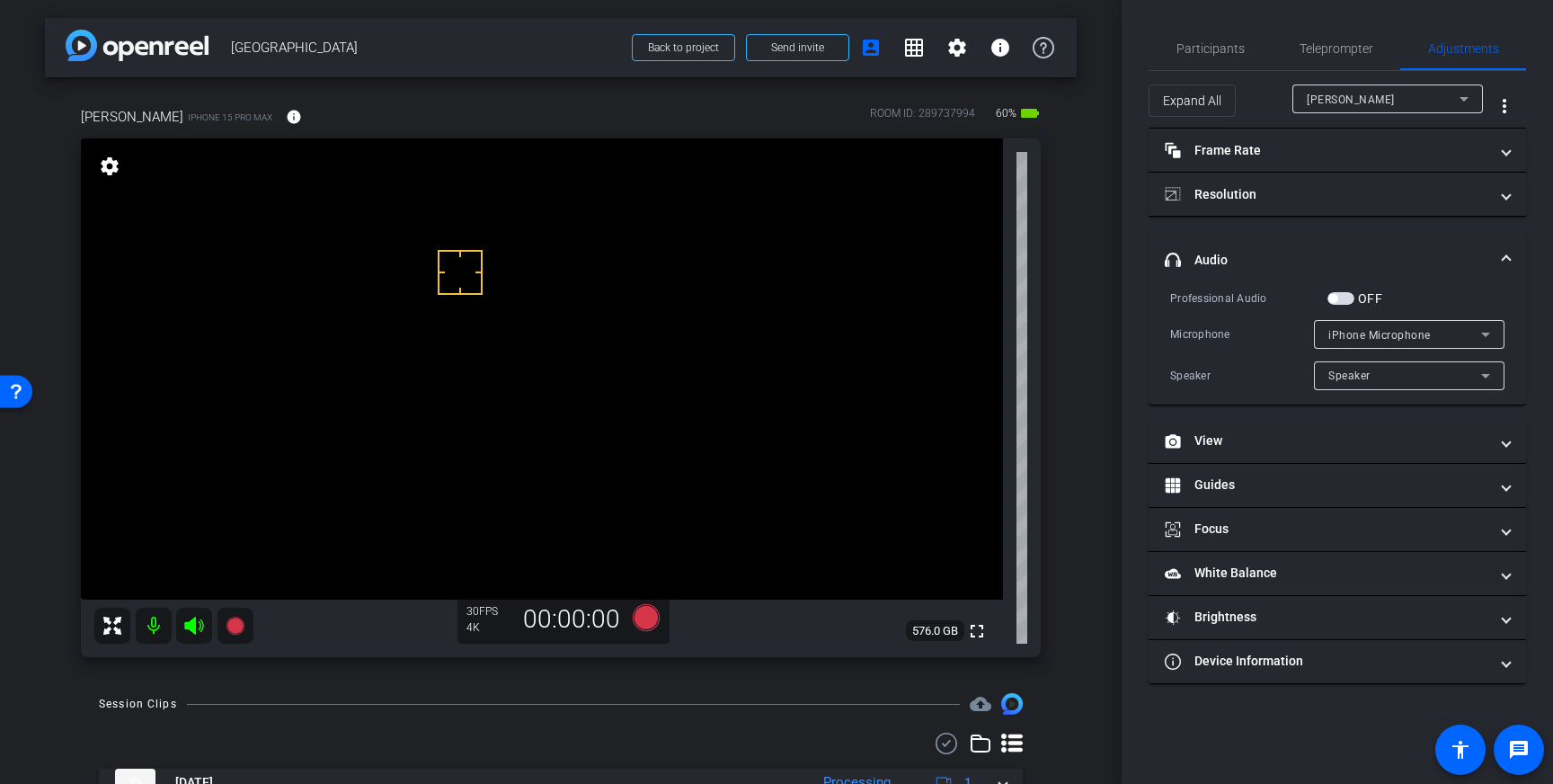
click at [1337, 301] on span "button" at bounding box center [1340, 298] width 27 height 12
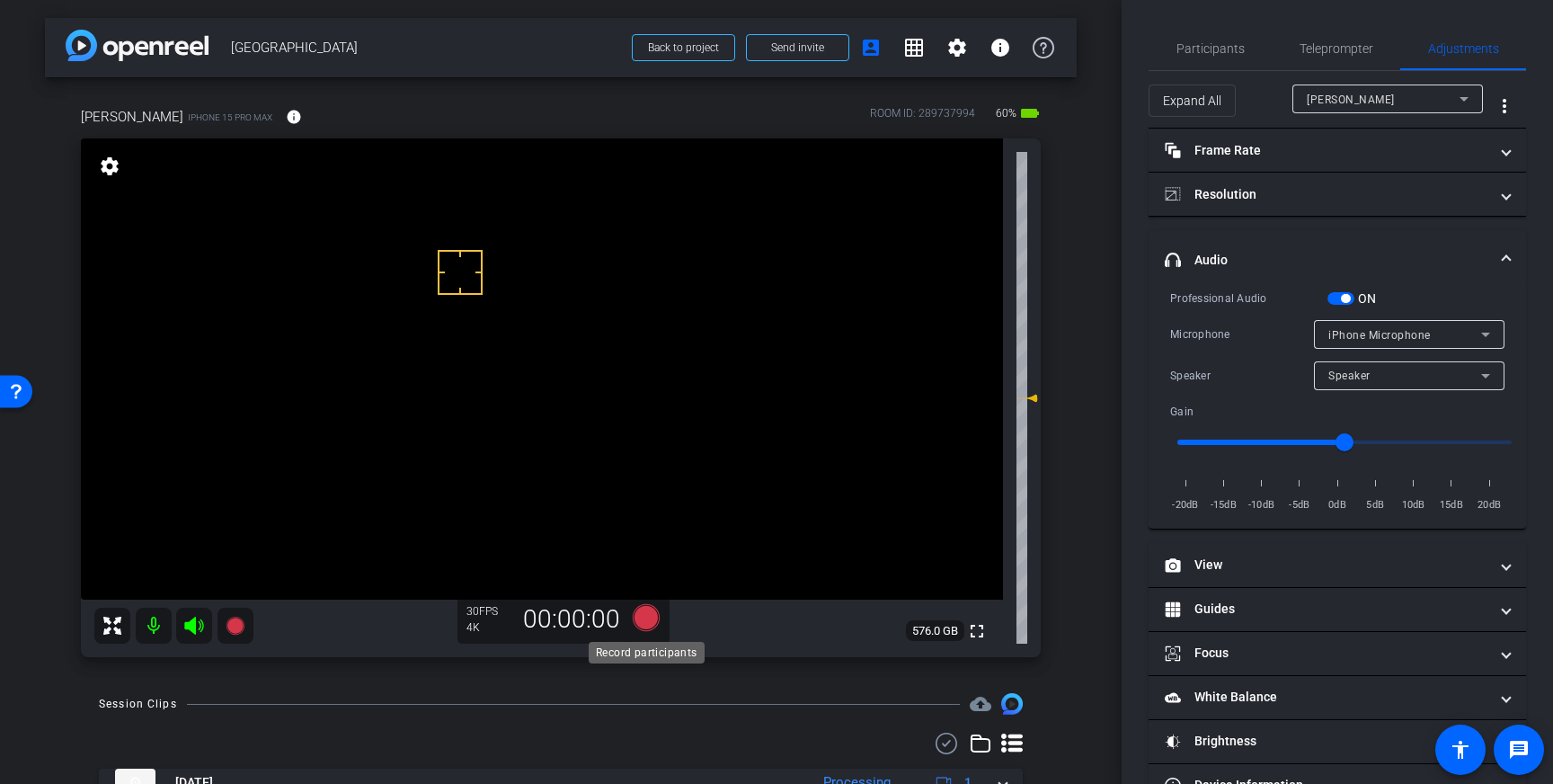
click at [642, 624] on icon at bounding box center [646, 617] width 27 height 27
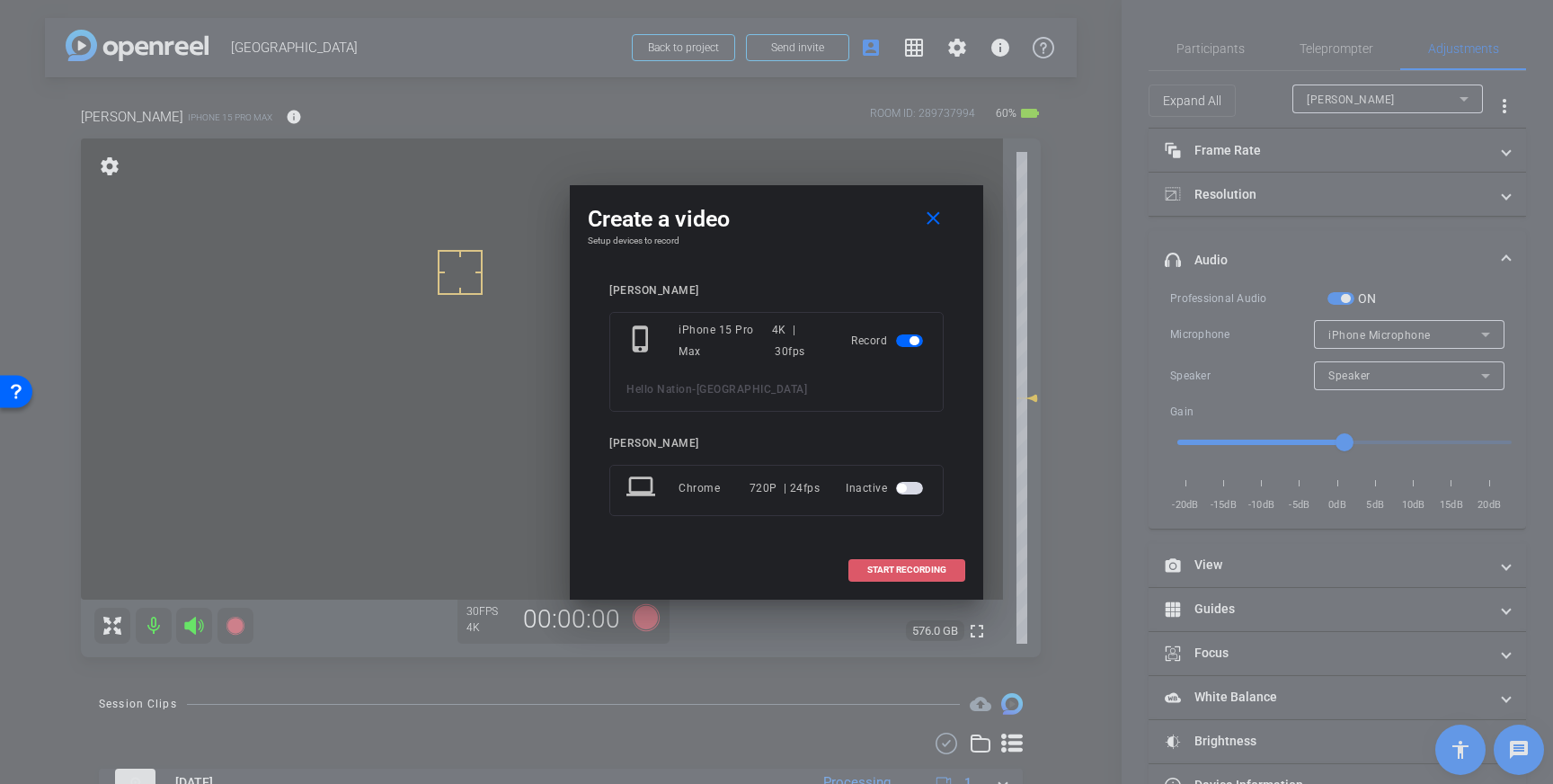
click at [940, 570] on span "START RECORDING" at bounding box center [907, 569] width 79 height 9
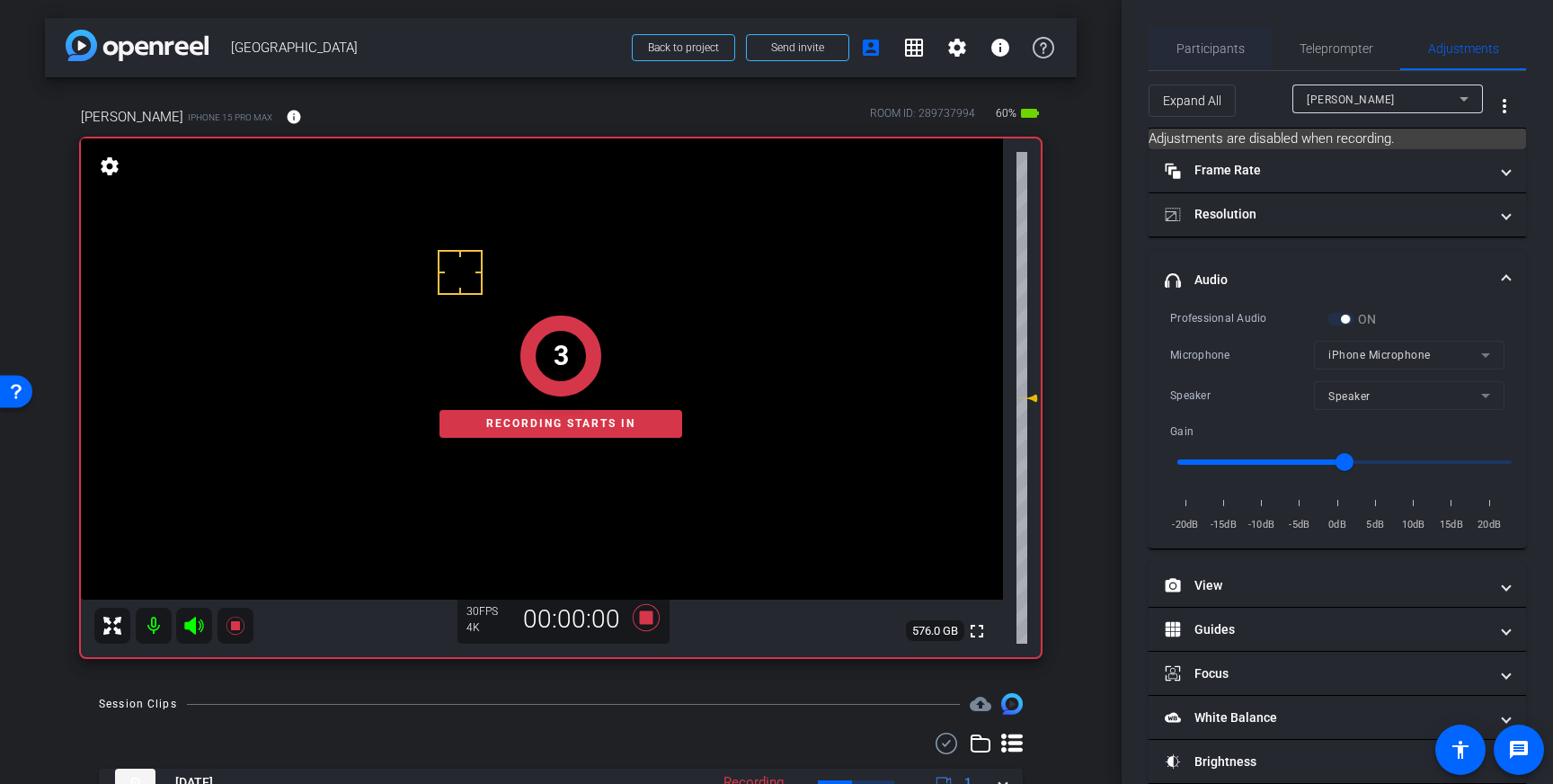
click at [1217, 29] on span "Participants" at bounding box center [1210, 47] width 68 height 43
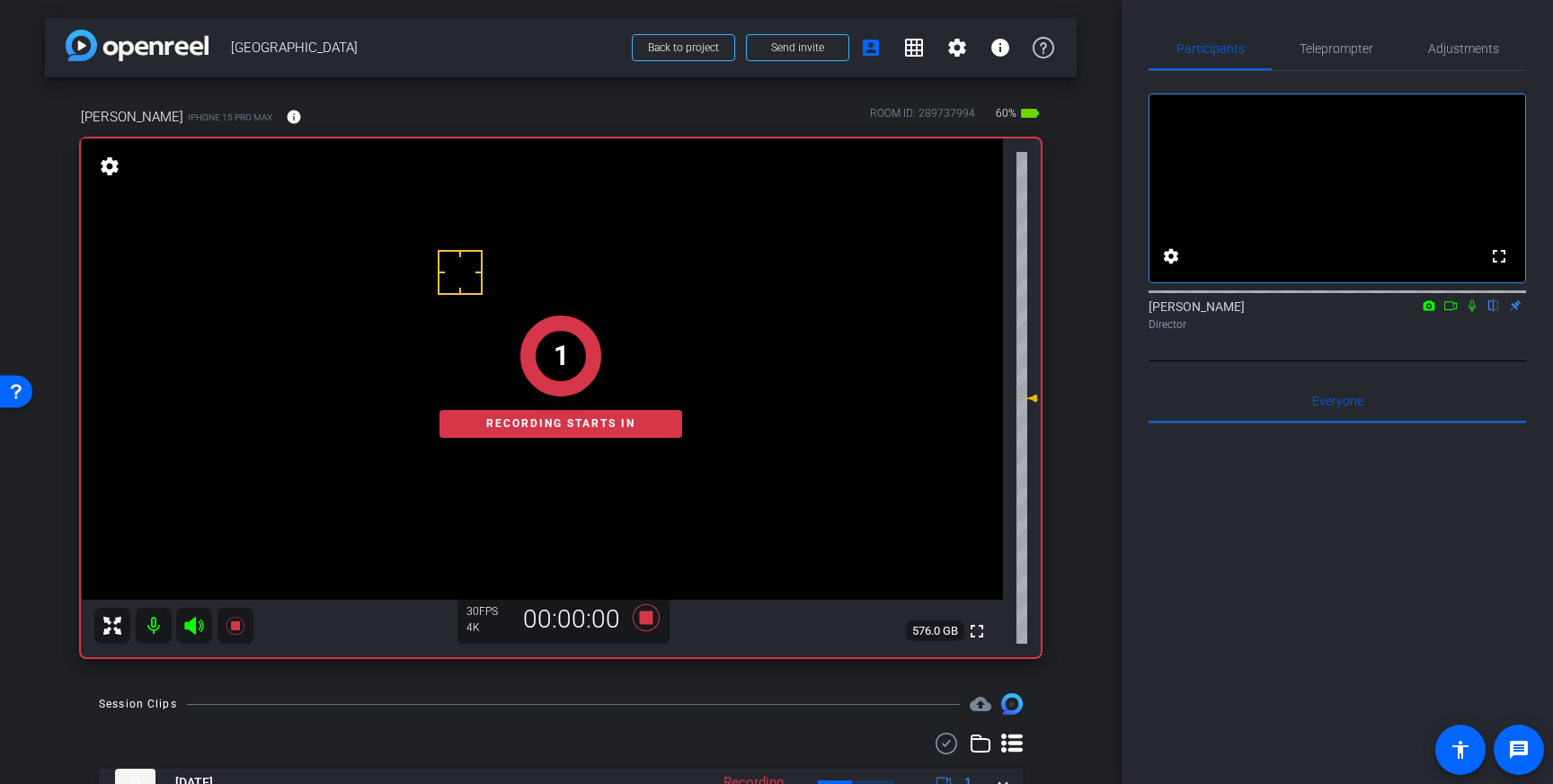
click at [1474, 312] on icon at bounding box center [1471, 305] width 14 height 12
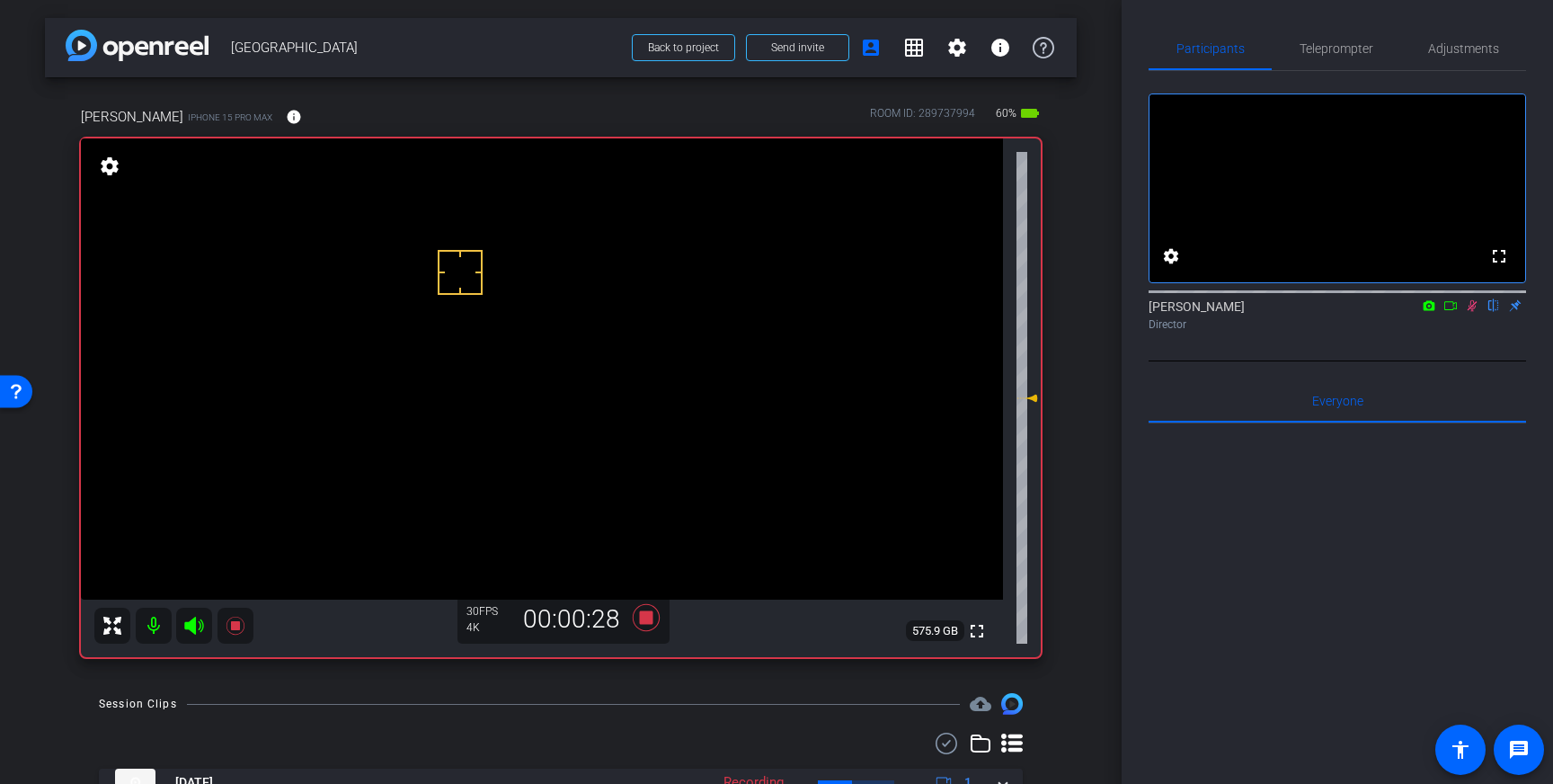
click at [1474, 312] on icon at bounding box center [1471, 305] width 14 height 12
click at [647, 625] on icon at bounding box center [646, 617] width 43 height 32
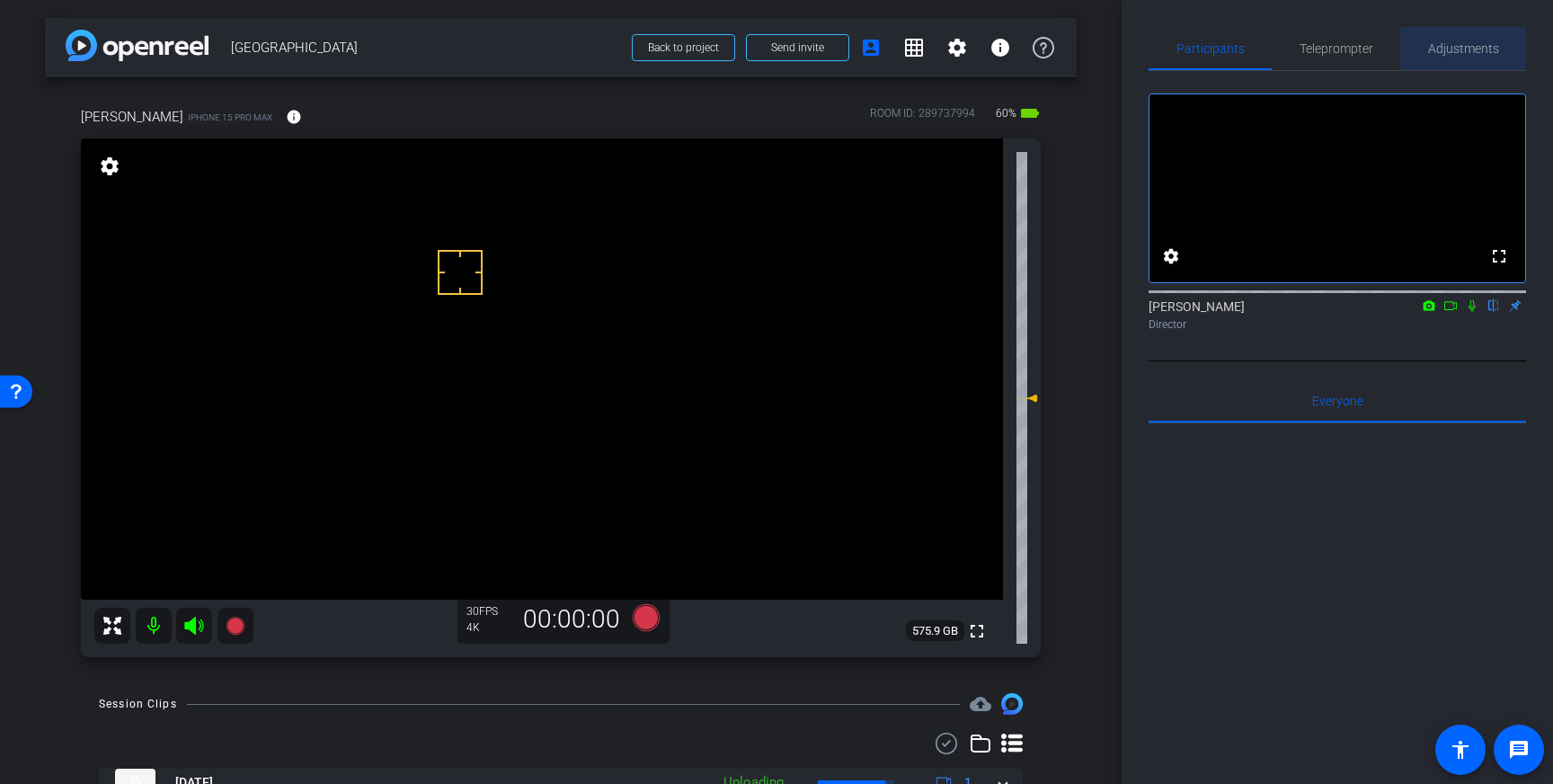
click at [1471, 53] on span "Adjustments" at bounding box center [1463, 47] width 71 height 12
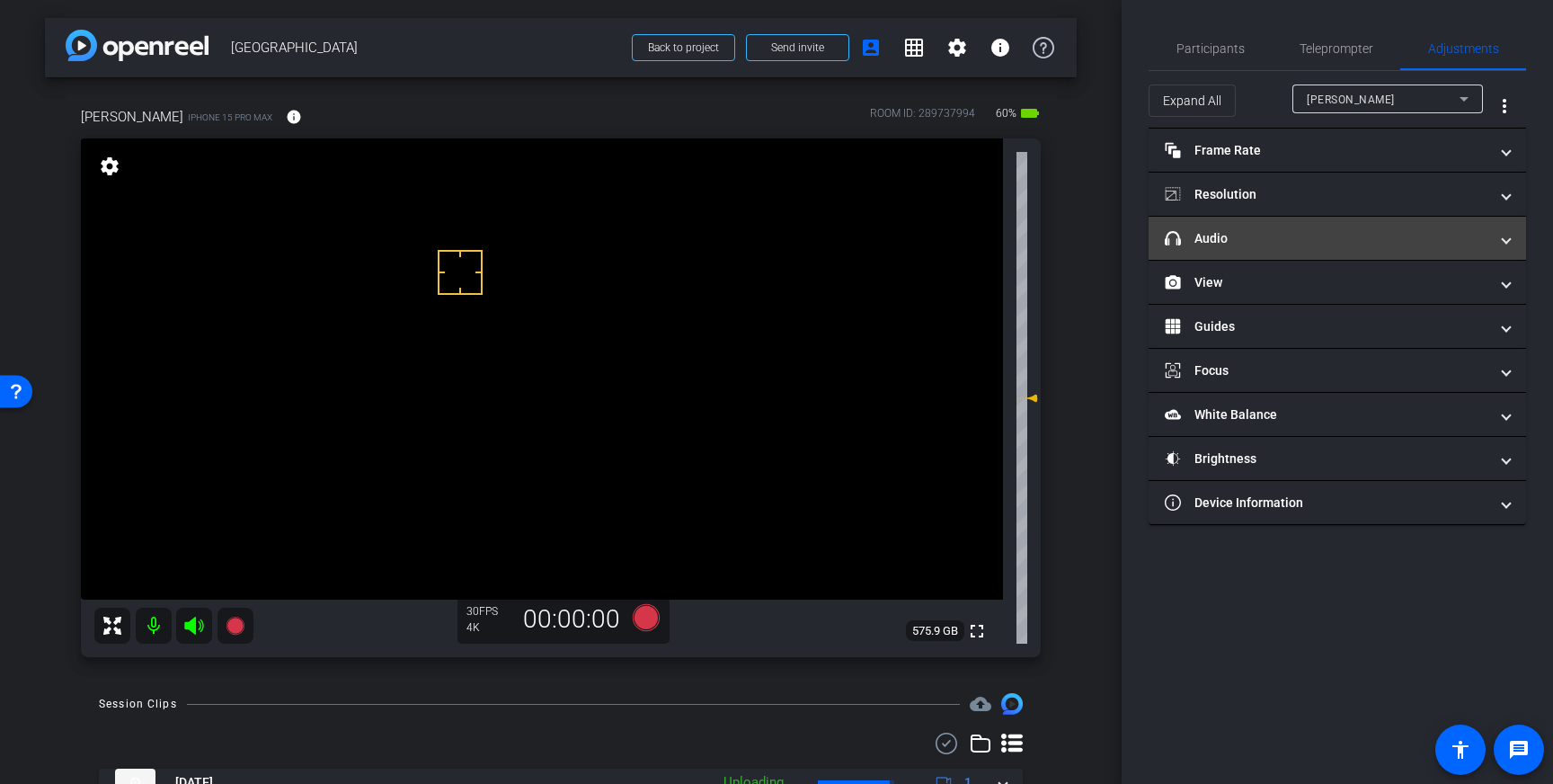
click at [1382, 229] on mat-panel-title "headphone icon Audio" at bounding box center [1326, 238] width 324 height 19
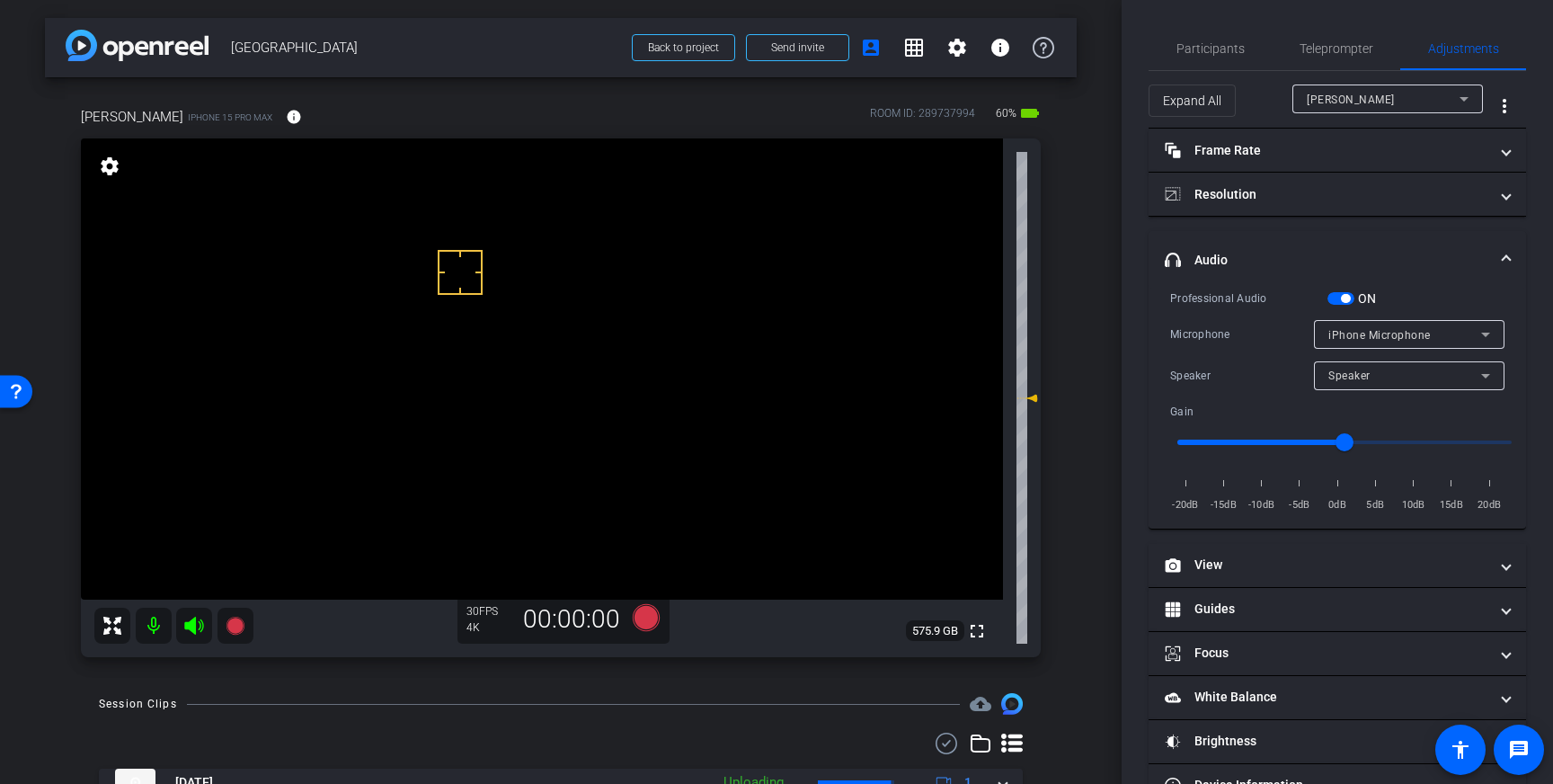
click at [1336, 301] on span "button" at bounding box center [1340, 298] width 27 height 12
click at [1506, 255] on span at bounding box center [1506, 260] width 8 height 19
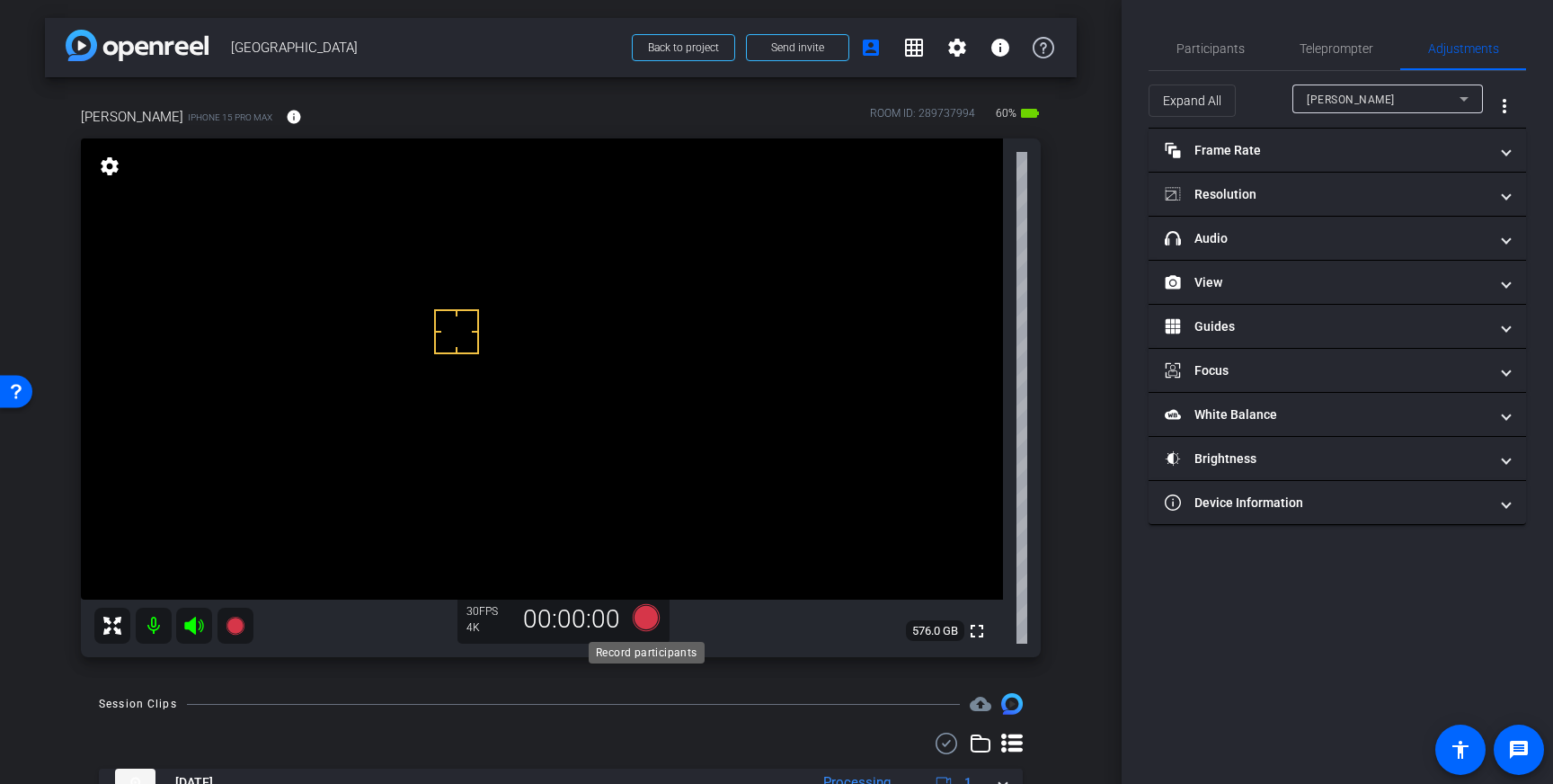
click at [651, 619] on icon at bounding box center [646, 617] width 27 height 27
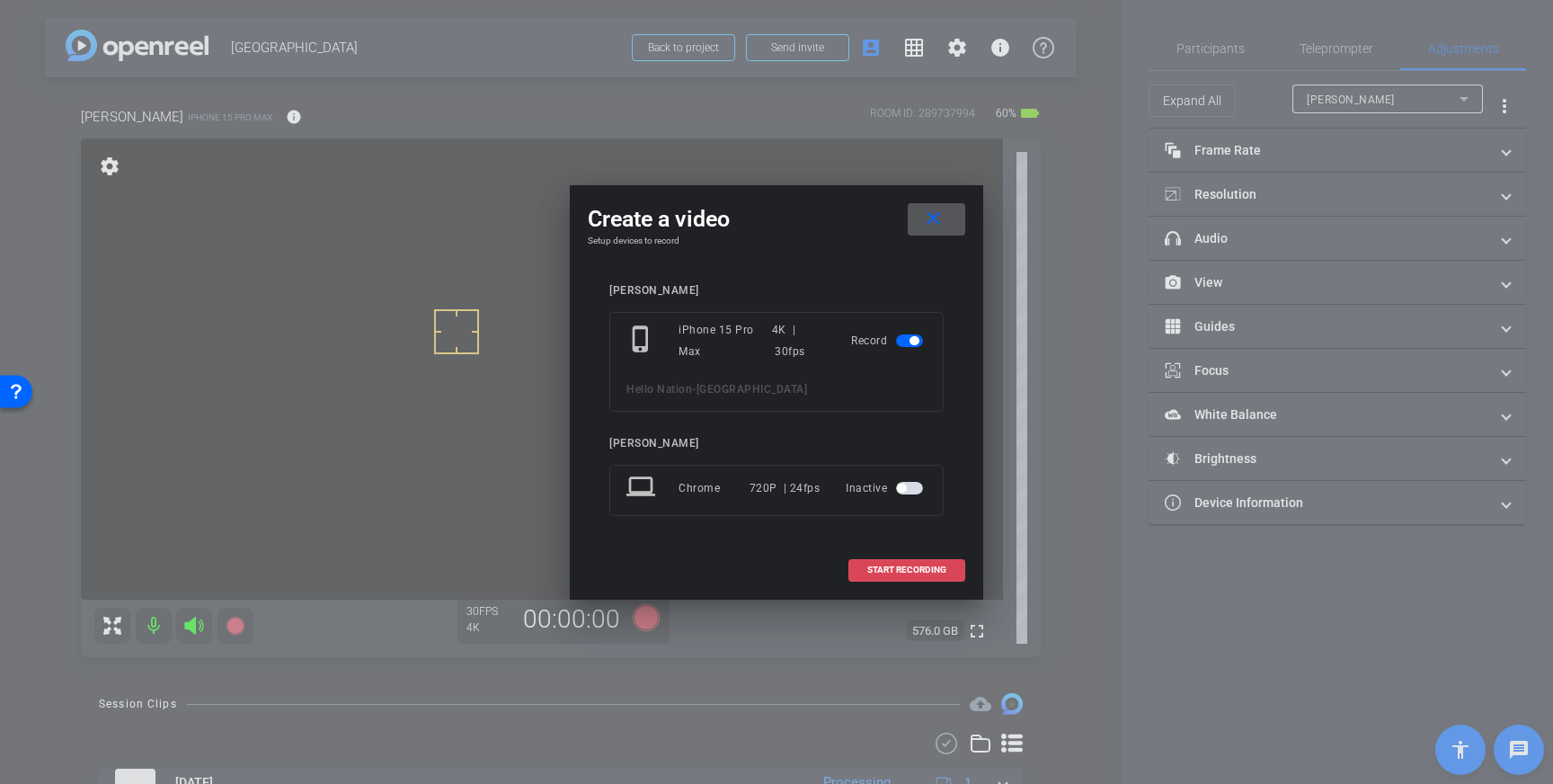
click at [923, 576] on span at bounding box center [907, 569] width 115 height 43
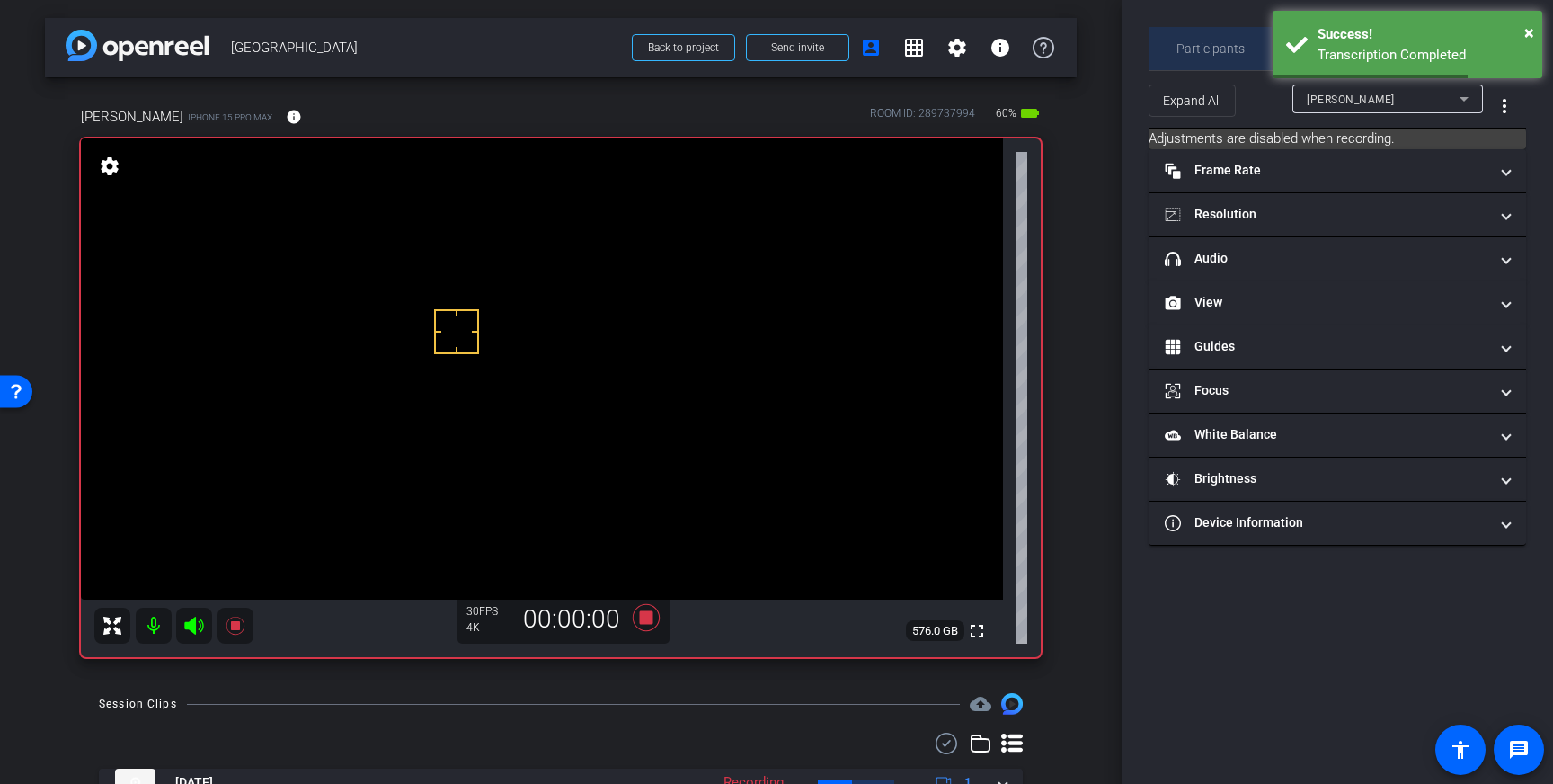
click at [1225, 52] on span "Participants" at bounding box center [1210, 47] width 68 height 12
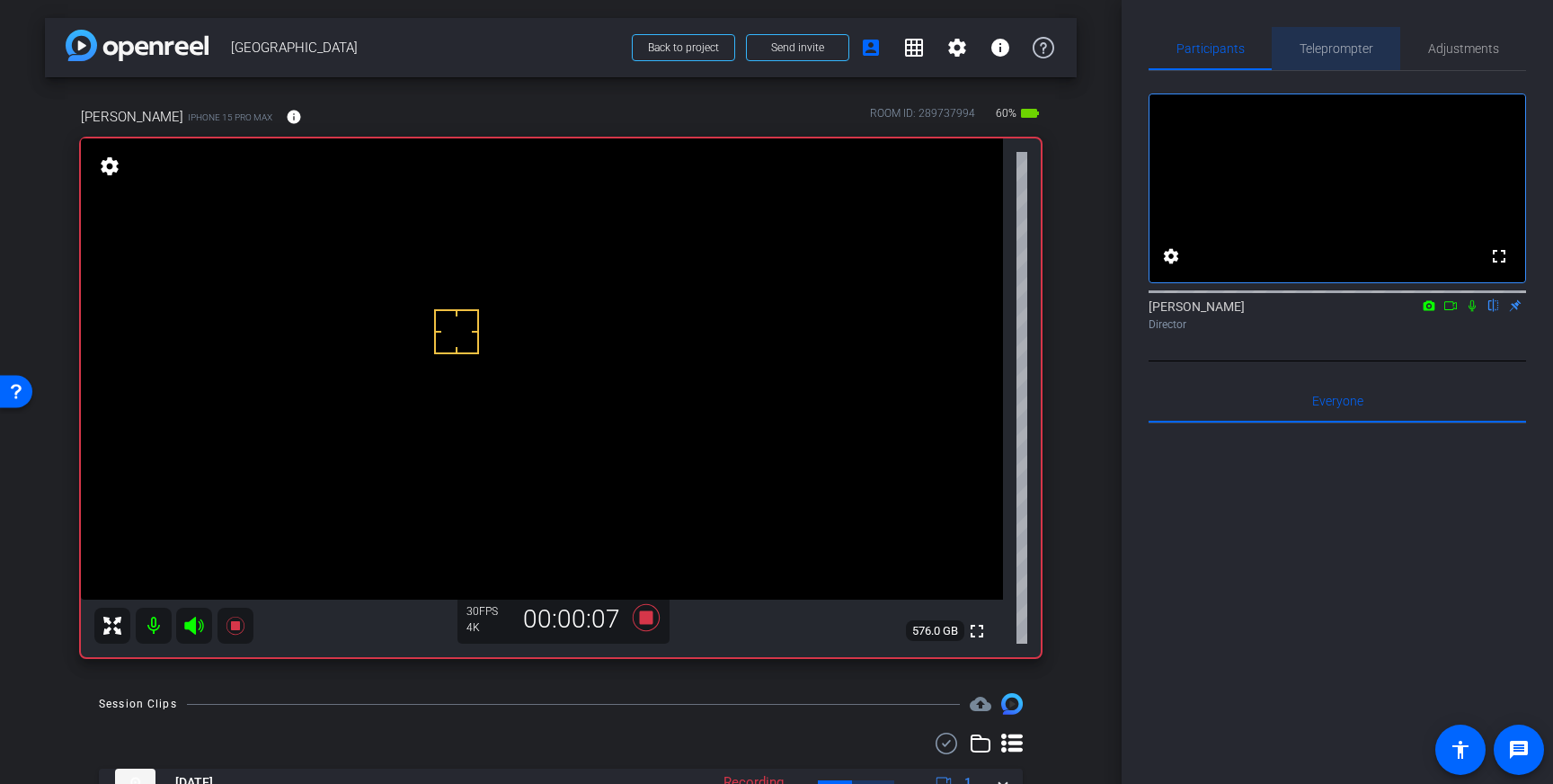
click at [1316, 42] on span "Teleprompter" at bounding box center [1337, 47] width 74 height 12
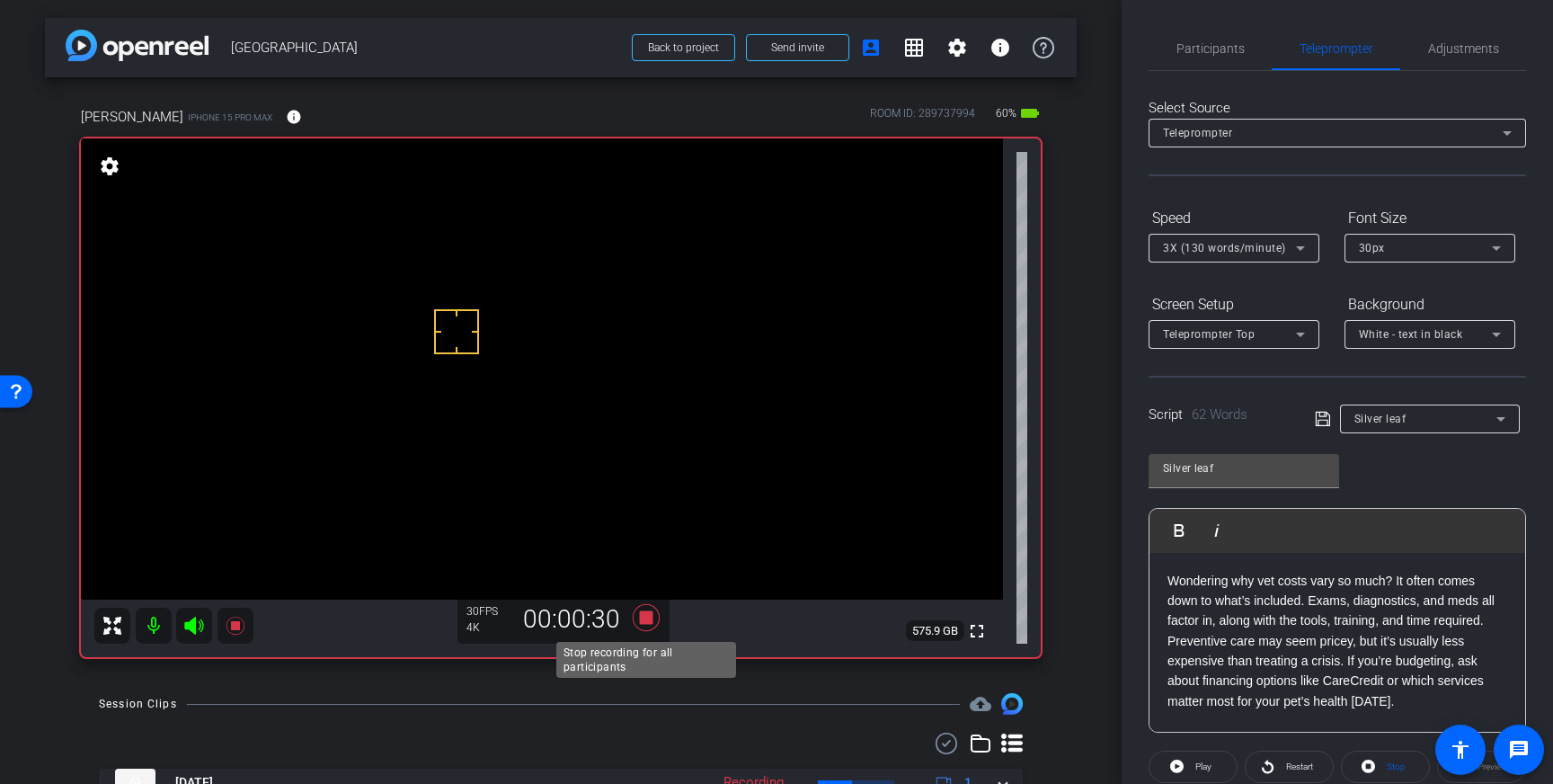
click at [646, 617] on icon at bounding box center [646, 617] width 27 height 27
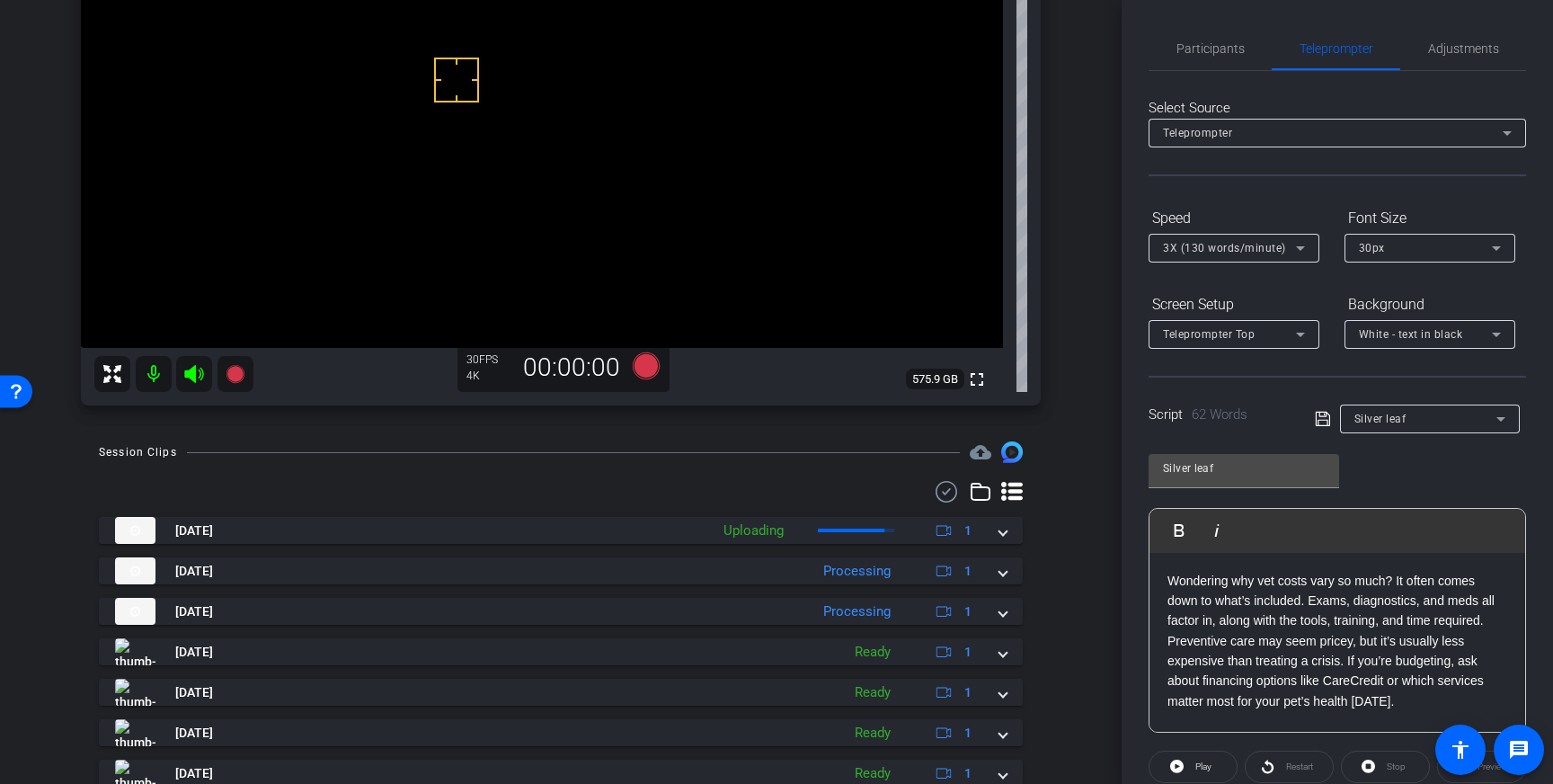
scroll to position [310, 0]
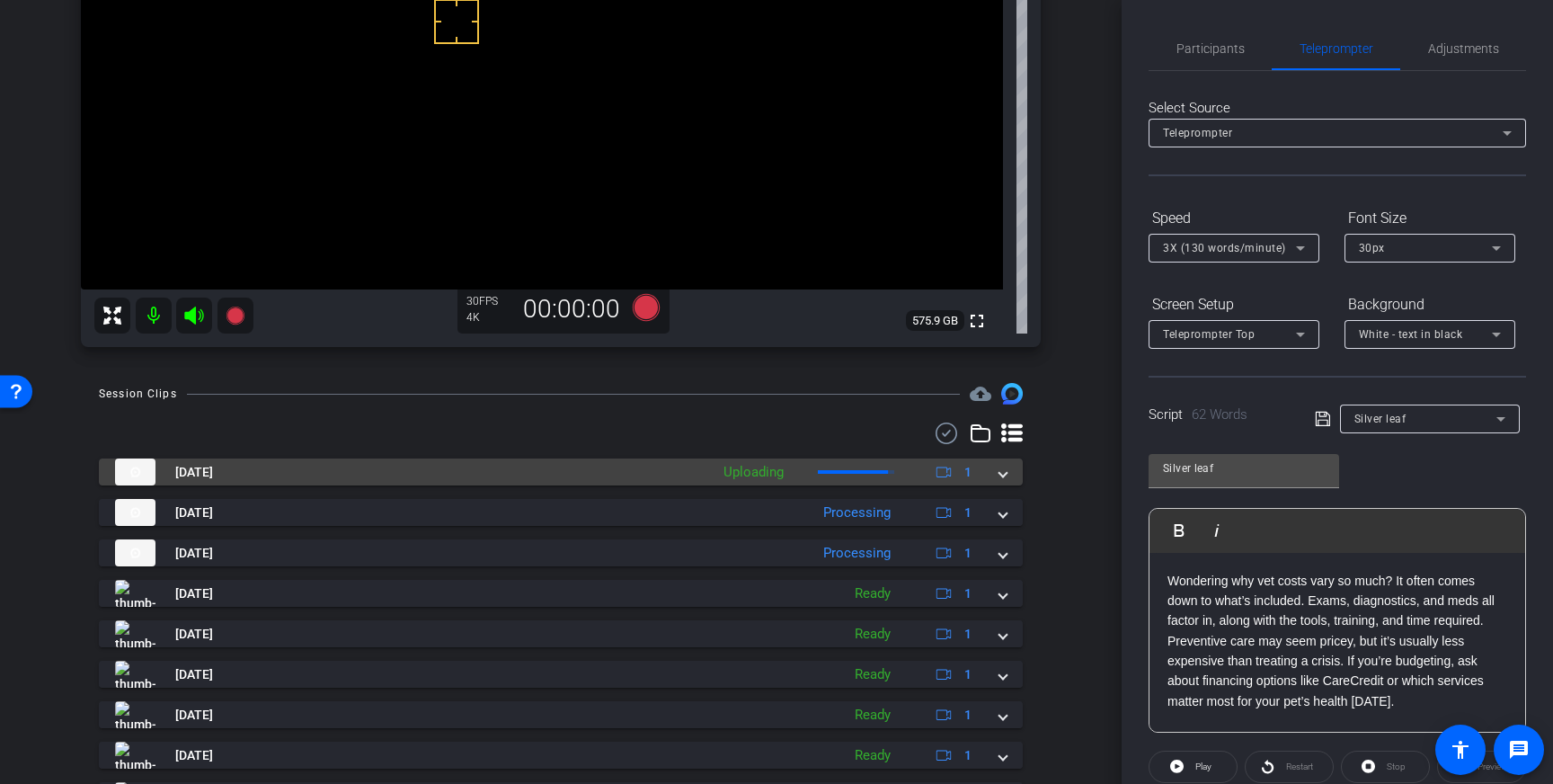
click at [1002, 472] on span at bounding box center [1003, 473] width 8 height 19
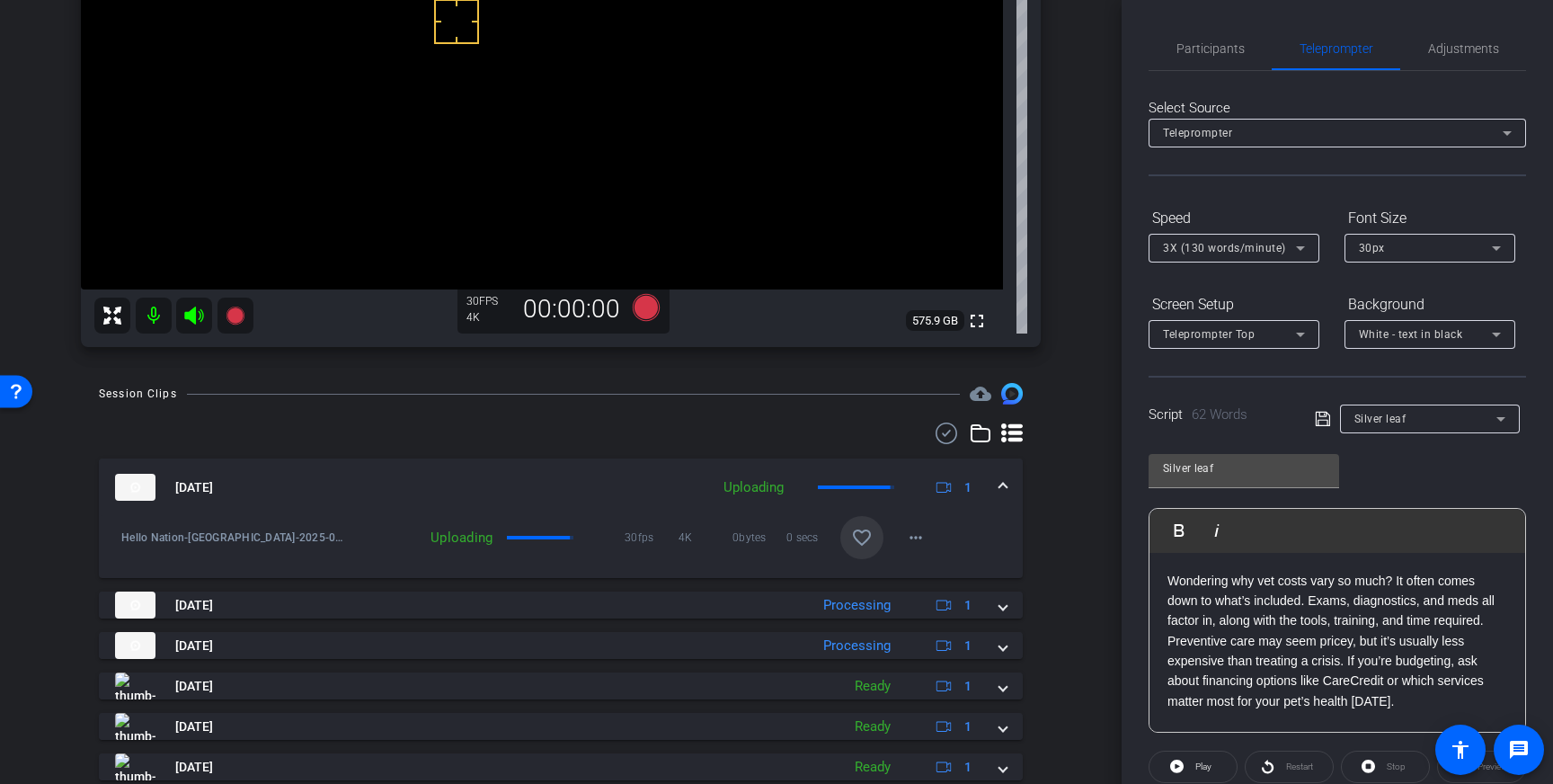
click at [868, 540] on mat-icon "favorite_border" at bounding box center [862, 537] width 22 height 22
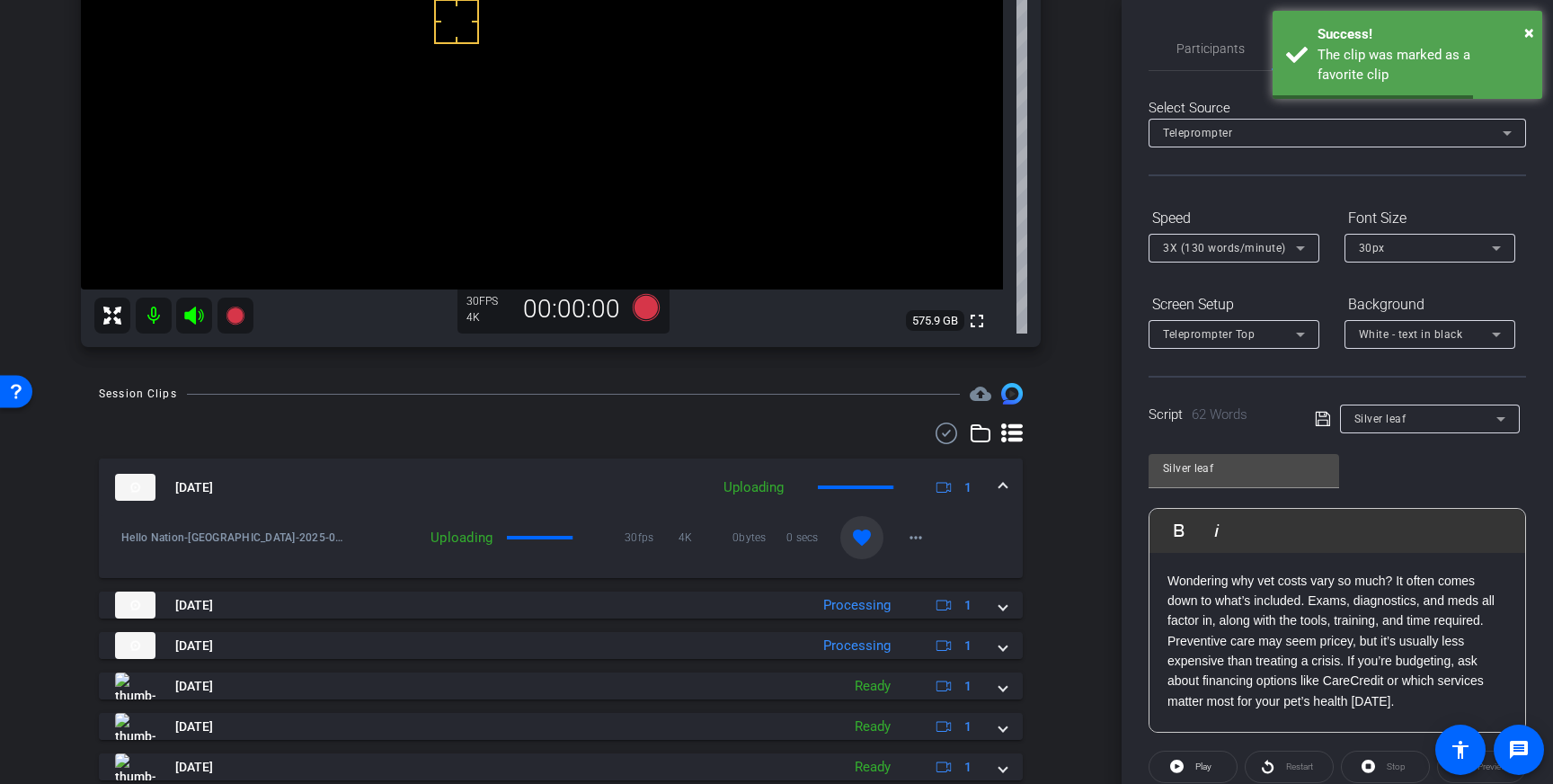
scroll to position [198, 0]
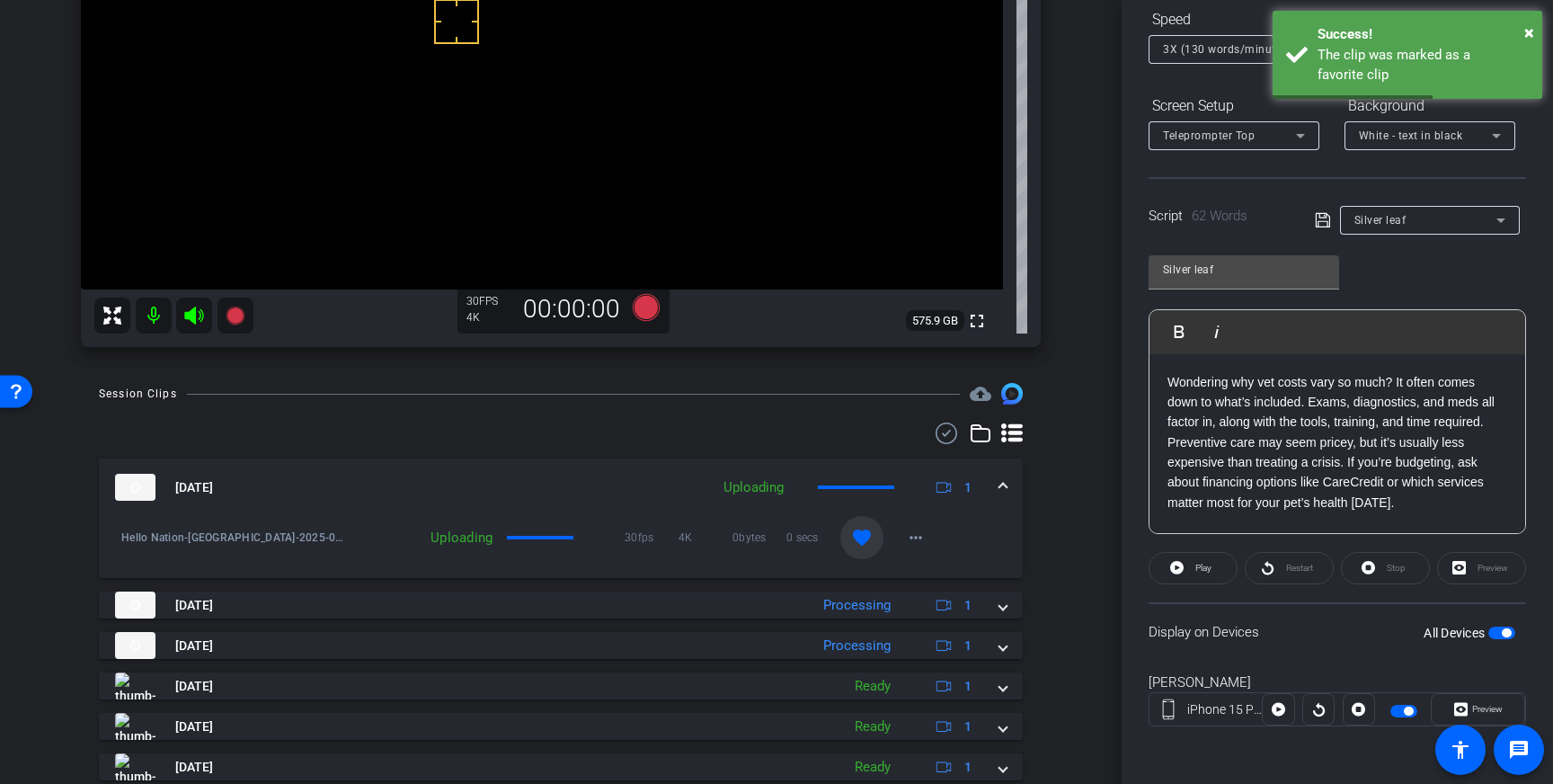
click at [1500, 627] on span "button" at bounding box center [1502, 632] width 27 height 12
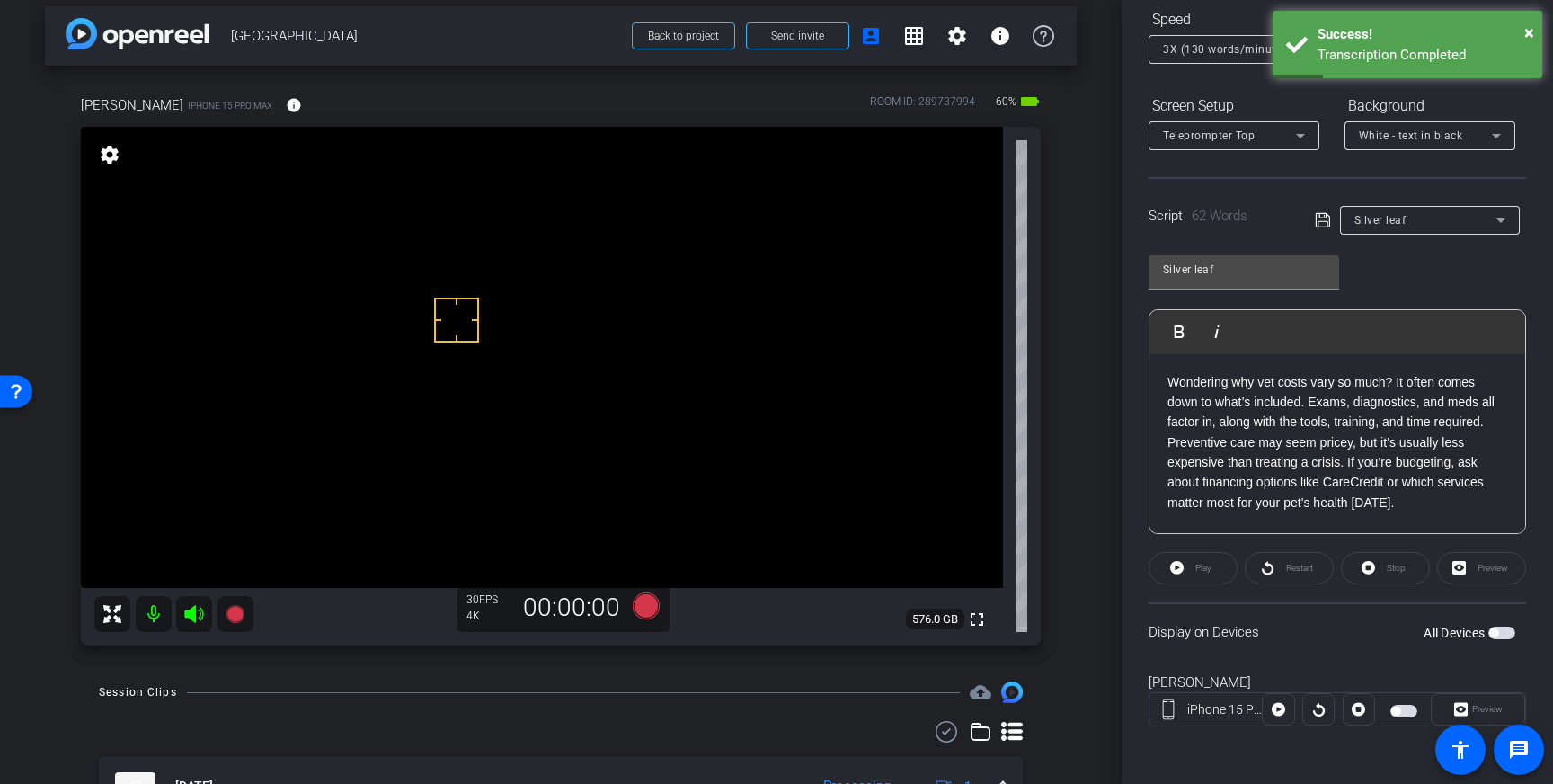
scroll to position [8, 0]
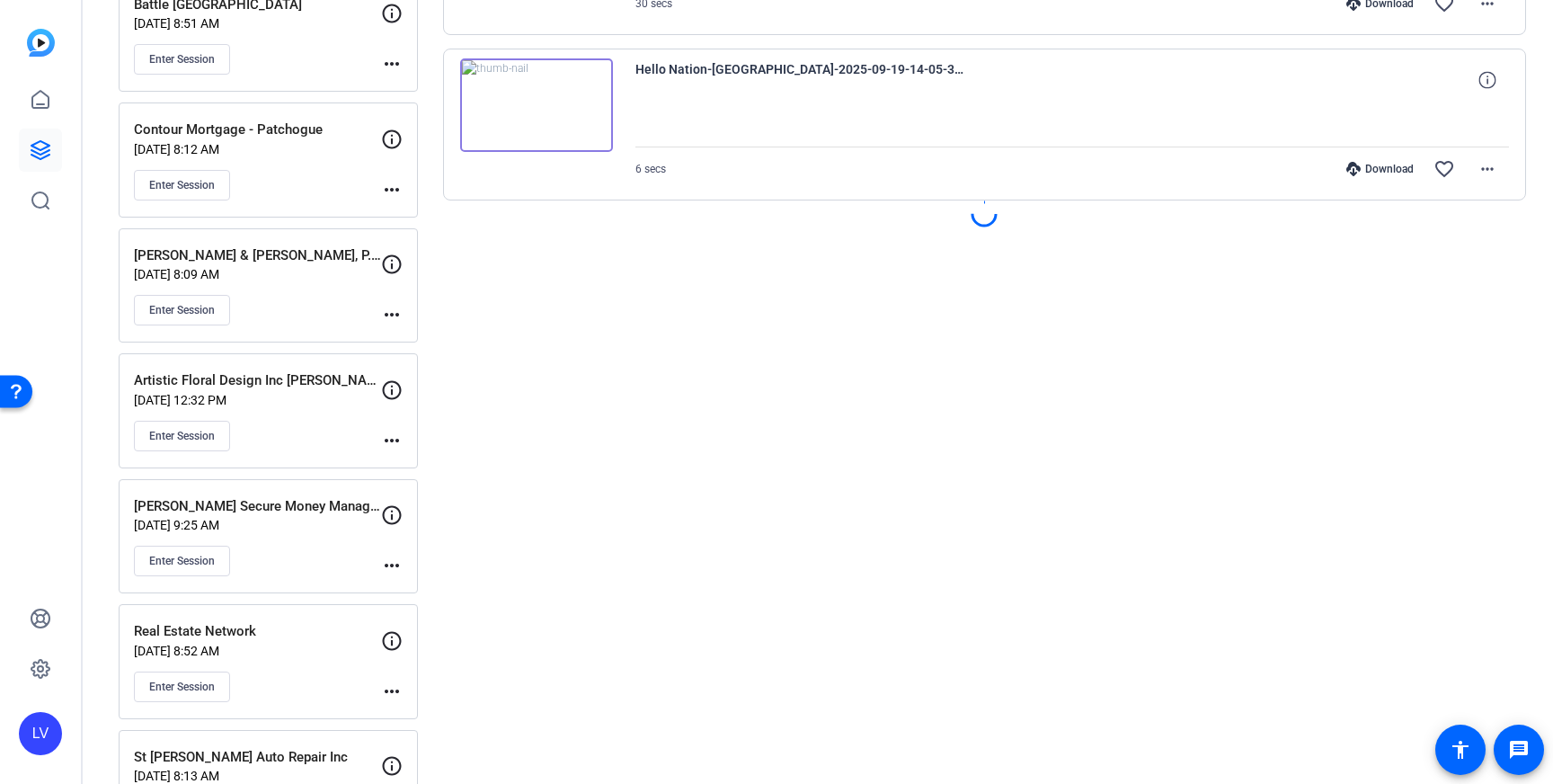
scroll to position [1676, 0]
click at [312, 529] on p "[DATE] 9:25 AM" at bounding box center [257, 523] width 247 height 14
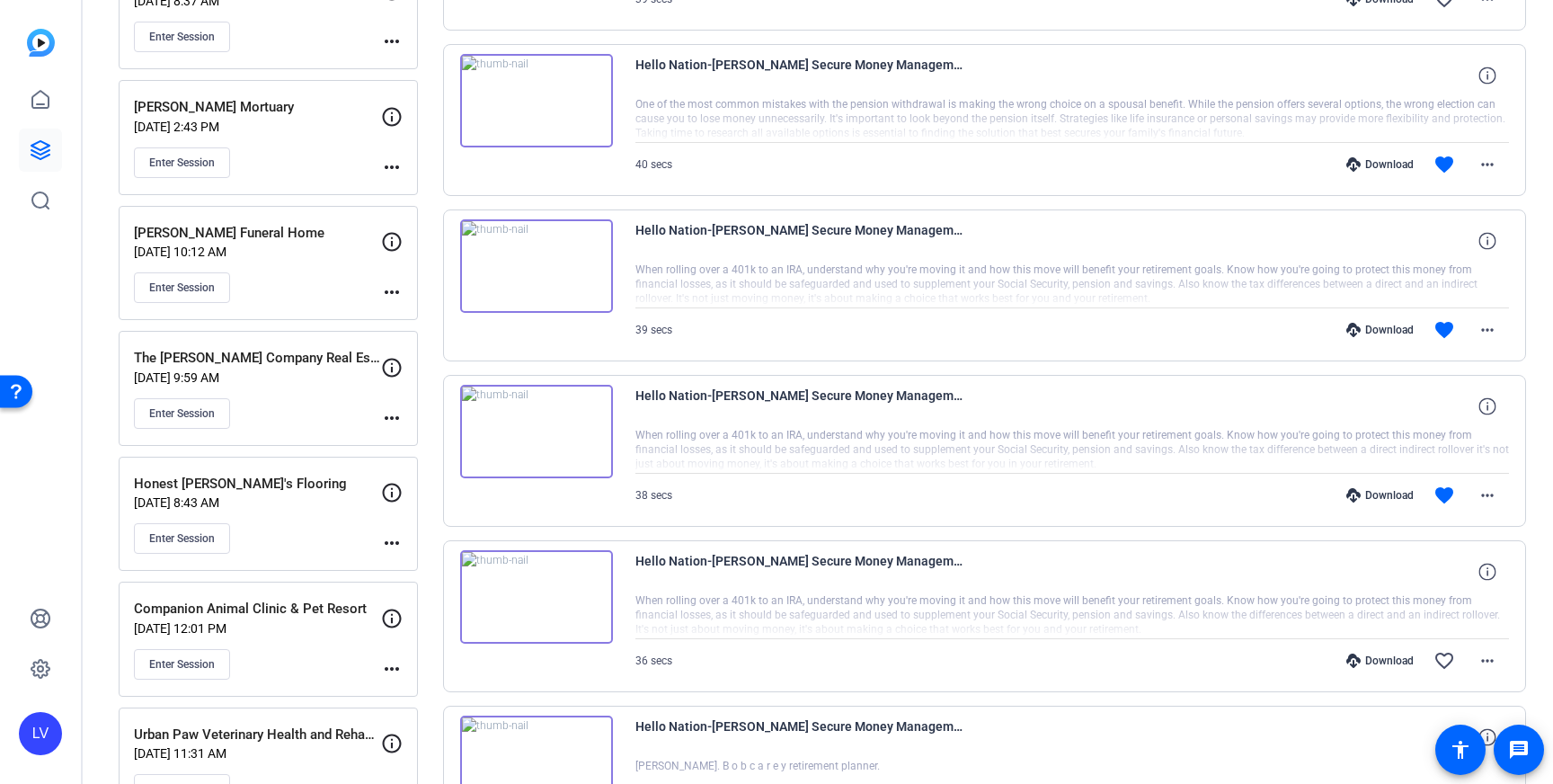
scroll to position [697, 0]
click at [1488, 485] on mat-icon "more_horiz" at bounding box center [1488, 493] width 22 height 22
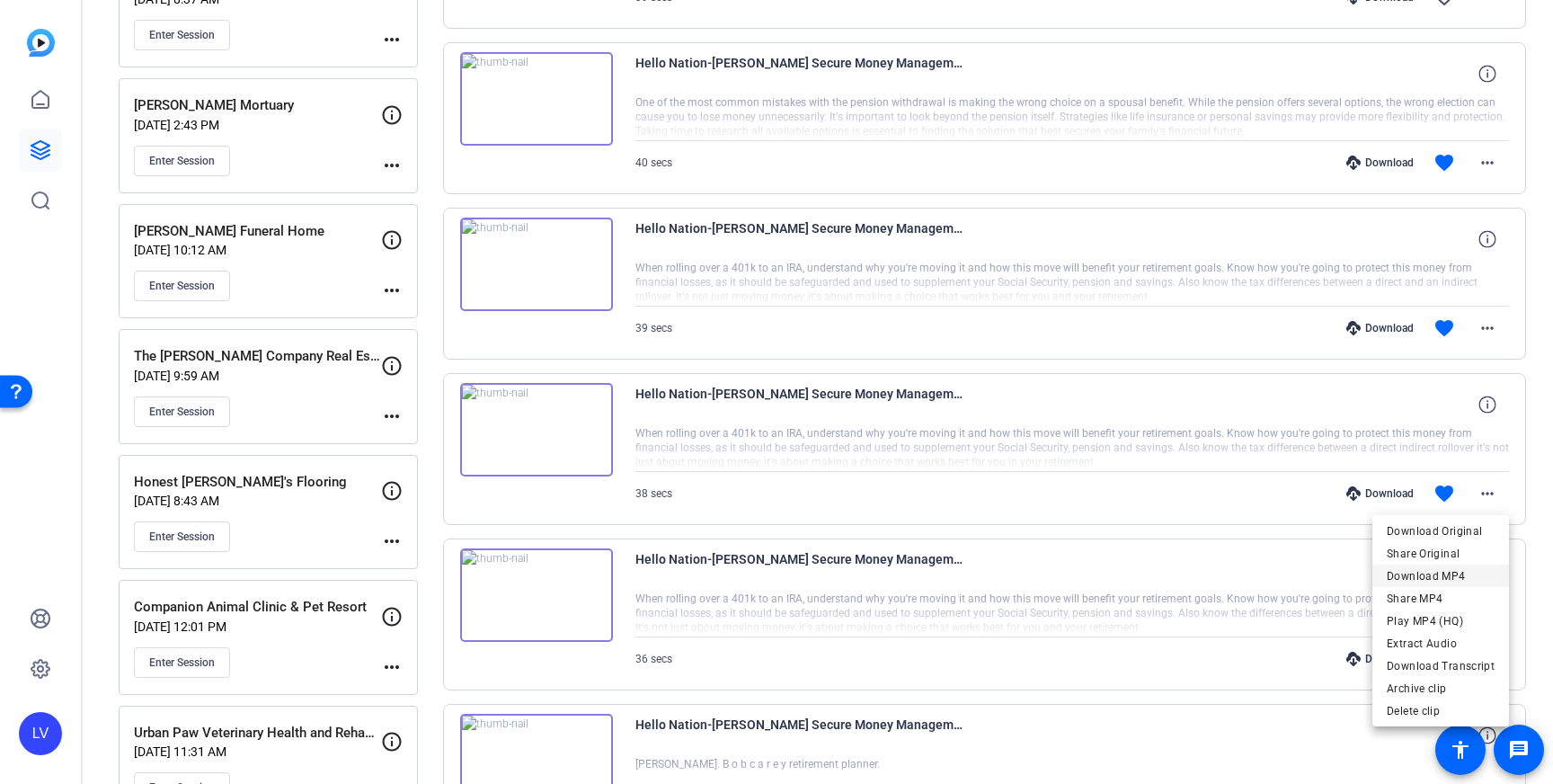
click at [1465, 570] on span "Download MP4" at bounding box center [1441, 576] width 108 height 22
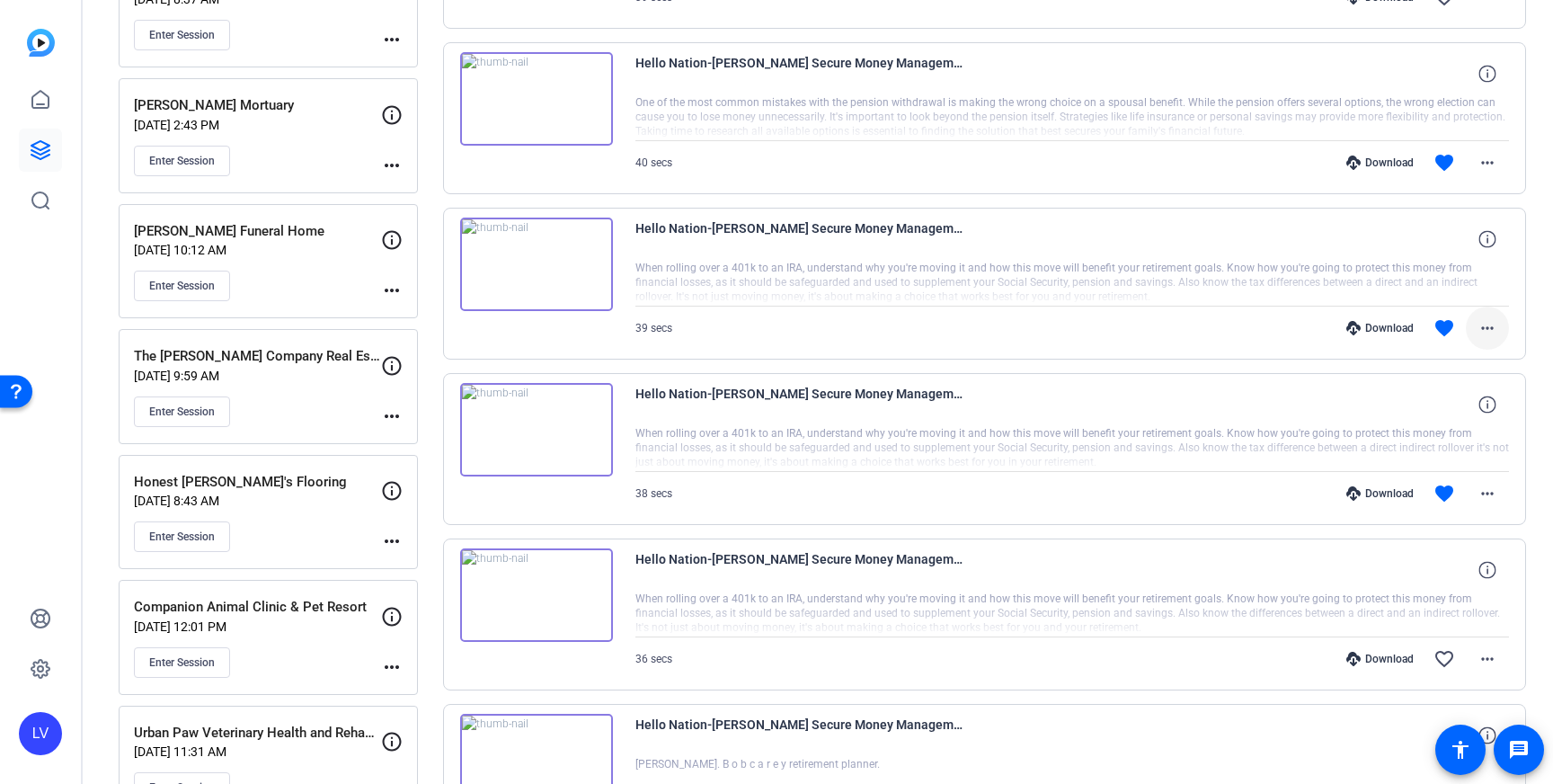
click at [1484, 328] on mat-icon "more_horiz" at bounding box center [1488, 327] width 22 height 22
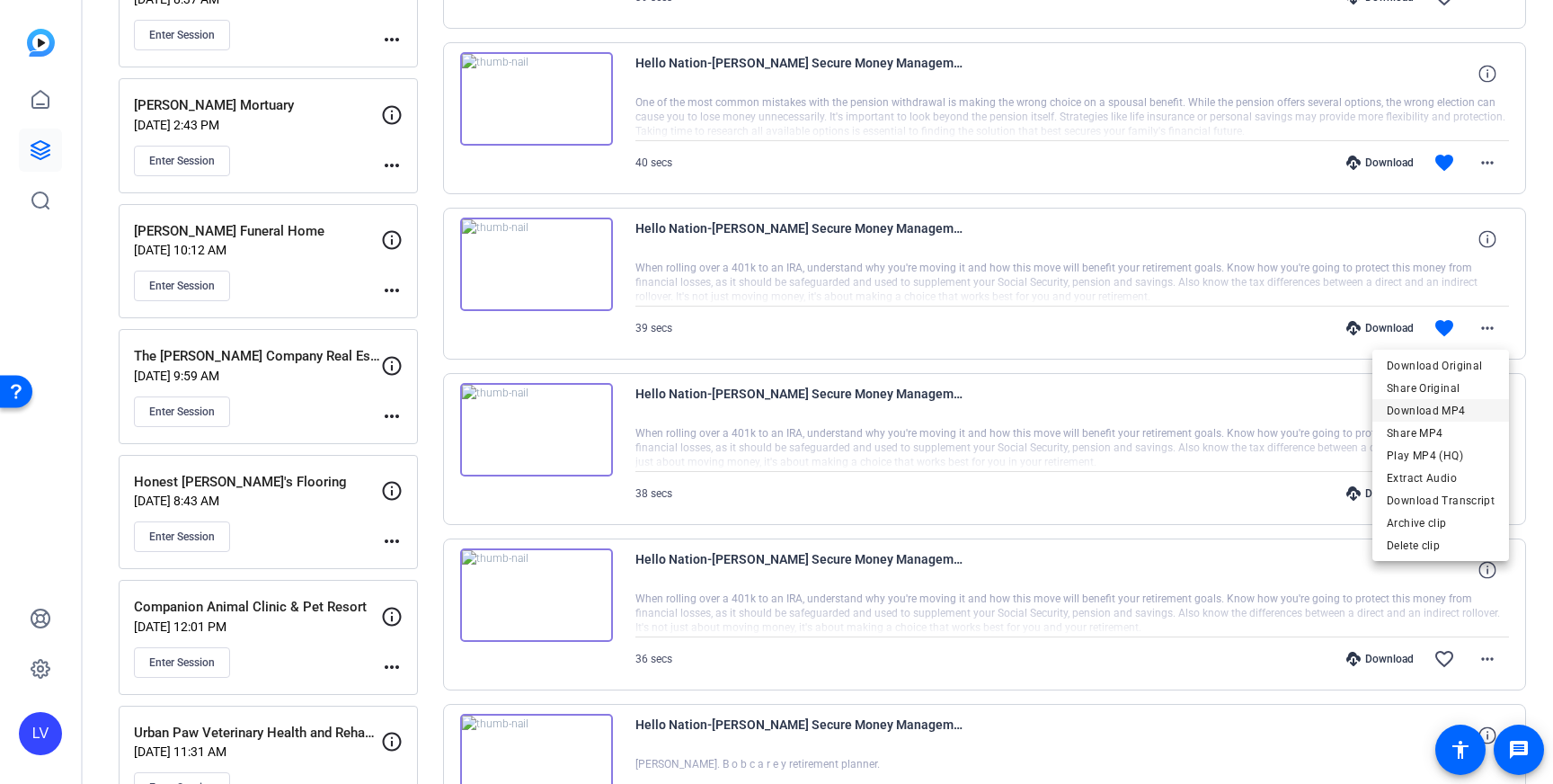
click at [1453, 414] on span "Download MP4" at bounding box center [1441, 410] width 108 height 22
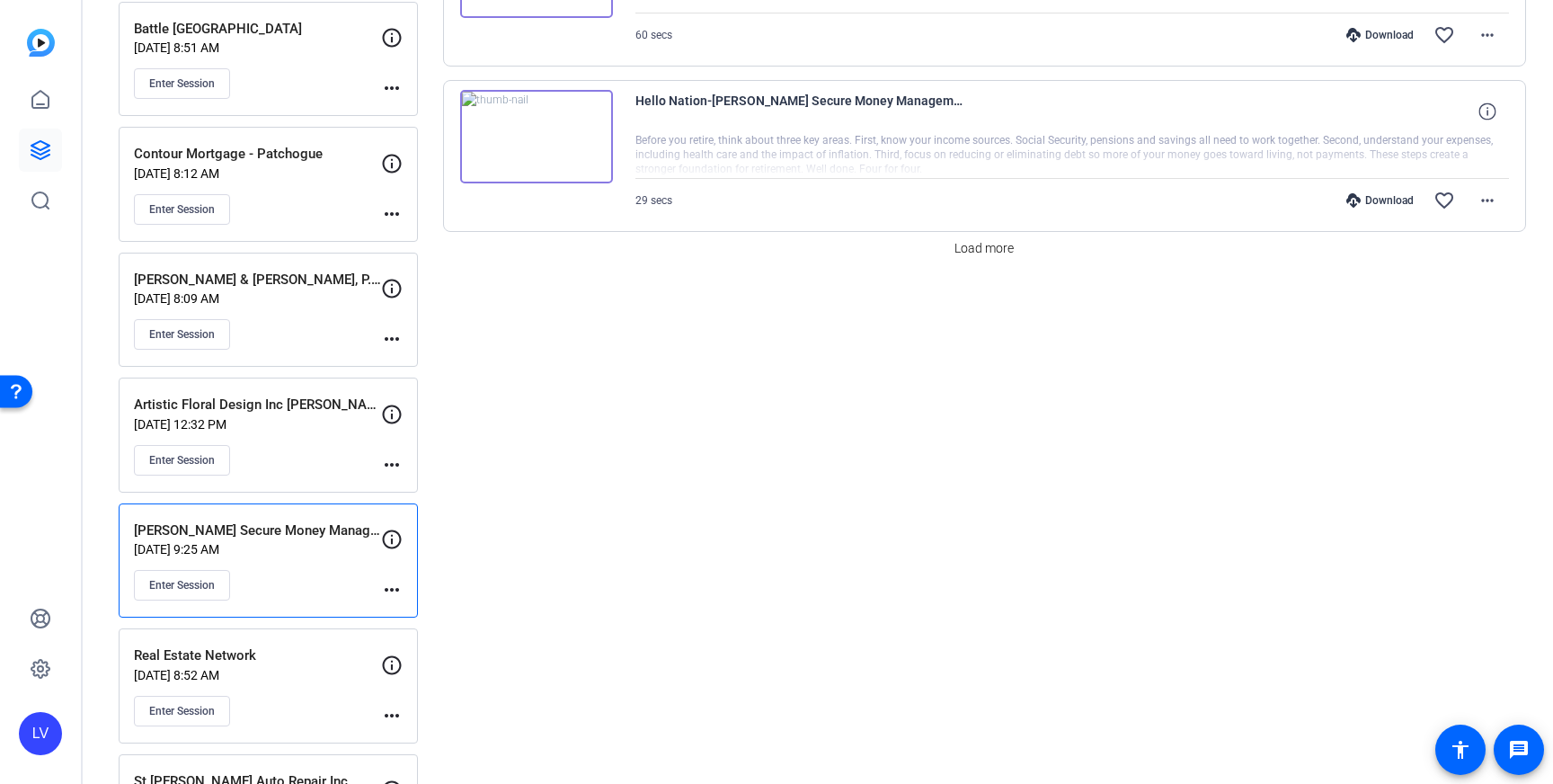
scroll to position [1664, 0]
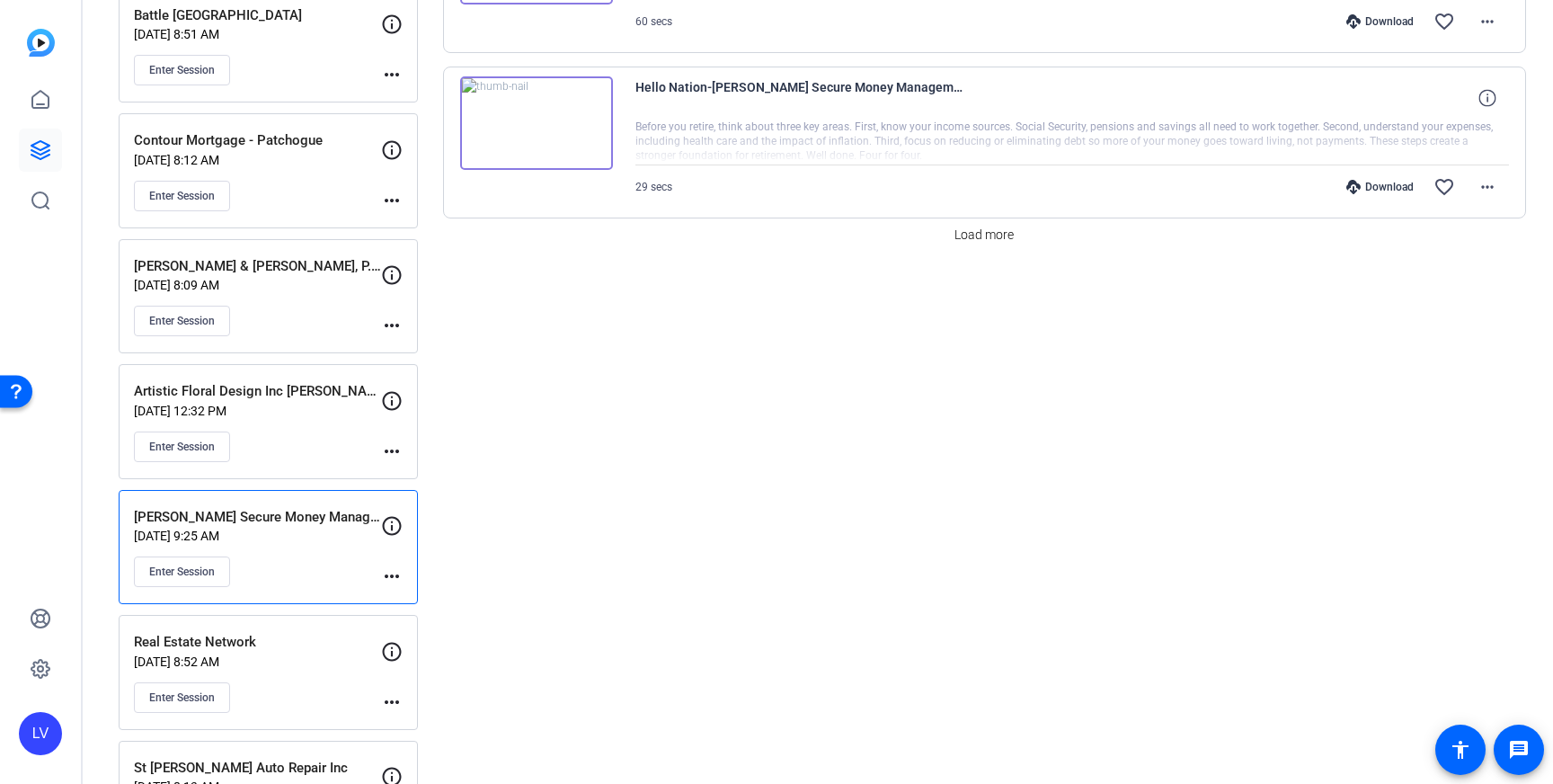
click at [280, 451] on div "Enter Session" at bounding box center [257, 446] width 247 height 30
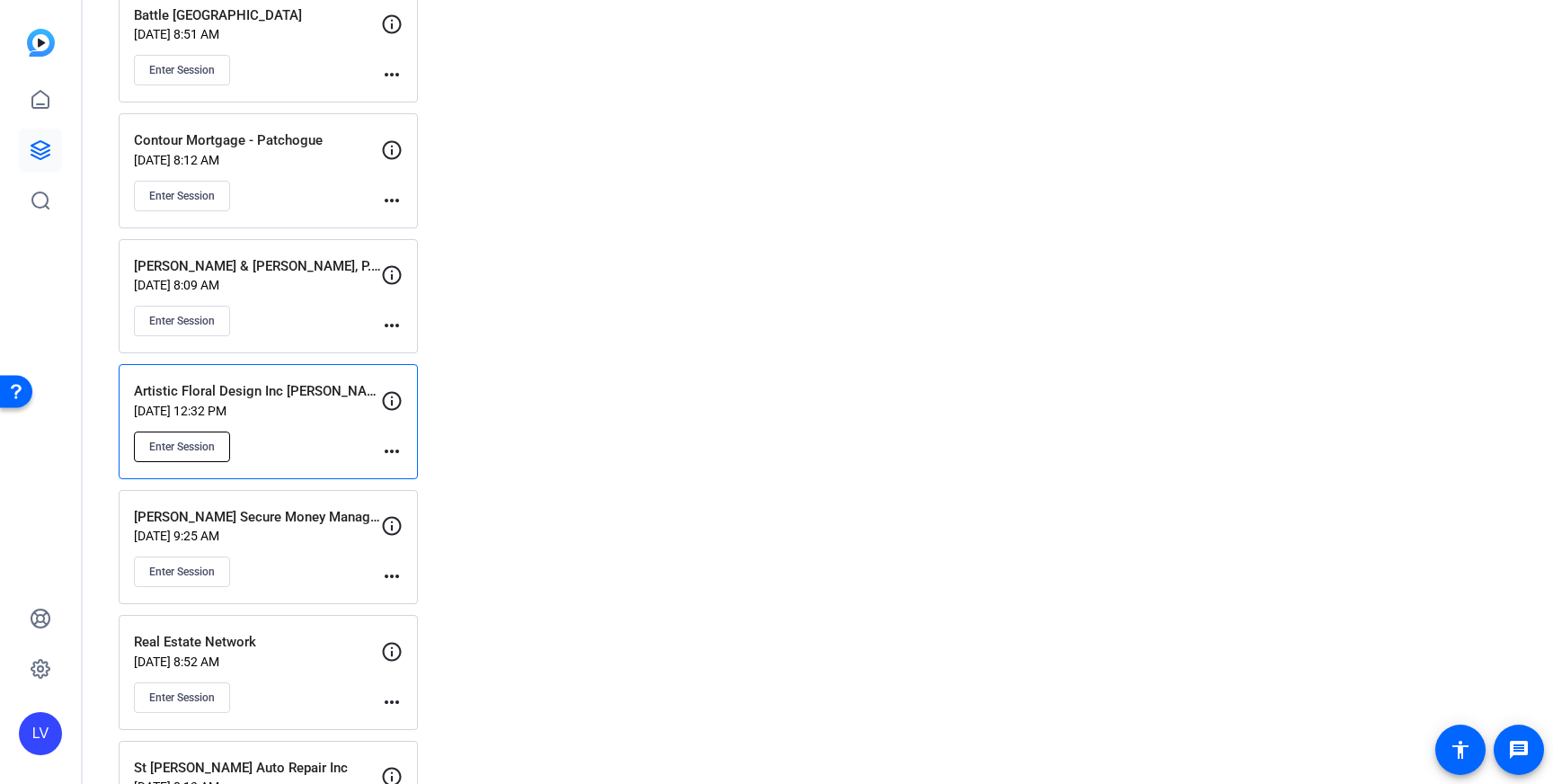
click at [207, 451] on span "Enter Session" at bounding box center [181, 446] width 65 height 14
click at [294, 545] on div "Carey Secure Money Management & Financial Services Sep 11, 2025 @ 9:25 AM Enter…" at bounding box center [257, 547] width 247 height 81
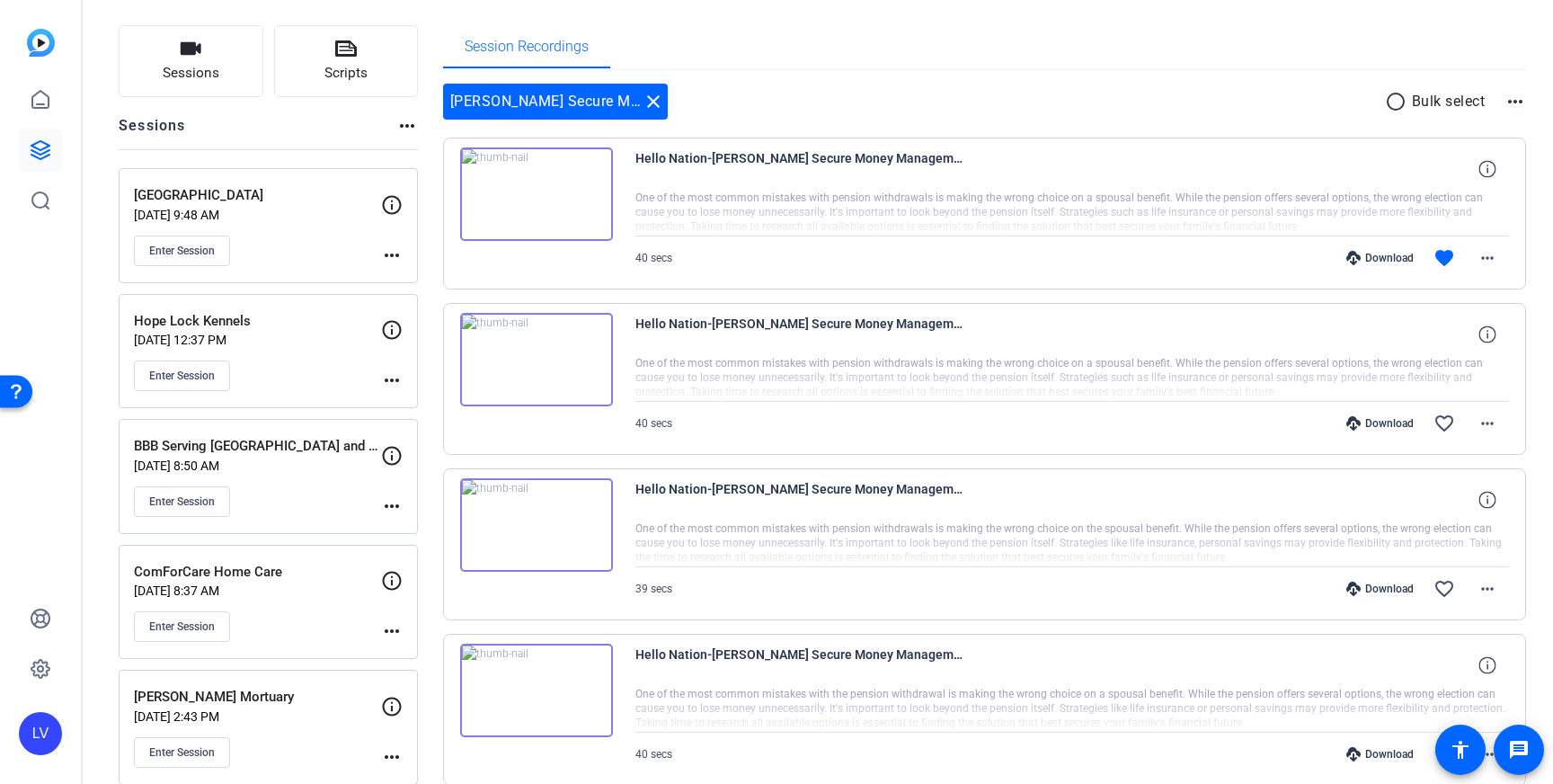
scroll to position [115, 0]
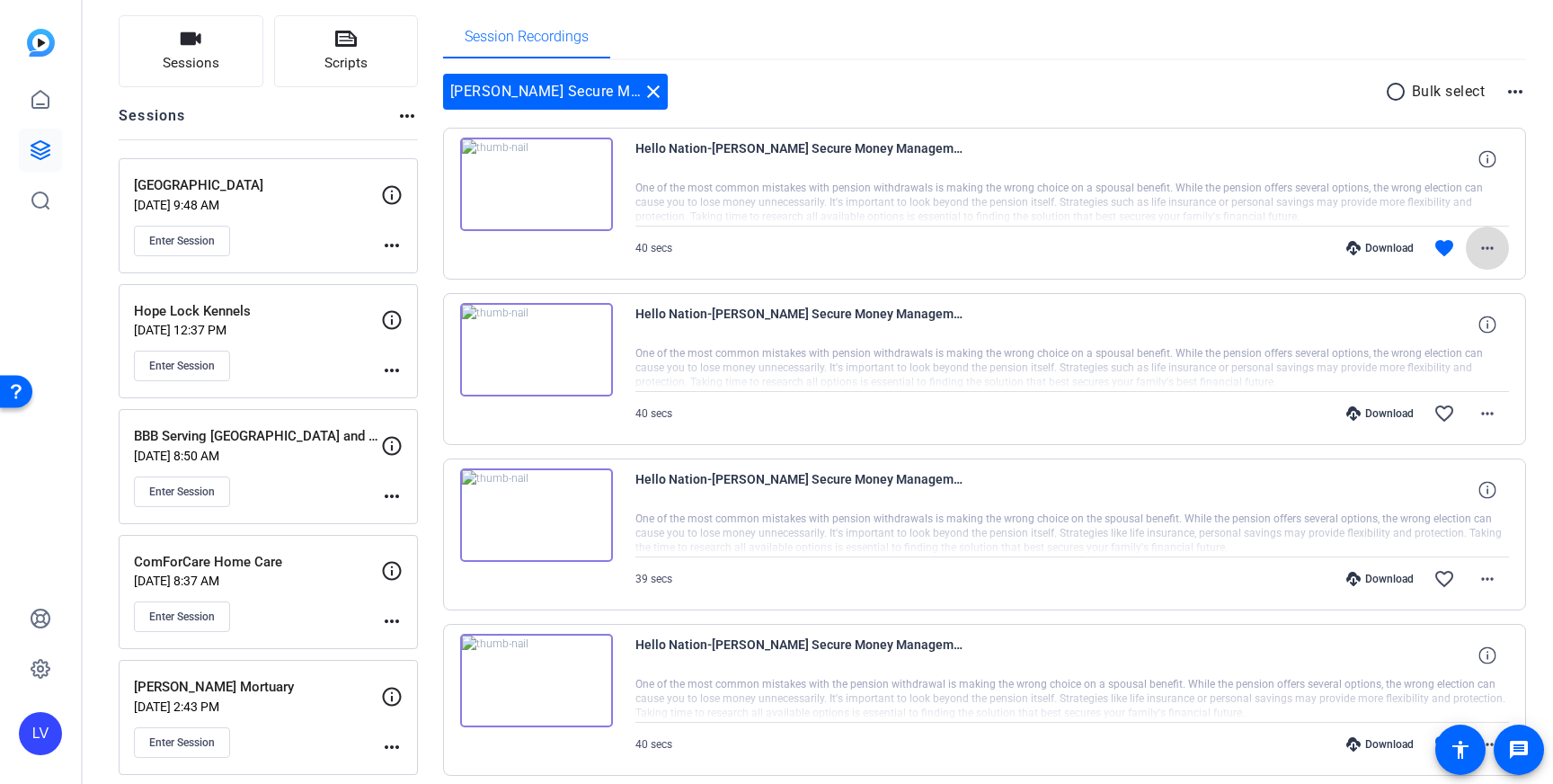
click at [1504, 237] on span at bounding box center [1487, 248] width 43 height 43
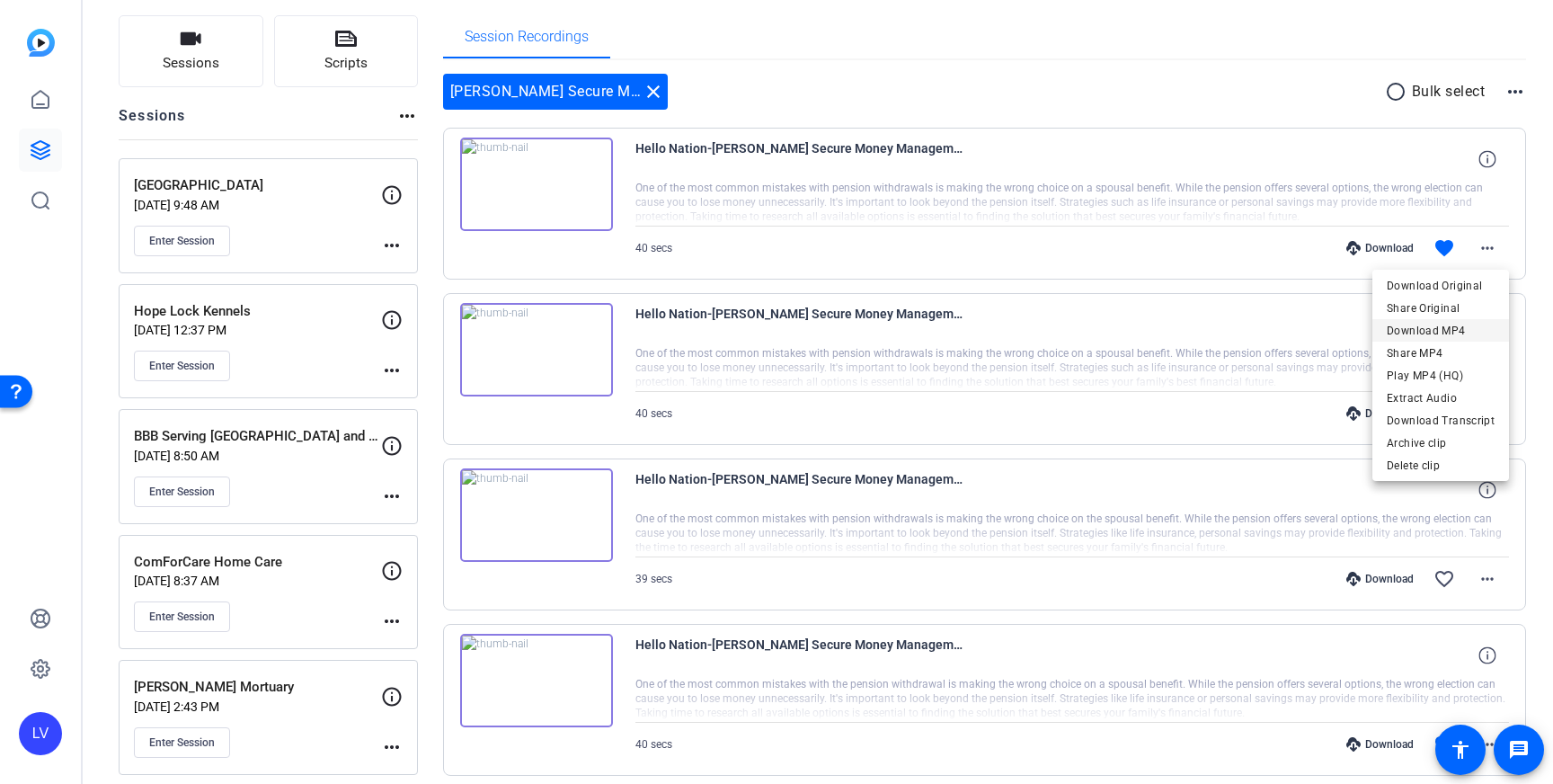
click at [1444, 324] on span "Download MP4" at bounding box center [1441, 330] width 108 height 22
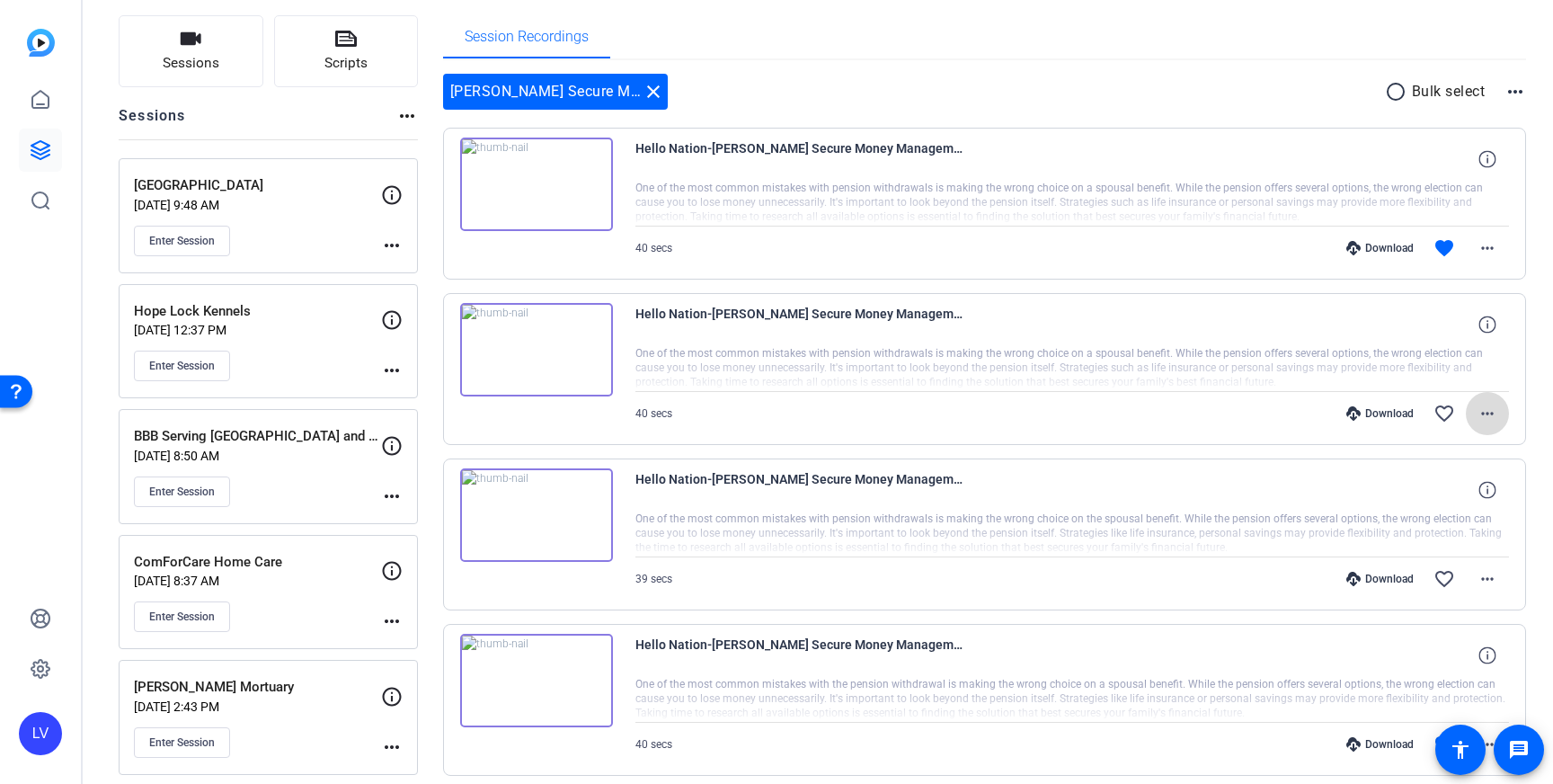
click at [1502, 420] on span at bounding box center [1487, 413] width 43 height 43
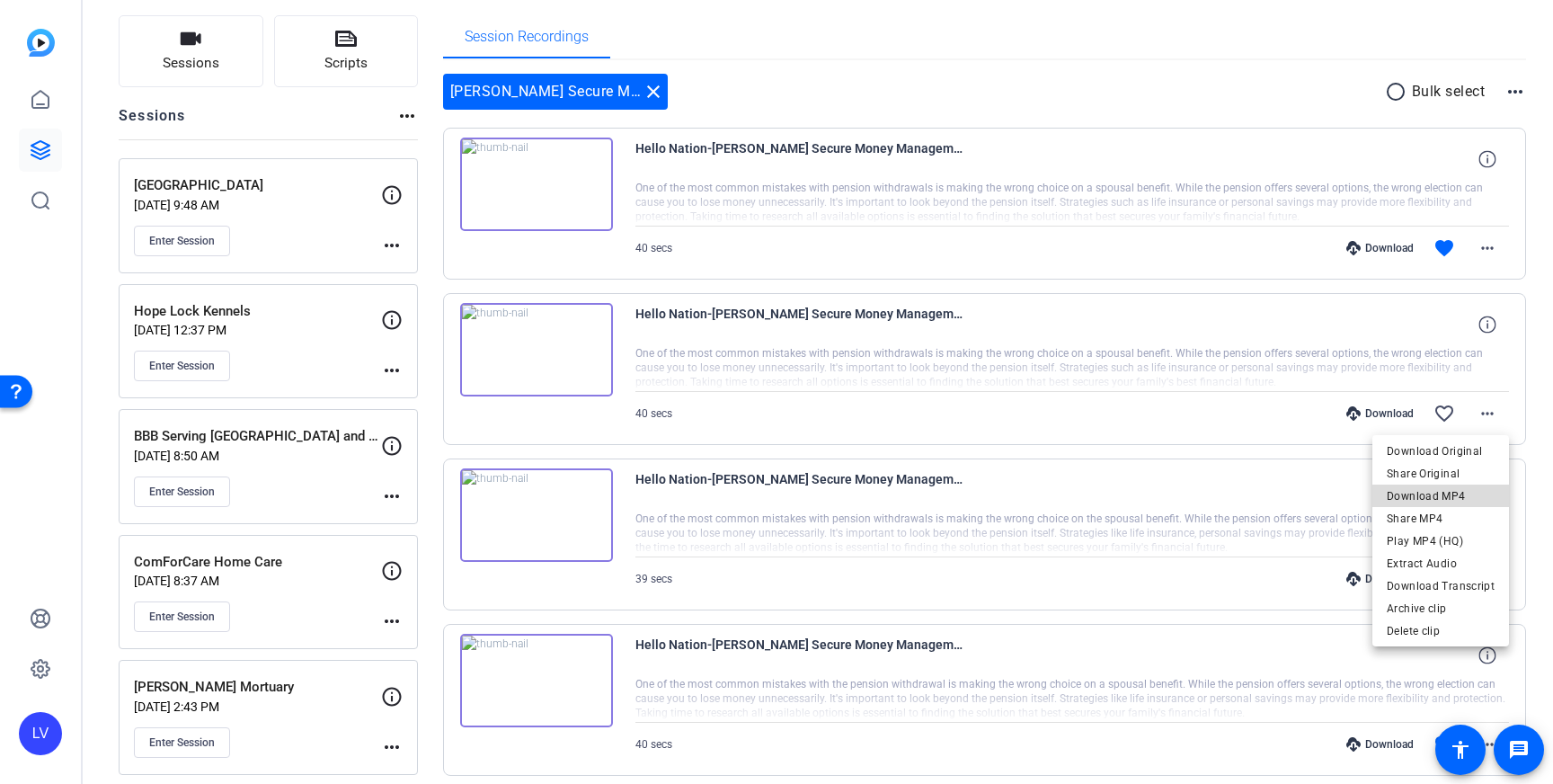
click at [1445, 496] on span "Download MP4" at bounding box center [1441, 495] width 108 height 22
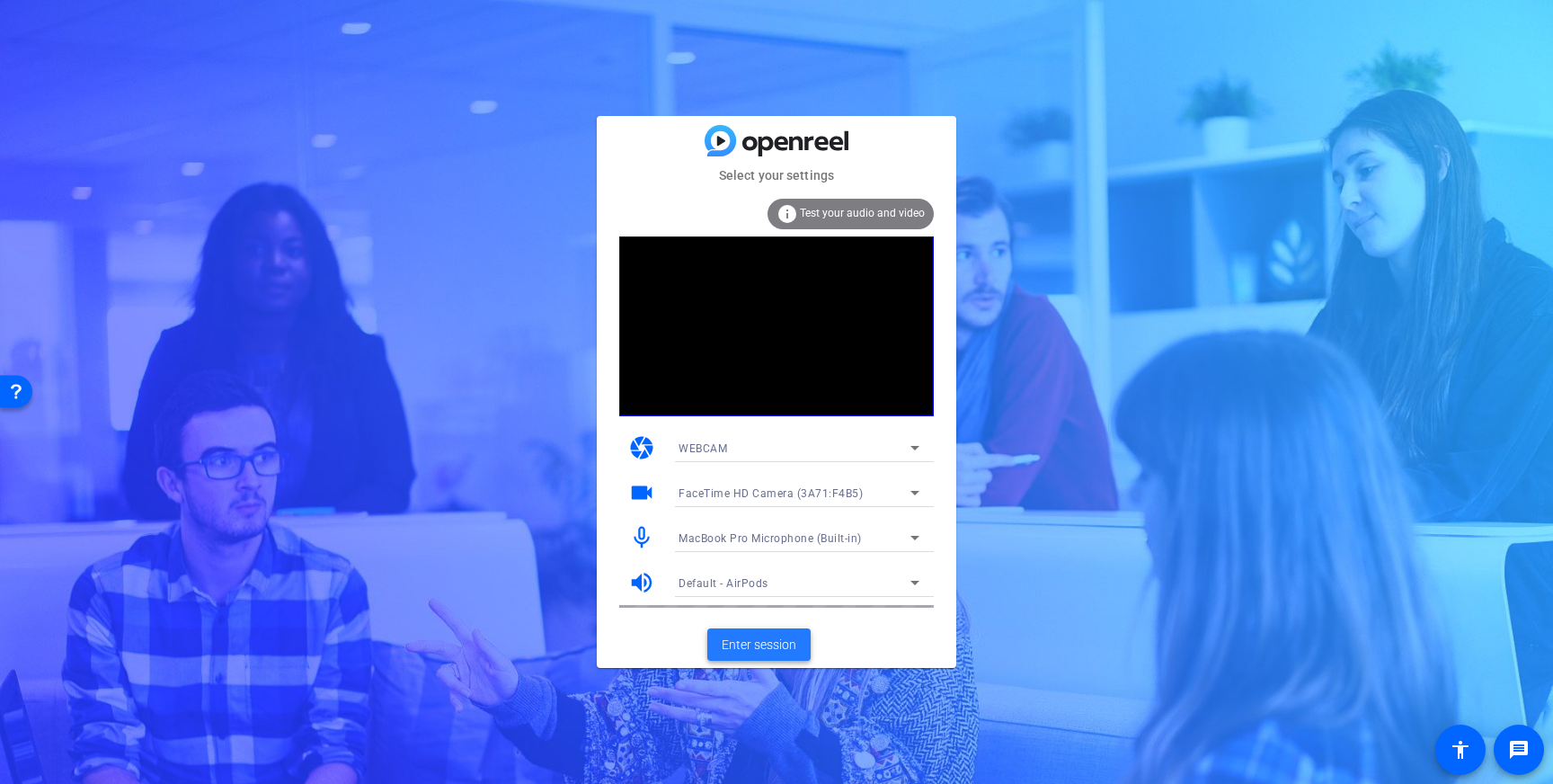
click at [751, 638] on span "Enter session" at bounding box center [758, 644] width 75 height 19
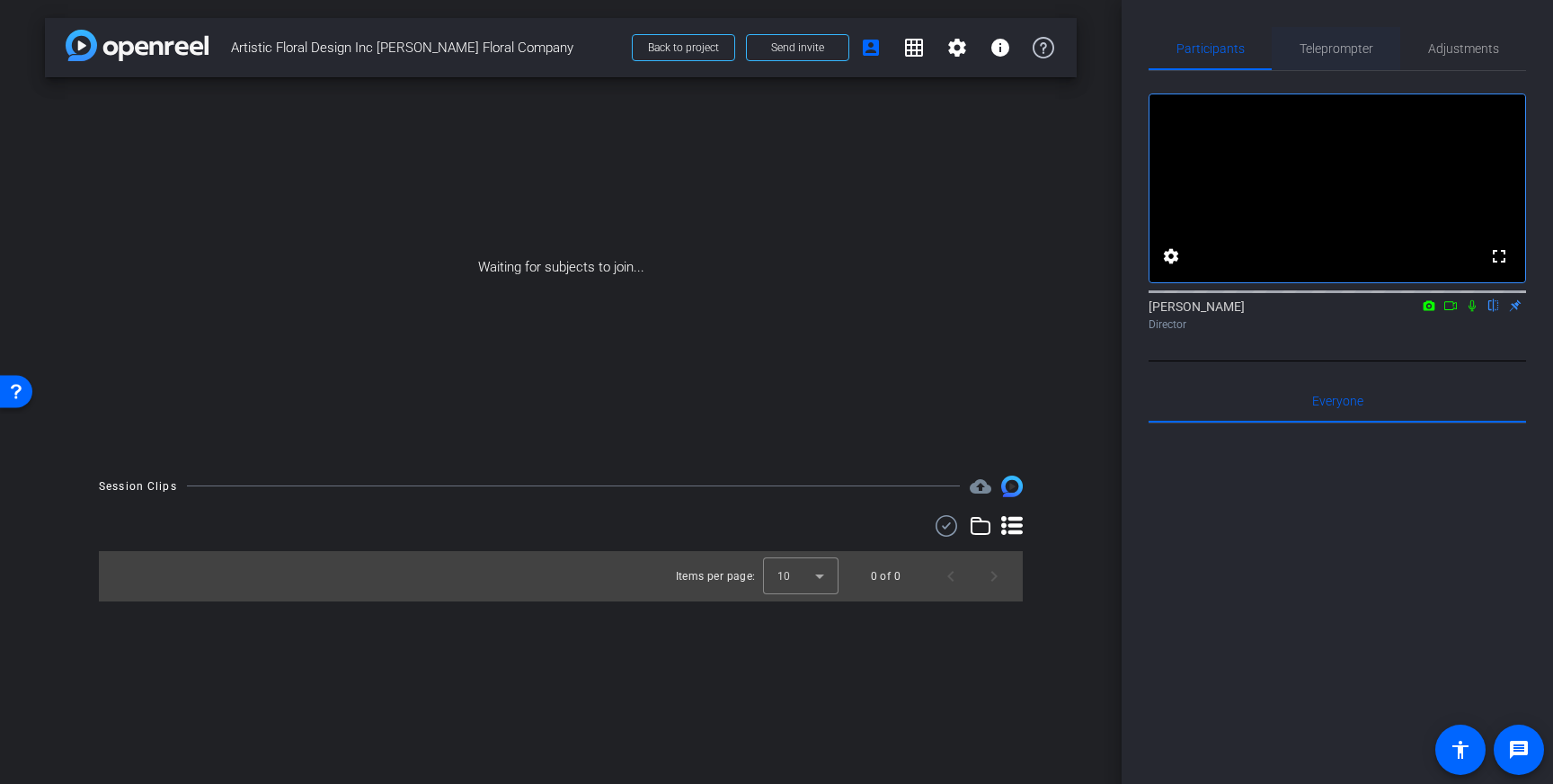
click at [1340, 44] on span "Teleprompter" at bounding box center [1337, 47] width 74 height 12
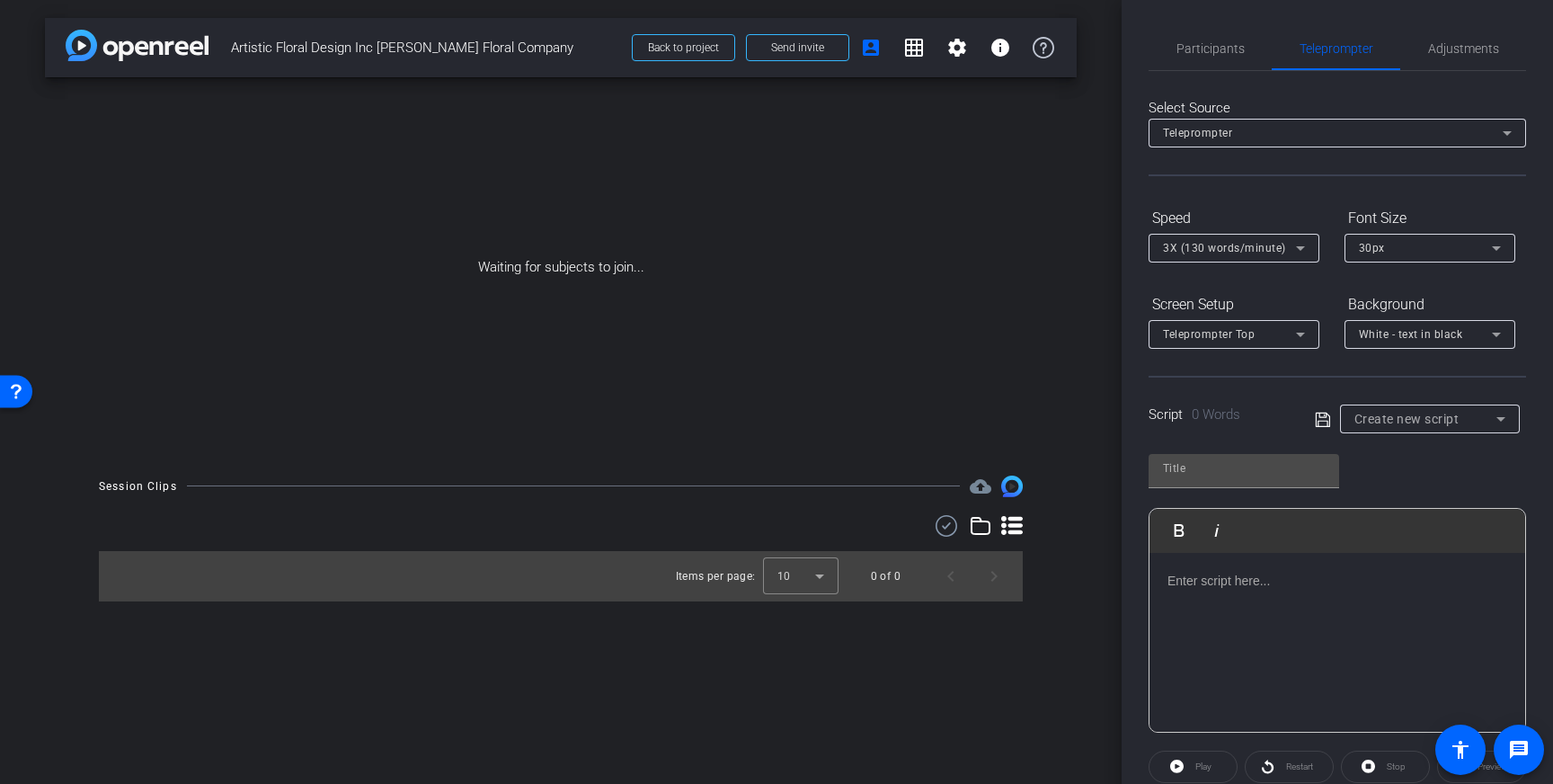
click at [1349, 599] on div at bounding box center [1338, 642] width 376 height 179
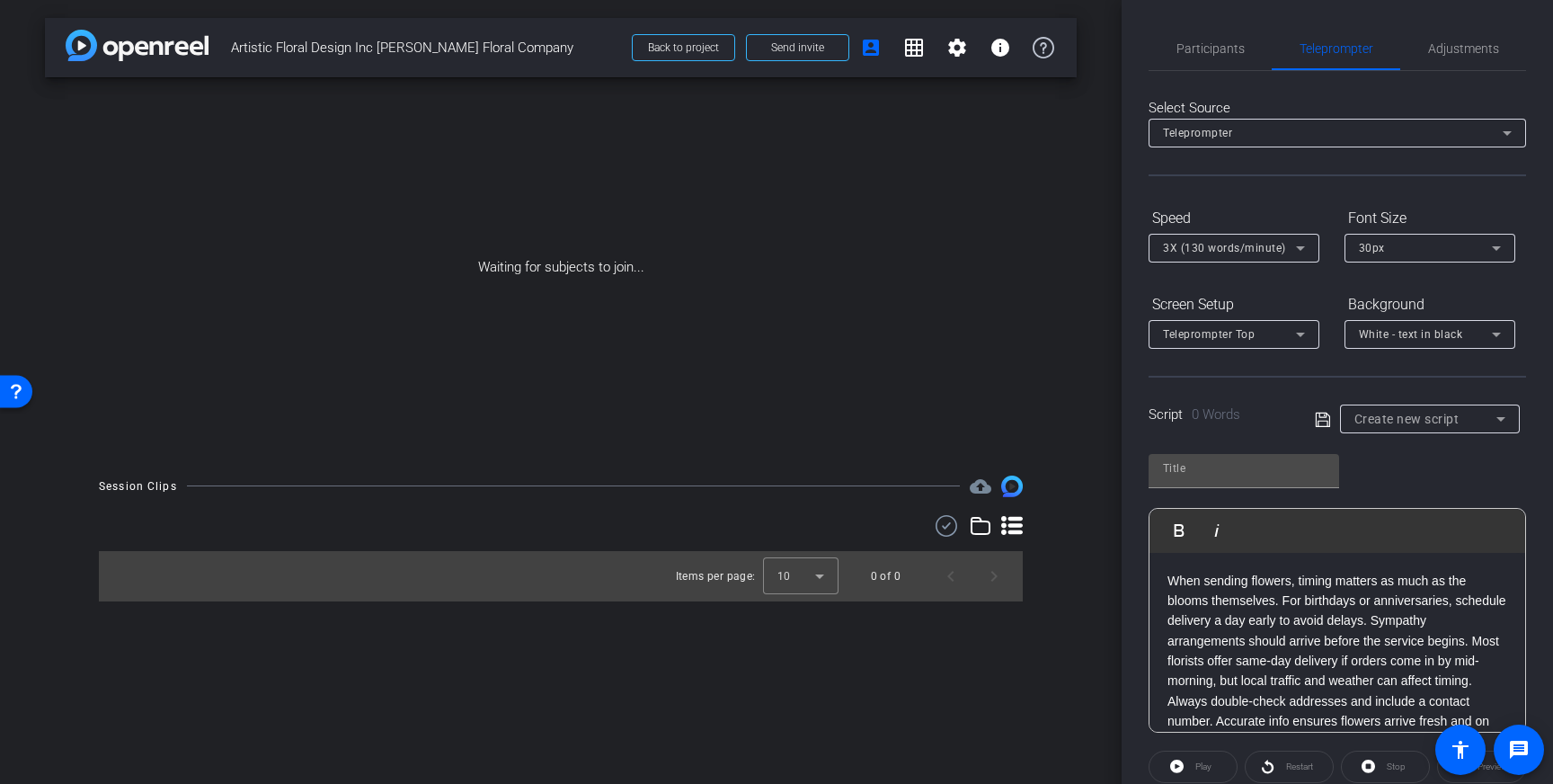
scroll to position [20, 0]
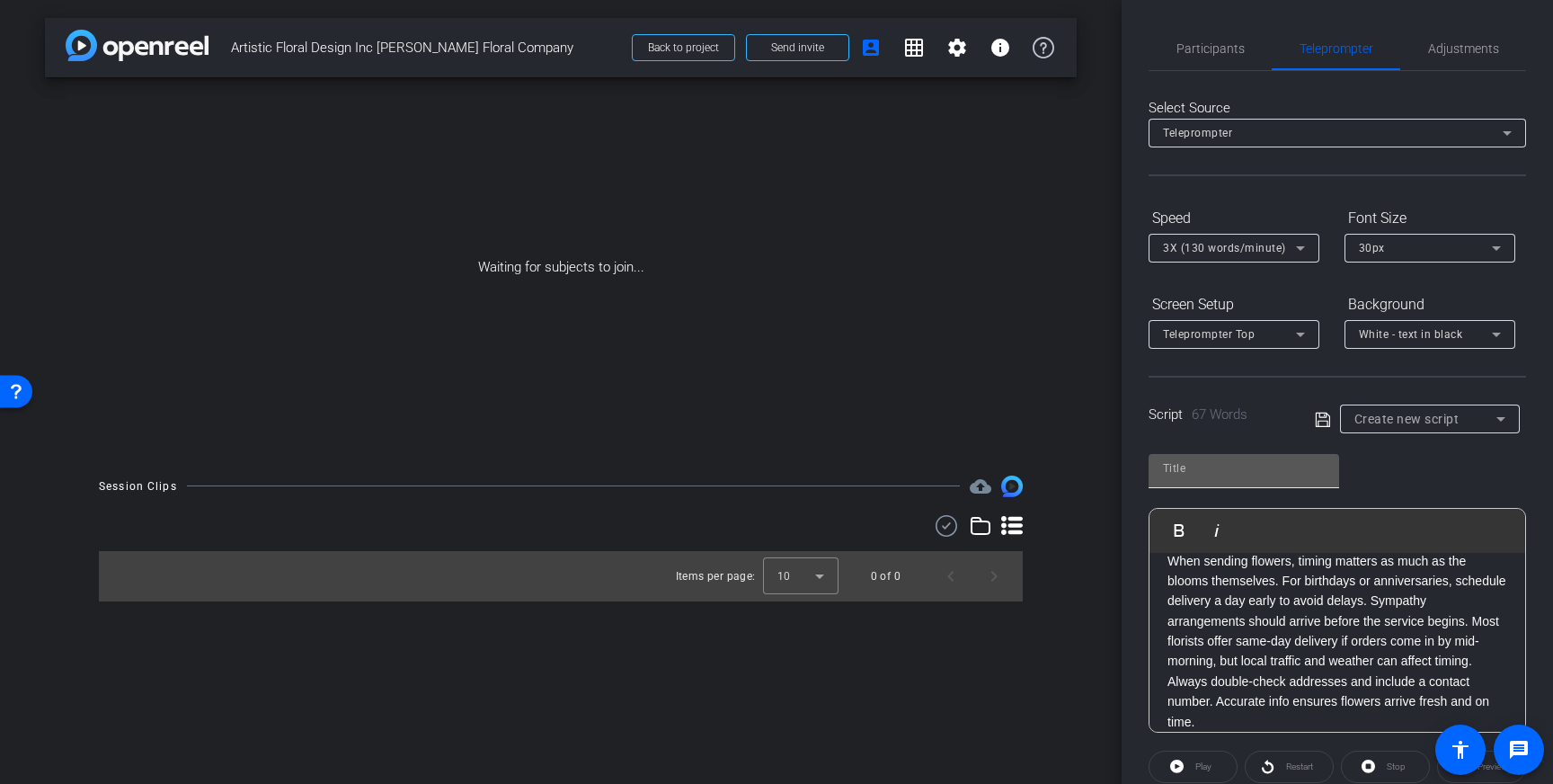
click at [1248, 478] on div at bounding box center [1244, 468] width 161 height 28
type input "Dias Floral"
click at [1315, 424] on icon at bounding box center [1321, 419] width 14 height 14
click at [1220, 43] on span "Participants" at bounding box center [1210, 47] width 68 height 12
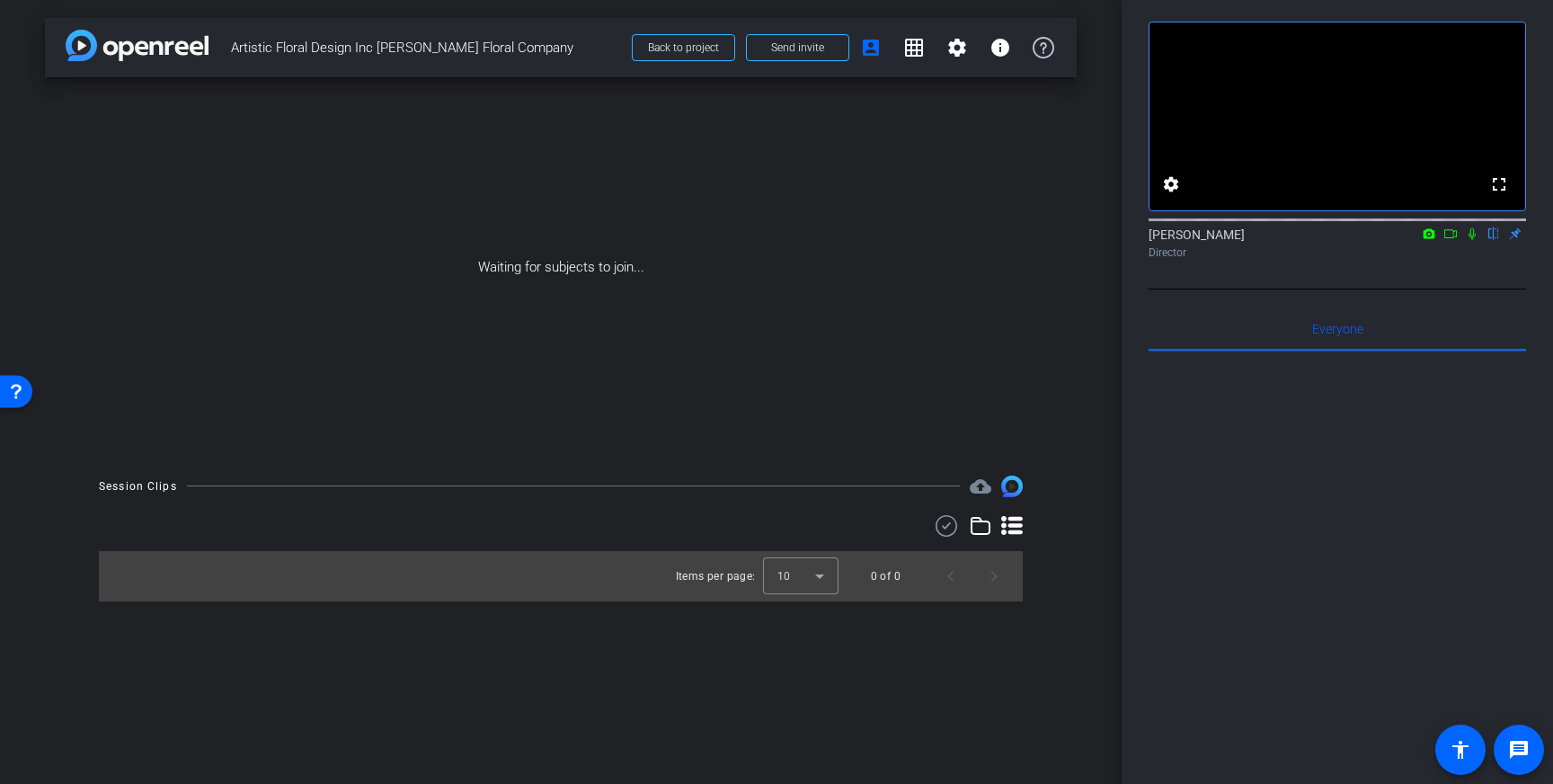
scroll to position [0, 0]
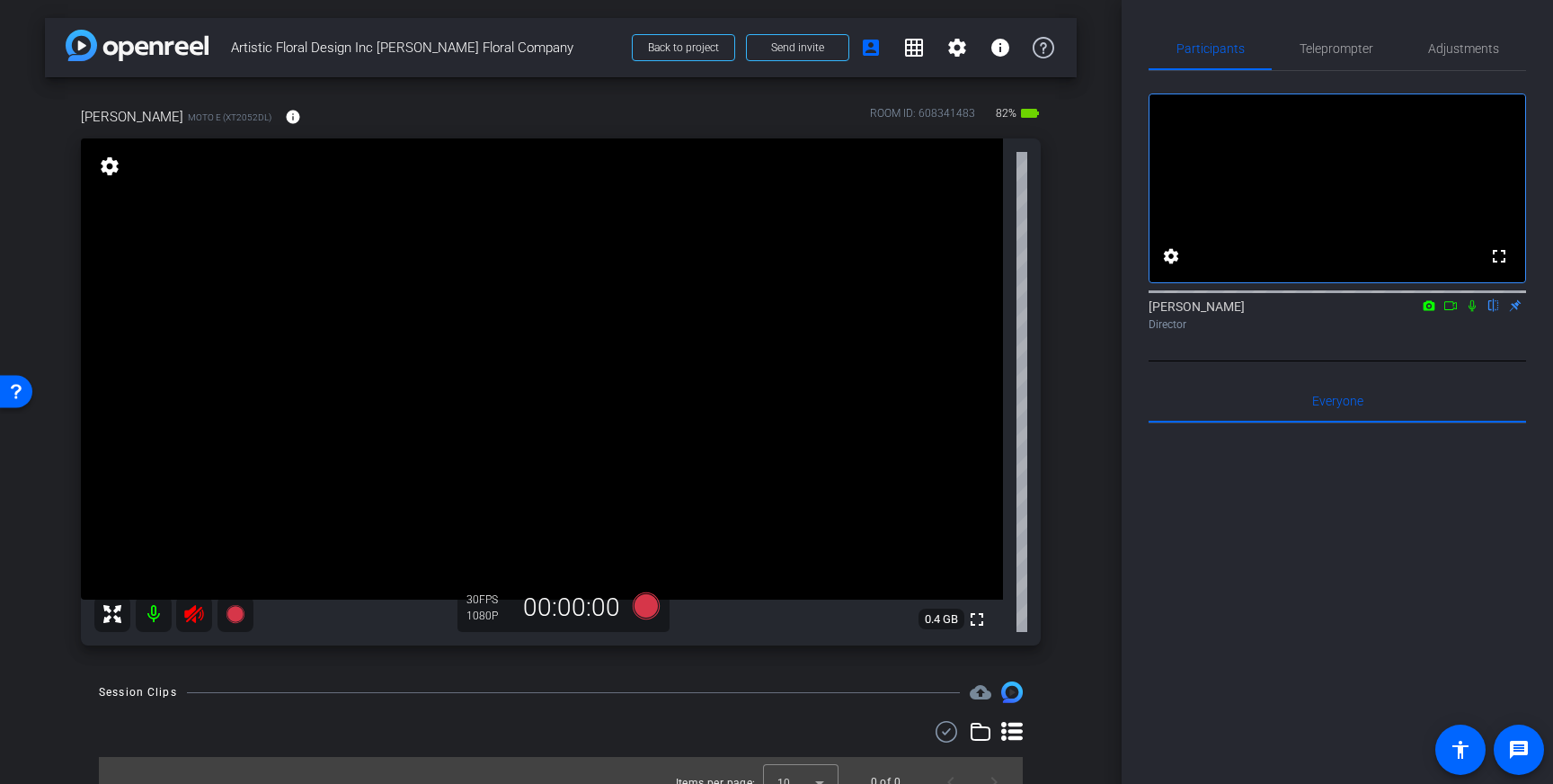
click at [195, 615] on icon at bounding box center [194, 613] width 22 height 22
click at [1319, 59] on span "Teleprompter" at bounding box center [1337, 47] width 74 height 43
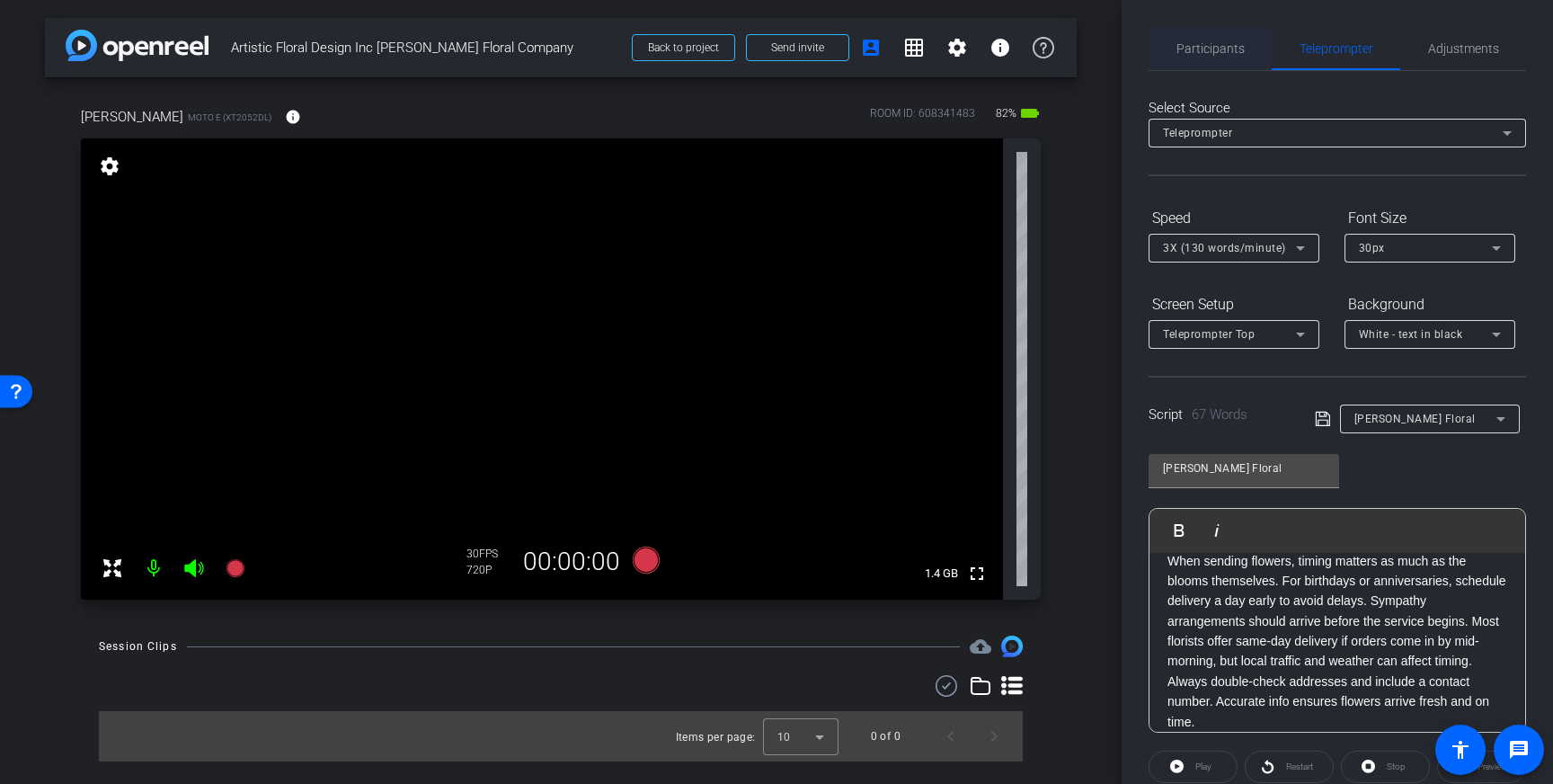
click at [1205, 59] on span "Participants" at bounding box center [1210, 47] width 68 height 43
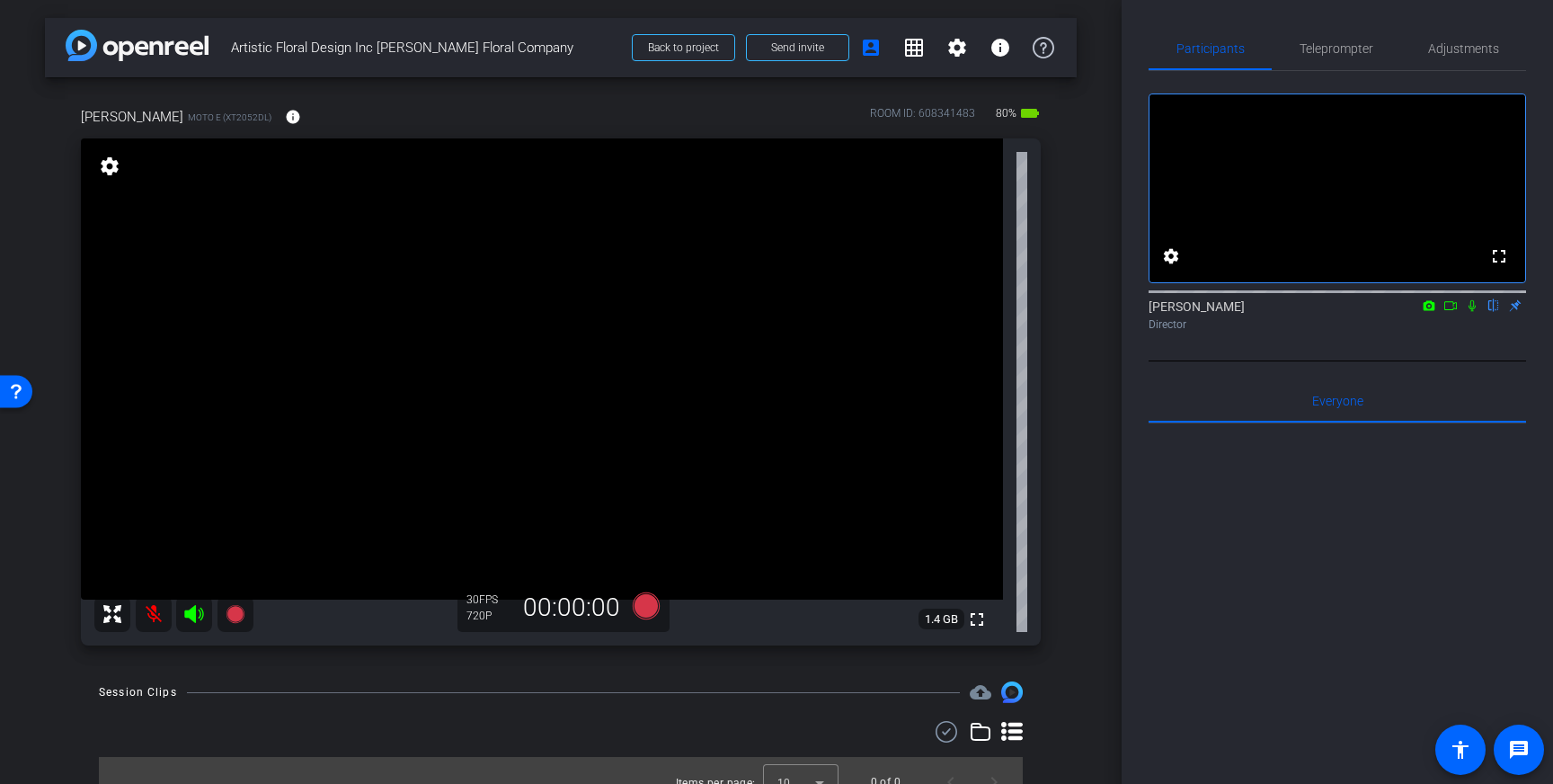
click at [145, 608] on mat-icon at bounding box center [154, 614] width 36 height 36
click at [1323, 48] on span "Teleprompter" at bounding box center [1337, 47] width 74 height 12
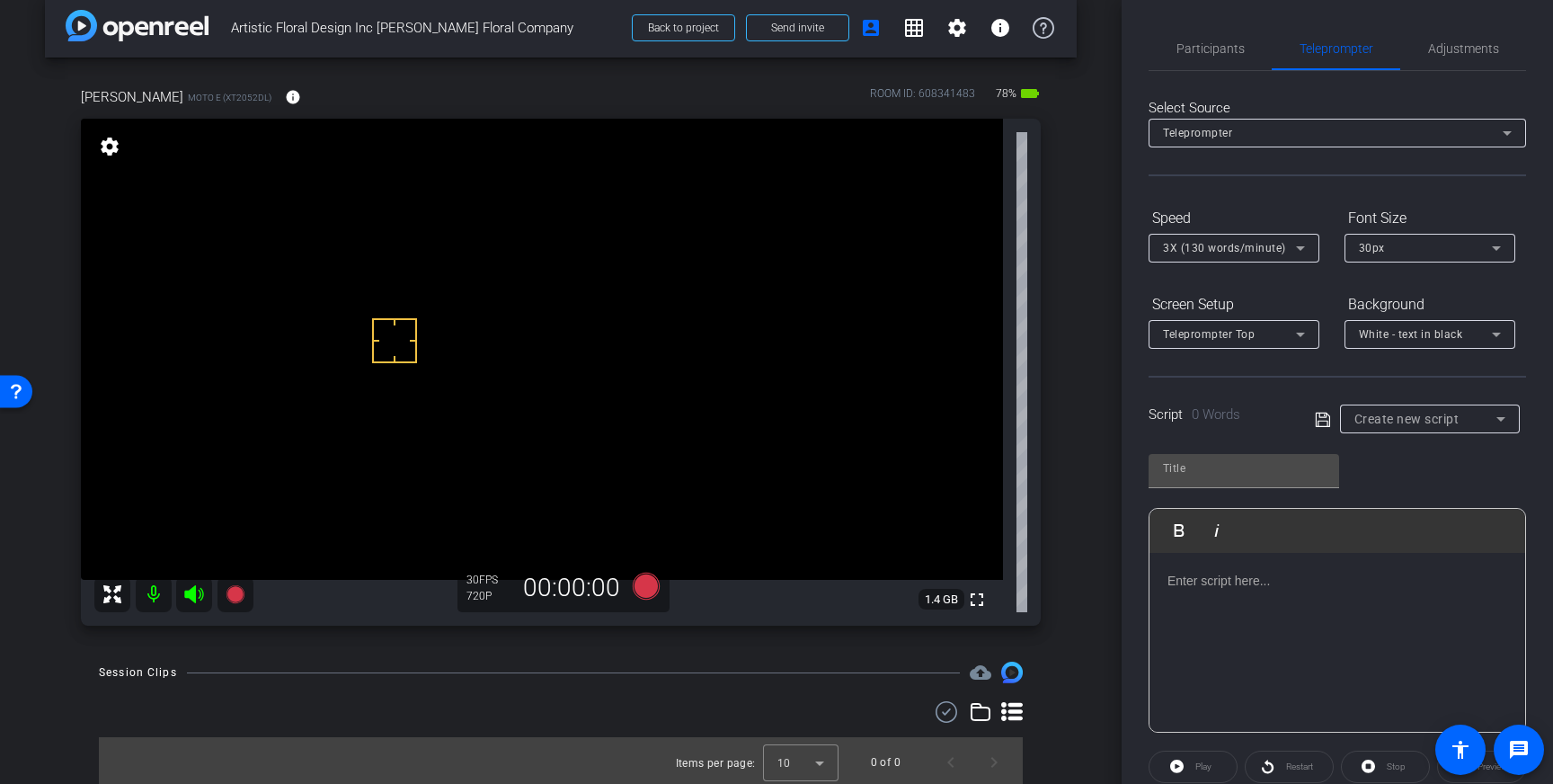
drag, startPoint x: 1446, startPoint y: 56, endPoint x: 1450, endPoint y: 71, distance: 15.5
click at [1446, 56] on span "Adjustments" at bounding box center [1463, 47] width 71 height 43
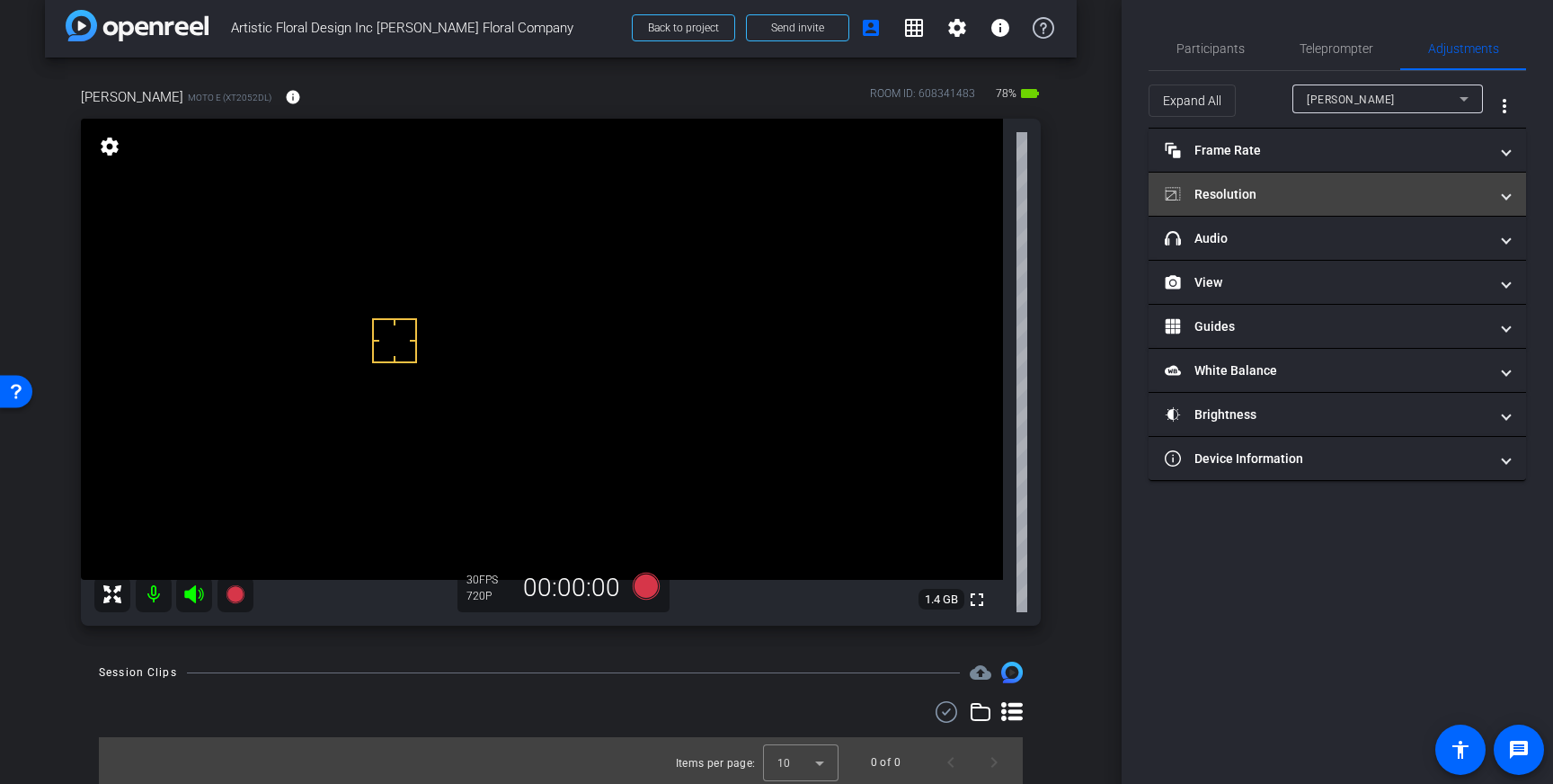
click at [1437, 196] on mat-panel-title "Resolution" at bounding box center [1326, 195] width 324 height 19
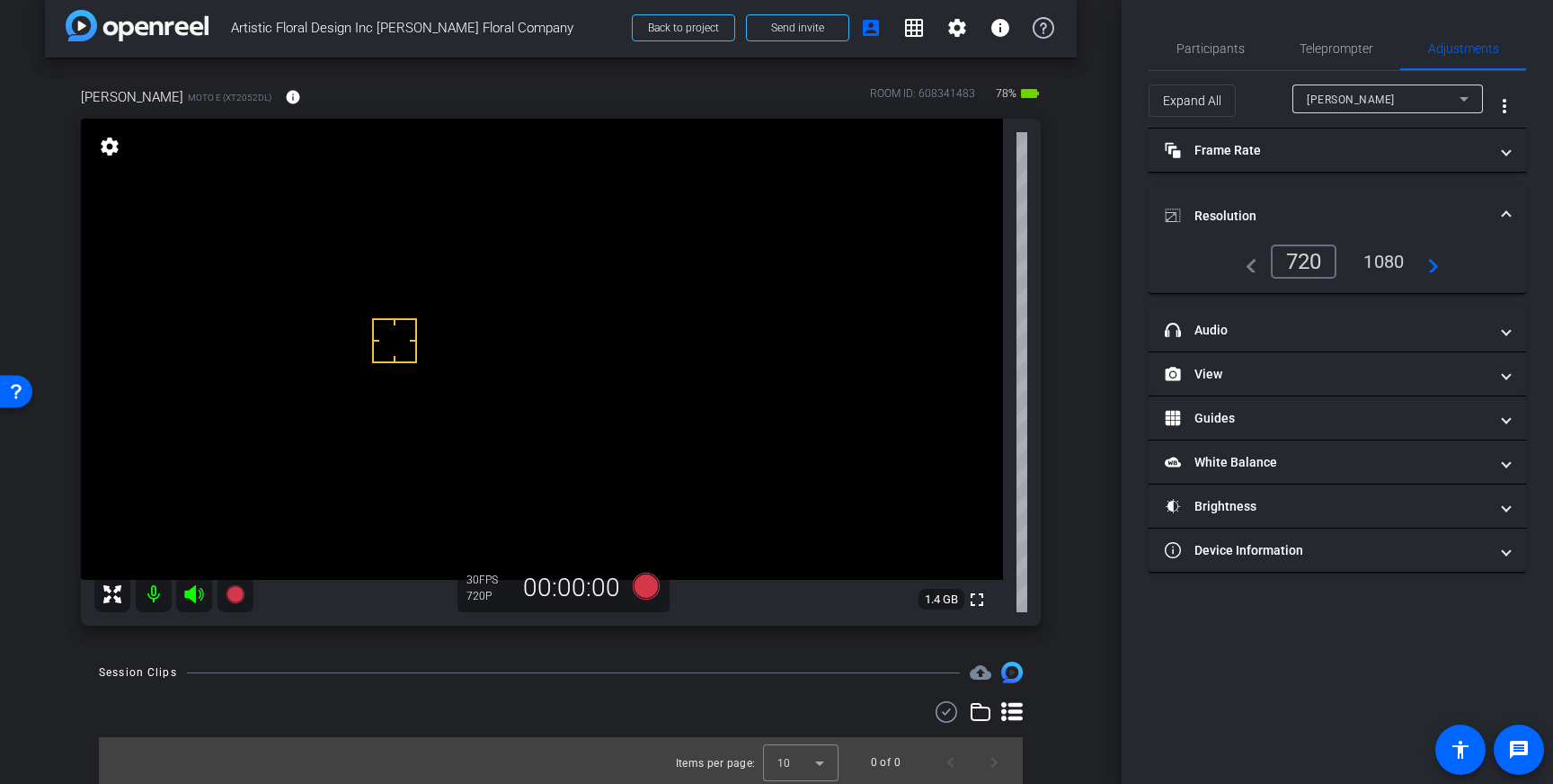
click at [1390, 262] on div "1080" at bounding box center [1383, 261] width 67 height 30
drag, startPoint x: 446, startPoint y: 240, endPoint x: 457, endPoint y: 249, distance: 14.2
click at [1216, 44] on span "Participants" at bounding box center [1210, 47] width 68 height 12
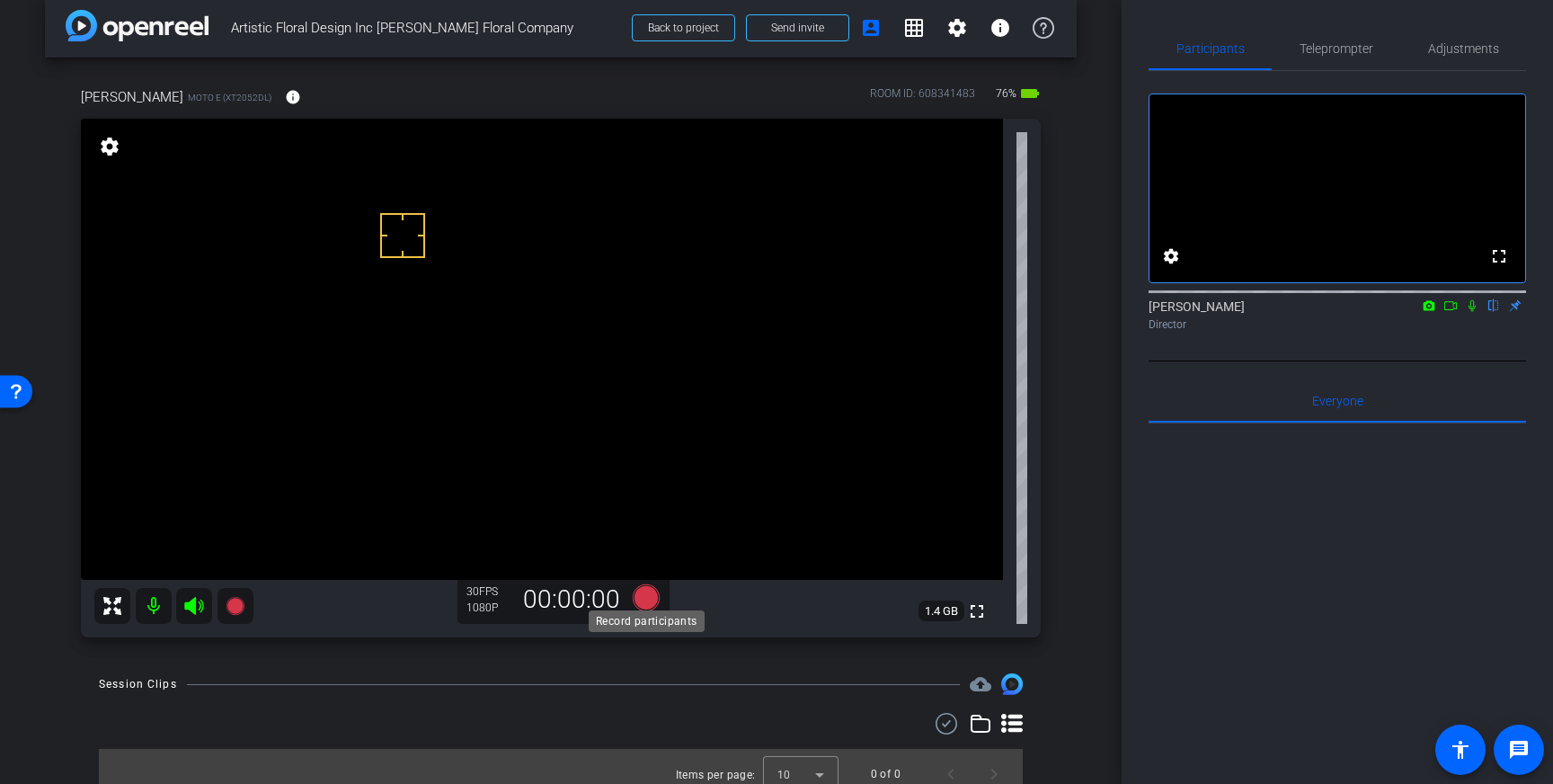
click at [646, 594] on icon at bounding box center [646, 597] width 27 height 27
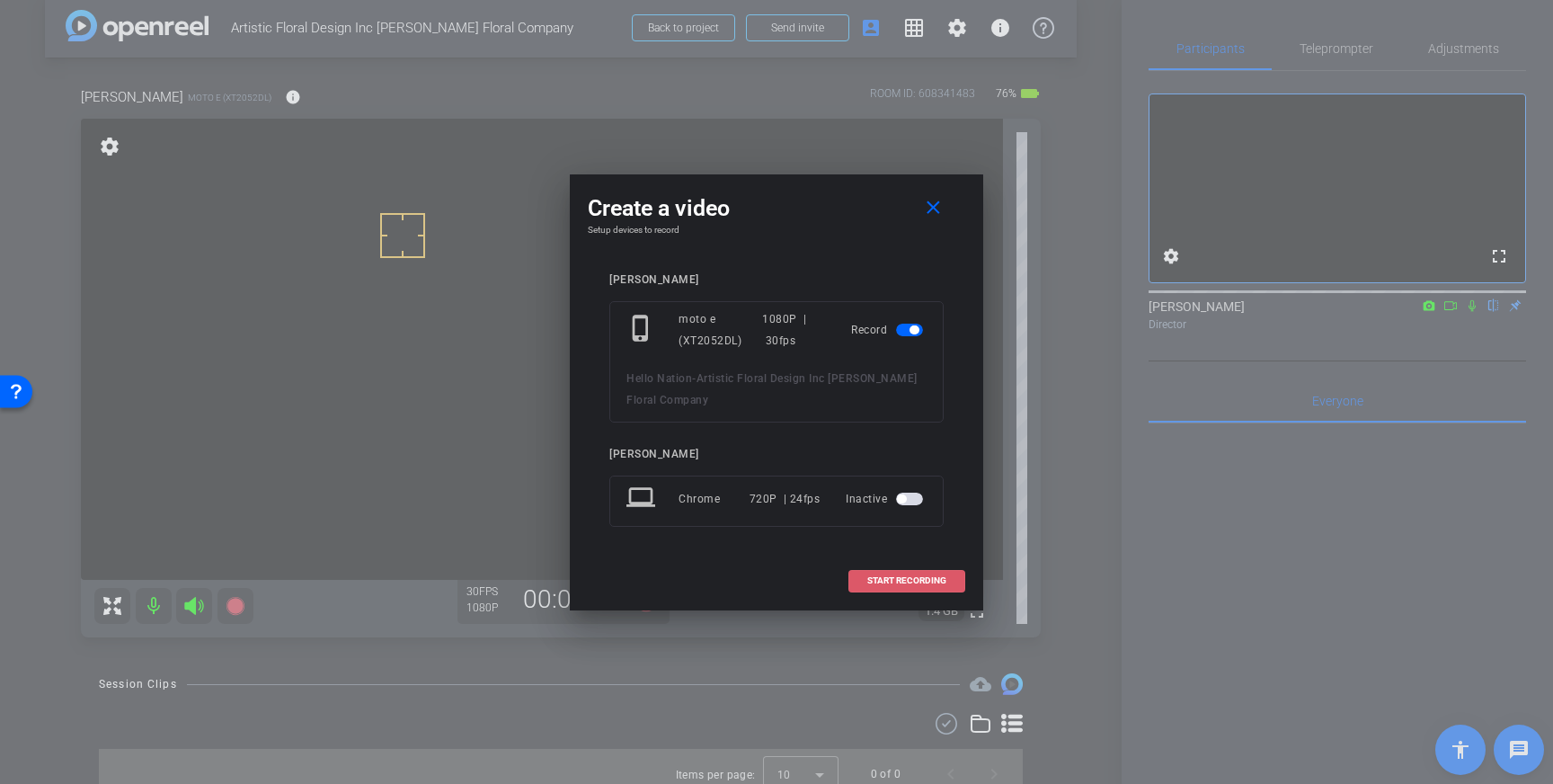
click at [891, 600] on span at bounding box center [907, 580] width 115 height 43
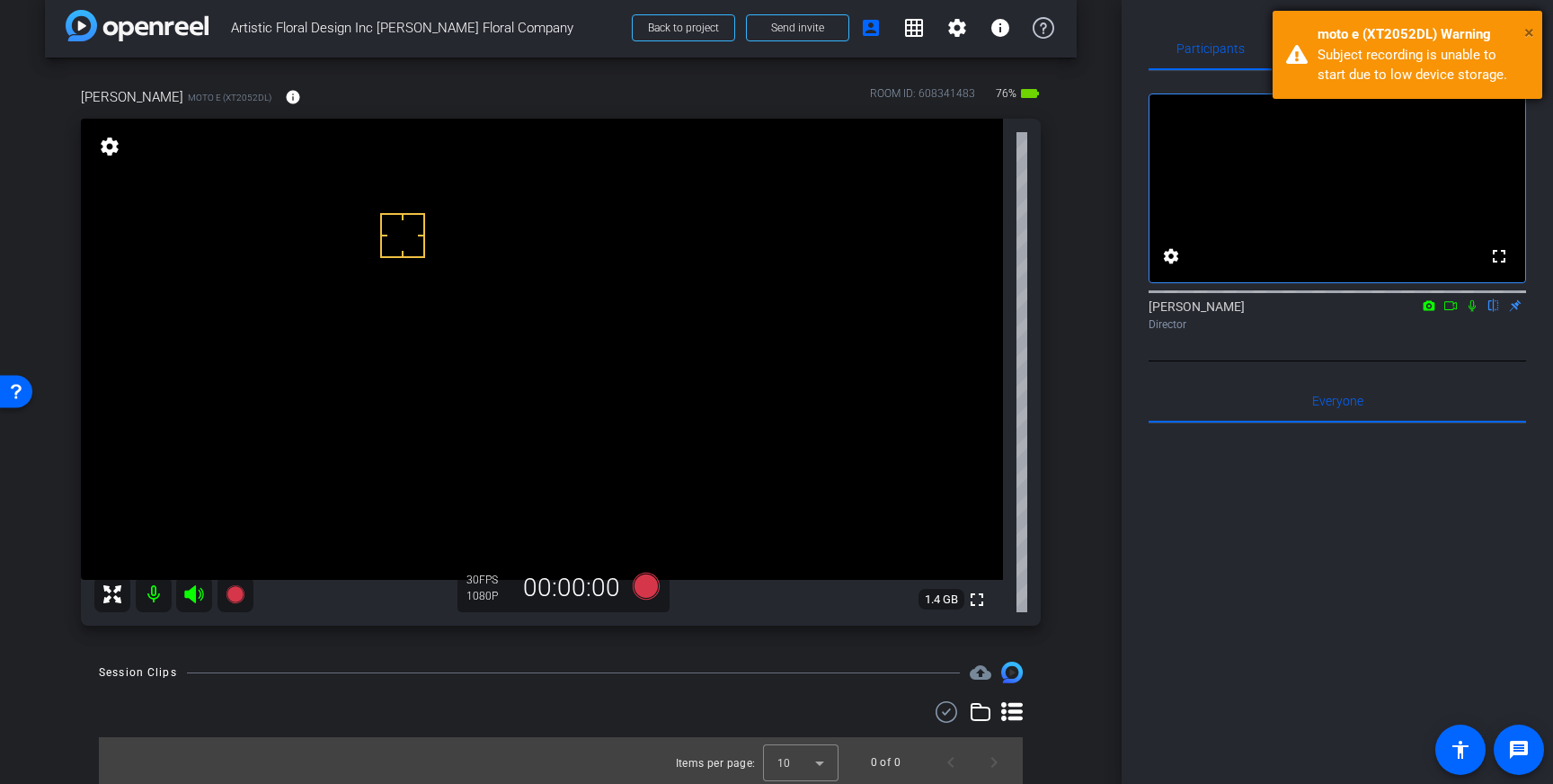
click at [1532, 28] on span "×" at bounding box center [1529, 32] width 9 height 22
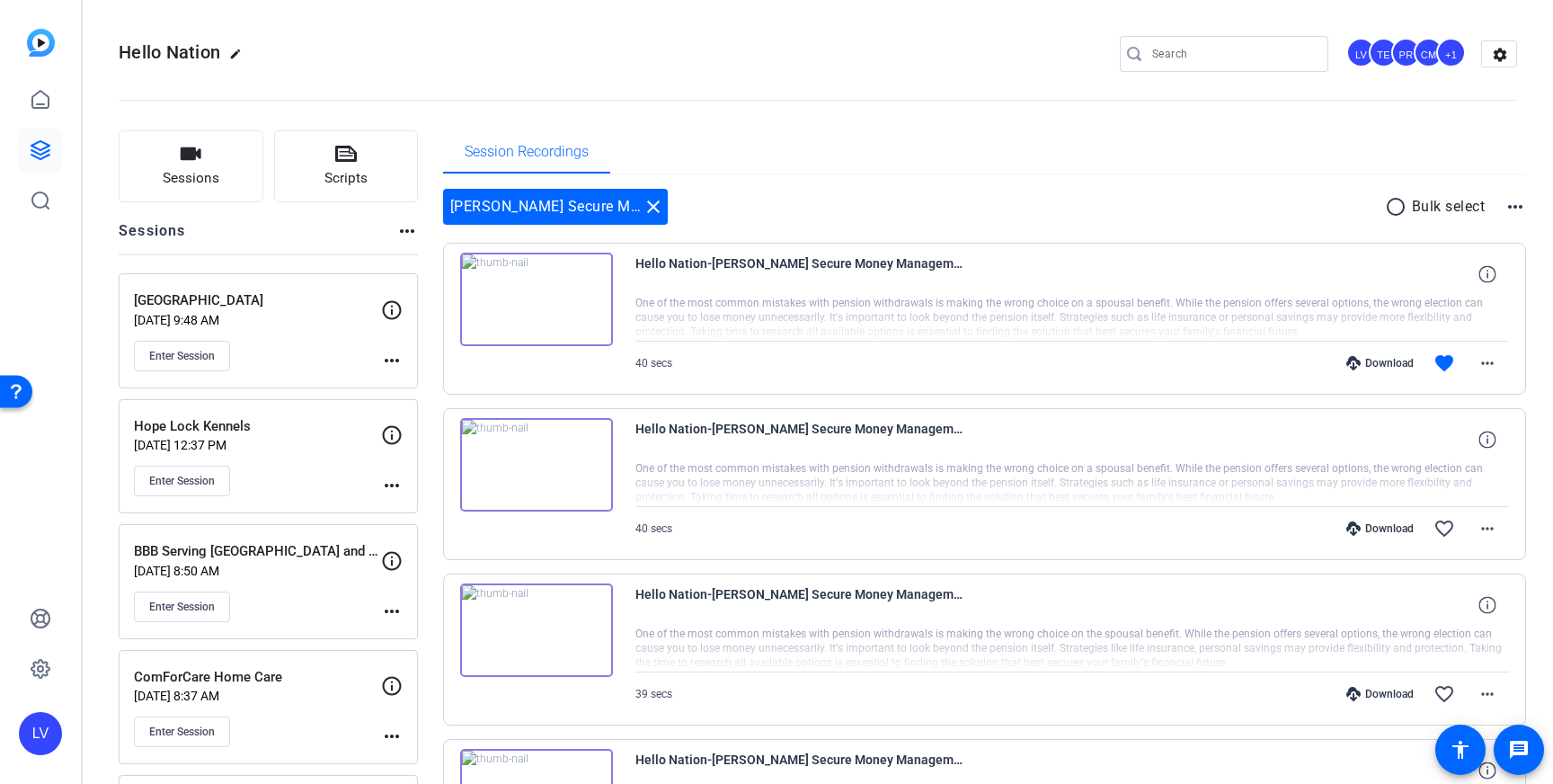
scroll to position [115, 0]
